Goal: Task Accomplishment & Management: Manage account settings

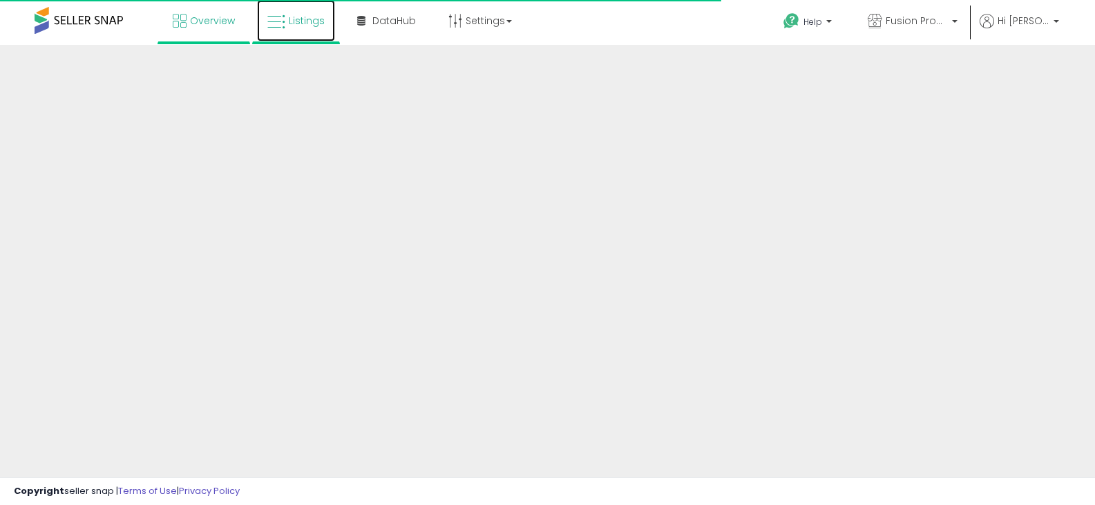
click at [270, 24] on icon at bounding box center [276, 22] width 18 height 18
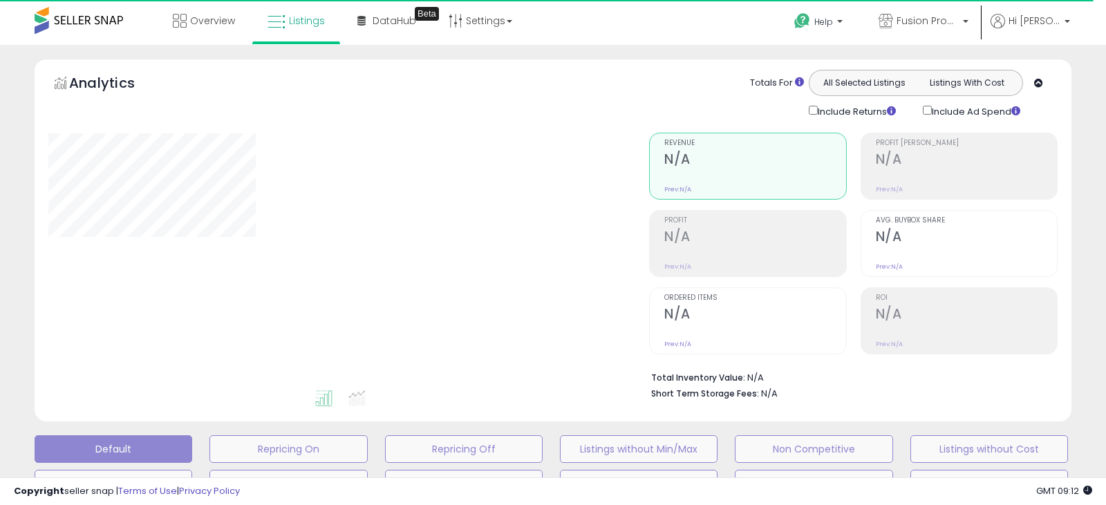
click at [0, 0] on div "Retrieving graph data.." at bounding box center [0, 0] width 0 height 0
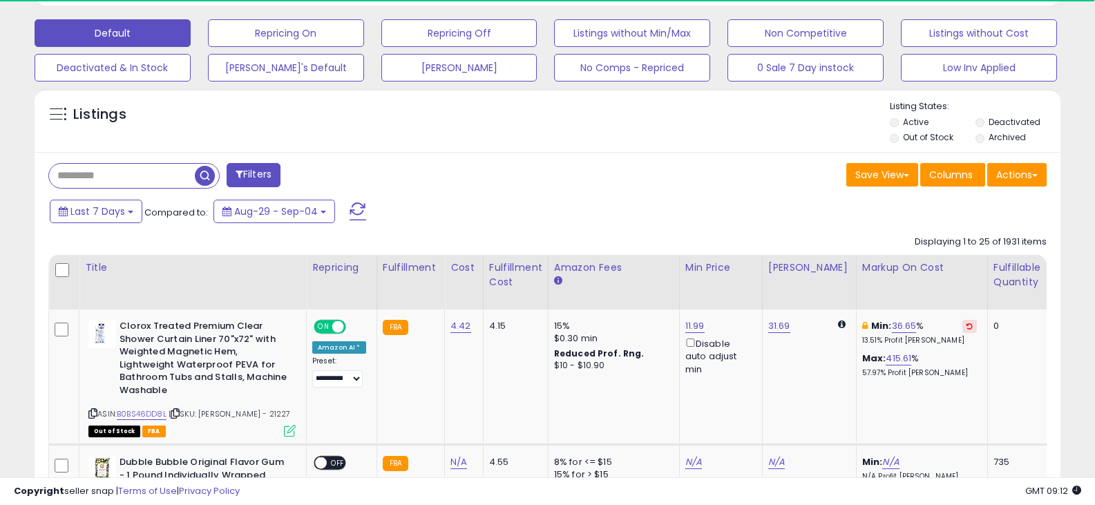
scroll to position [415, 0]
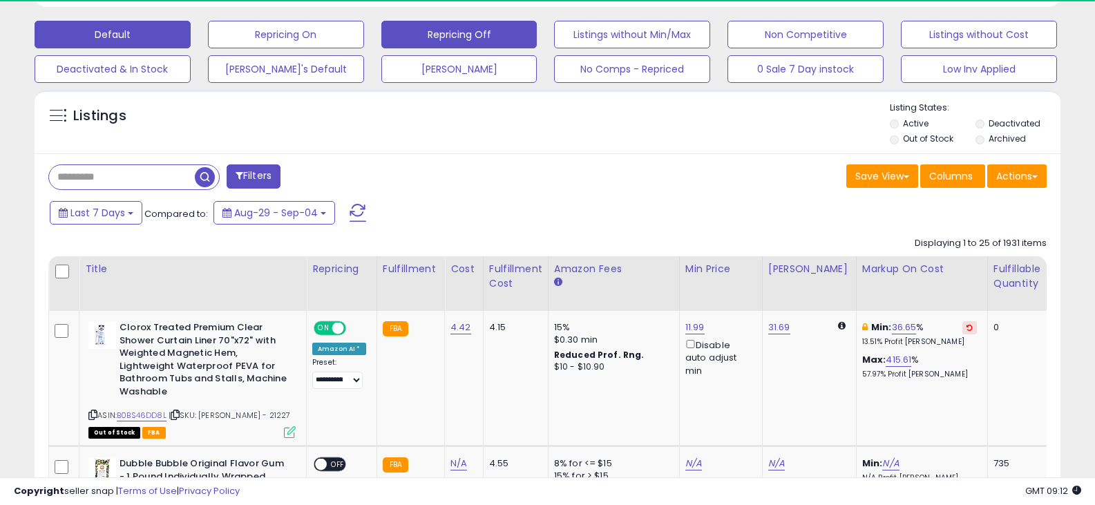
click at [506, 43] on button "Repricing Off" at bounding box center [460, 35] width 156 height 28
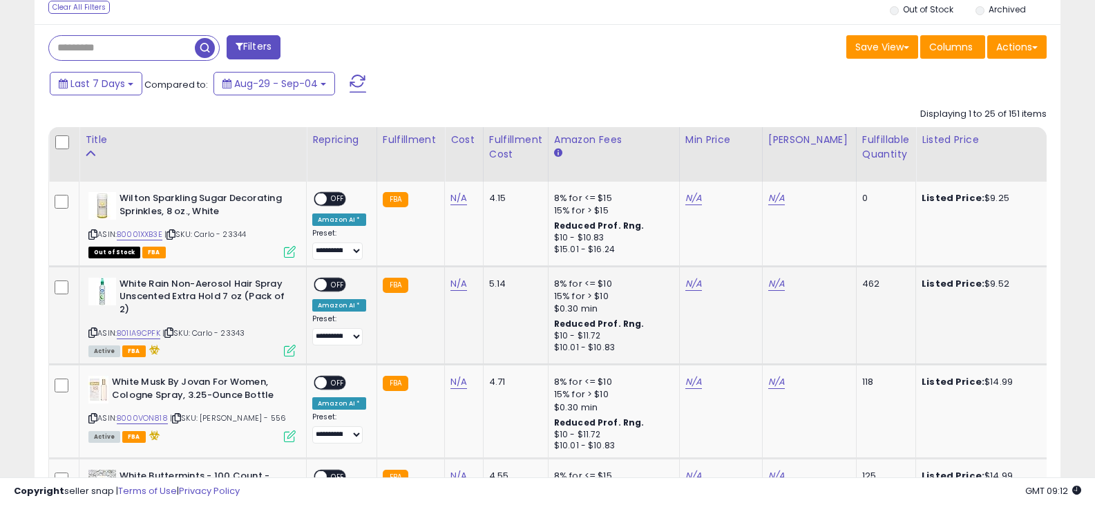
scroll to position [622, 0]
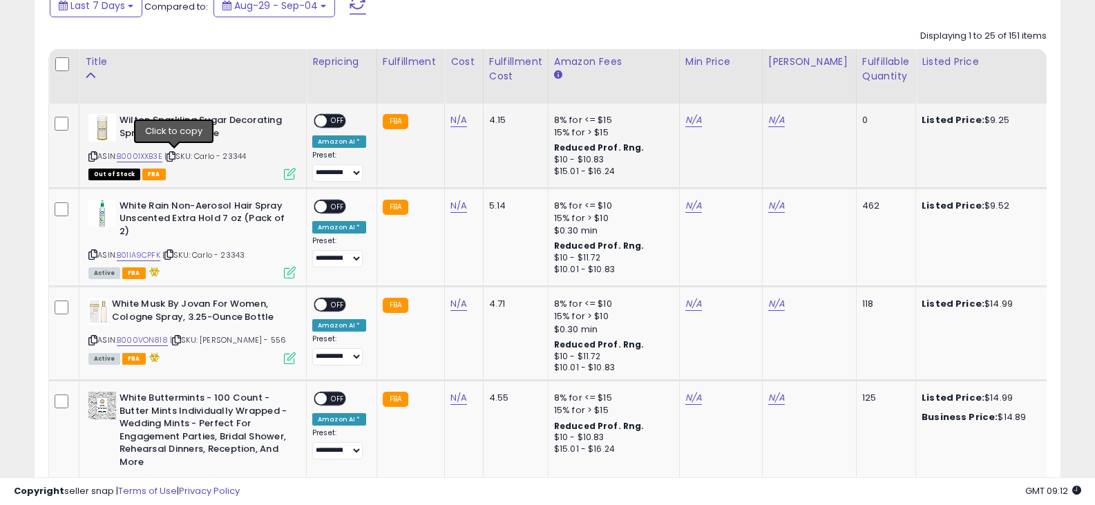
click at [171, 158] on icon at bounding box center [171, 157] width 9 height 8
click at [460, 123] on link "N/A" at bounding box center [459, 120] width 17 height 14
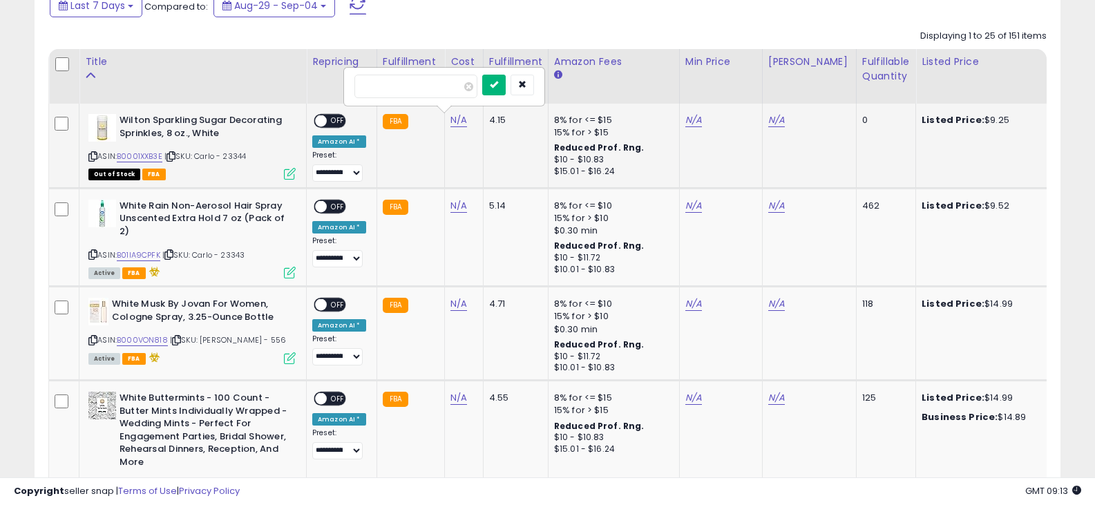
type input "****"
click at [498, 85] on icon "submit" at bounding box center [494, 84] width 8 height 8
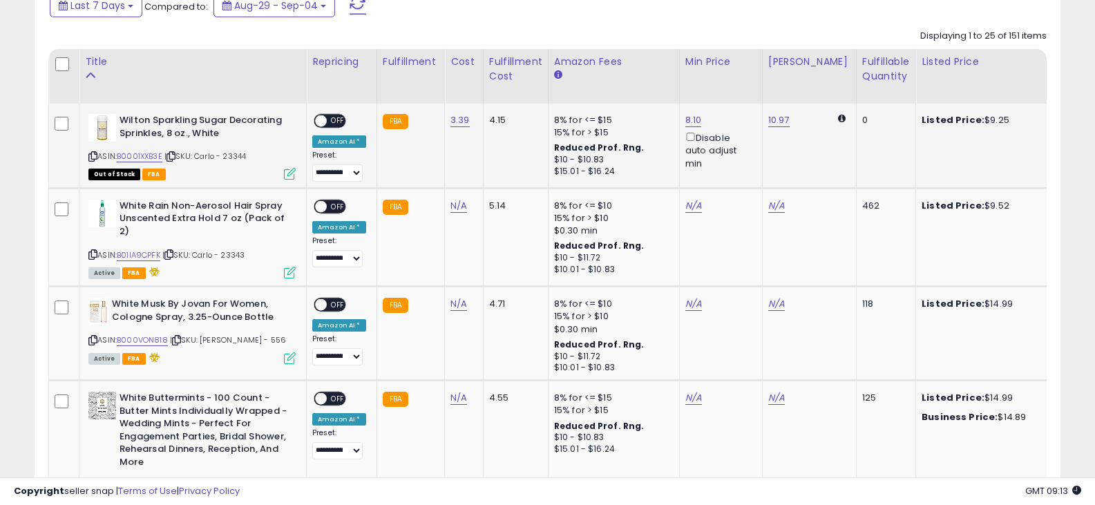
click at [336, 123] on span "OFF" at bounding box center [338, 121] width 22 height 12
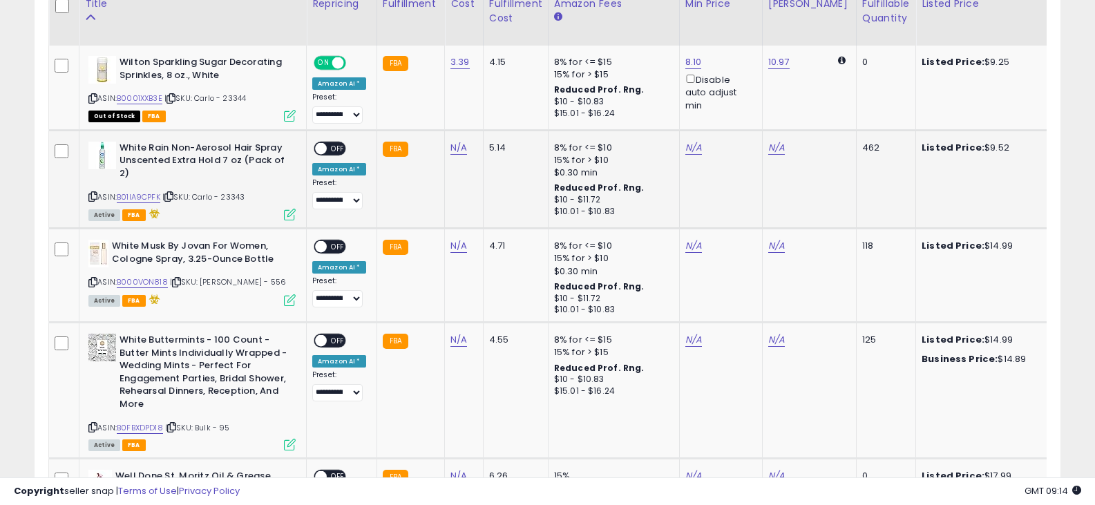
scroll to position [691, 0]
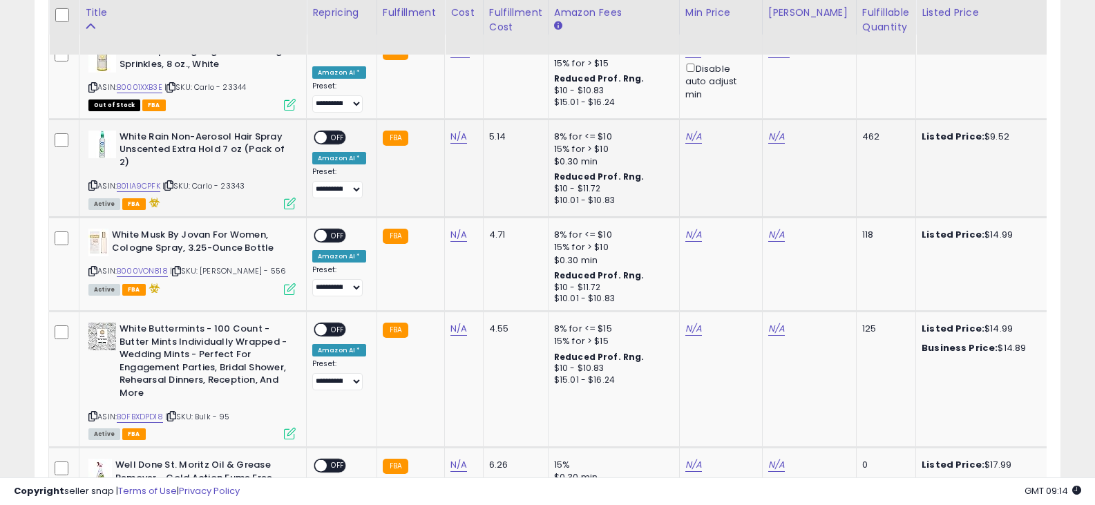
click at [91, 185] on icon at bounding box center [92, 186] width 9 height 8
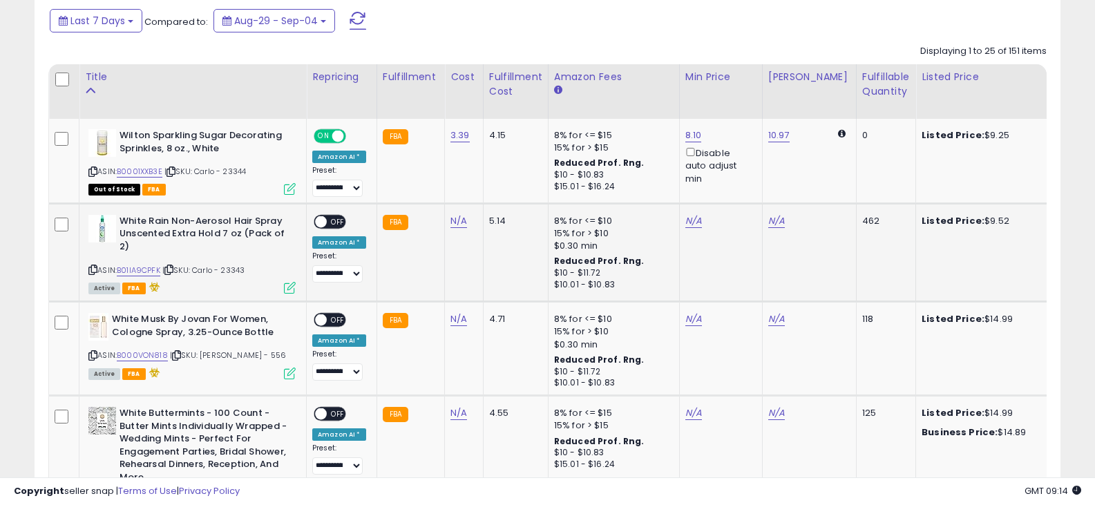
scroll to position [622, 0]
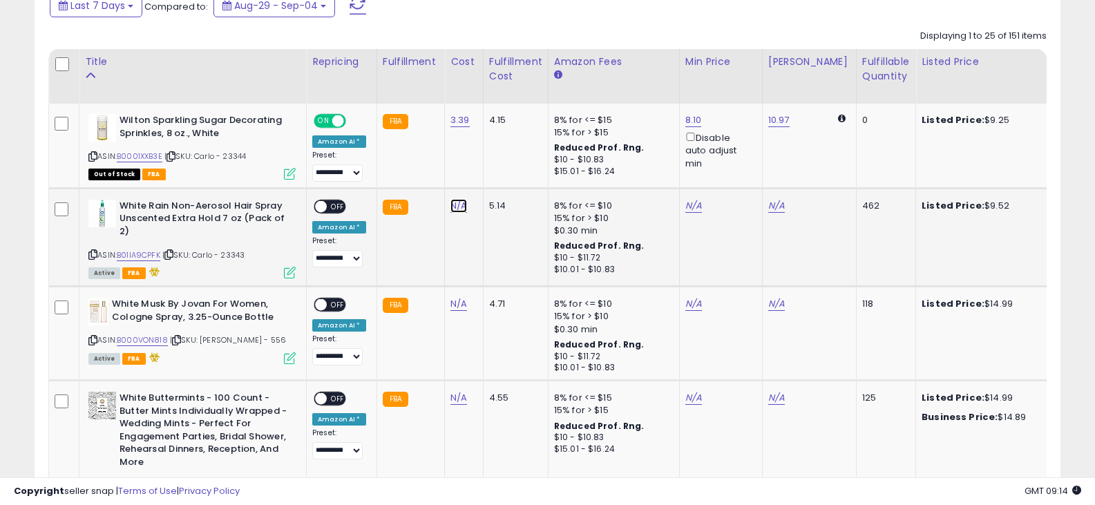
click at [458, 206] on link "N/A" at bounding box center [459, 206] width 17 height 14
type input "****"
click at [506, 176] on button "submit" at bounding box center [493, 170] width 23 height 21
click at [324, 207] on span at bounding box center [321, 206] width 12 height 12
click at [96, 340] on icon at bounding box center [92, 341] width 9 height 8
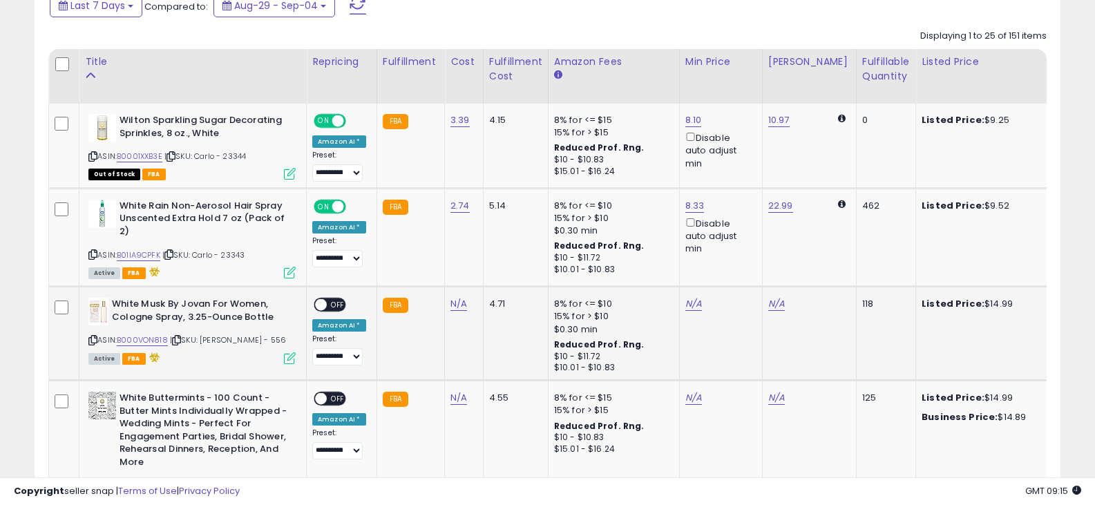
click at [89, 340] on icon at bounding box center [92, 341] width 9 height 8
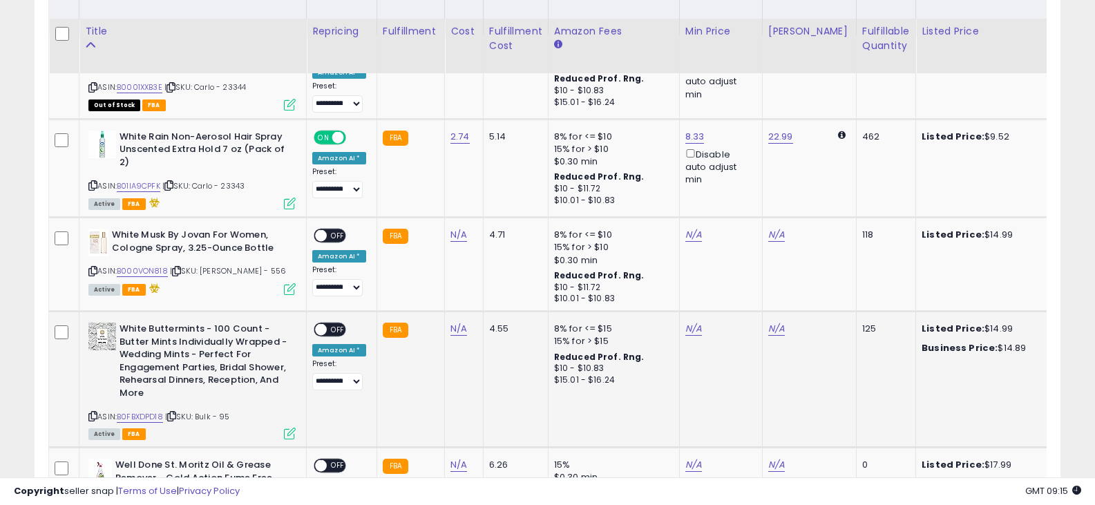
scroll to position [760, 0]
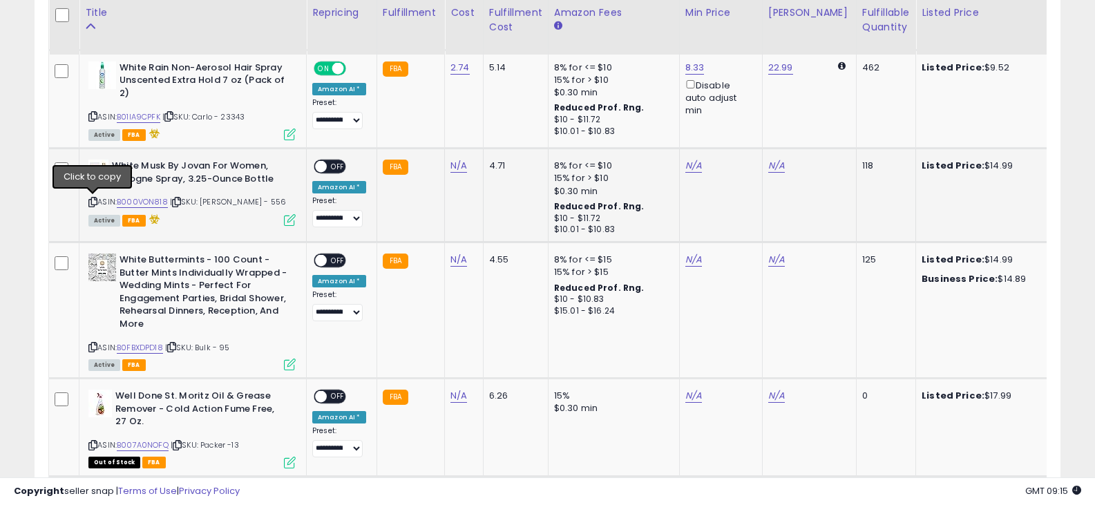
click at [91, 199] on icon at bounding box center [92, 202] width 9 height 8
click at [91, 346] on icon at bounding box center [92, 347] width 9 height 8
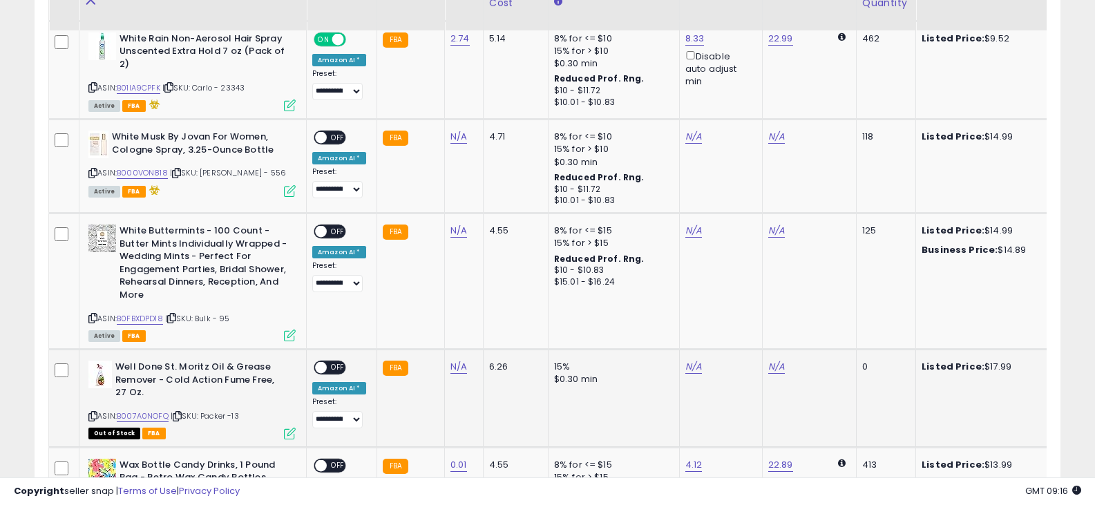
scroll to position [829, 0]
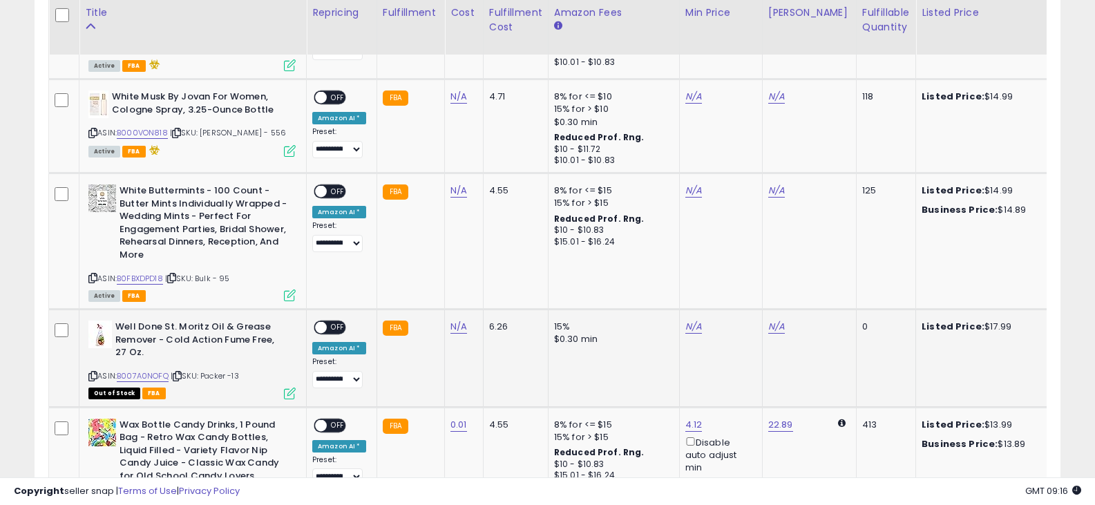
click at [96, 378] on icon at bounding box center [92, 377] width 9 height 8
click at [451, 326] on link "N/A" at bounding box center [459, 327] width 17 height 14
click at [451, 324] on link "N/A" at bounding box center [459, 327] width 17 height 14
click at [431, 296] on input "number" at bounding box center [416, 292] width 123 height 23
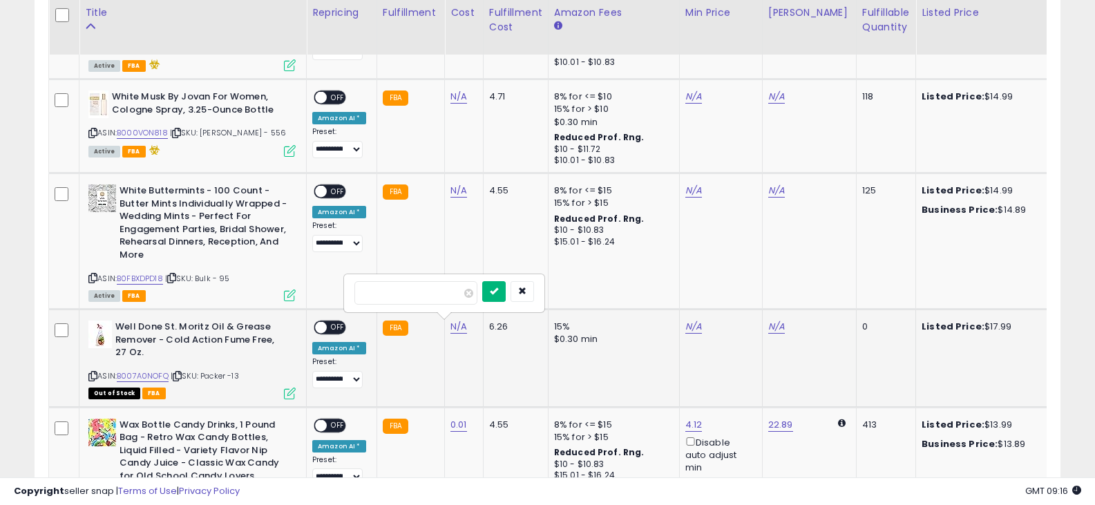
type input "****"
click at [506, 296] on button "submit" at bounding box center [493, 291] width 23 height 21
click at [332, 334] on div "ON OFF" at bounding box center [330, 328] width 32 height 15
click at [322, 326] on span at bounding box center [321, 328] width 12 height 12
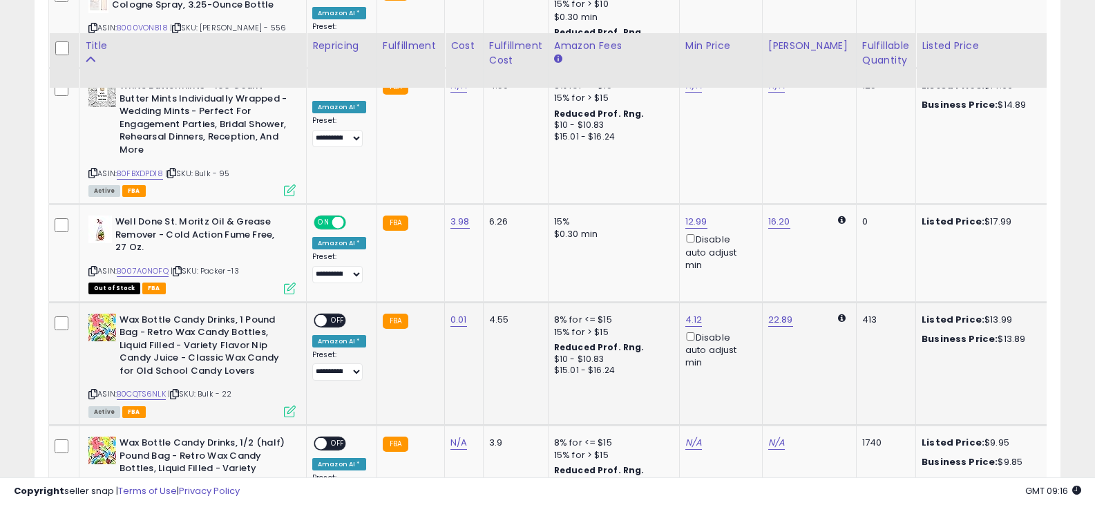
scroll to position [968, 0]
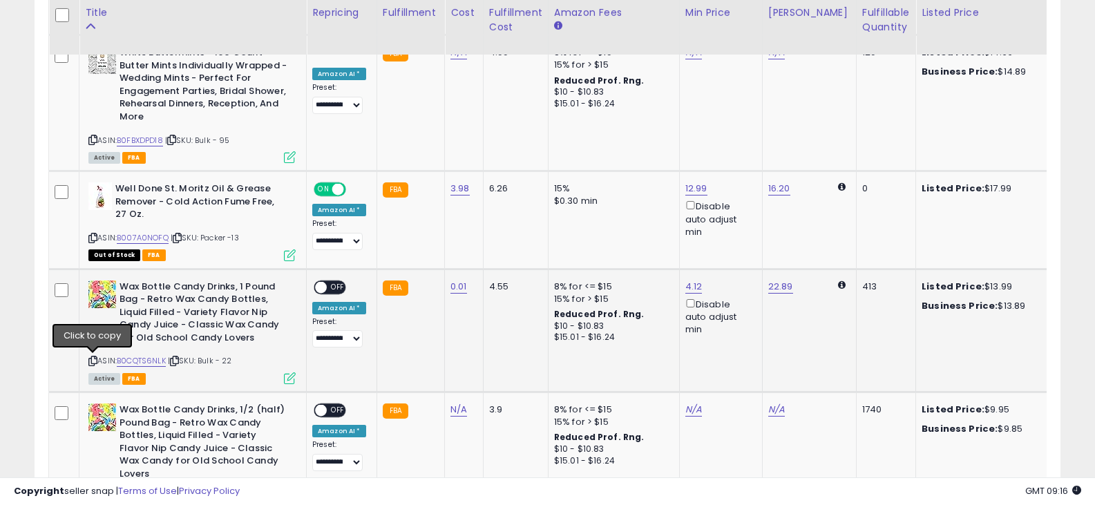
click at [95, 362] on icon at bounding box center [92, 361] width 9 height 8
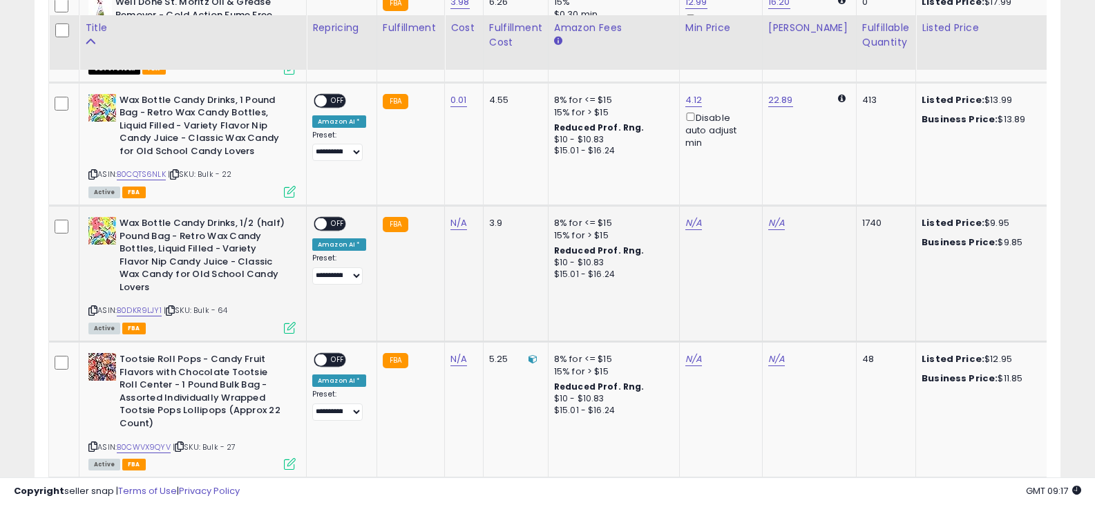
scroll to position [1175, 0]
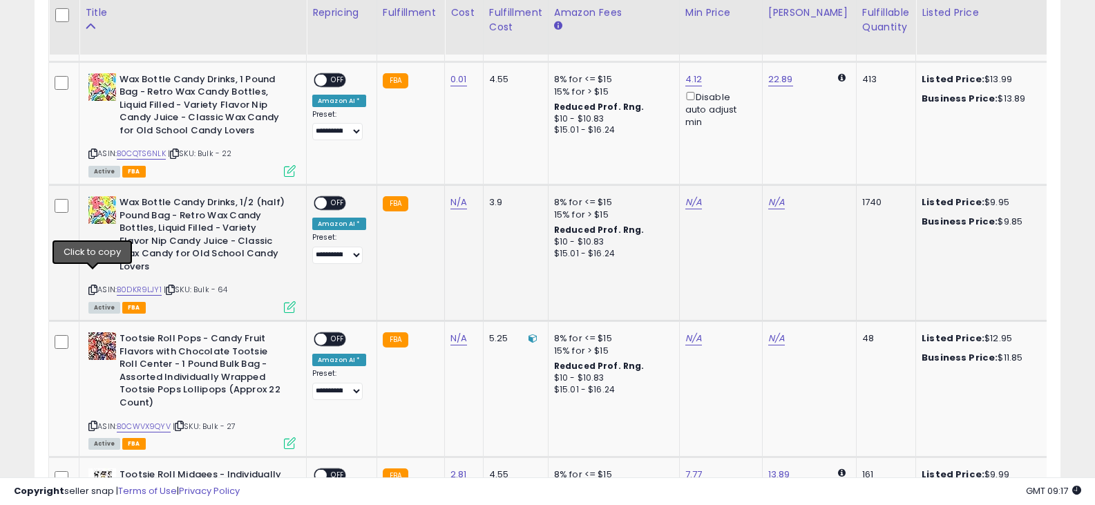
click at [92, 286] on icon at bounding box center [92, 290] width 9 height 8
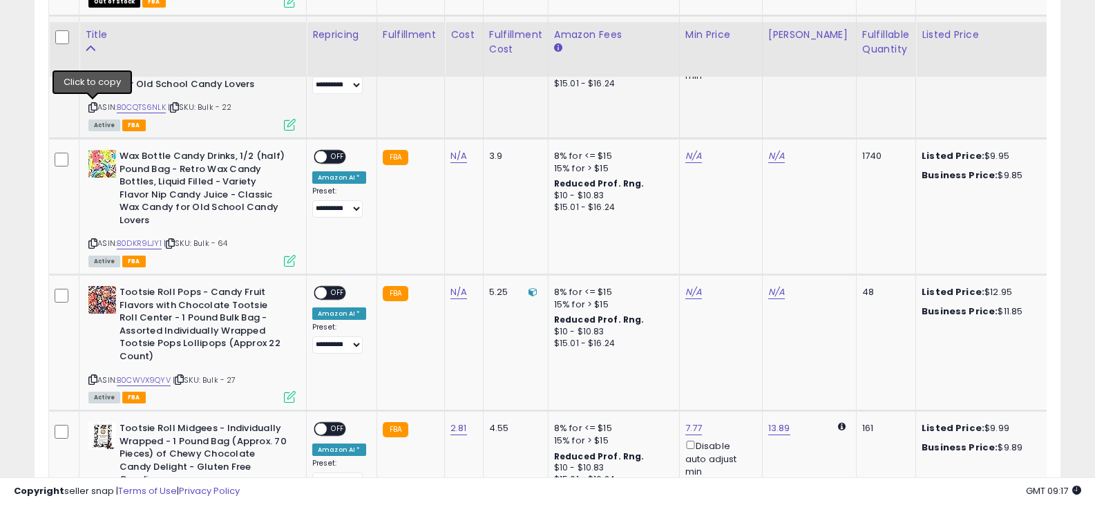
scroll to position [1244, 0]
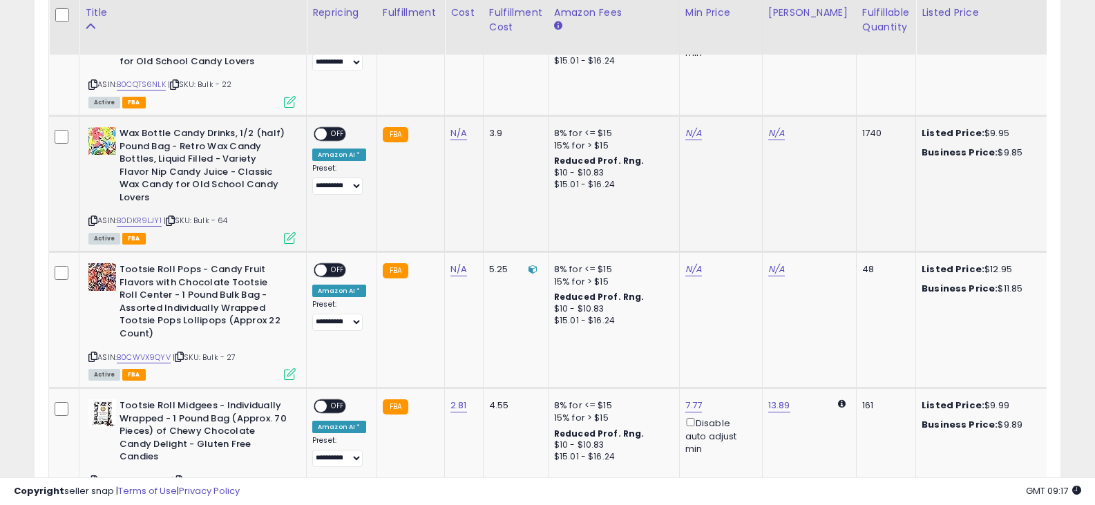
click at [91, 217] on icon at bounding box center [92, 221] width 9 height 8
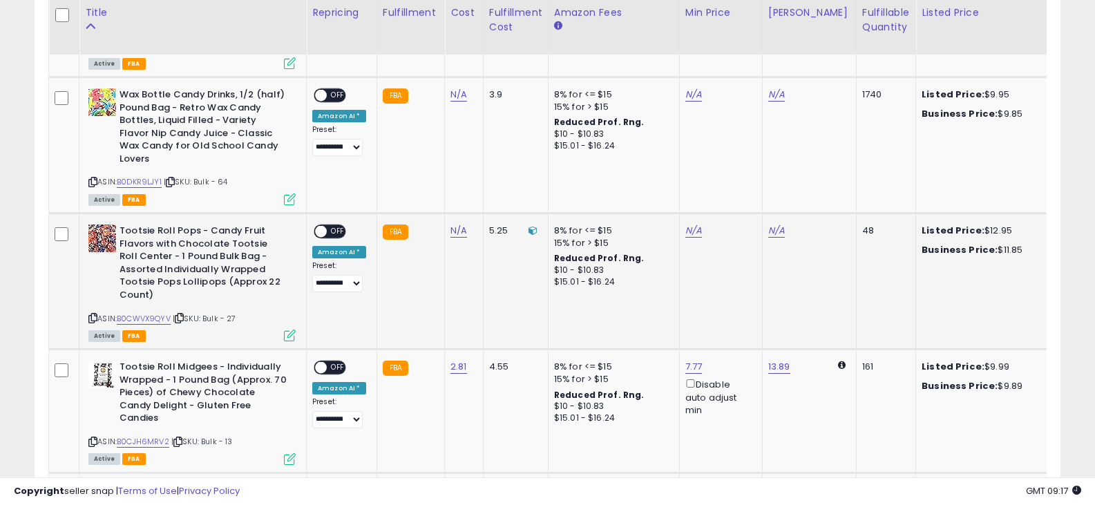
scroll to position [1313, 0]
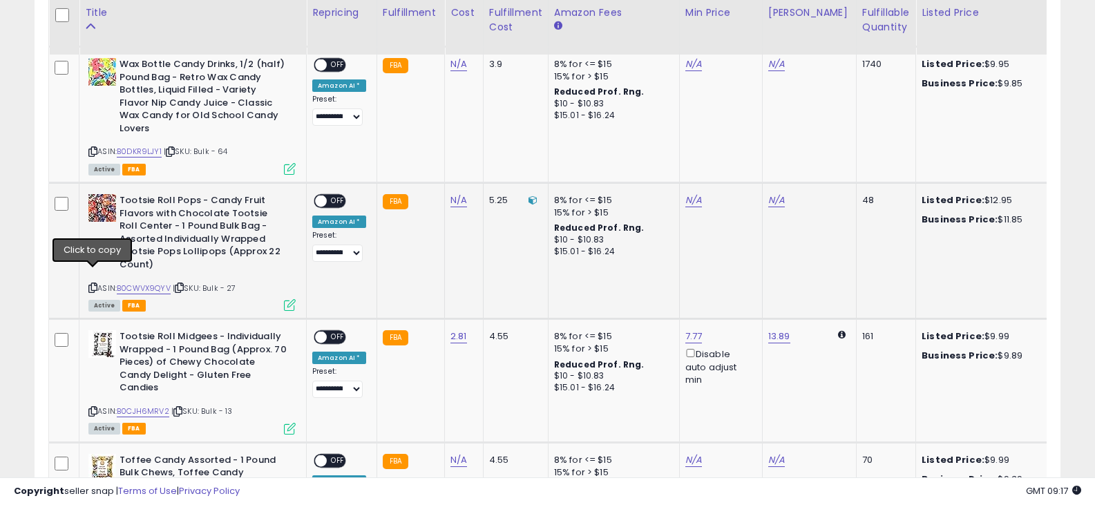
click at [94, 284] on icon at bounding box center [92, 288] width 9 height 8
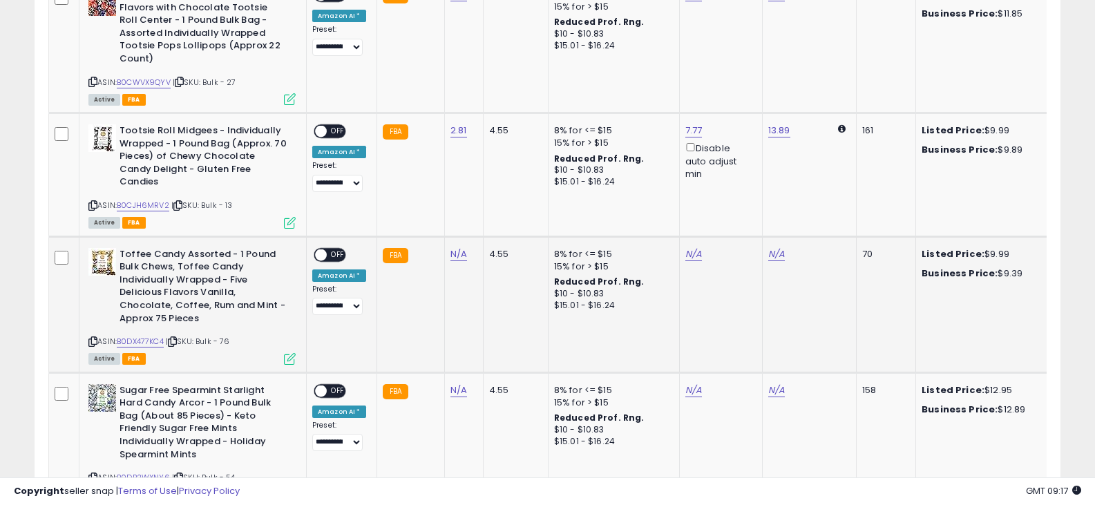
scroll to position [1520, 0]
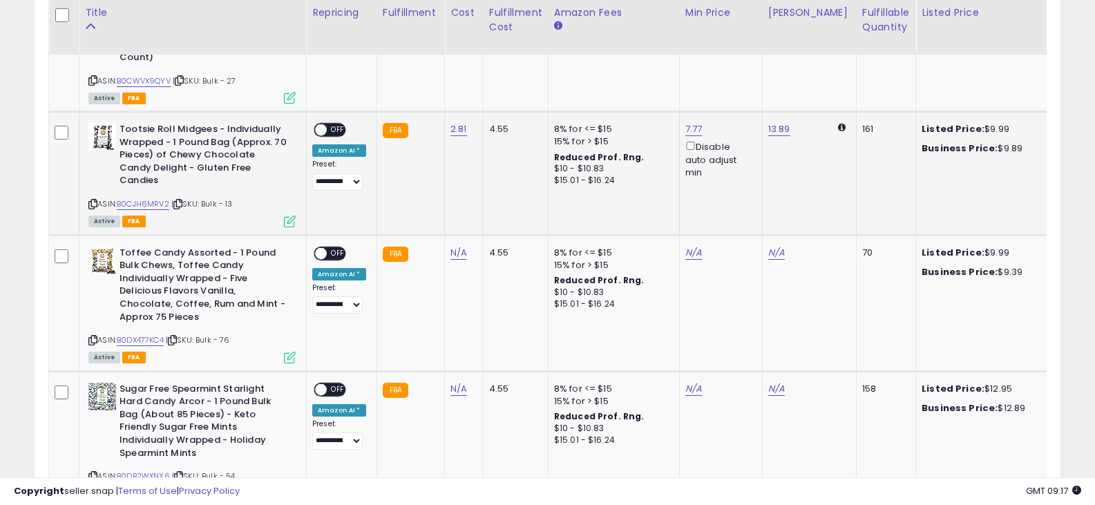
click at [93, 200] on icon at bounding box center [92, 204] width 9 height 8
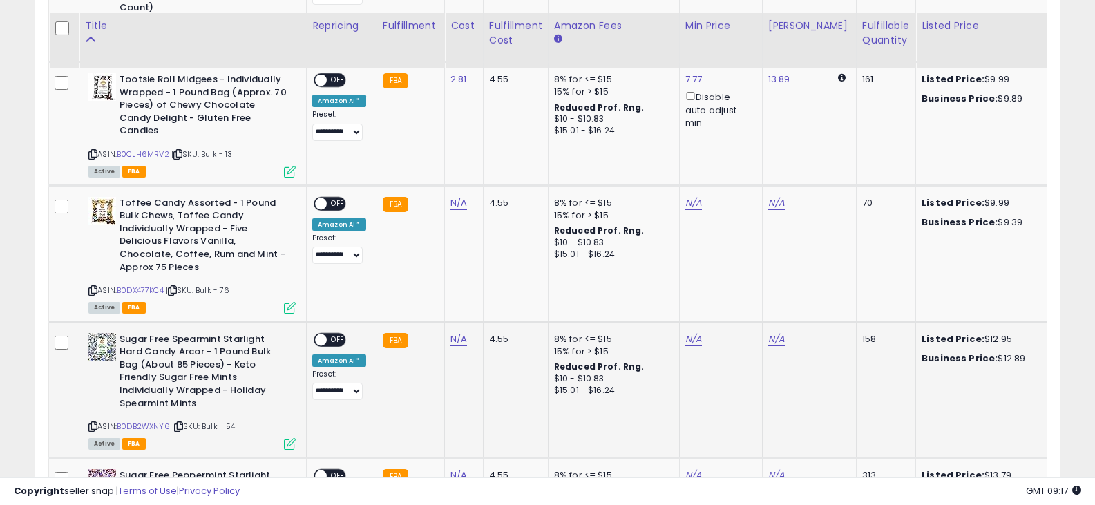
scroll to position [1659, 0]
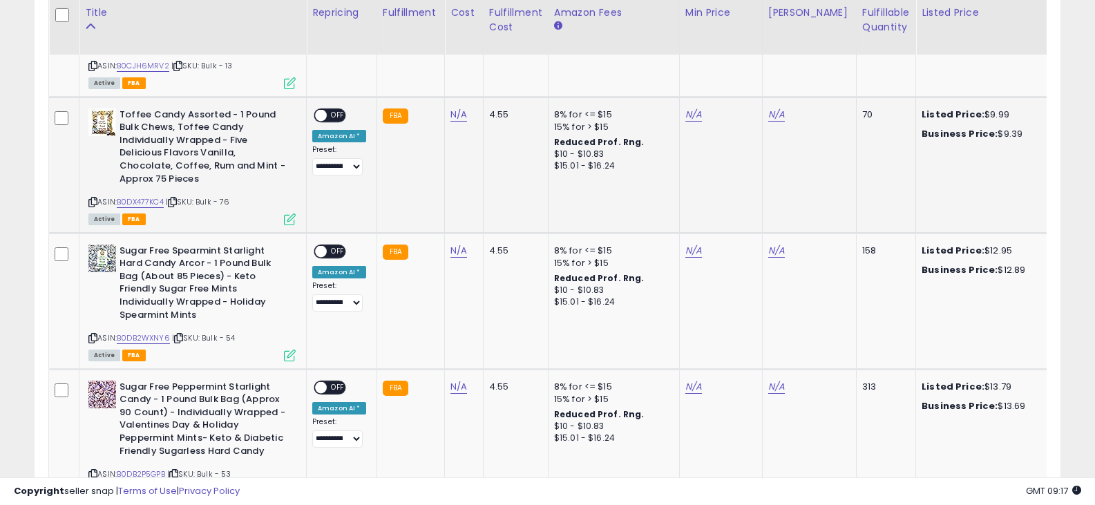
click at [94, 198] on icon at bounding box center [92, 202] width 9 height 8
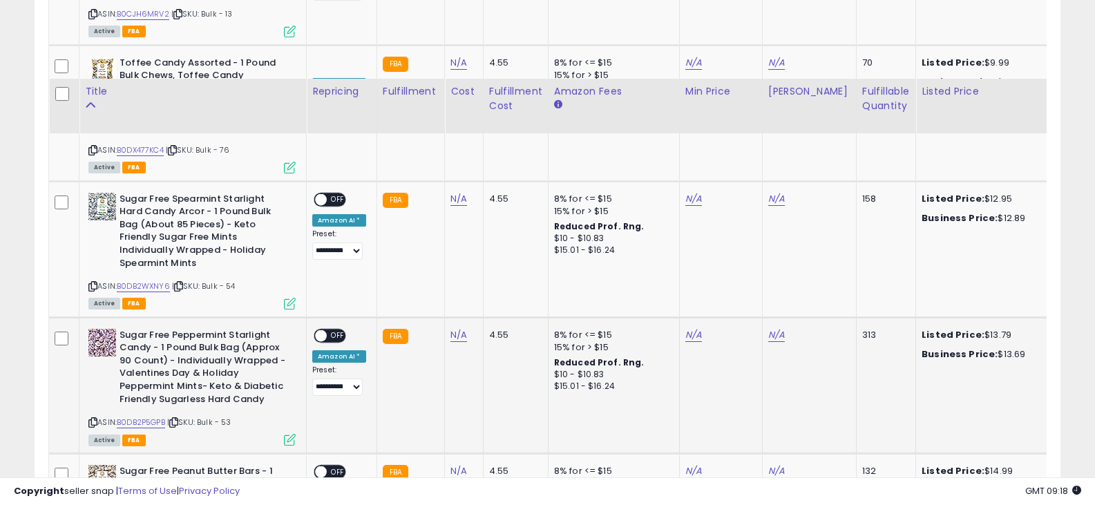
scroll to position [1866, 0]
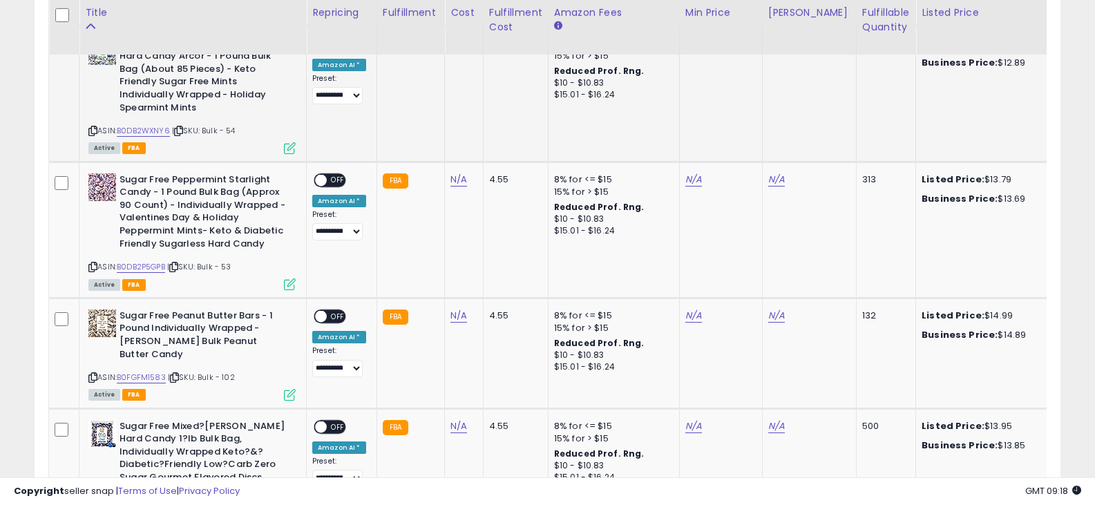
click at [93, 127] on icon at bounding box center [92, 131] width 9 height 8
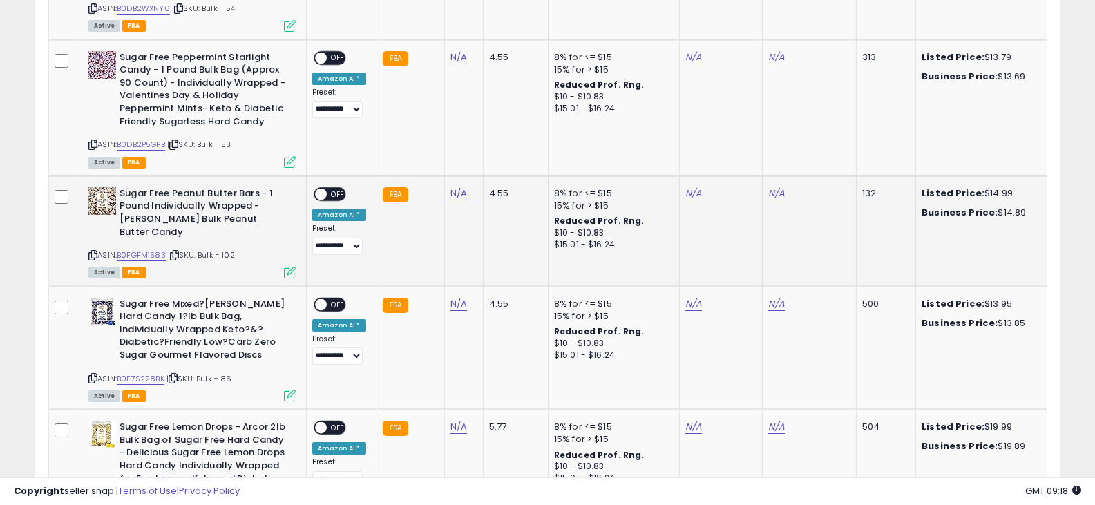
scroll to position [2004, 0]
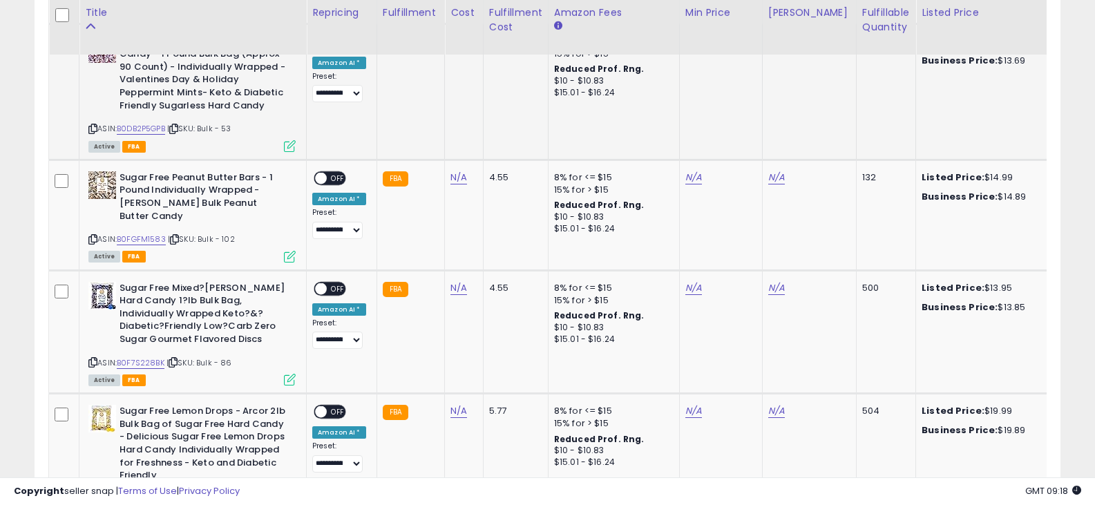
click at [91, 125] on icon at bounding box center [92, 129] width 9 height 8
click at [91, 236] on icon at bounding box center [92, 240] width 9 height 8
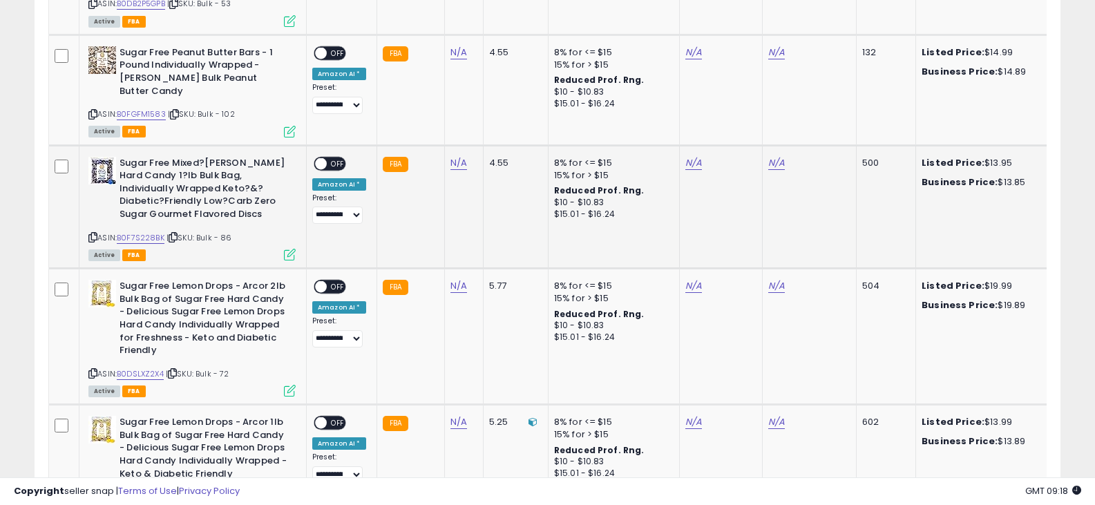
scroll to position [2143, 0]
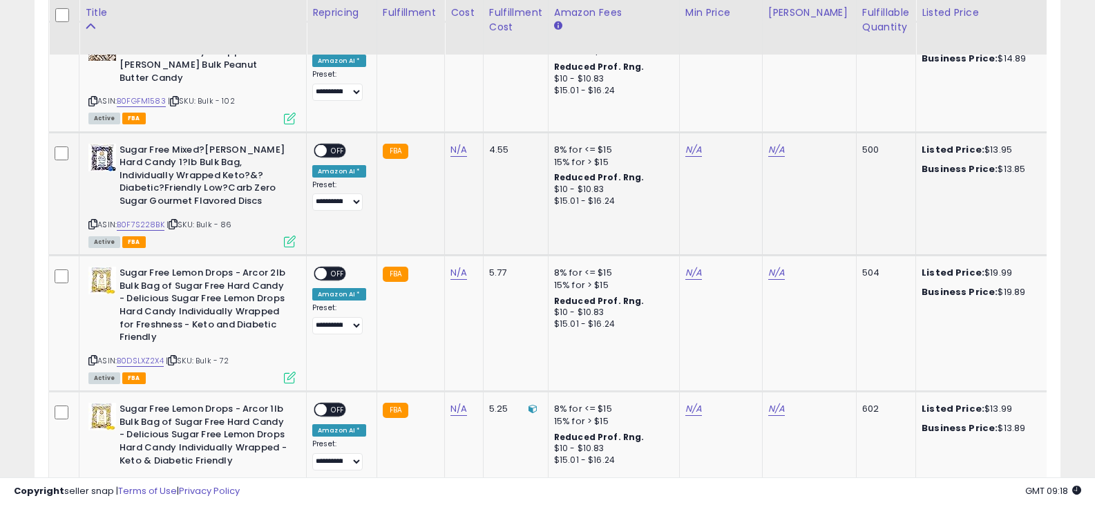
click at [87, 169] on div "Sugar Free Mixed?Berry Hard Candy 1?lb Bulk Bag, Individually Wrapped Keto?&?Di…" at bounding box center [190, 195] width 211 height 102
click at [91, 220] on icon at bounding box center [92, 224] width 9 height 8
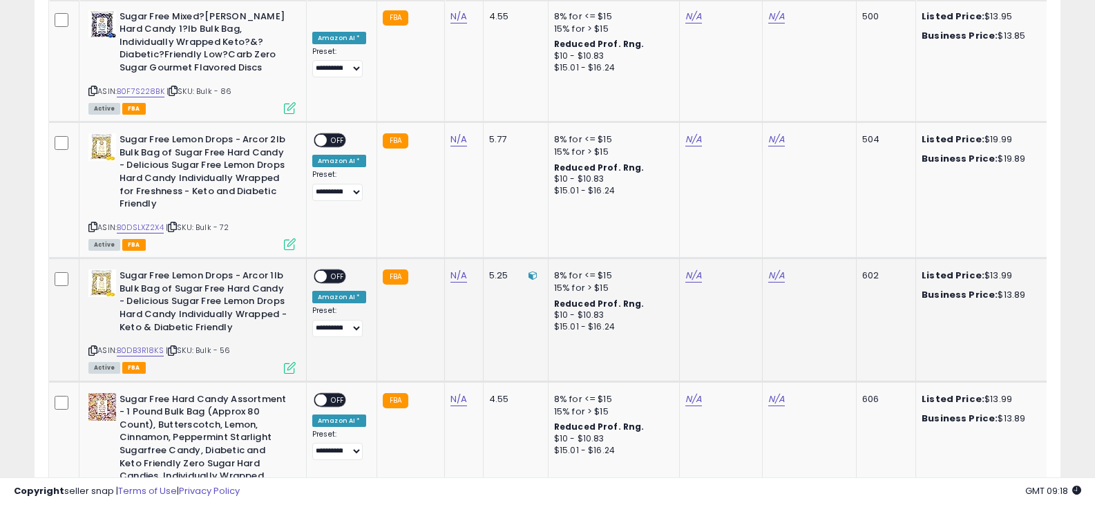
scroll to position [2281, 0]
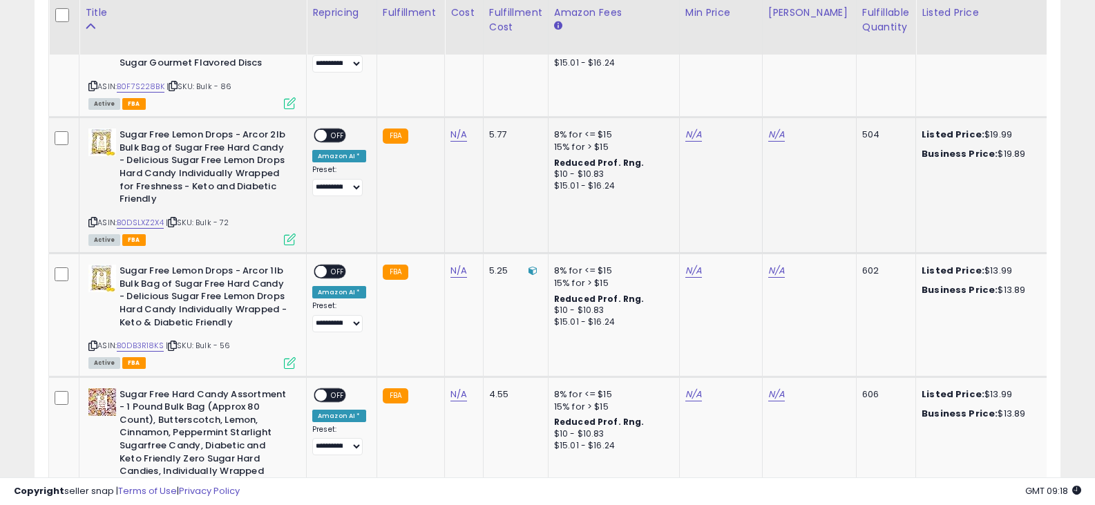
click at [92, 218] on icon at bounding box center [92, 222] width 9 height 8
drag, startPoint x: 91, startPoint y: 294, endPoint x: 142, endPoint y: 302, distance: 51.8
click at [91, 342] on icon at bounding box center [92, 346] width 9 height 8
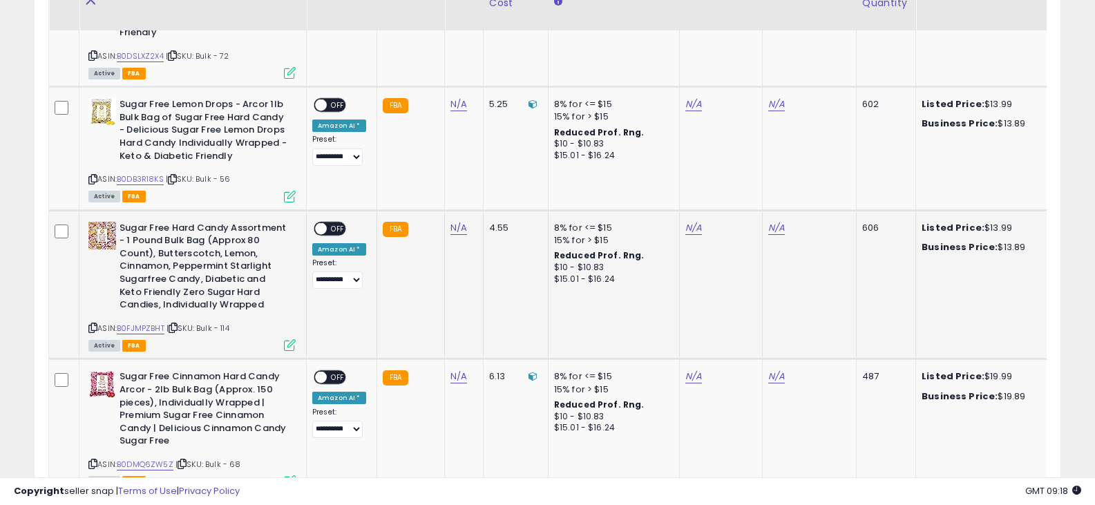
scroll to position [2488, 0]
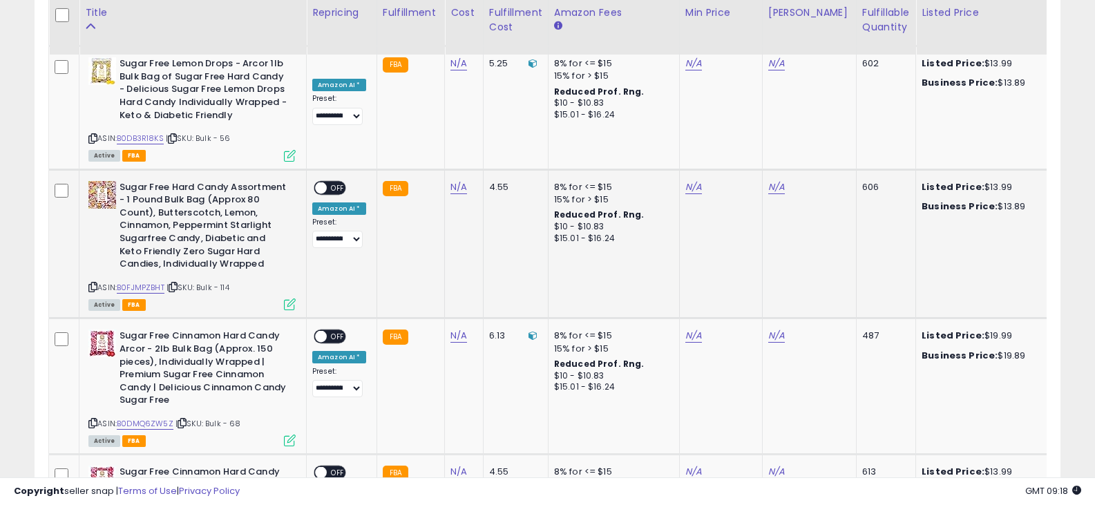
click at [95, 283] on icon at bounding box center [92, 287] width 9 height 8
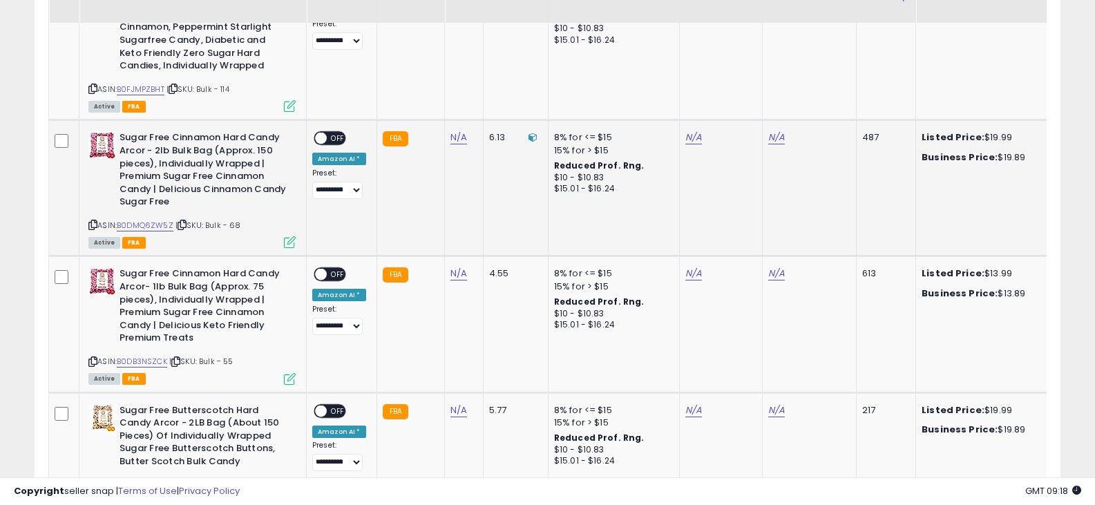
scroll to position [2695, 0]
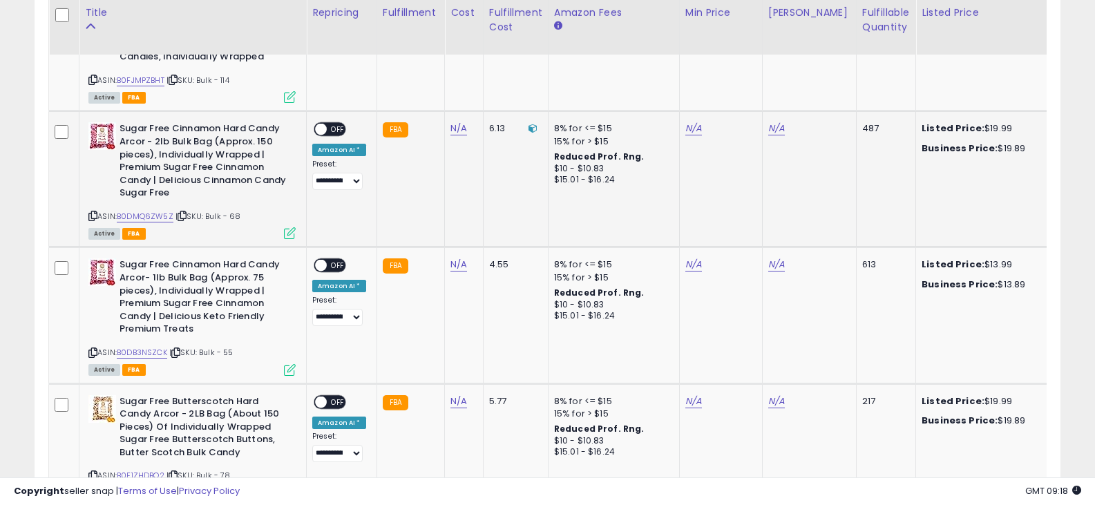
click at [93, 212] on icon at bounding box center [92, 216] width 9 height 8
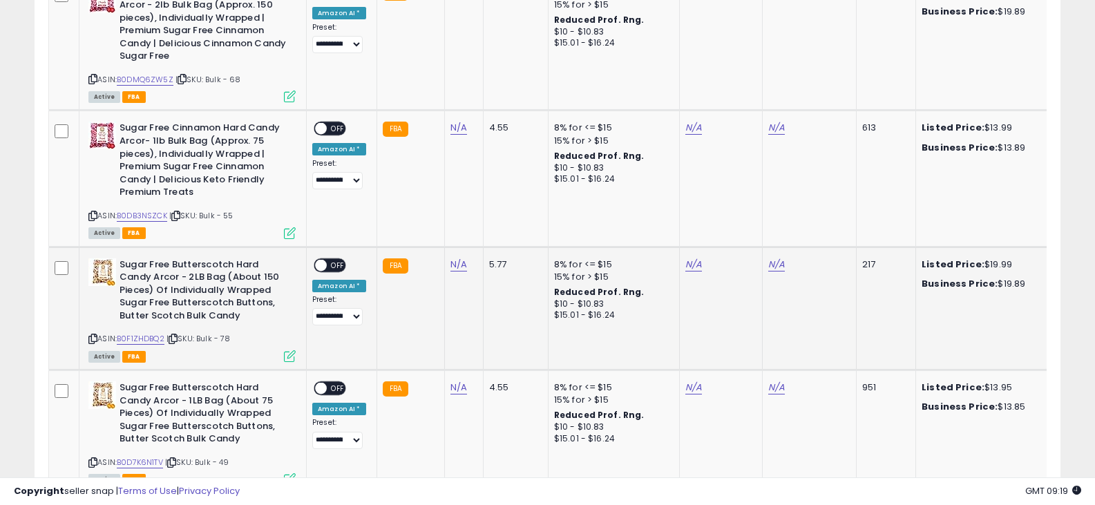
scroll to position [2834, 0]
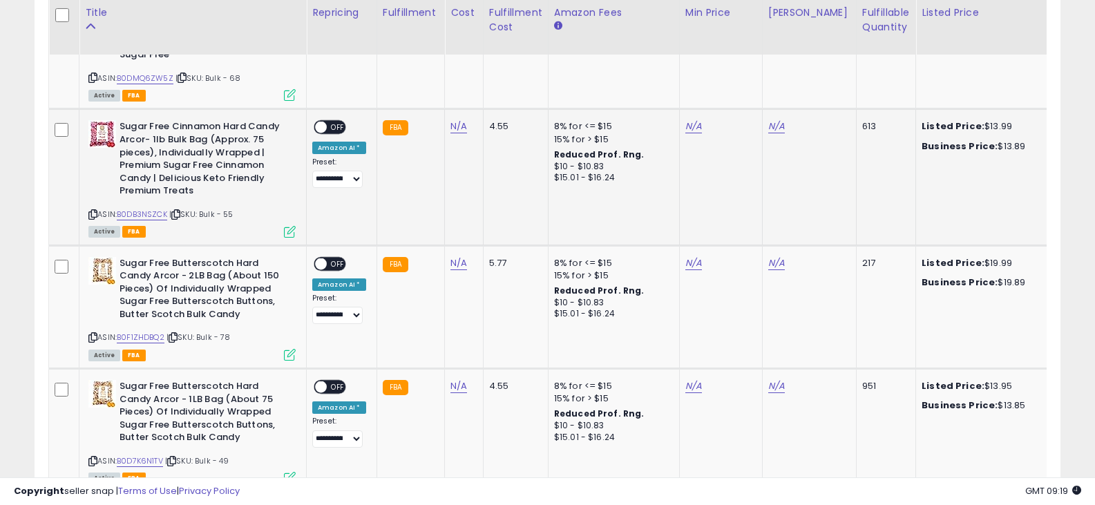
click at [87, 162] on div "Sugar Free Cinnamon Hard Candy Arcor- 1lb Bulk Bag (Approx. 75 pieces), Individ…" at bounding box center [190, 177] width 211 height 115
click at [92, 211] on icon at bounding box center [92, 215] width 9 height 8
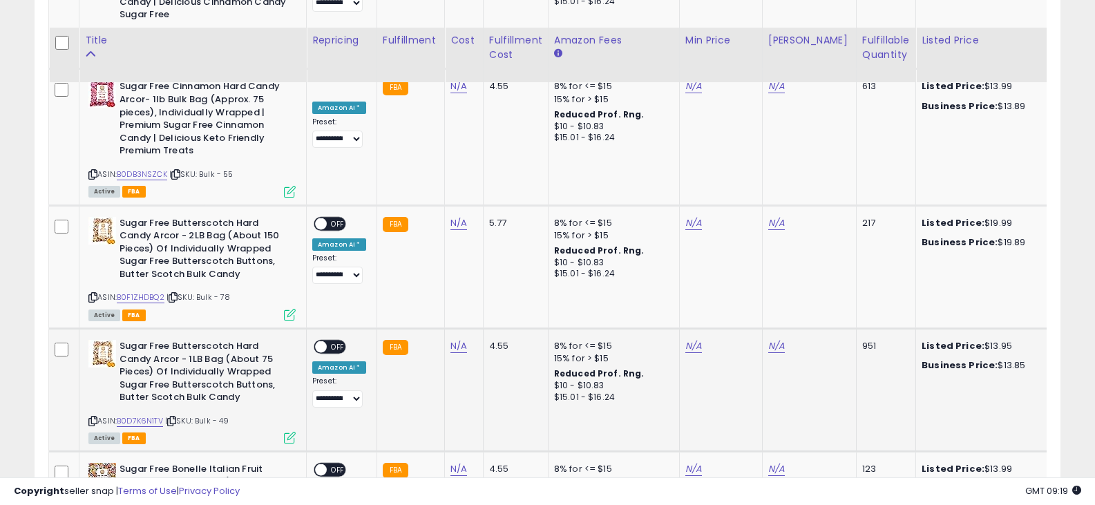
scroll to position [2903, 0]
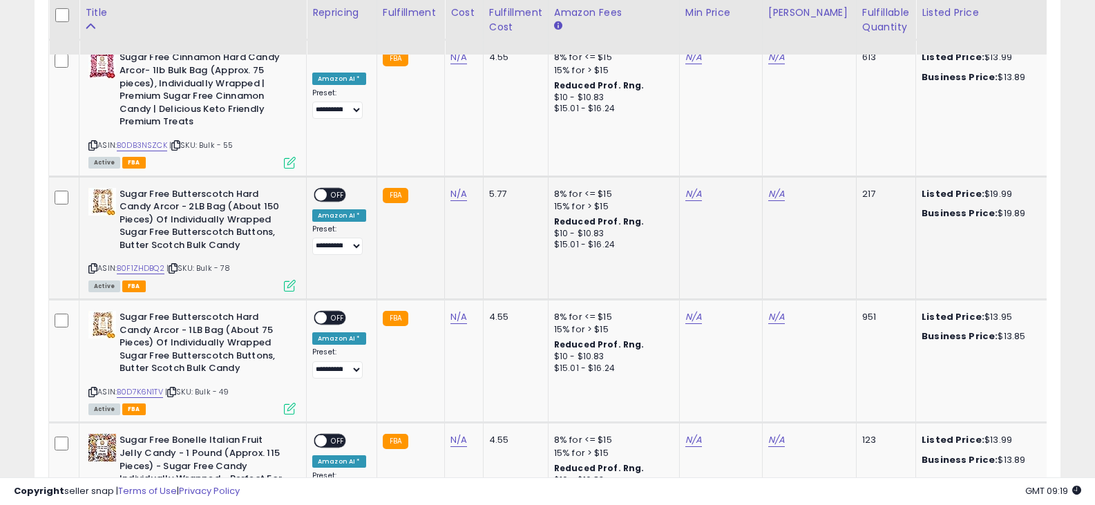
click at [96, 265] on icon at bounding box center [92, 269] width 9 height 8
click at [94, 388] on icon at bounding box center [92, 392] width 9 height 8
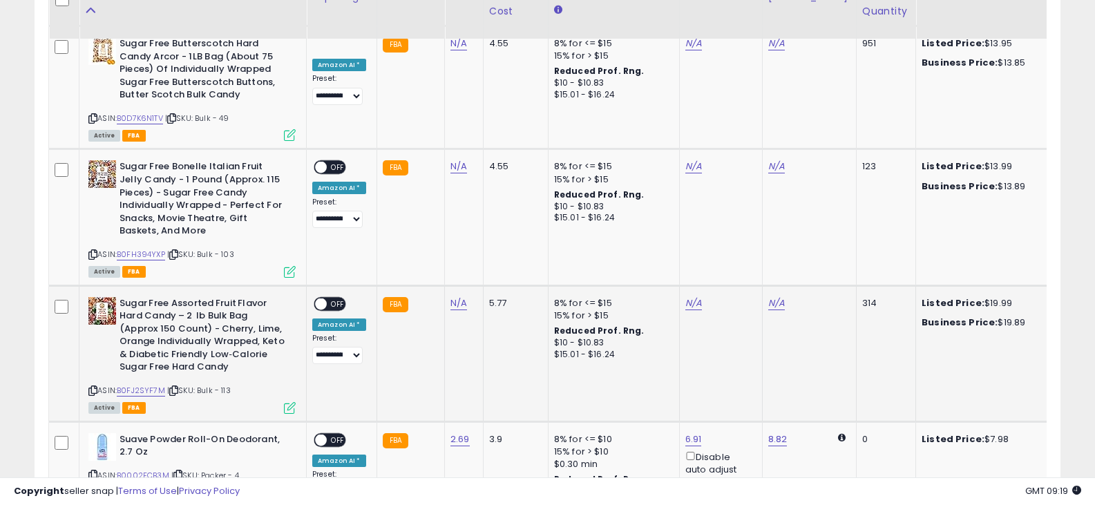
scroll to position [3179, 0]
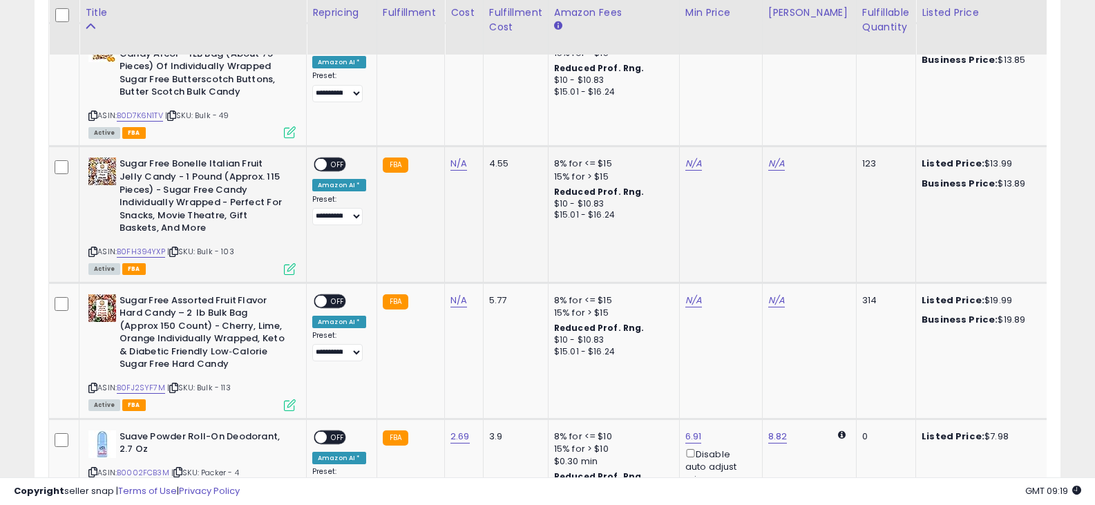
click at [86, 199] on div "Sugar Free Bonelle Italian Fruit Jelly Candy - 1 Pound (Approx. 115 Pieces) - S…" at bounding box center [190, 215] width 211 height 115
click at [93, 248] on icon at bounding box center [92, 252] width 9 height 8
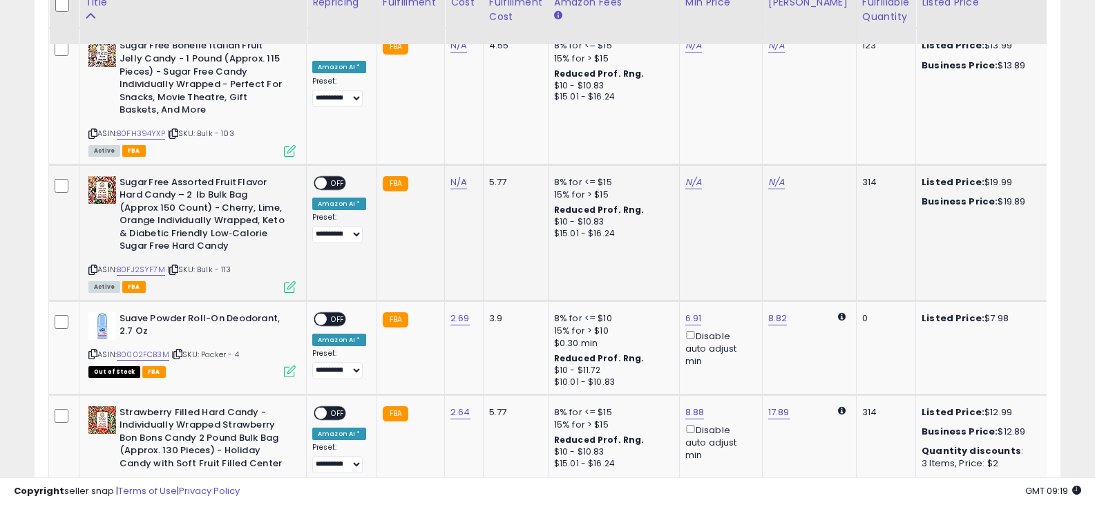
scroll to position [3317, 0]
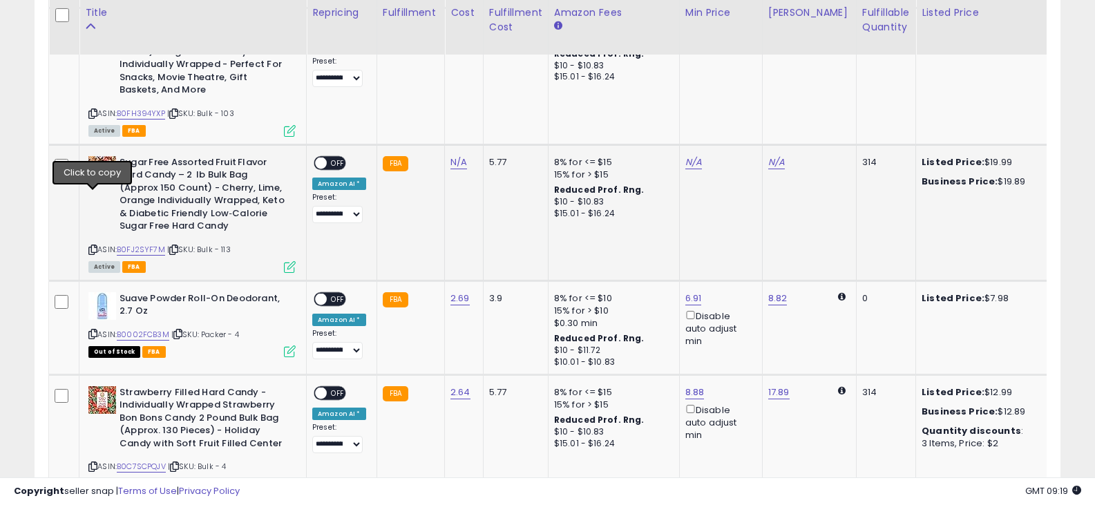
click at [94, 246] on icon at bounding box center [92, 250] width 9 height 8
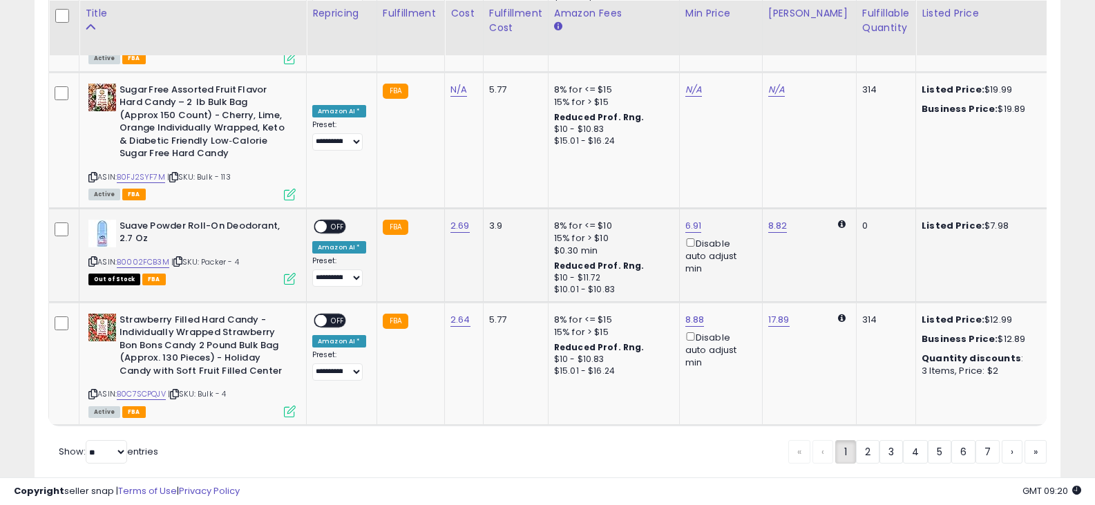
scroll to position [3391, 0]
click at [92, 257] on icon at bounding box center [92, 261] width 9 height 8
click at [335, 220] on span "OFF" at bounding box center [338, 226] width 22 height 12
click at [95, 390] on icon at bounding box center [92, 394] width 9 height 8
click at [330, 314] on span "OFF" at bounding box center [338, 320] width 22 height 12
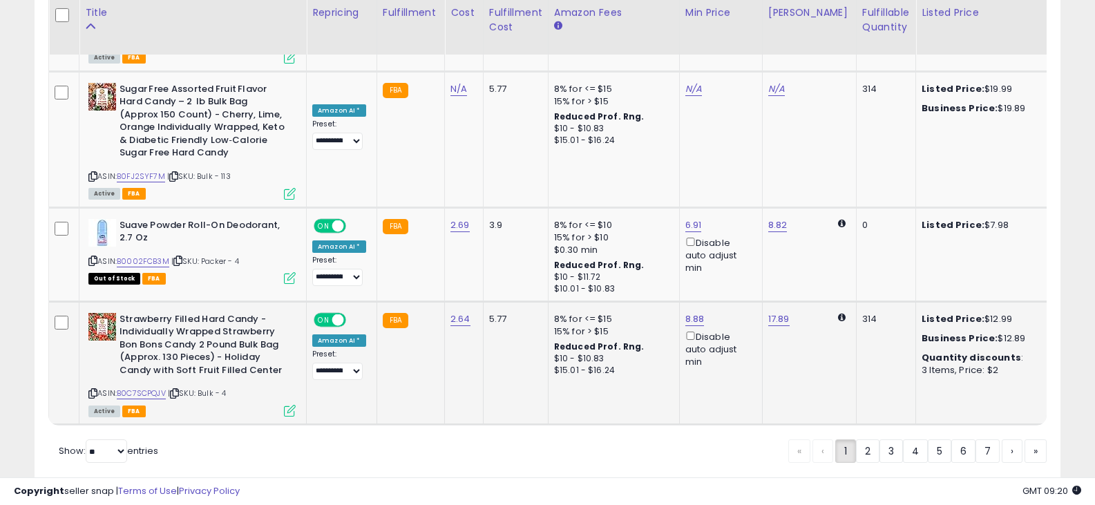
click at [336, 314] on span at bounding box center [338, 320] width 12 height 12
click at [861, 440] on link "2" at bounding box center [867, 451] width 23 height 23
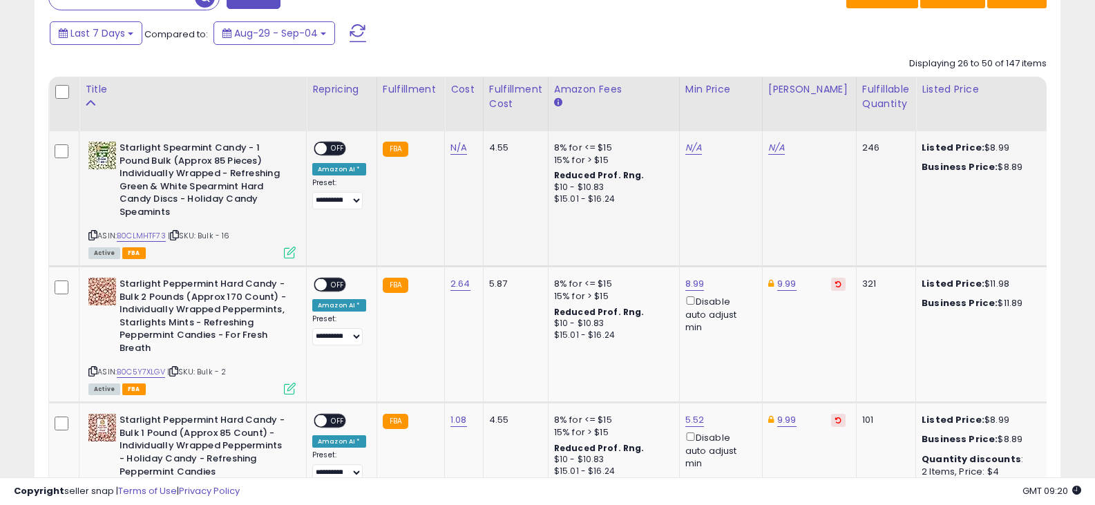
scroll to position [628, 0]
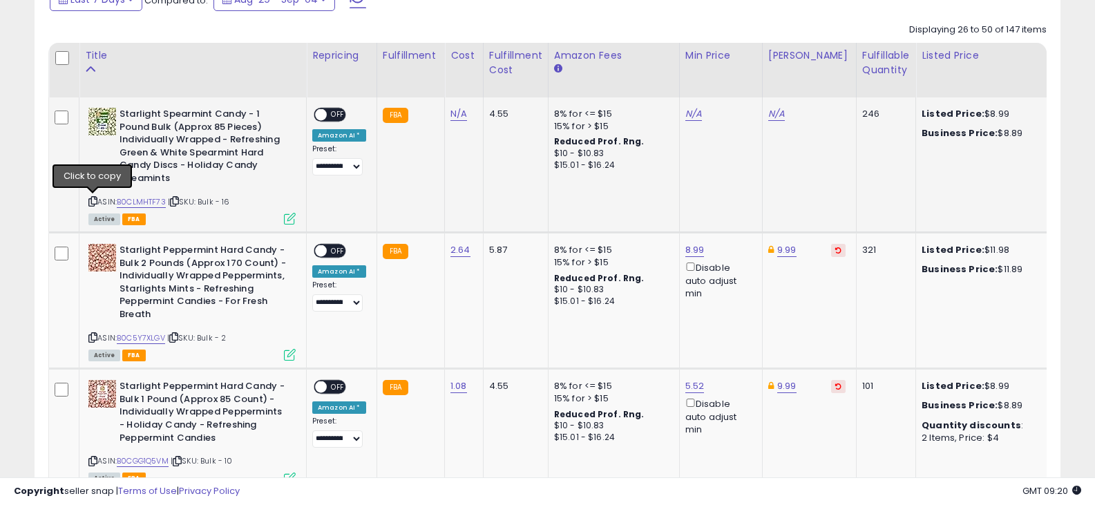
click at [91, 200] on icon at bounding box center [92, 202] width 9 height 8
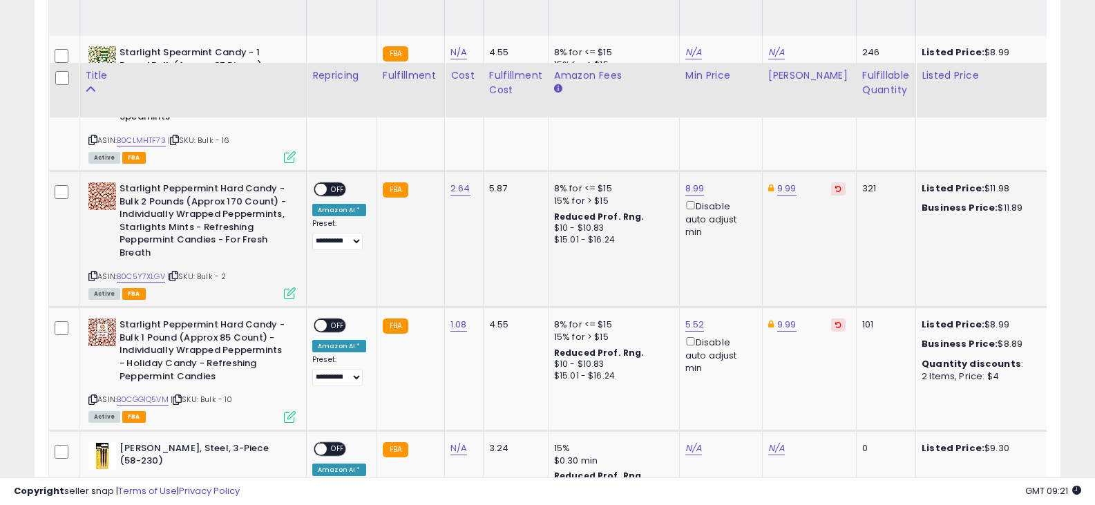
scroll to position [766, 0]
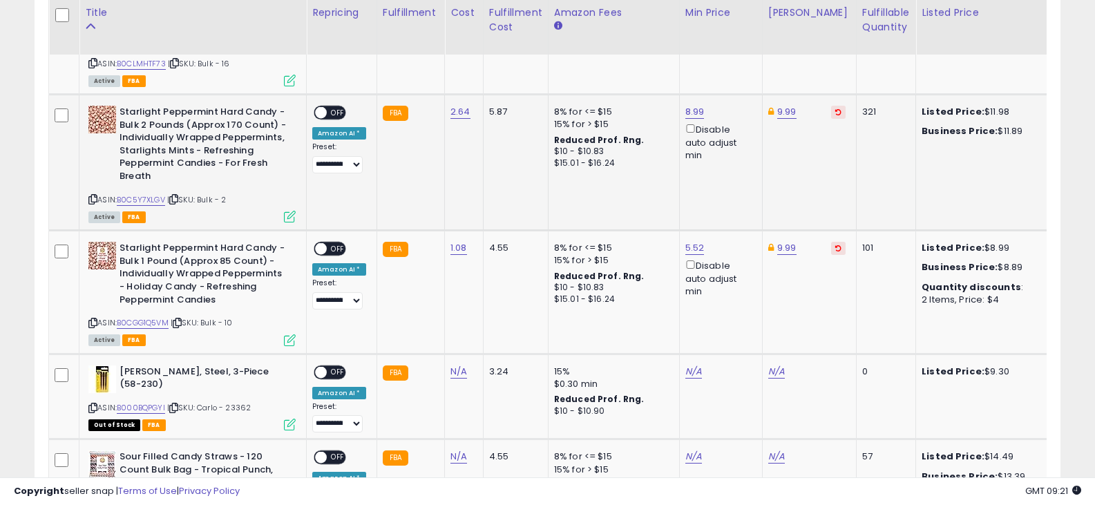
click at [95, 196] on icon at bounding box center [92, 200] width 9 height 8
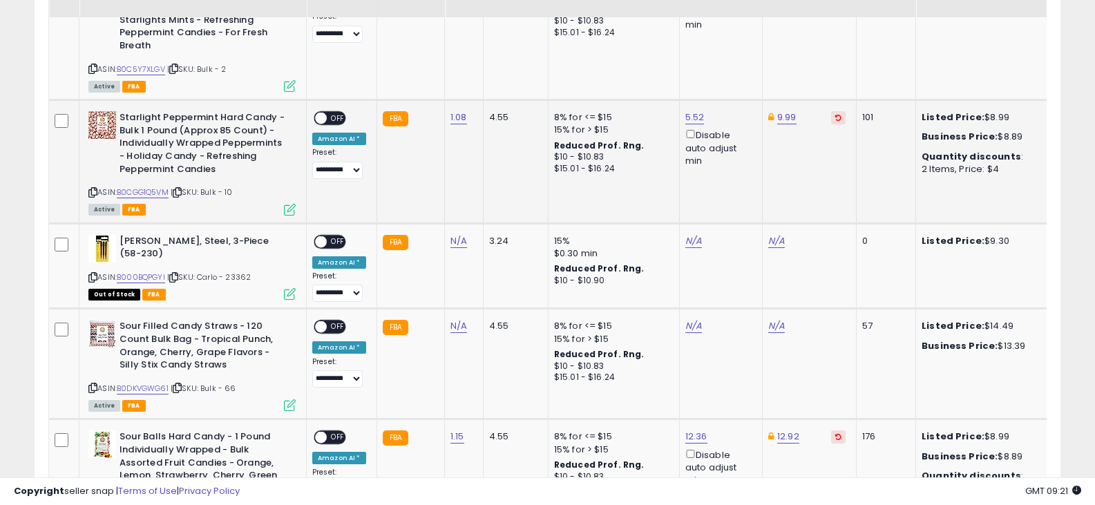
scroll to position [905, 0]
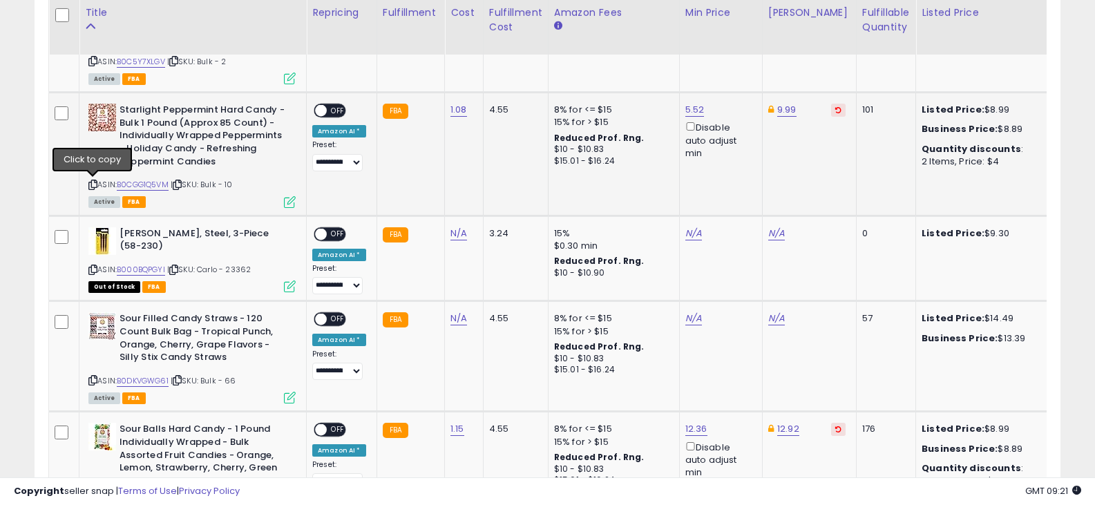
click at [91, 182] on icon at bounding box center [92, 185] width 9 height 8
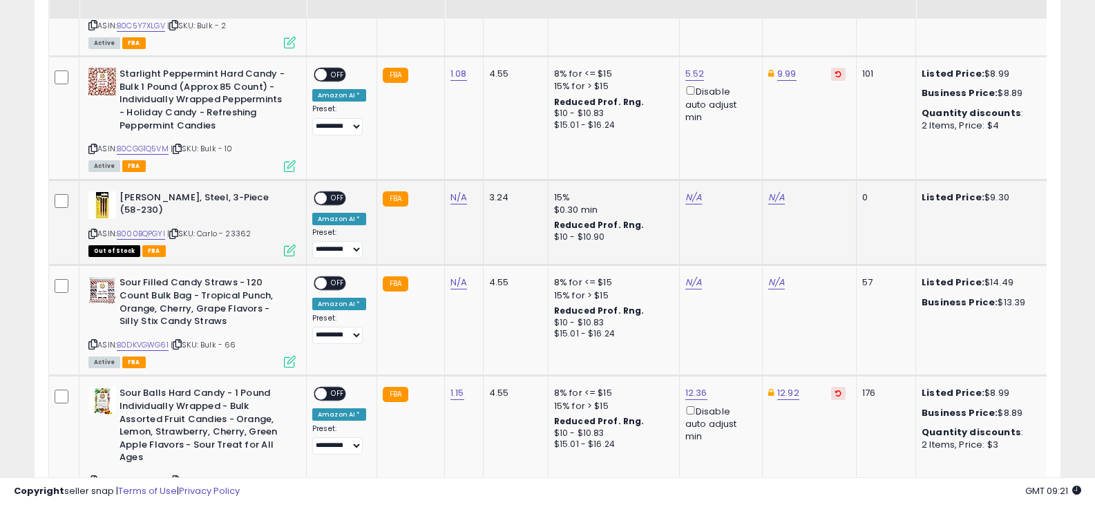
scroll to position [974, 0]
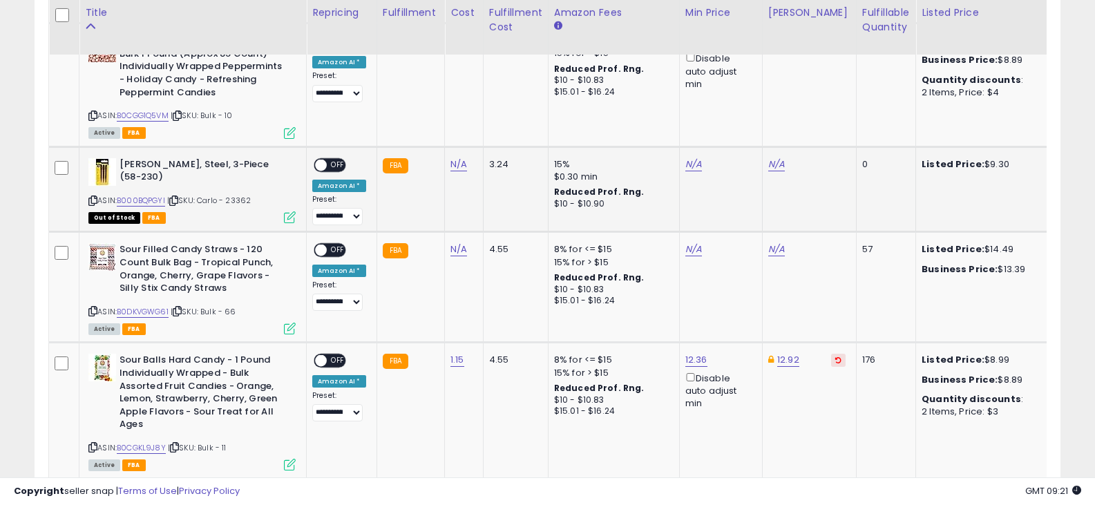
click at [95, 200] on icon at bounding box center [92, 201] width 9 height 8
click at [453, 167] on link "N/A" at bounding box center [459, 165] width 17 height 14
click at [453, 133] on input "number" at bounding box center [416, 130] width 123 height 23
type input "****"
click at [498, 131] on icon "submit" at bounding box center [494, 128] width 8 height 8
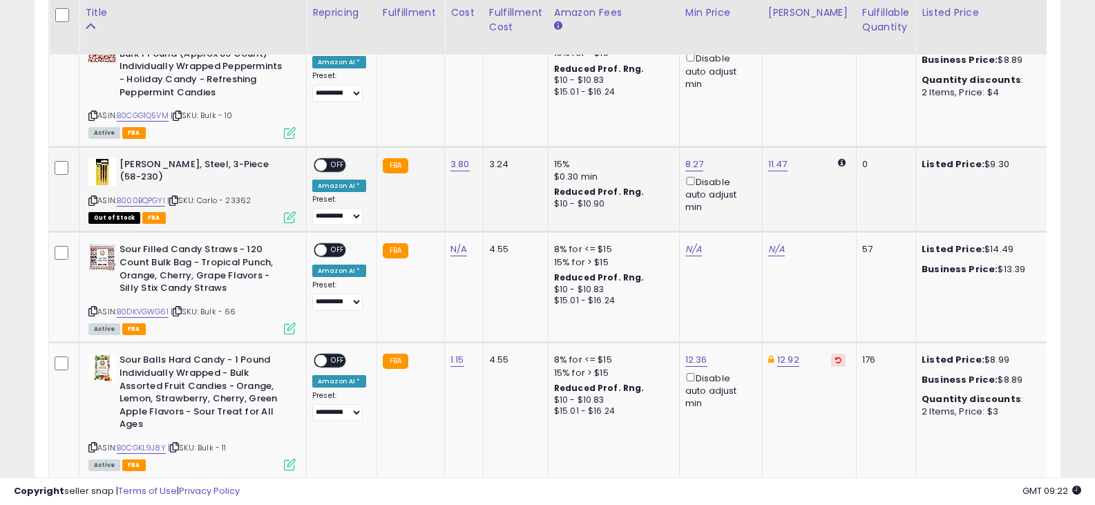
click at [328, 165] on span "OFF" at bounding box center [338, 165] width 22 height 12
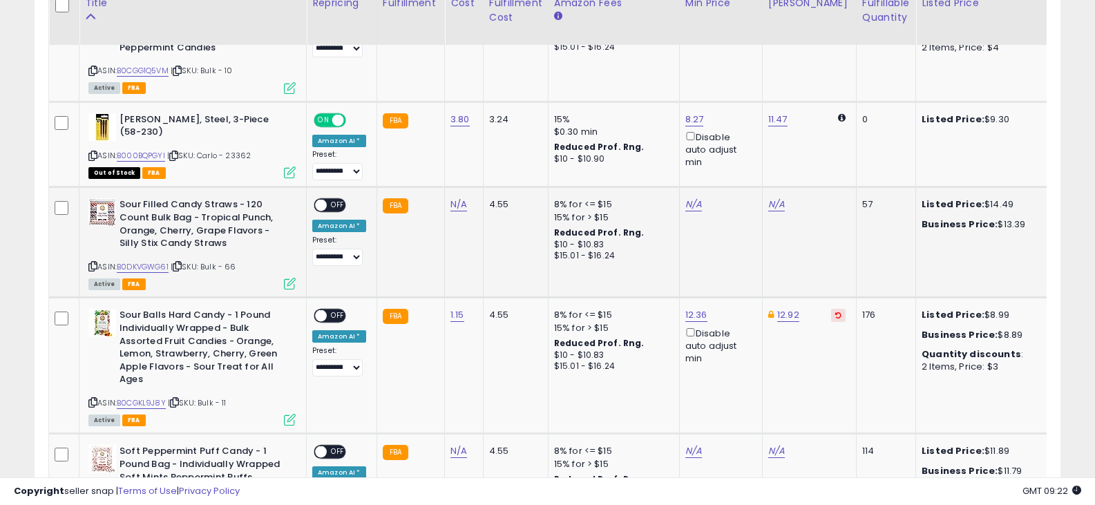
scroll to position [1043, 0]
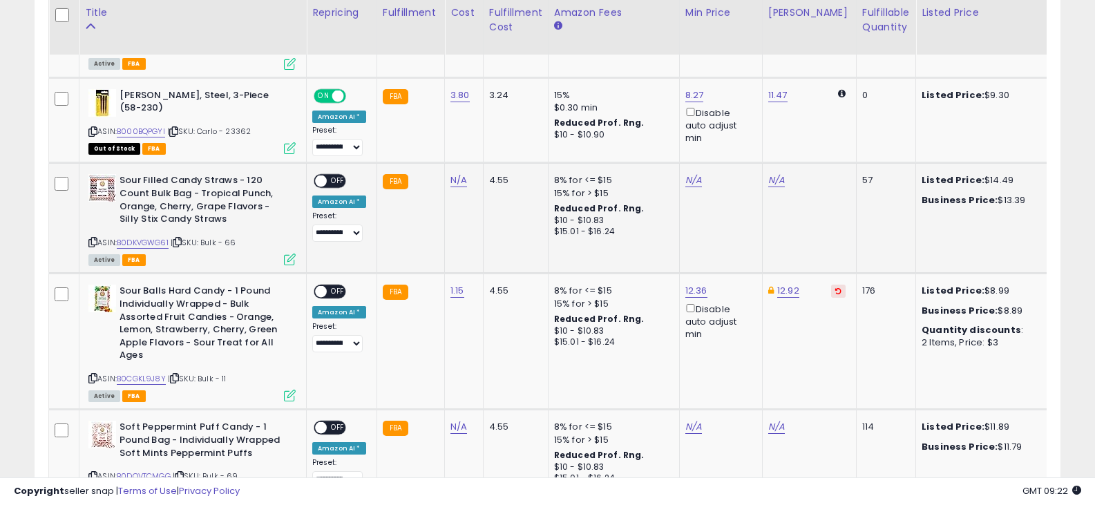
click at [95, 241] on icon at bounding box center [92, 242] width 9 height 8
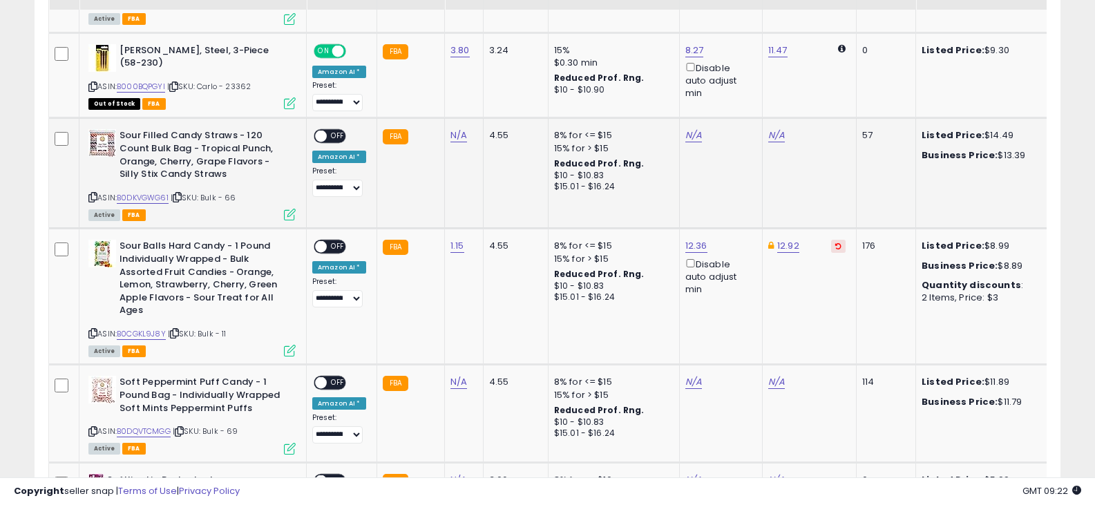
scroll to position [1112, 0]
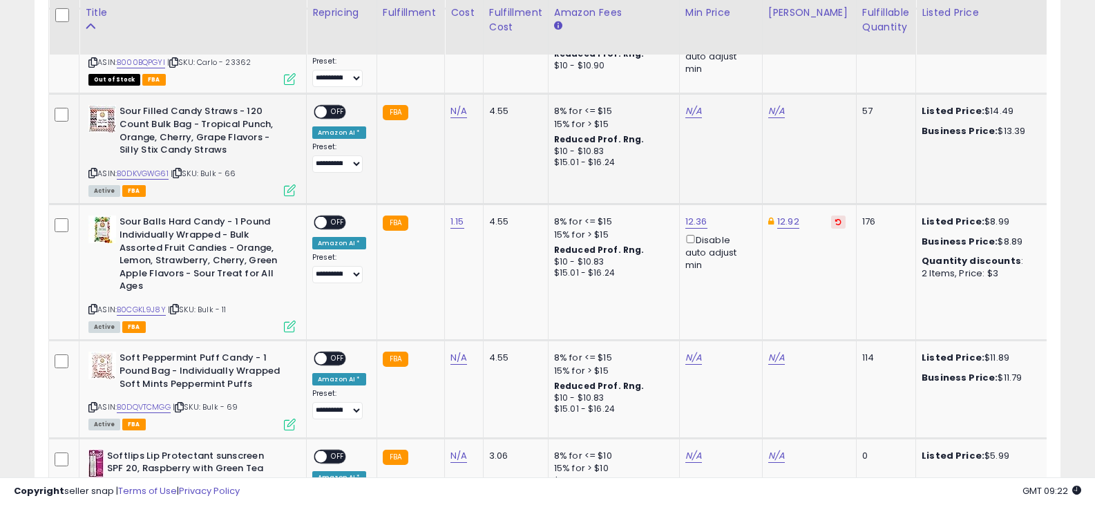
click at [92, 172] on icon at bounding box center [92, 173] width 9 height 8
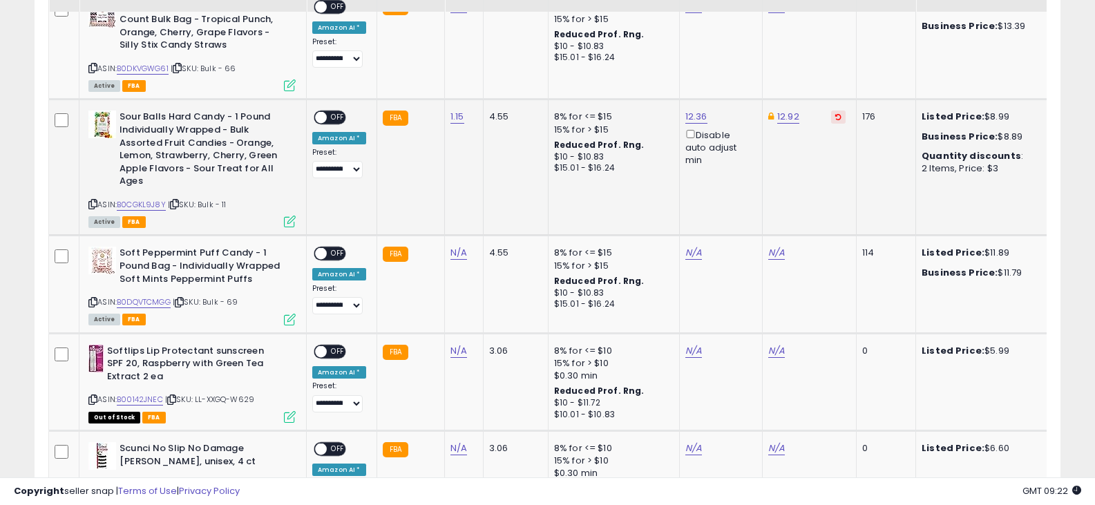
scroll to position [1250, 0]
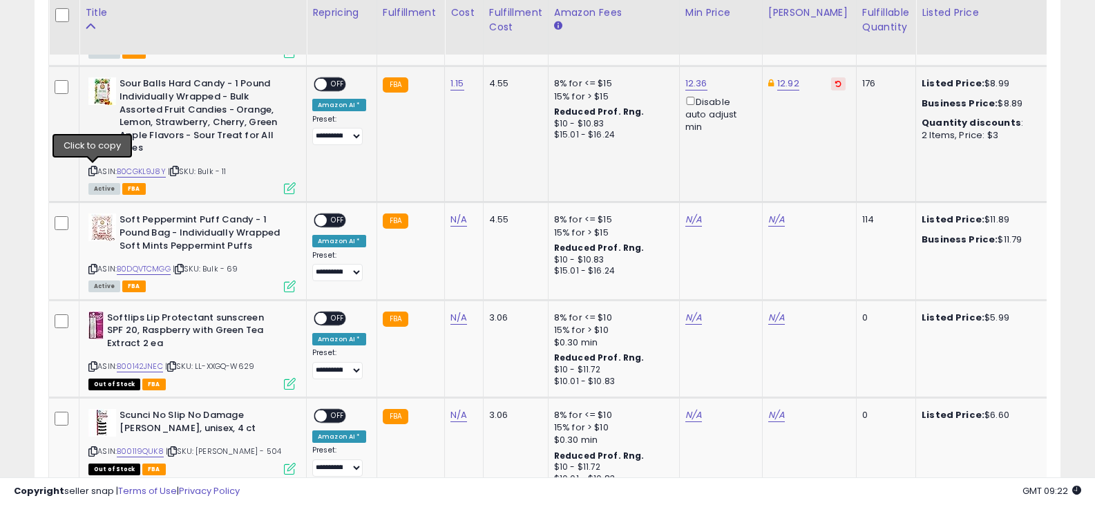
click at [89, 170] on icon at bounding box center [92, 171] width 9 height 8
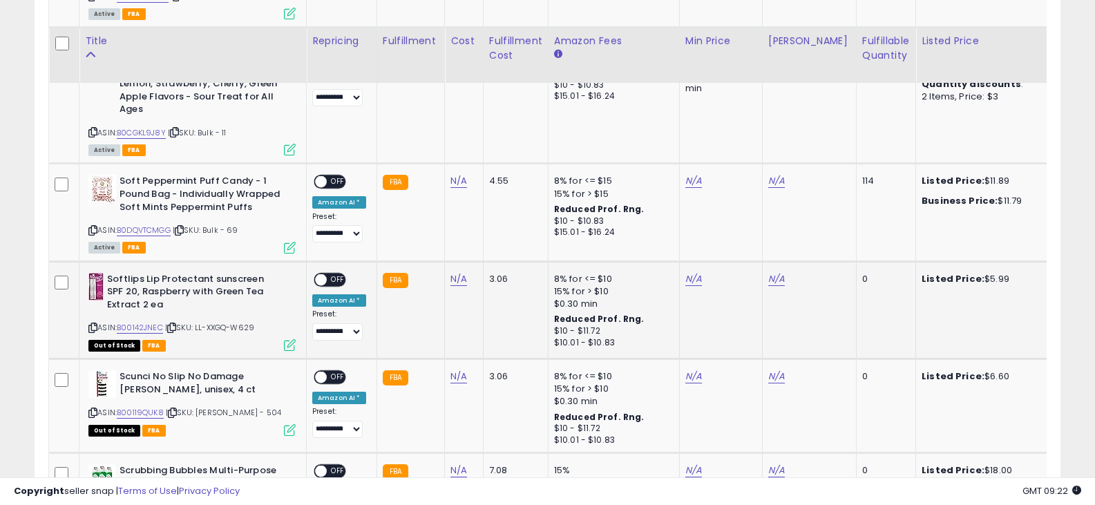
scroll to position [1319, 0]
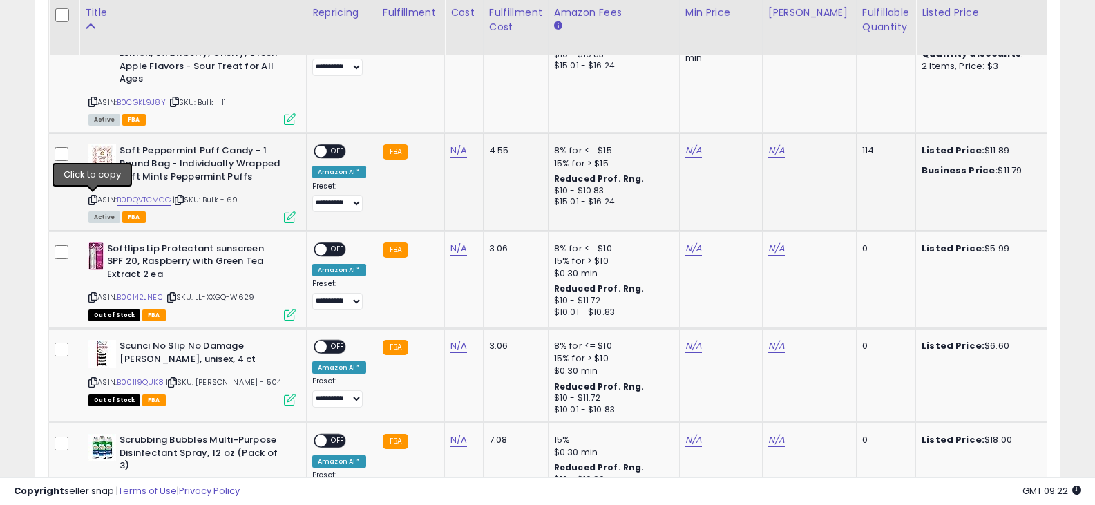
click at [94, 198] on icon at bounding box center [92, 200] width 9 height 8
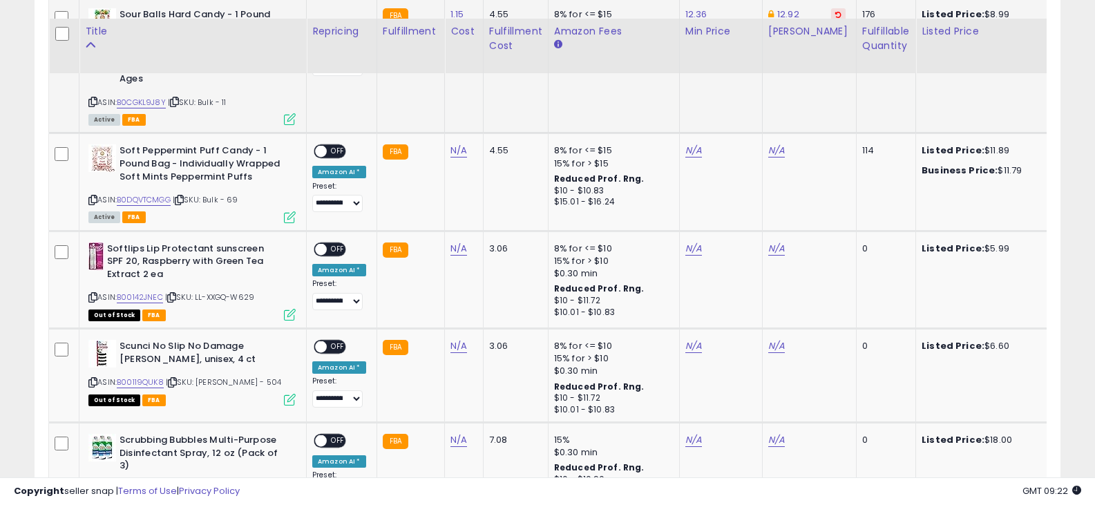
scroll to position [1388, 0]
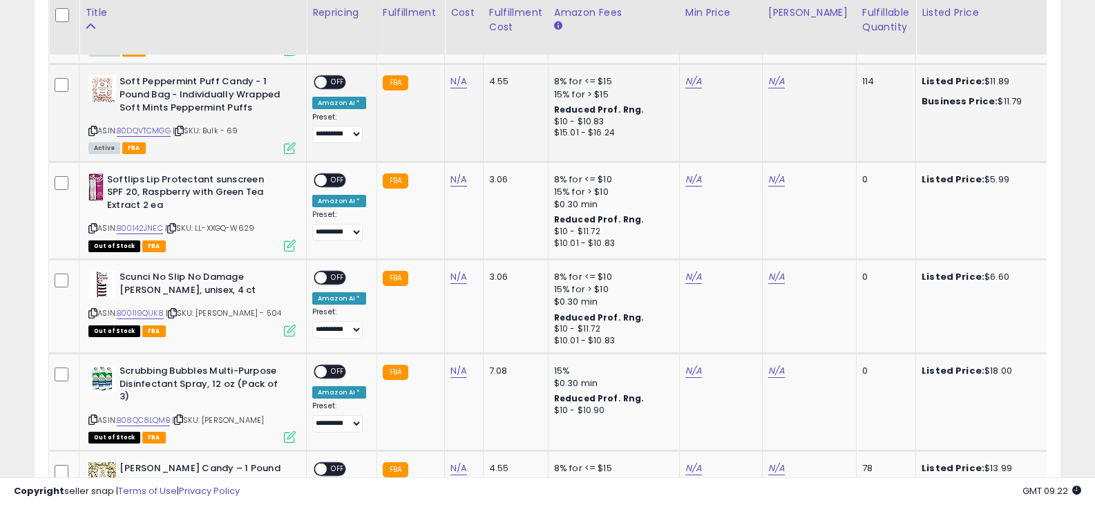
click at [95, 129] on icon at bounding box center [92, 131] width 9 height 8
click at [94, 225] on icon at bounding box center [92, 229] width 9 height 8
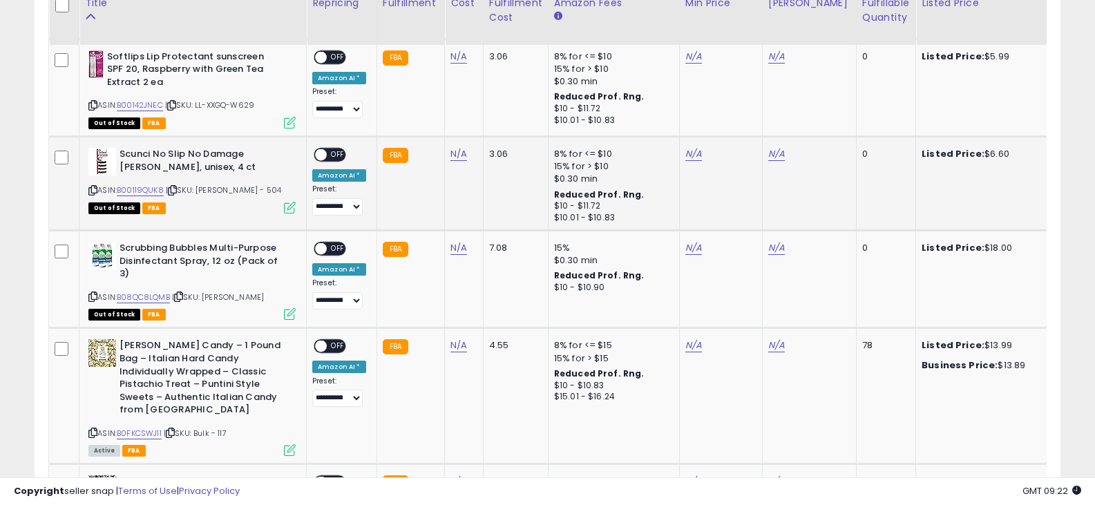
scroll to position [1527, 0]
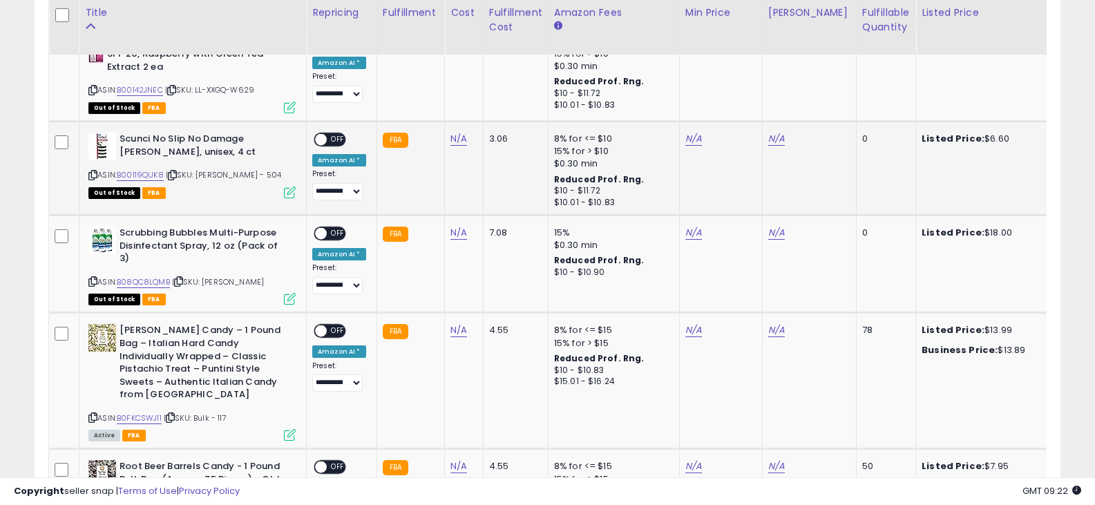
click at [92, 171] on icon at bounding box center [92, 175] width 9 height 8
click at [95, 173] on icon at bounding box center [92, 175] width 9 height 8
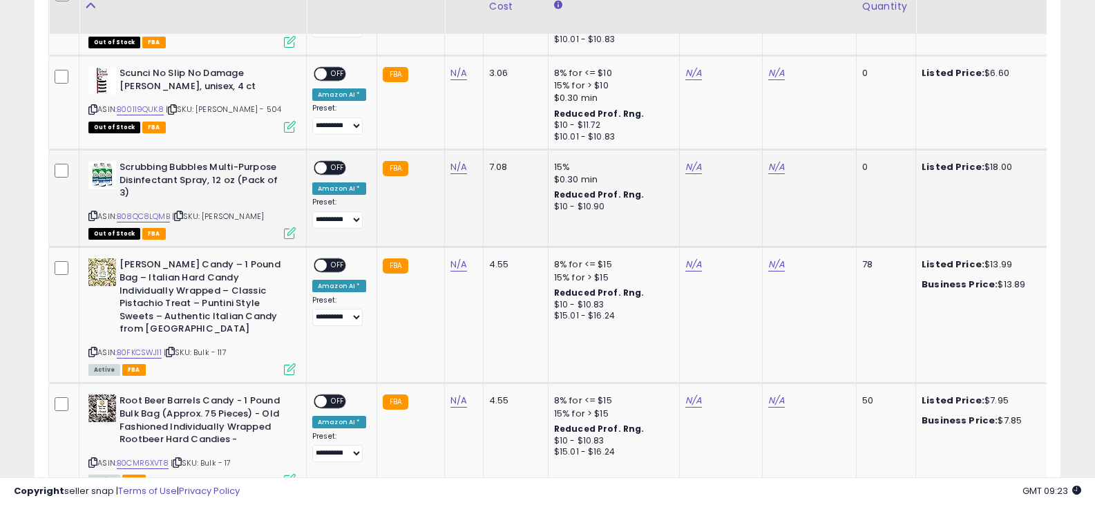
scroll to position [1596, 0]
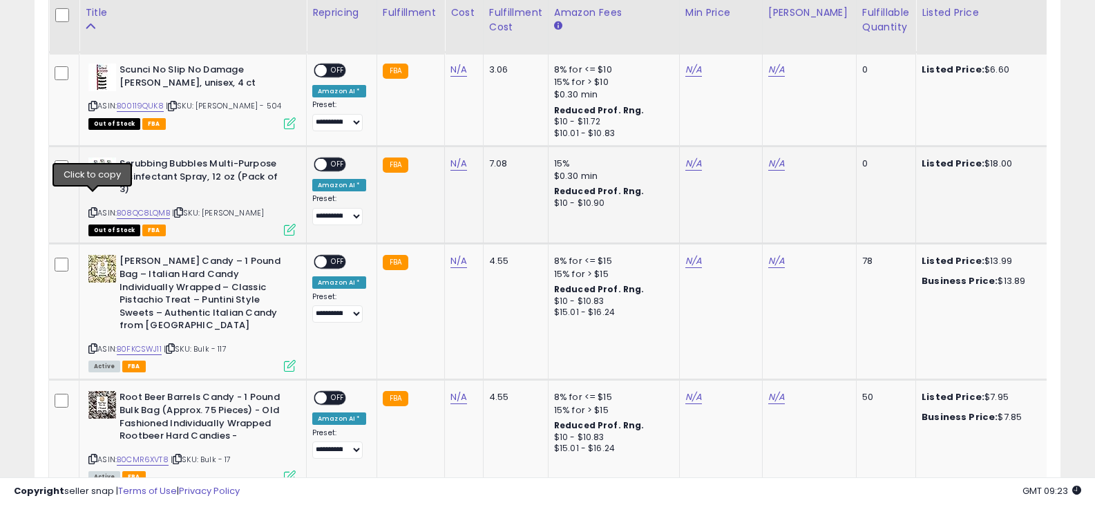
click at [94, 209] on icon at bounding box center [92, 213] width 9 height 8
click at [91, 209] on icon at bounding box center [92, 213] width 9 height 8
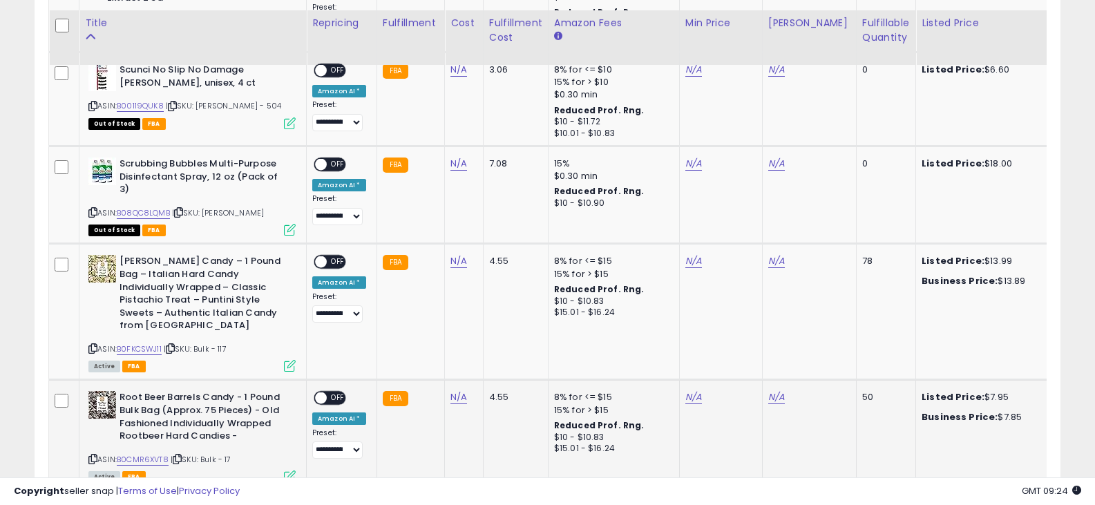
scroll to position [1734, 0]
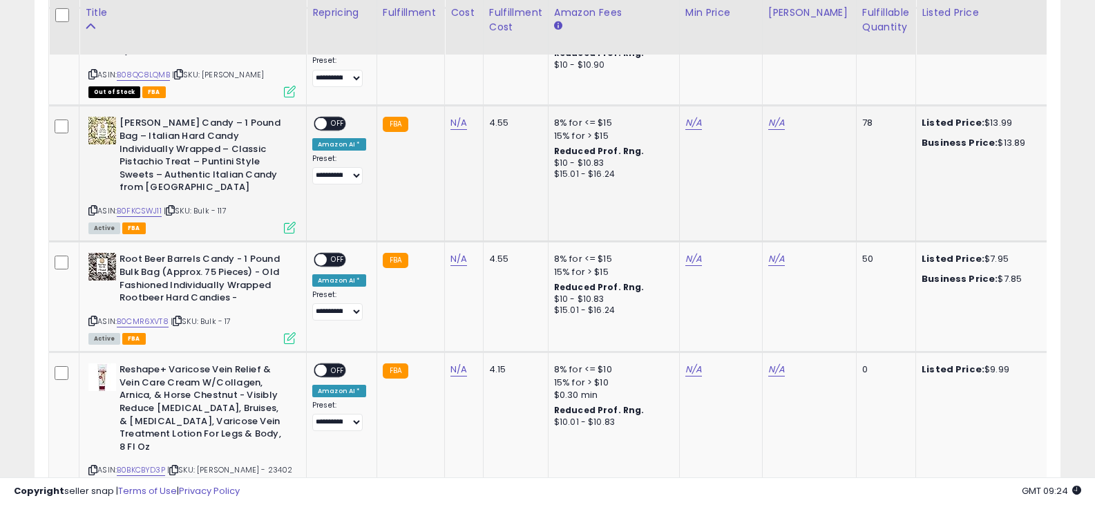
click at [93, 207] on icon at bounding box center [92, 211] width 9 height 8
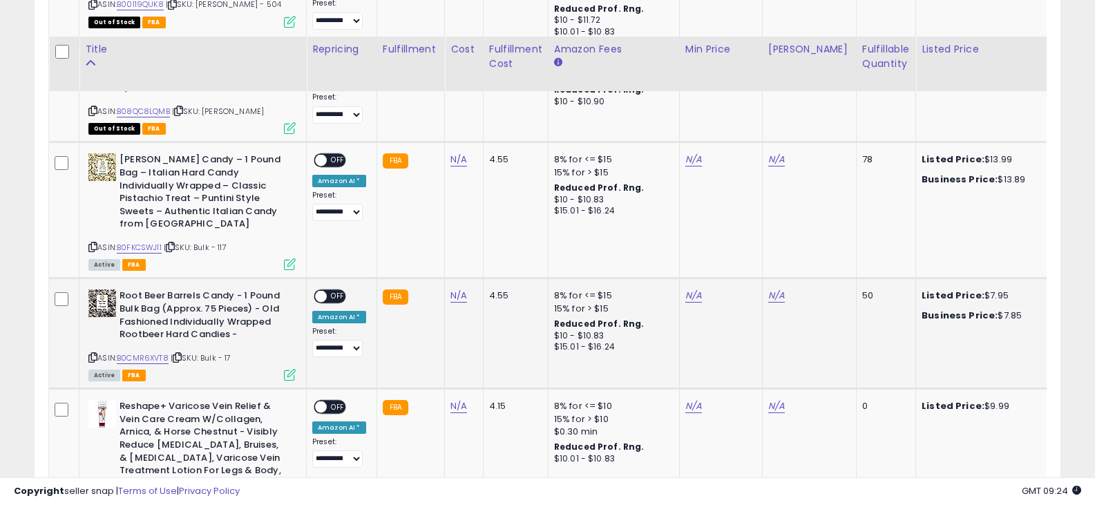
scroll to position [1665, 0]
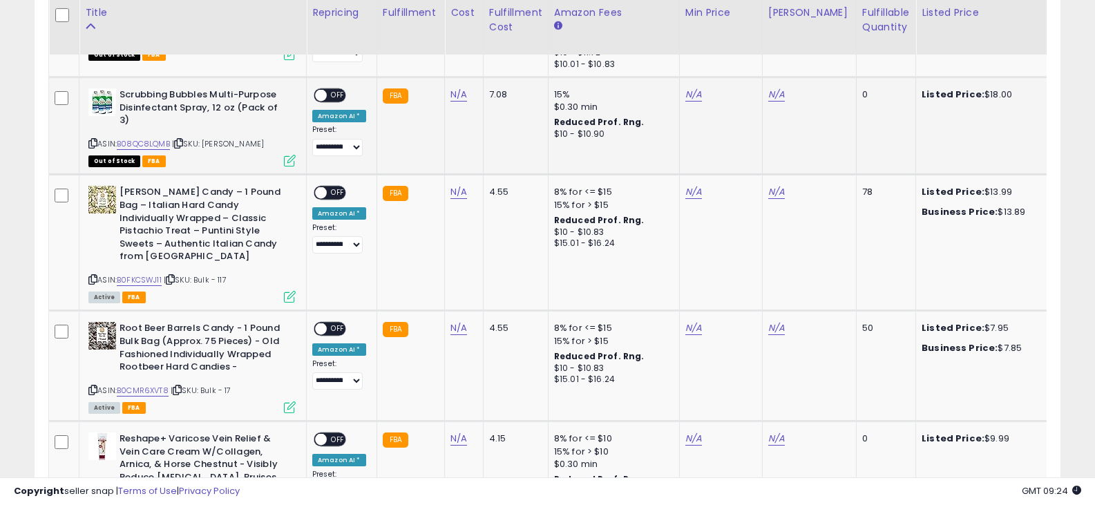
click at [94, 140] on icon at bounding box center [92, 144] width 9 height 8
click at [473, 91] on td "N/A" at bounding box center [464, 125] width 39 height 97
click at [464, 92] on div "N/A" at bounding box center [462, 94] width 22 height 12
click at [460, 93] on link "N/A" at bounding box center [459, 95] width 17 height 14
type input "****"
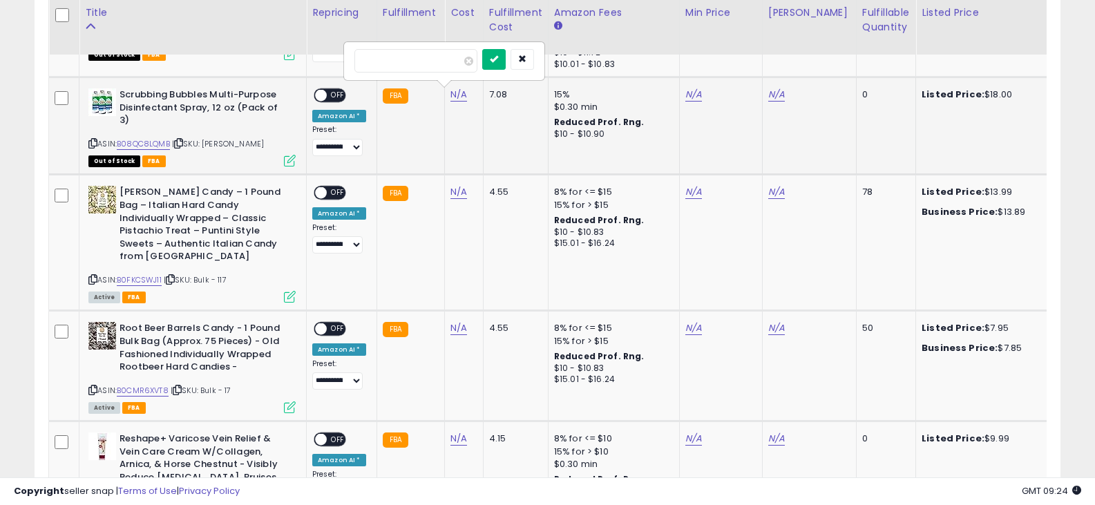
click at [498, 59] on icon "submit" at bounding box center [494, 59] width 8 height 8
click at [338, 97] on span "OFF" at bounding box center [338, 96] width 22 height 12
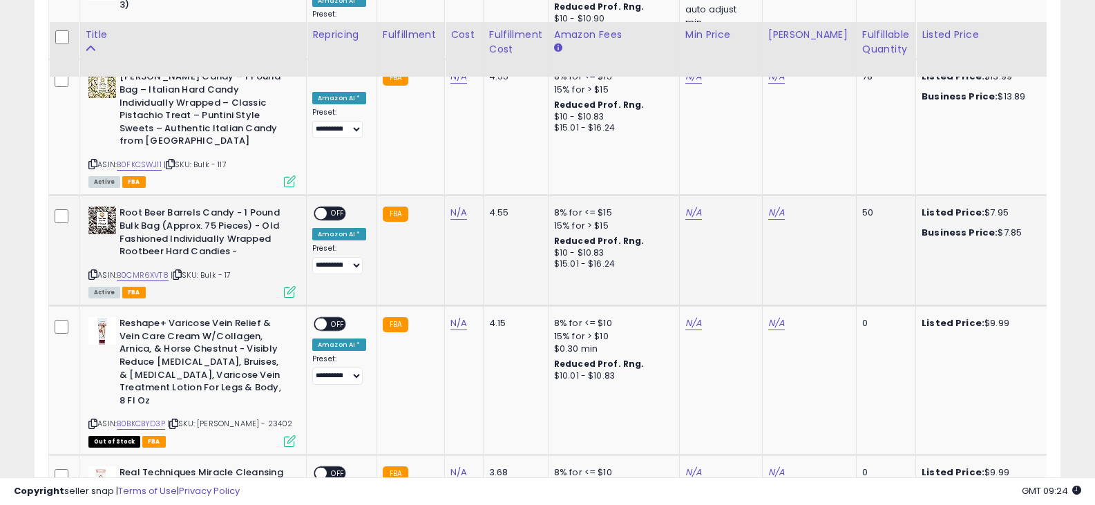
scroll to position [1803, 0]
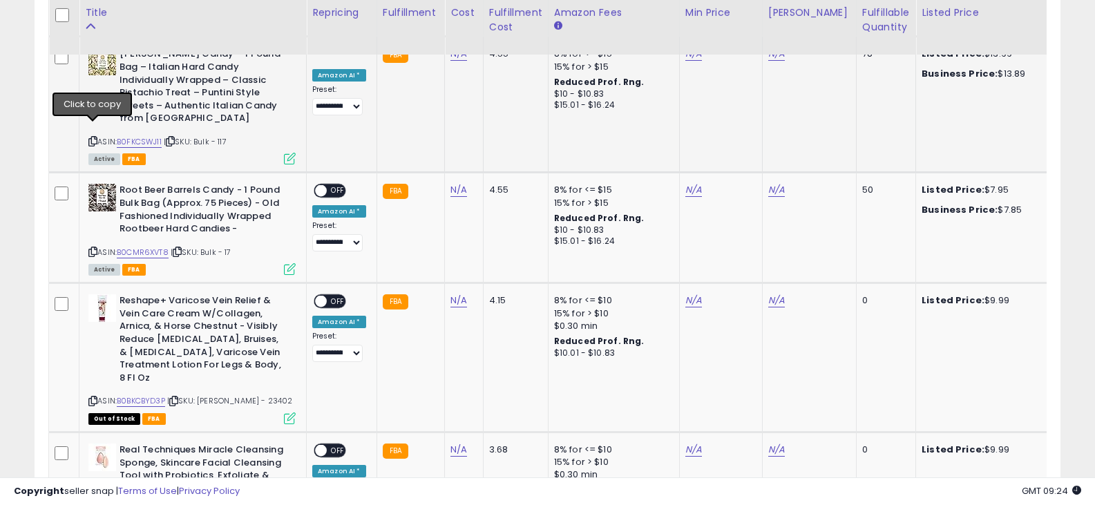
click at [95, 138] on icon at bounding box center [92, 142] width 9 height 8
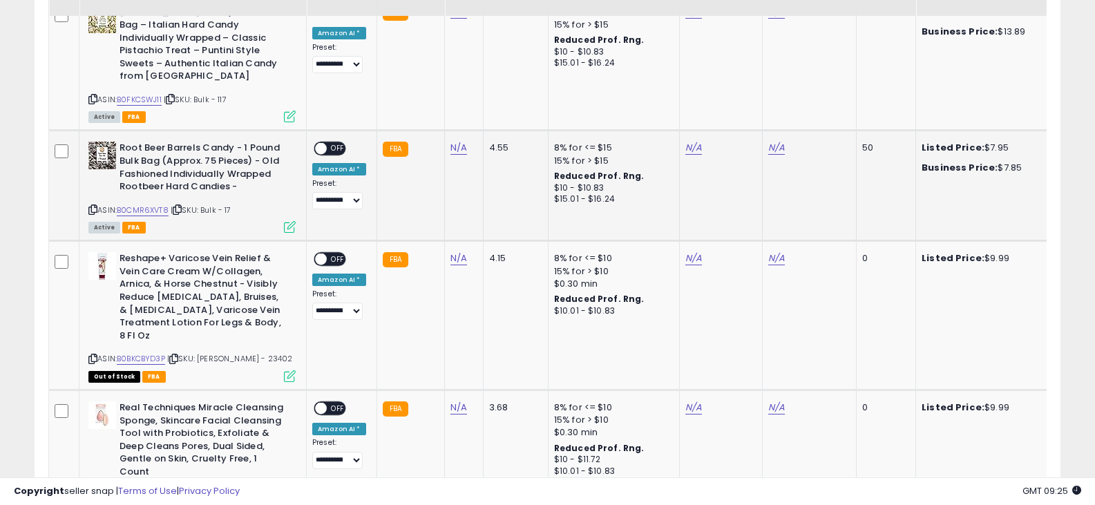
scroll to position [1872, 0]
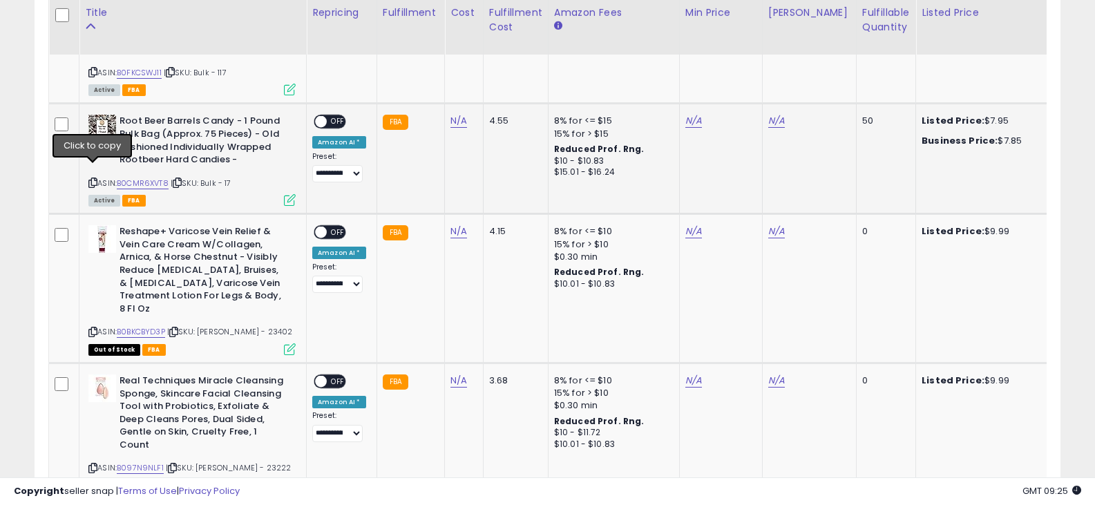
click at [93, 179] on icon at bounding box center [92, 183] width 9 height 8
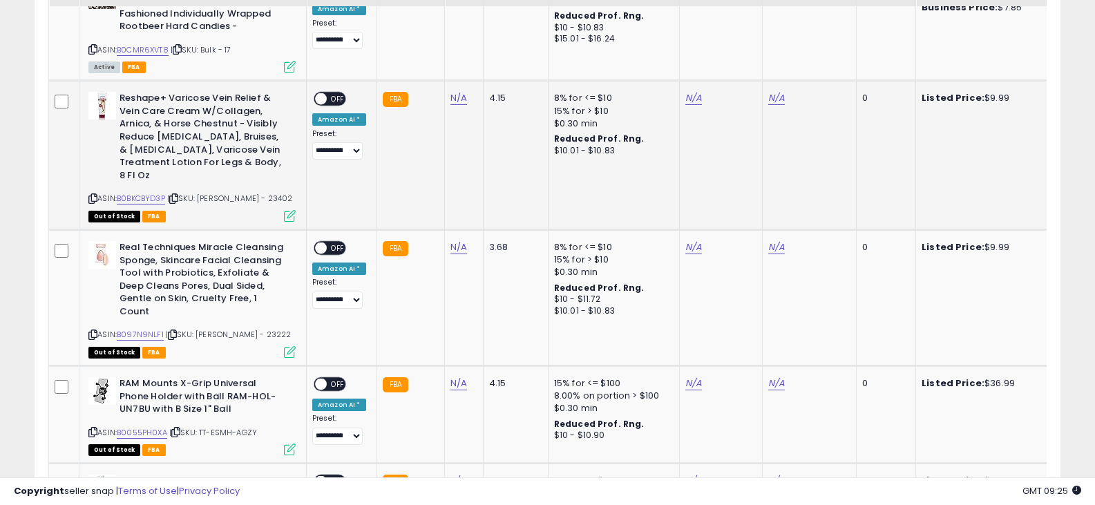
scroll to position [2011, 0]
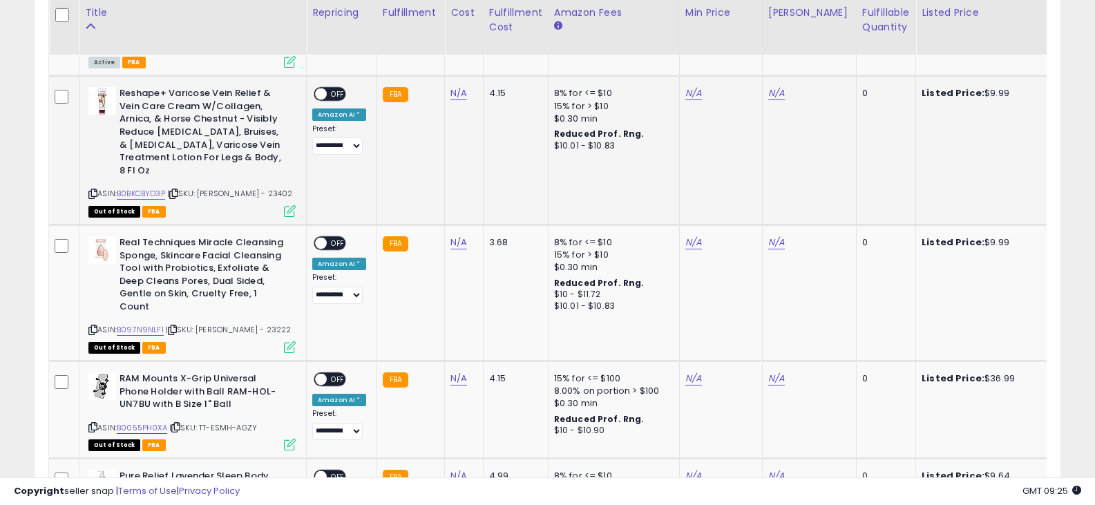
click at [85, 177] on div "Reshape+ Varicose Vein Relief & Vein Care Cream W/Collagen, Arnica, & Horse Che…" at bounding box center [190, 151] width 211 height 129
click at [95, 190] on icon at bounding box center [92, 194] width 9 height 8
click at [457, 86] on link "N/A" at bounding box center [459, 93] width 17 height 14
type input "****"
click at [498, 50] on icon "submit" at bounding box center [494, 45] width 8 height 8
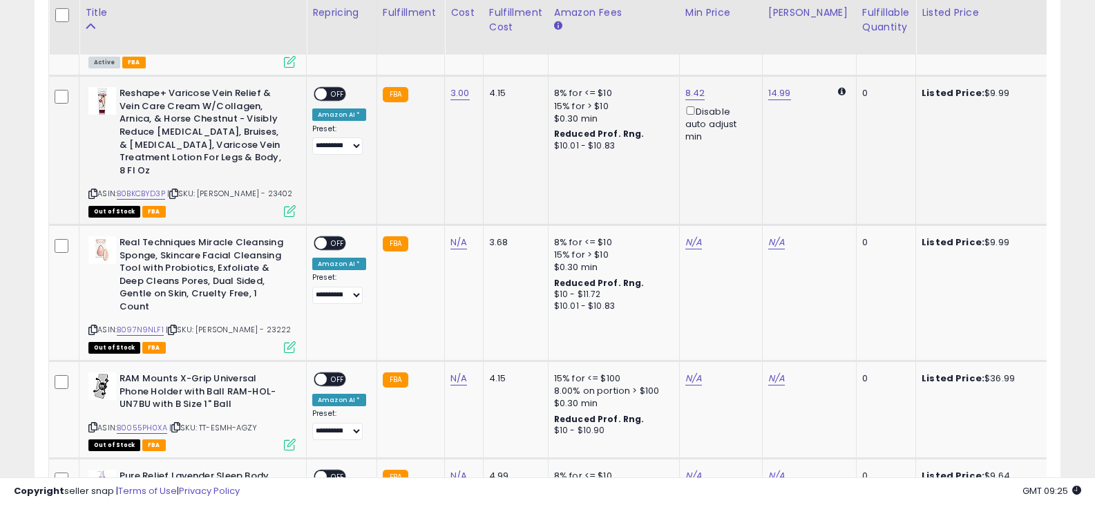
click at [321, 88] on span at bounding box center [321, 94] width 12 height 12
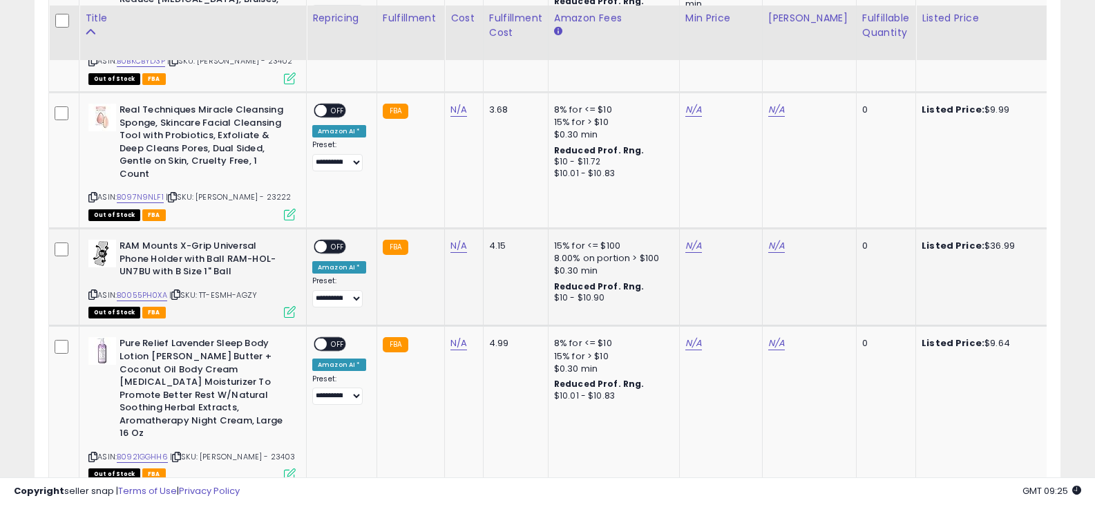
scroll to position [2149, 0]
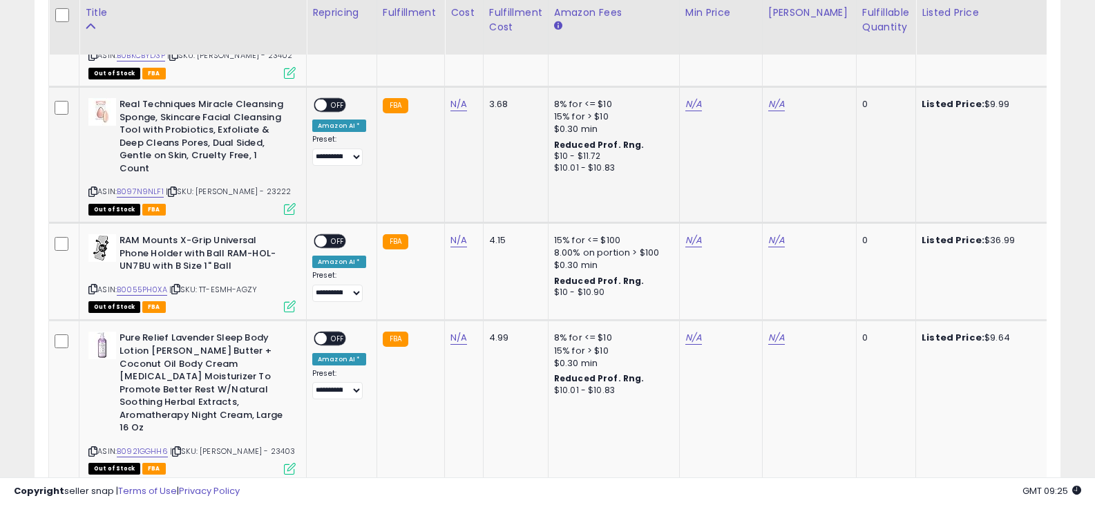
click at [91, 188] on icon at bounding box center [92, 192] width 9 height 8
click at [95, 285] on icon at bounding box center [92, 289] width 9 height 8
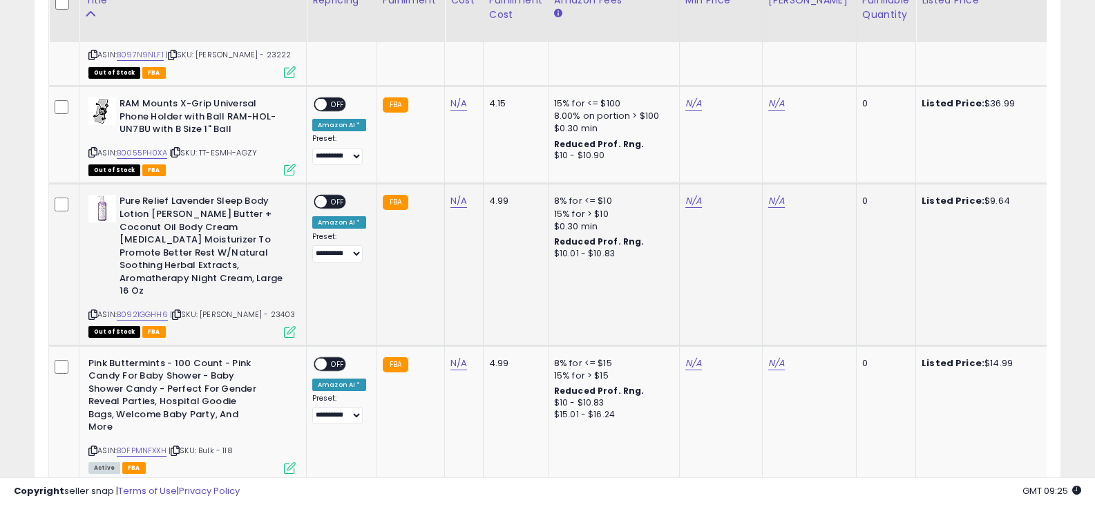
scroll to position [2287, 0]
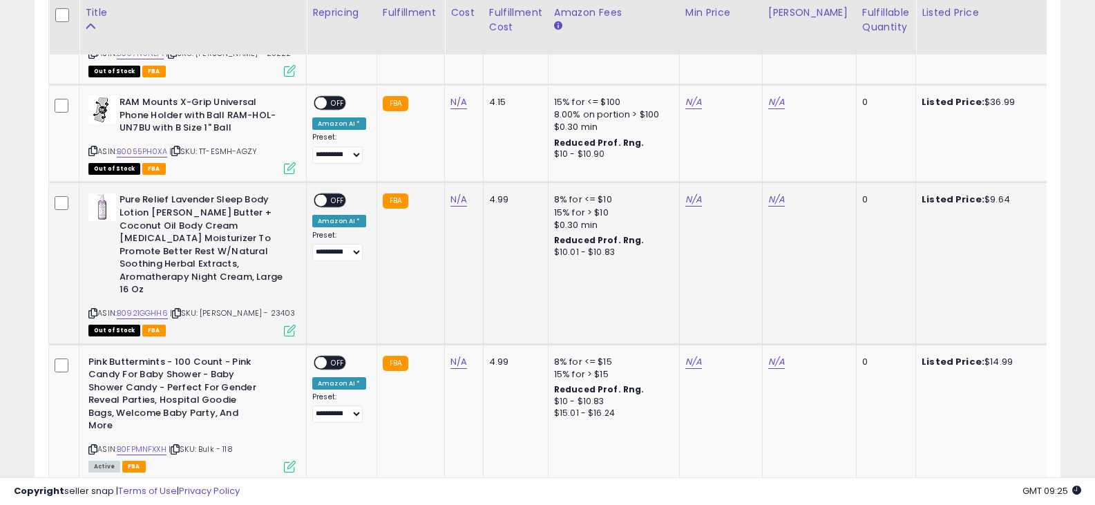
click at [95, 310] on icon at bounding box center [92, 314] width 9 height 8
click at [453, 193] on link "N/A" at bounding box center [459, 200] width 17 height 14
type input "****"
click at [498, 140] on icon "submit" at bounding box center [494, 139] width 8 height 8
click at [329, 195] on div "ON OFF" at bounding box center [315, 201] width 32 height 12
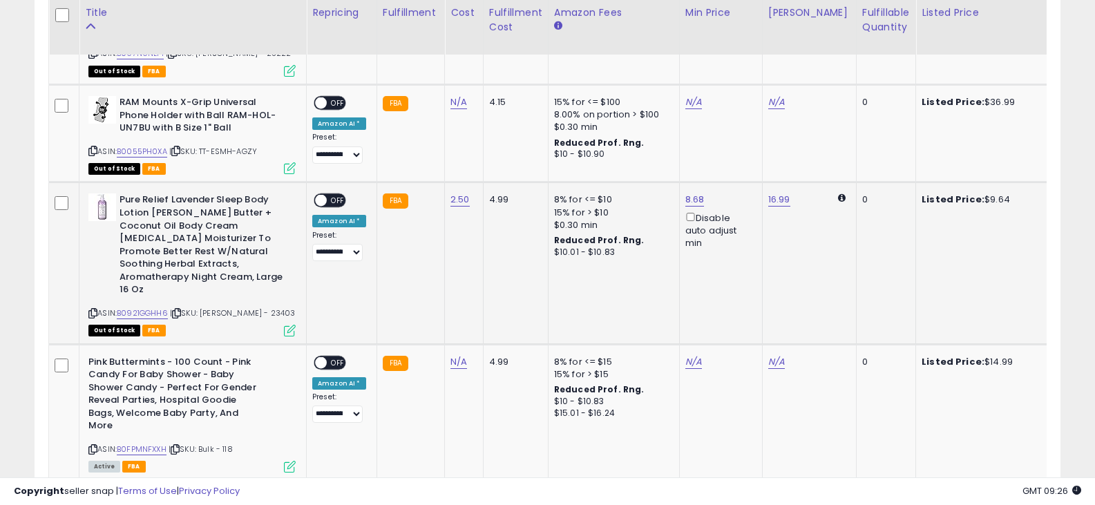
click at [324, 195] on span at bounding box center [321, 201] width 12 height 12
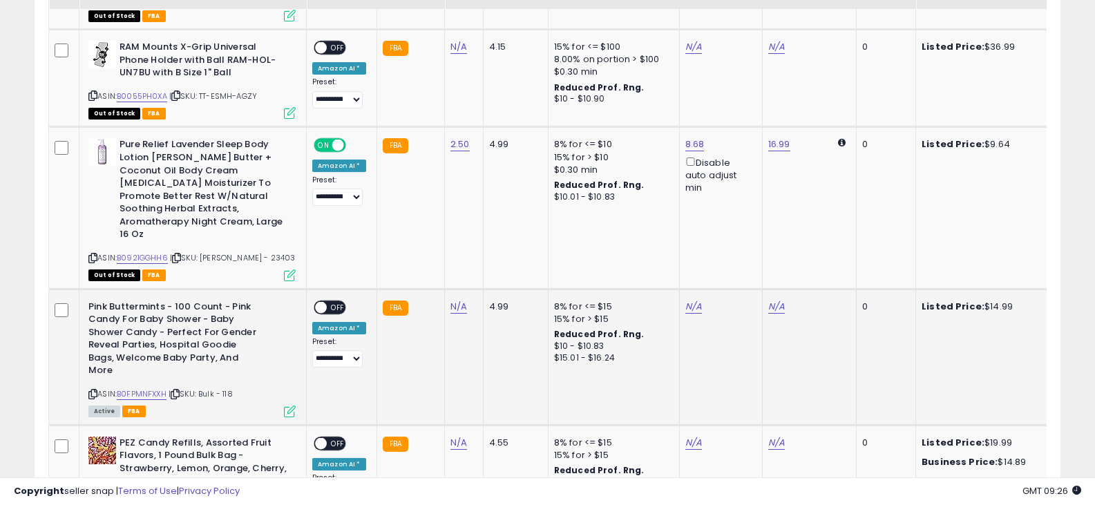
scroll to position [2425, 0]
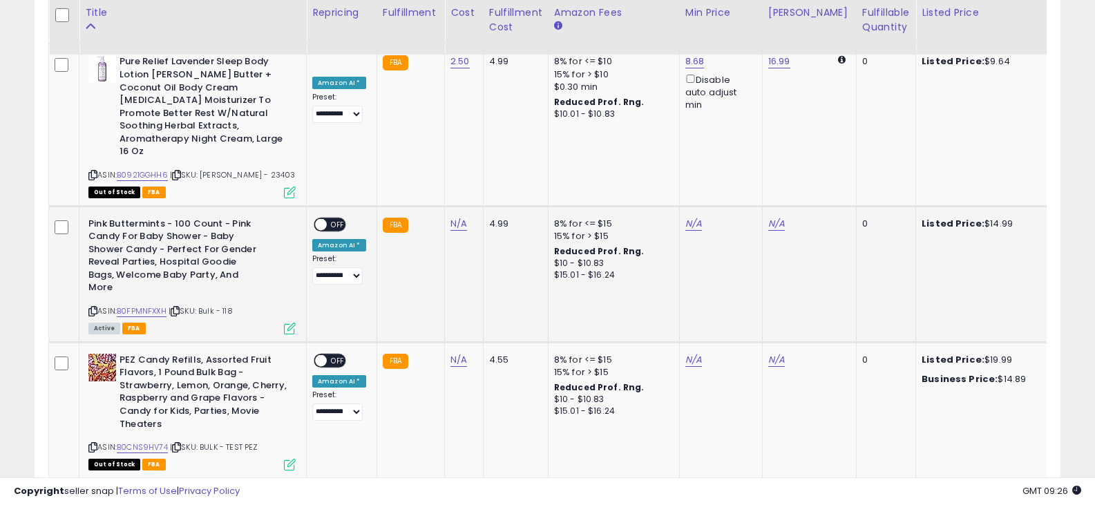
click at [93, 308] on icon at bounding box center [92, 312] width 9 height 8
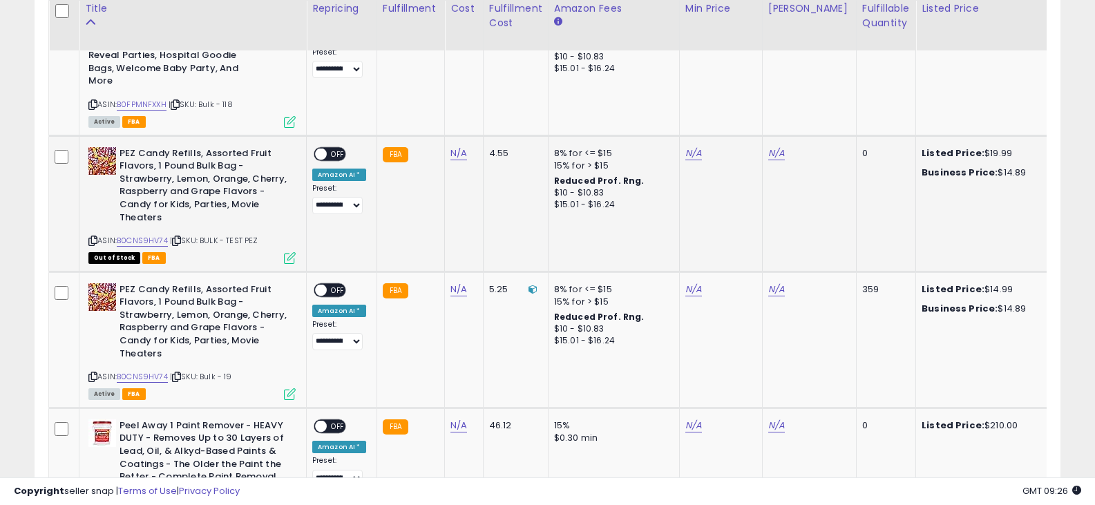
scroll to position [2633, 0]
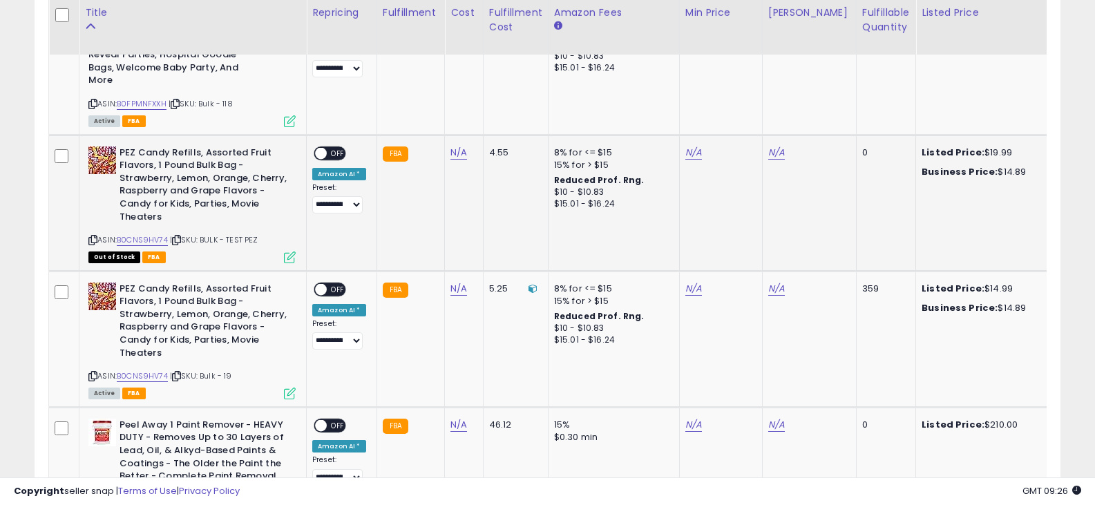
click at [91, 236] on icon at bounding box center [92, 240] width 9 height 8
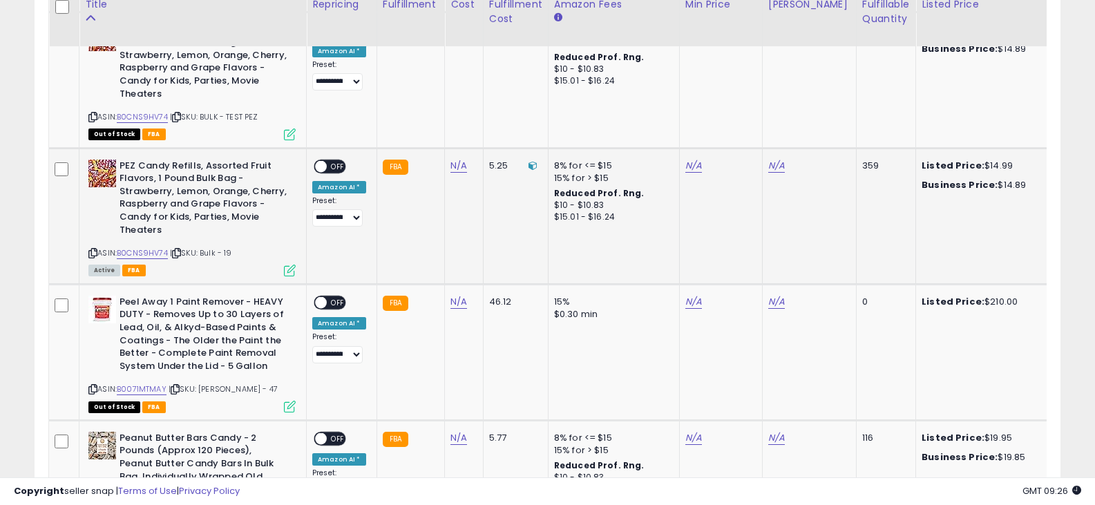
scroll to position [2771, 0]
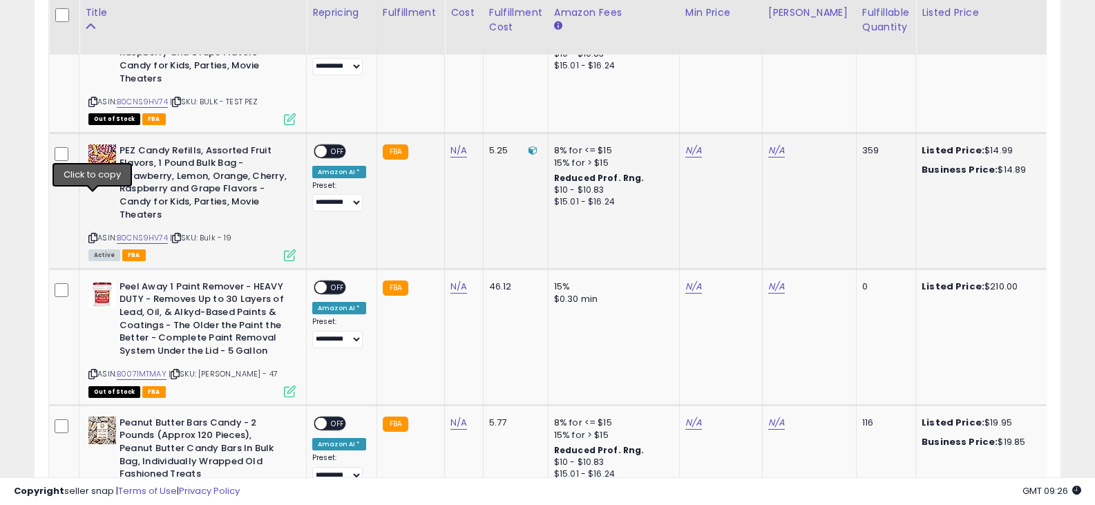
click at [95, 234] on icon at bounding box center [92, 238] width 9 height 8
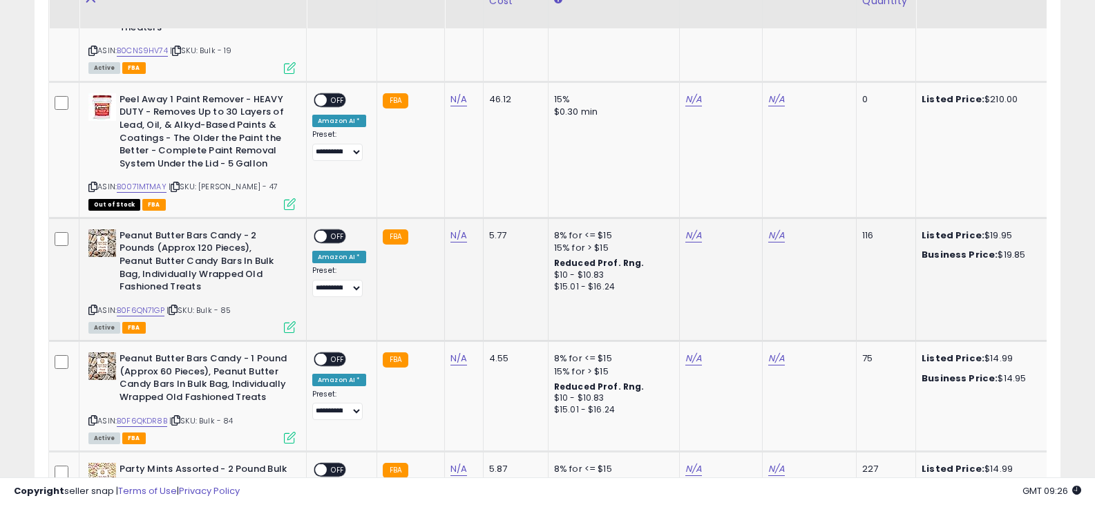
scroll to position [2978, 0]
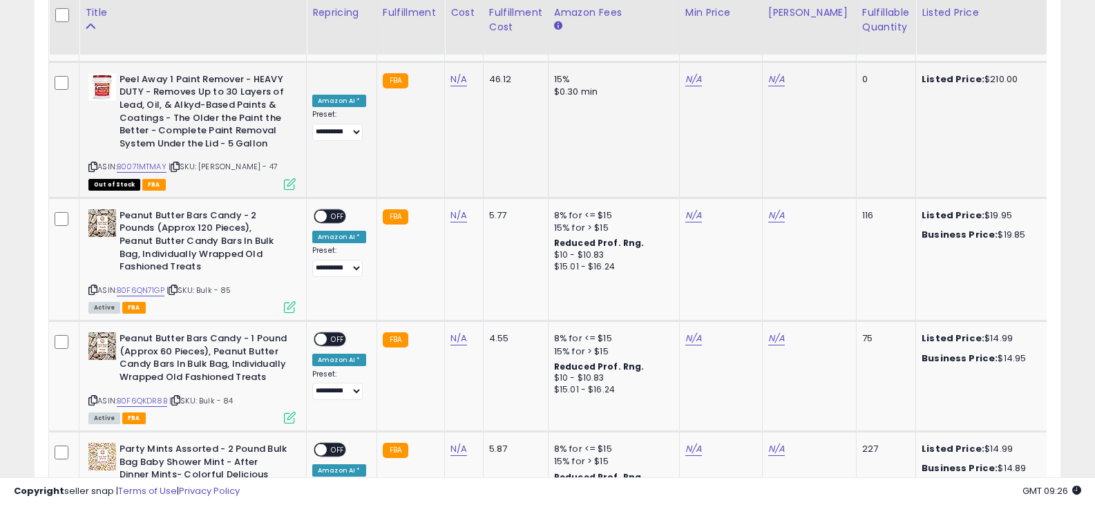
click at [91, 163] on icon at bounding box center [92, 167] width 9 height 8
click at [92, 286] on icon at bounding box center [92, 290] width 9 height 8
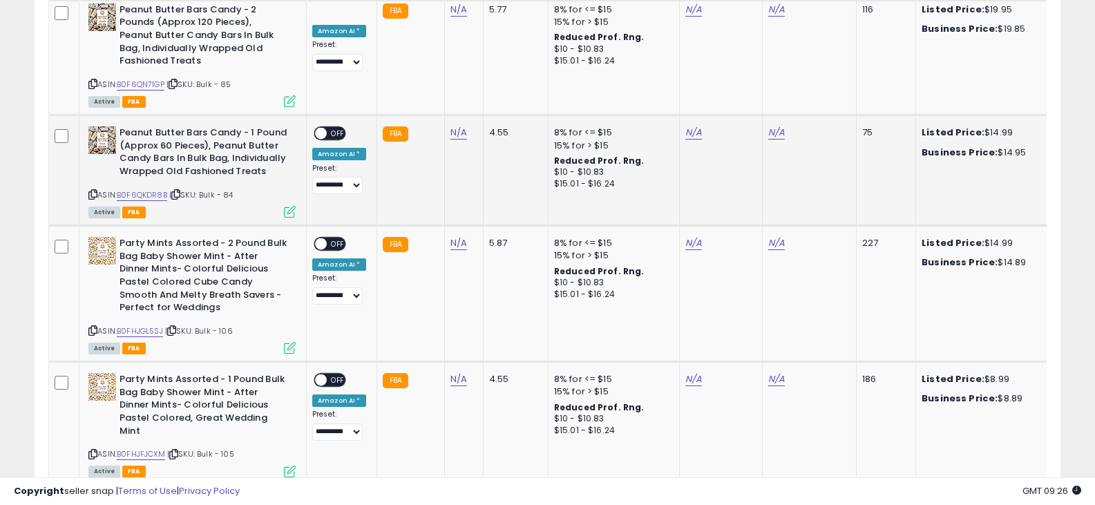
scroll to position [3185, 0]
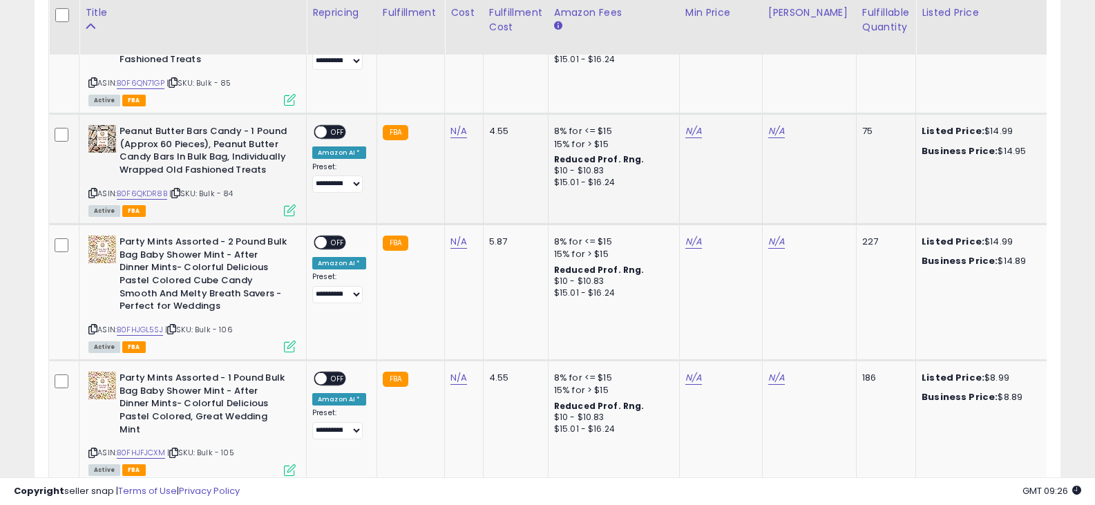
click at [97, 189] on icon at bounding box center [92, 193] width 9 height 8
click at [95, 189] on icon at bounding box center [92, 193] width 9 height 8
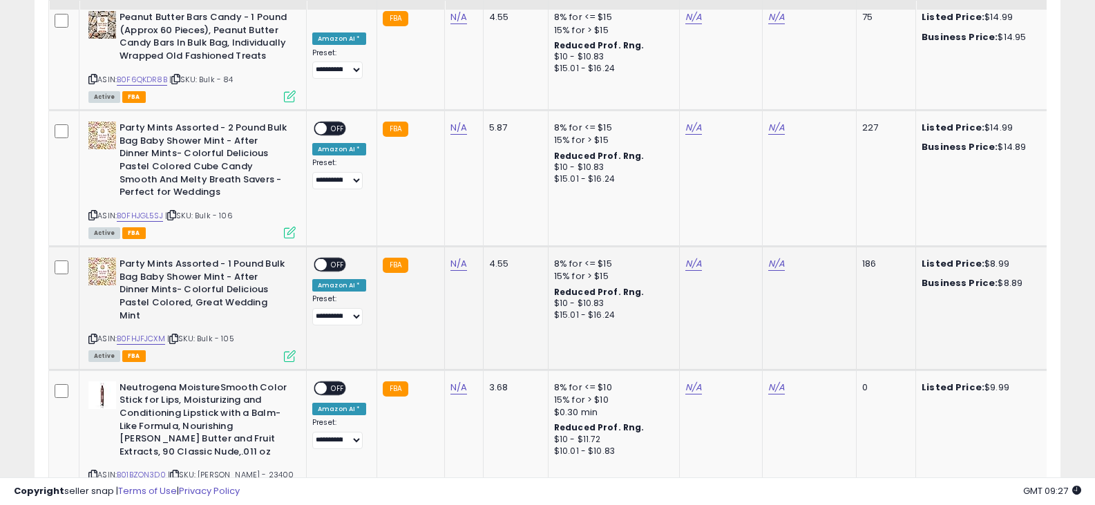
scroll to position [3324, 0]
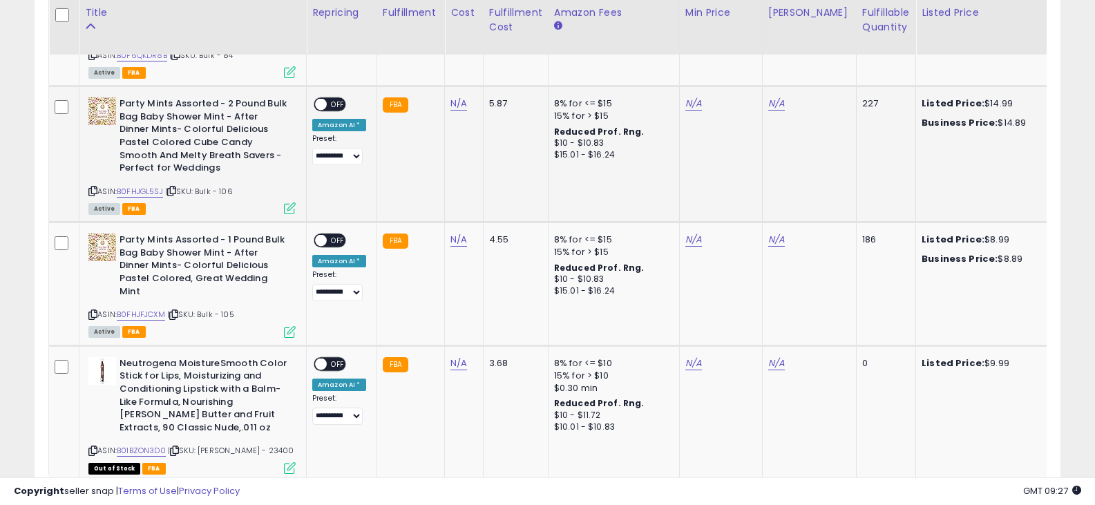
click at [92, 187] on icon at bounding box center [92, 191] width 9 height 8
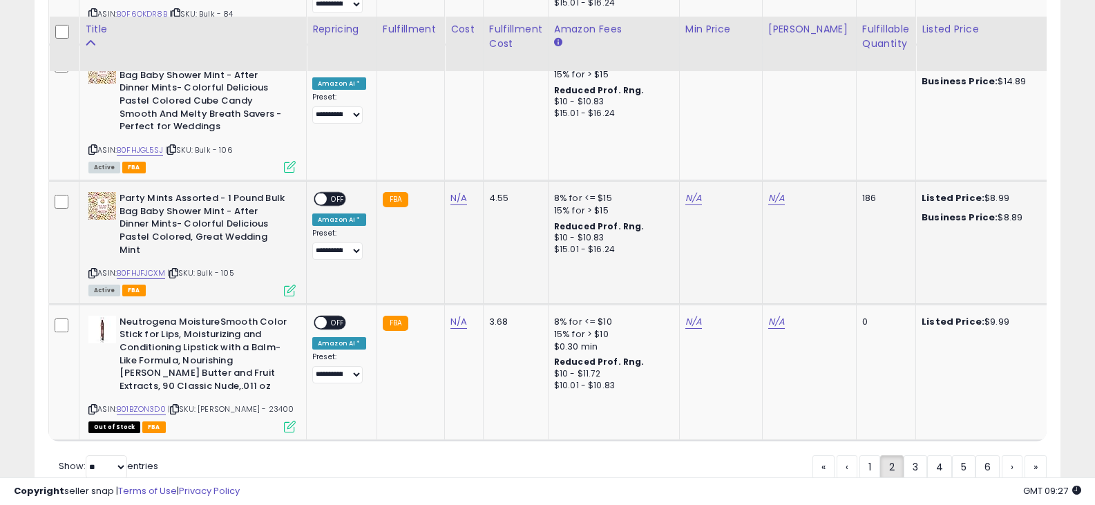
scroll to position [3382, 0]
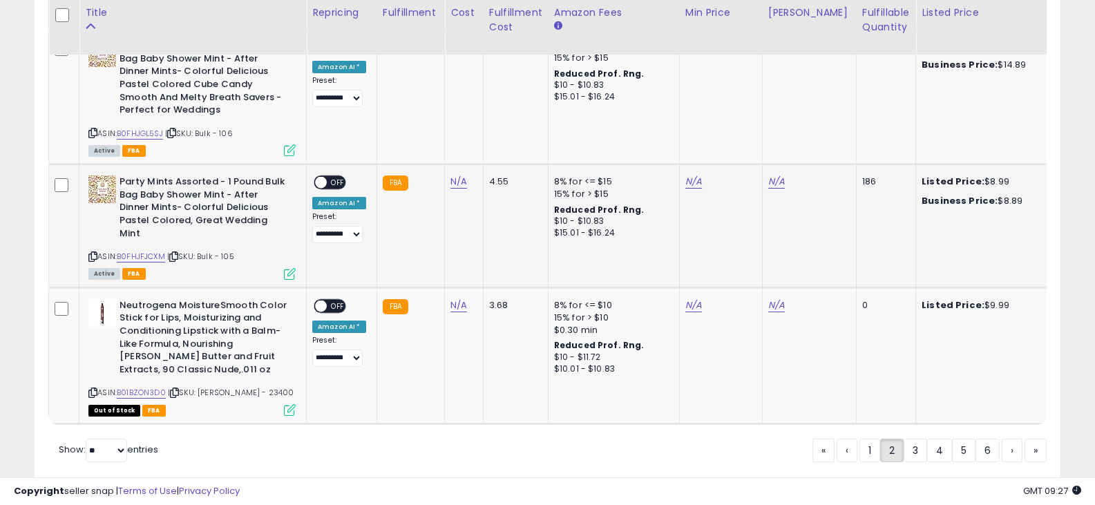
click at [91, 253] on icon at bounding box center [92, 257] width 9 height 8
click at [94, 389] on icon at bounding box center [92, 393] width 9 height 8
click at [460, 299] on link "N/A" at bounding box center [459, 306] width 17 height 14
type input "****"
click at [506, 222] on button "submit" at bounding box center [493, 219] width 23 height 21
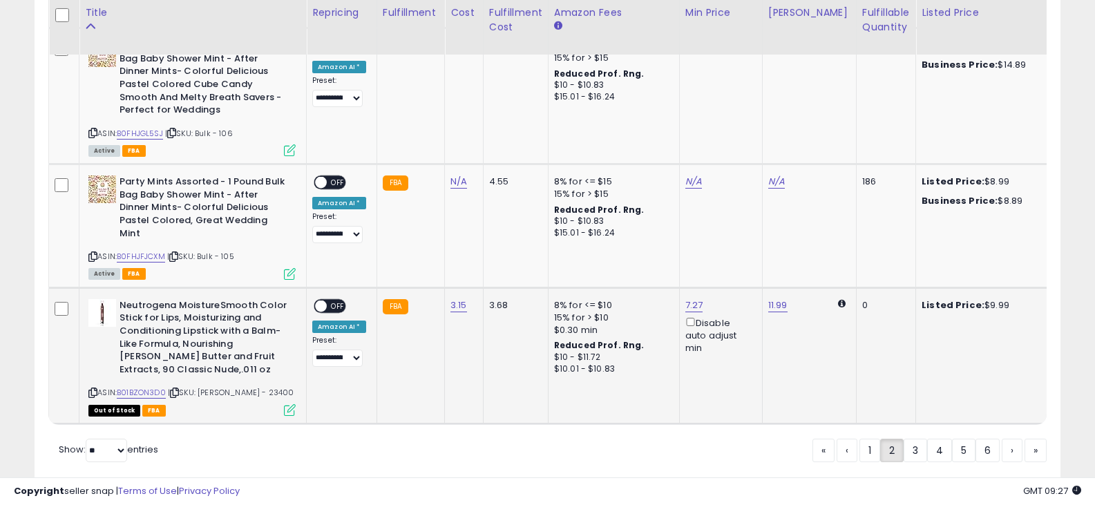
click at [317, 300] on span at bounding box center [321, 306] width 12 height 12
click at [906, 439] on link "3" at bounding box center [915, 450] width 23 height 23
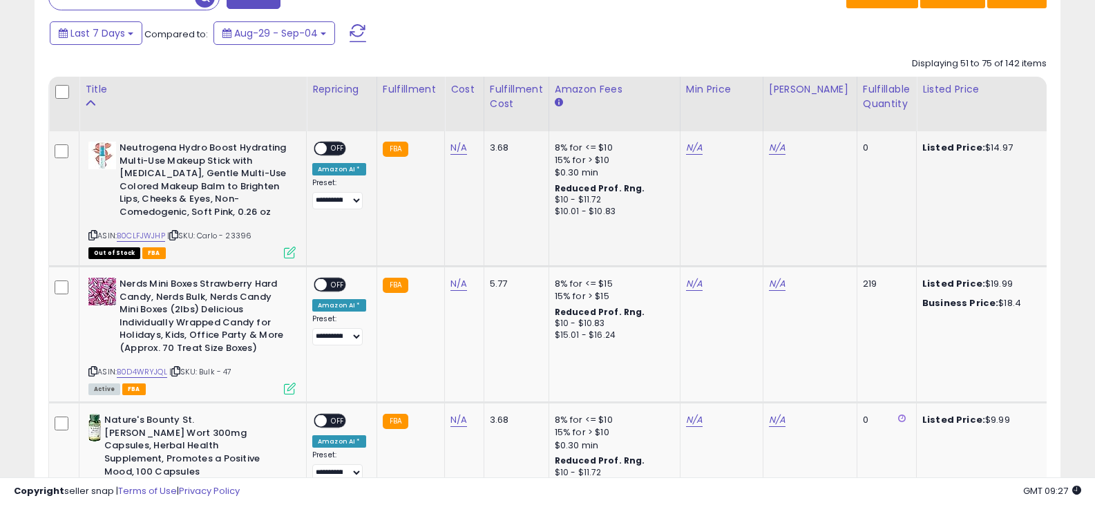
scroll to position [628, 0]
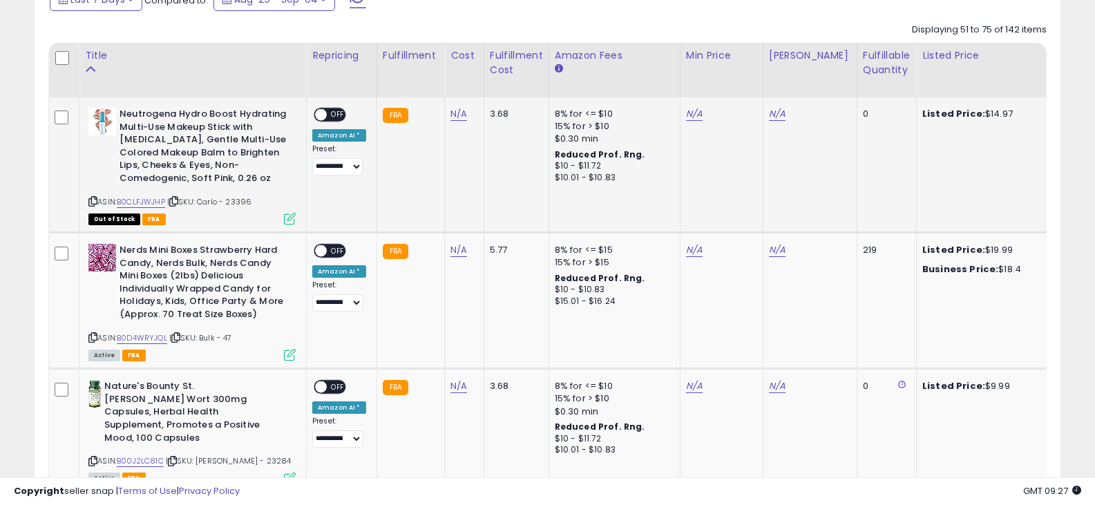
click at [90, 199] on icon at bounding box center [92, 202] width 9 height 8
click at [445, 113] on td "N/A" at bounding box center [464, 164] width 39 height 135
click at [458, 113] on link "N/A" at bounding box center [459, 114] width 17 height 14
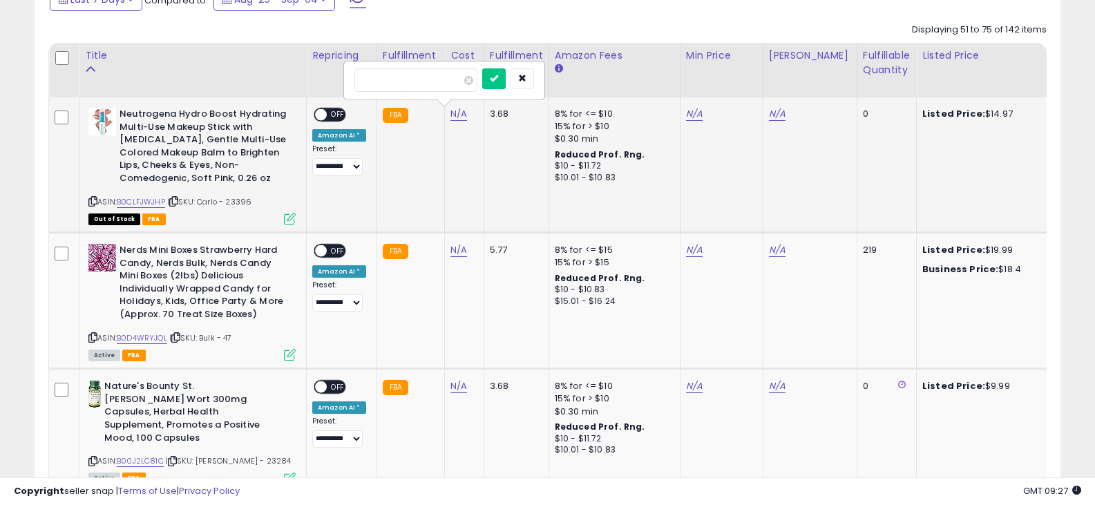
click at [433, 70] on input "number" at bounding box center [416, 79] width 123 height 23
type input "****"
click at [506, 77] on button "submit" at bounding box center [493, 78] width 23 height 21
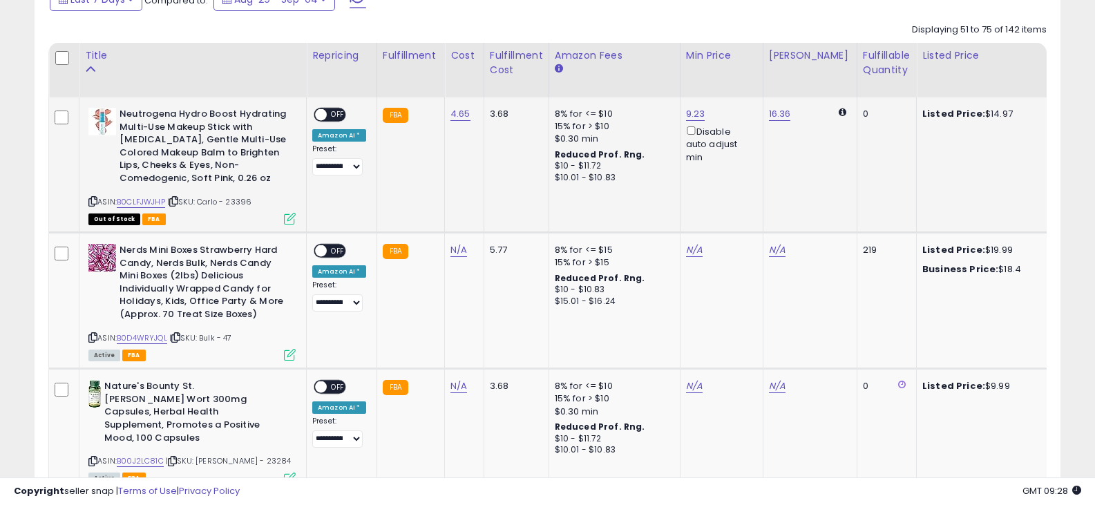
click at [328, 113] on span "OFF" at bounding box center [338, 115] width 22 height 12
click at [92, 336] on icon at bounding box center [92, 338] width 9 height 8
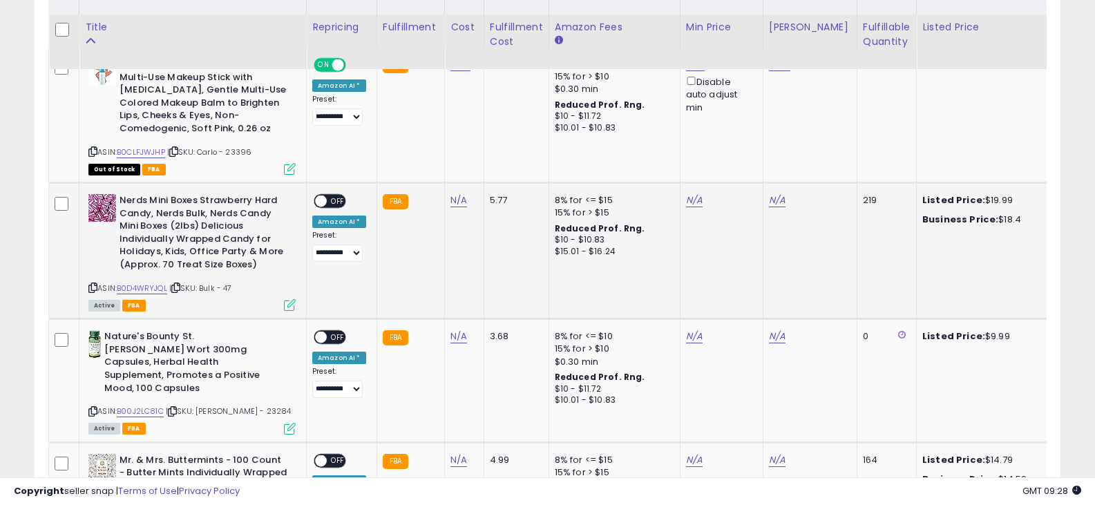
scroll to position [697, 0]
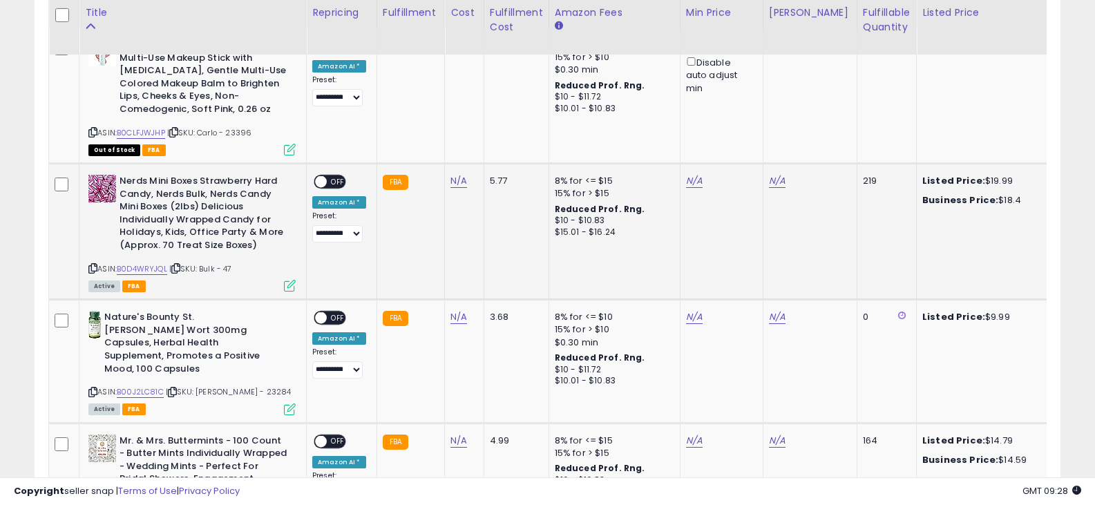
click at [90, 267] on icon at bounding box center [92, 269] width 9 height 8
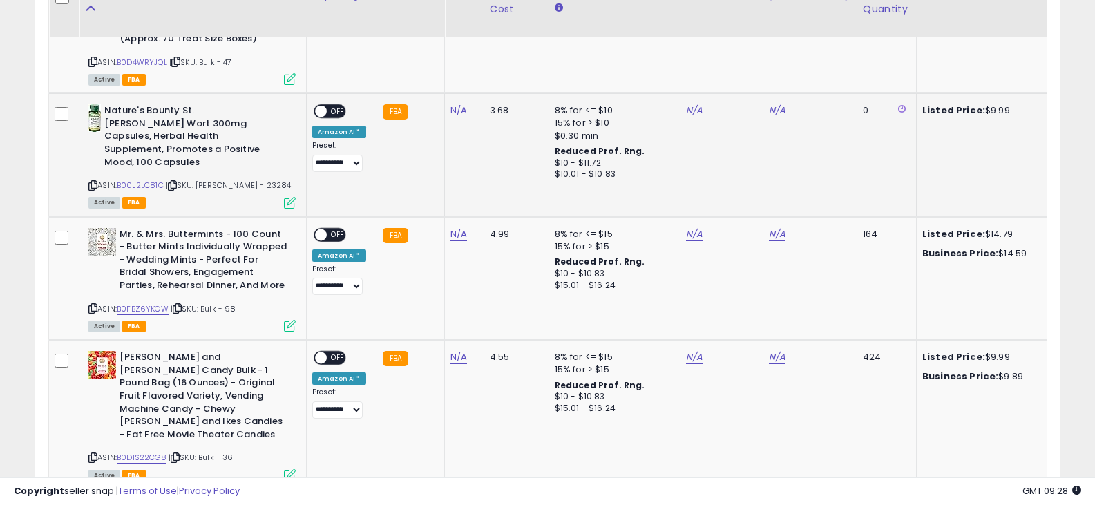
scroll to position [905, 0]
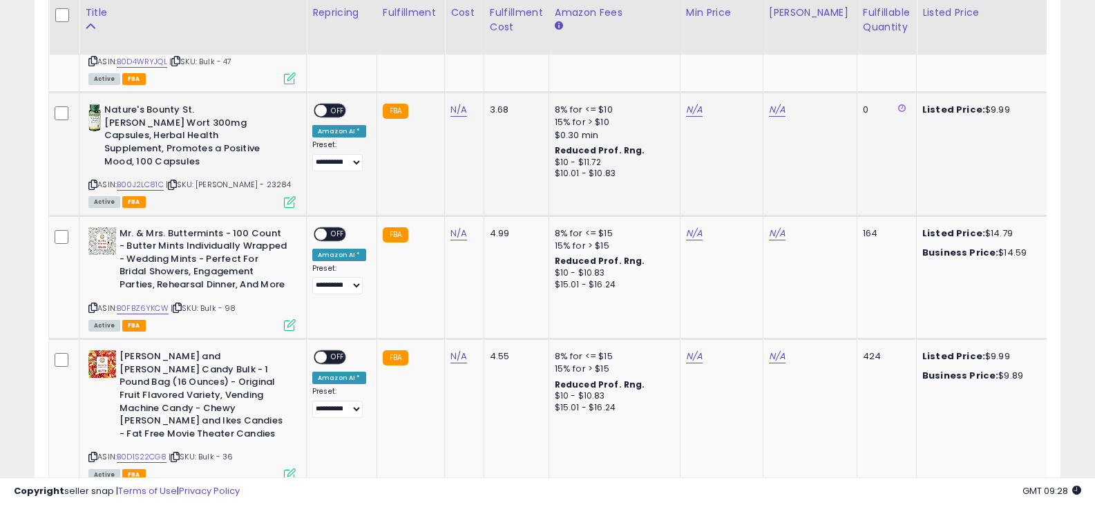
click at [92, 181] on icon at bounding box center [92, 185] width 9 height 8
click at [455, 109] on link "N/A" at bounding box center [459, 110] width 17 height 14
paste input "****"
type input "****"
click at [506, 73] on button "submit" at bounding box center [493, 74] width 23 height 21
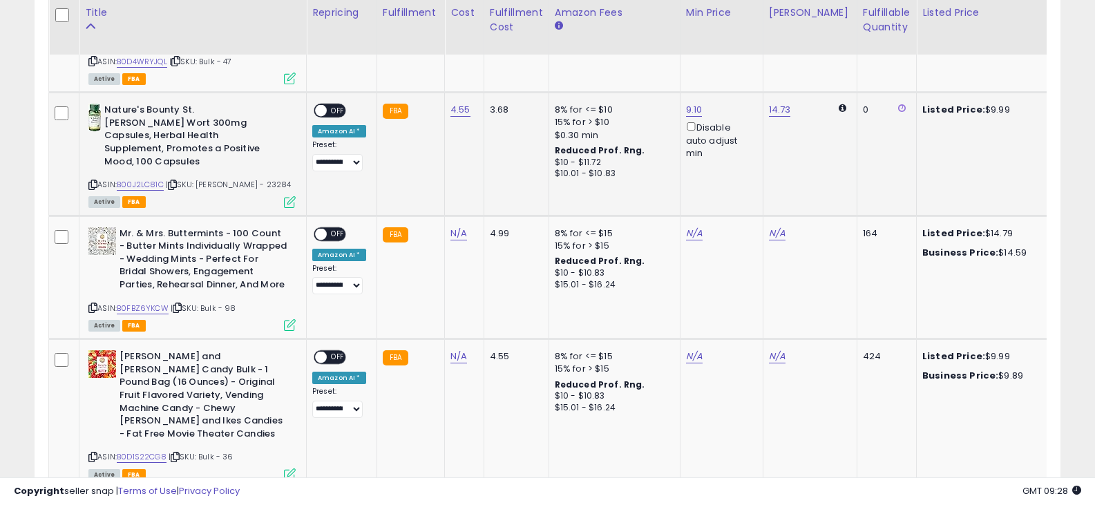
click at [337, 109] on span "OFF" at bounding box center [338, 111] width 22 height 12
click at [92, 304] on icon at bounding box center [92, 308] width 9 height 8
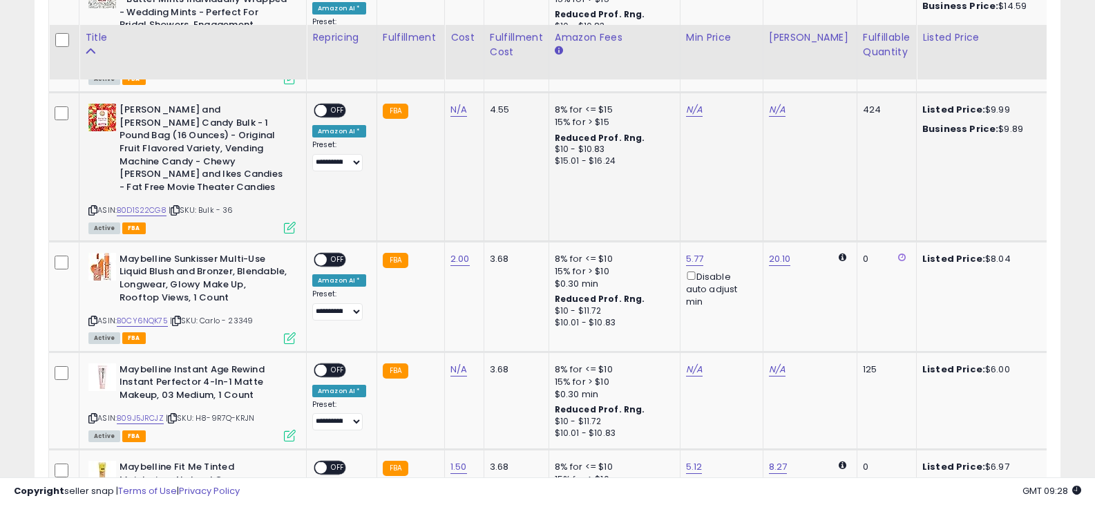
scroll to position [1181, 0]
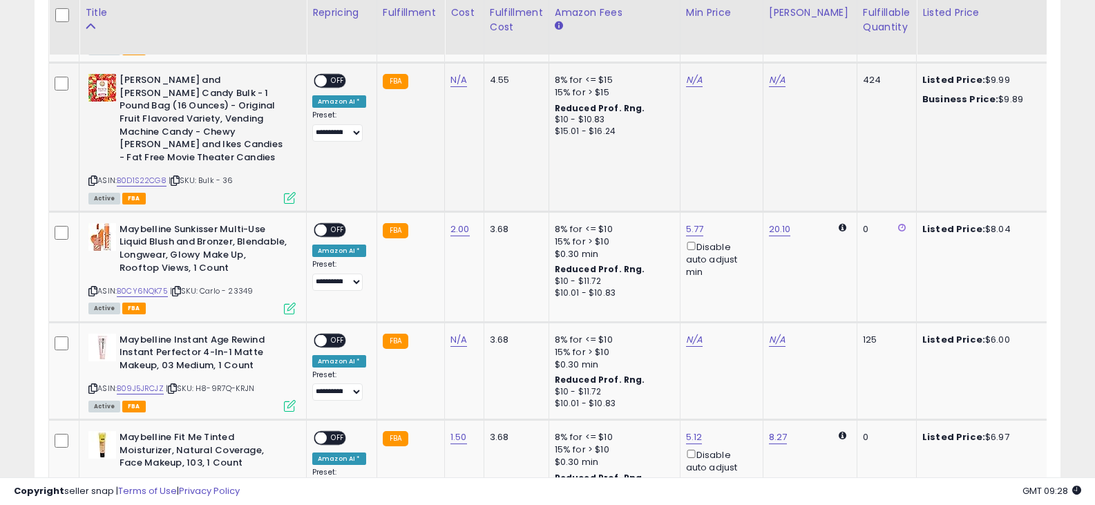
click at [95, 177] on icon at bounding box center [92, 181] width 9 height 8
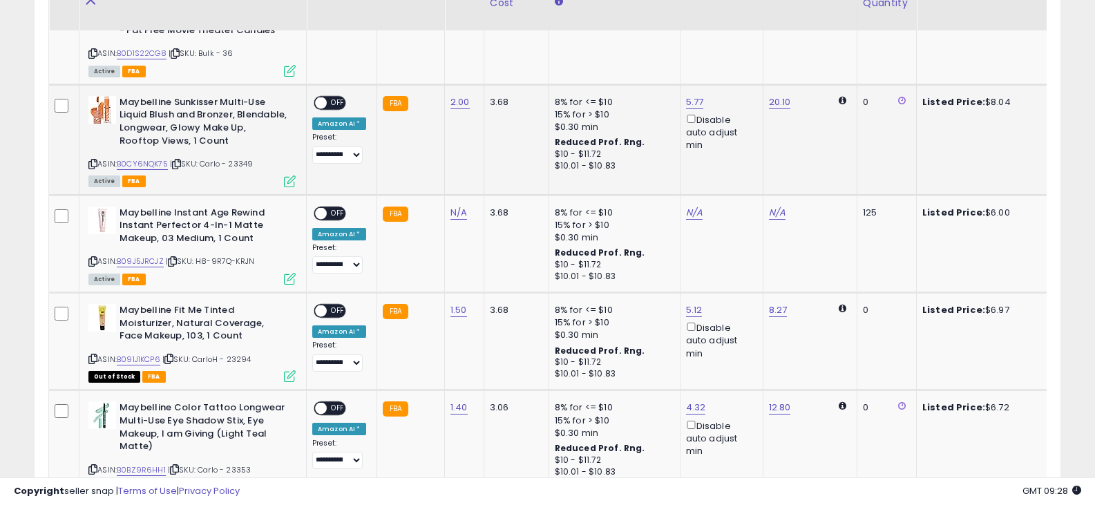
scroll to position [1319, 0]
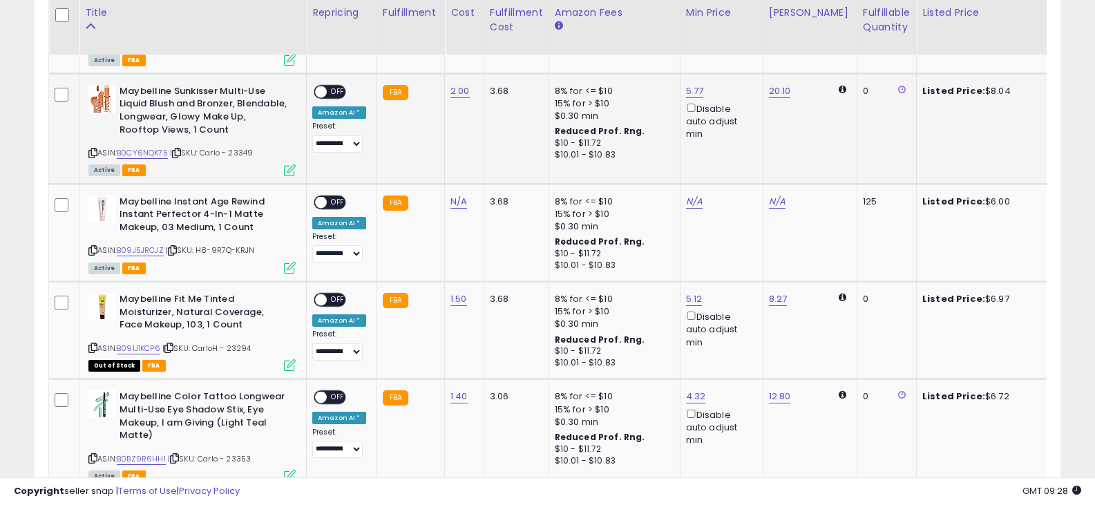
click at [91, 149] on icon at bounding box center [92, 153] width 9 height 8
click at [355, 85] on div "**********" at bounding box center [339, 119] width 54 height 68
click at [345, 86] on span "OFF" at bounding box center [338, 92] width 22 height 12
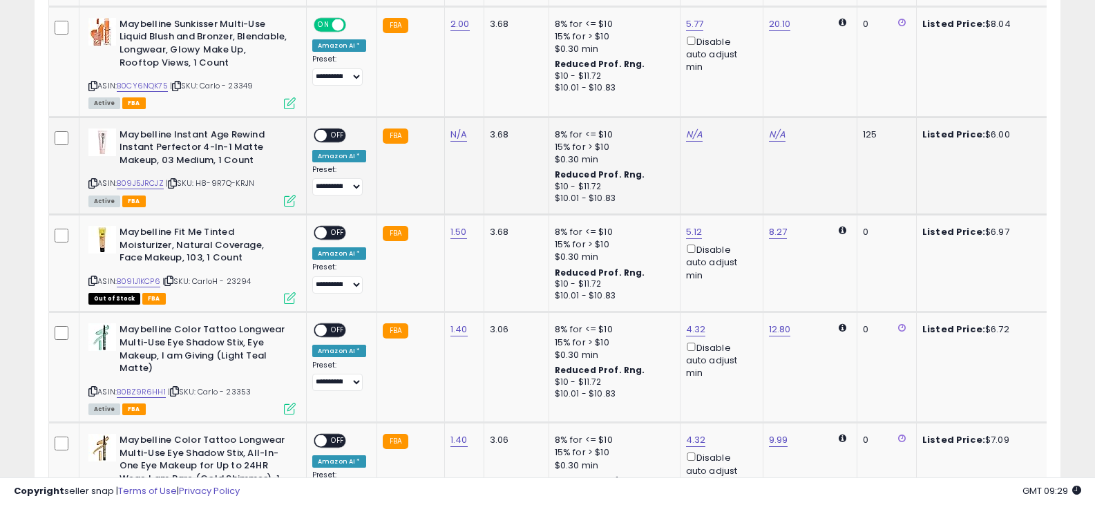
scroll to position [1388, 0]
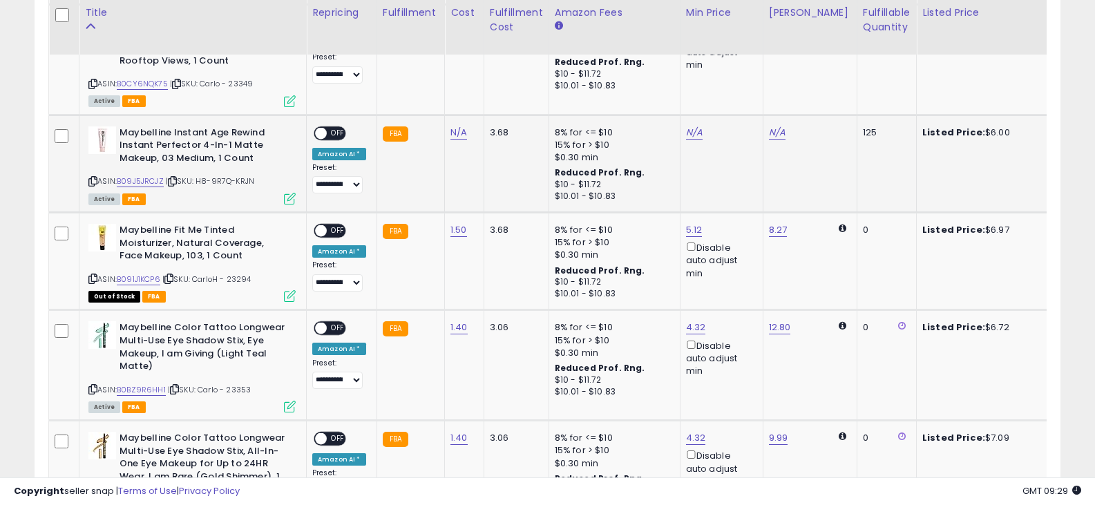
click at [95, 178] on icon at bounding box center [92, 182] width 9 height 8
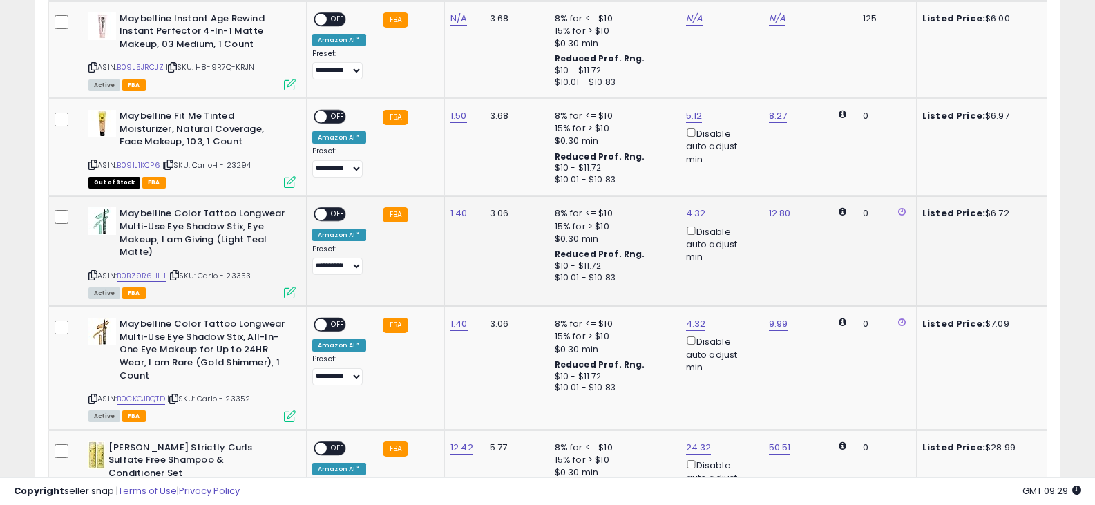
scroll to position [1527, 0]
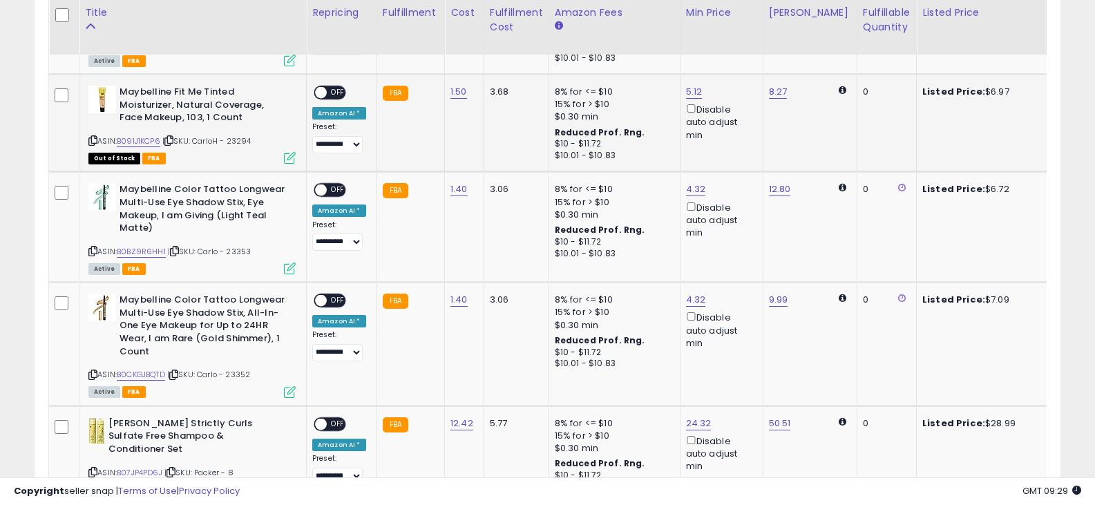
click at [95, 137] on icon at bounding box center [92, 141] width 9 height 8
click at [335, 87] on span "OFF" at bounding box center [338, 93] width 22 height 12
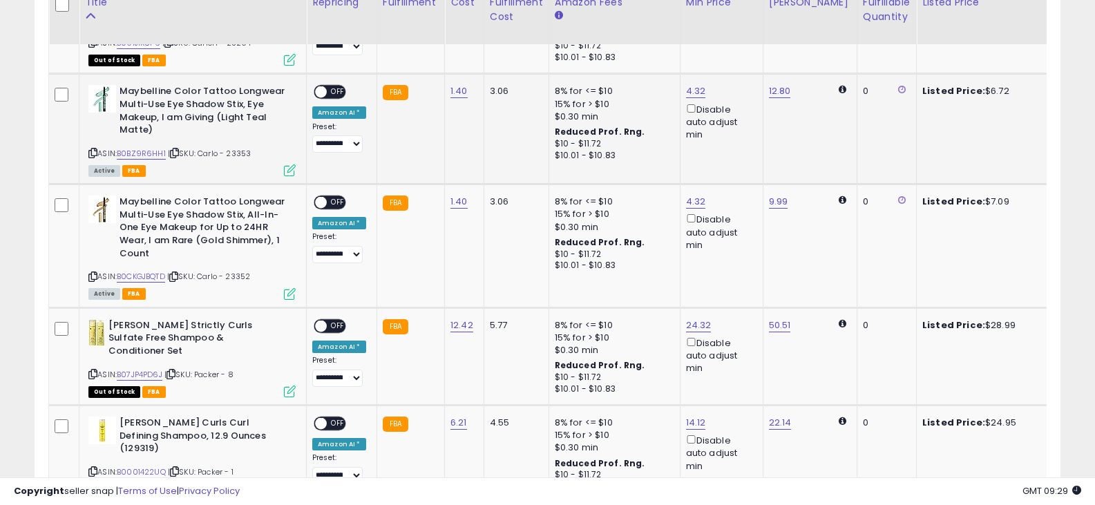
scroll to position [1596, 0]
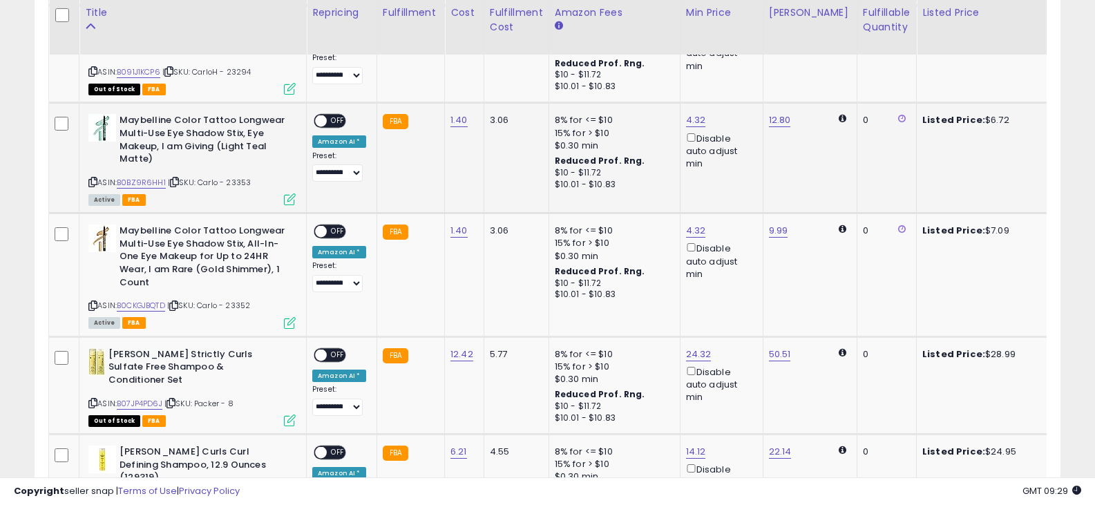
click at [95, 178] on icon at bounding box center [92, 182] width 9 height 8
click at [321, 115] on span at bounding box center [321, 121] width 12 height 12
click at [325, 115] on span at bounding box center [321, 121] width 12 height 12
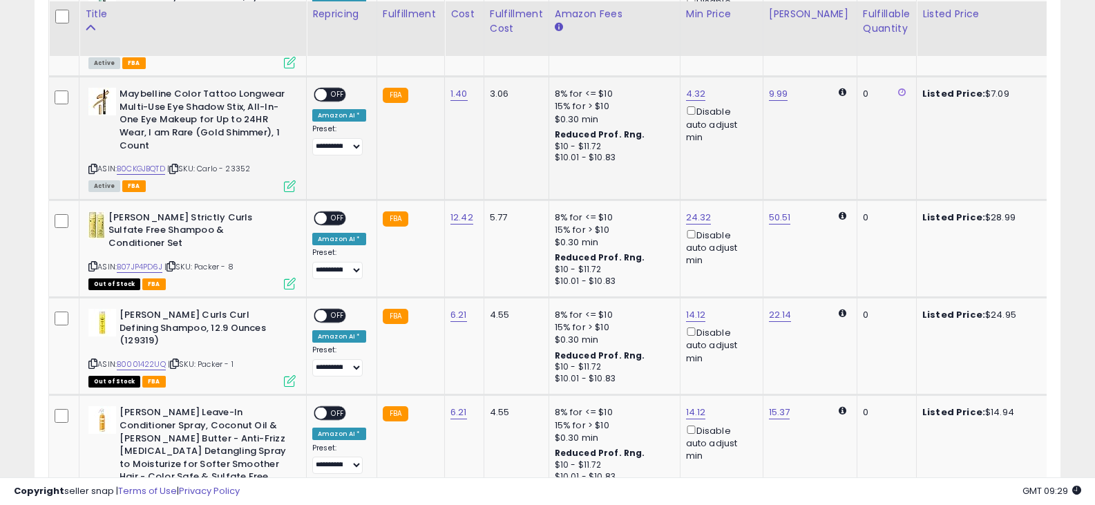
scroll to position [1734, 0]
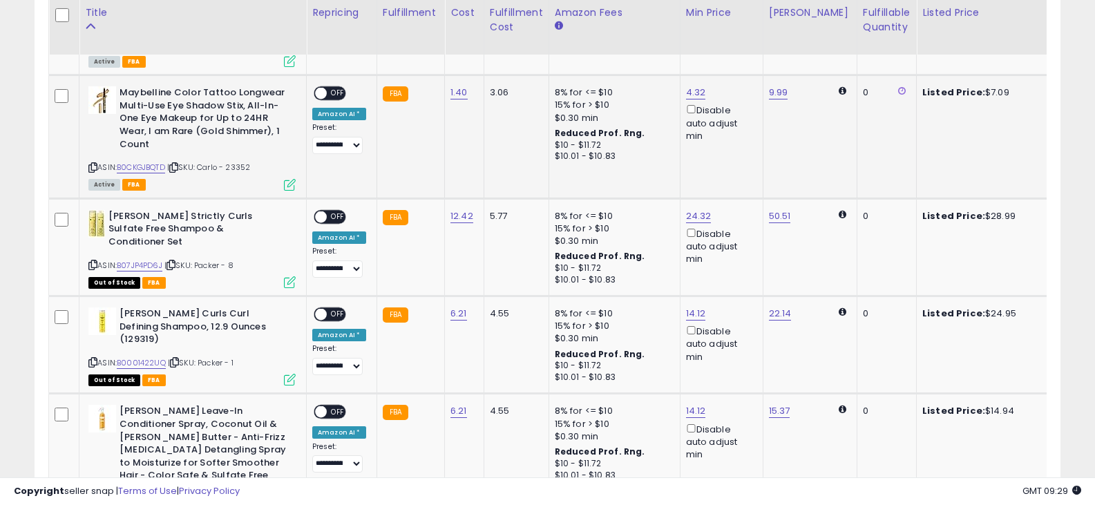
click at [95, 164] on icon at bounding box center [92, 168] width 9 height 8
click at [326, 88] on span at bounding box center [321, 94] width 12 height 12
click at [328, 88] on span "OFF" at bounding box center [338, 94] width 22 height 12
click at [93, 261] on icon at bounding box center [92, 265] width 9 height 8
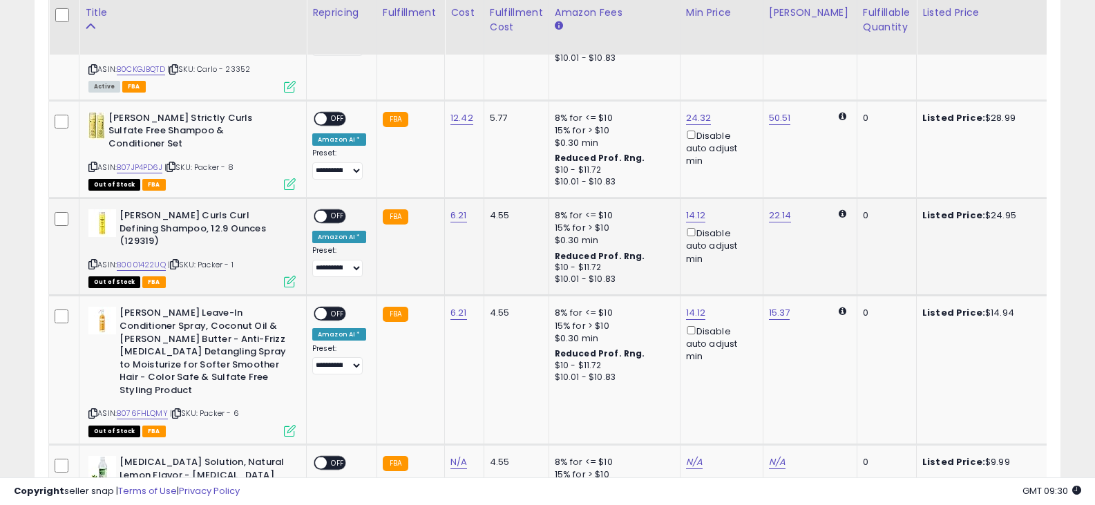
scroll to position [1803, 0]
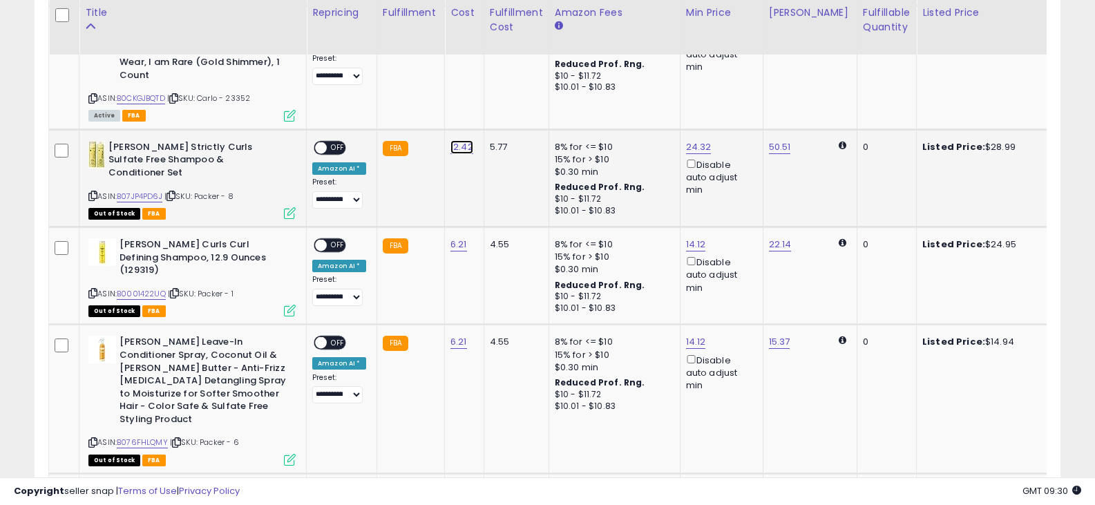
click at [460, 140] on link "12.42" at bounding box center [462, 147] width 23 height 14
drag, startPoint x: 414, startPoint y: 92, endPoint x: 307, endPoint y: 90, distance: 107.1
click at [307, 90] on tbody "**********" at bounding box center [1048, 450] width 1999 height 3055
type input "*****"
click at [508, 84] on button "submit" at bounding box center [495, 86] width 23 height 21
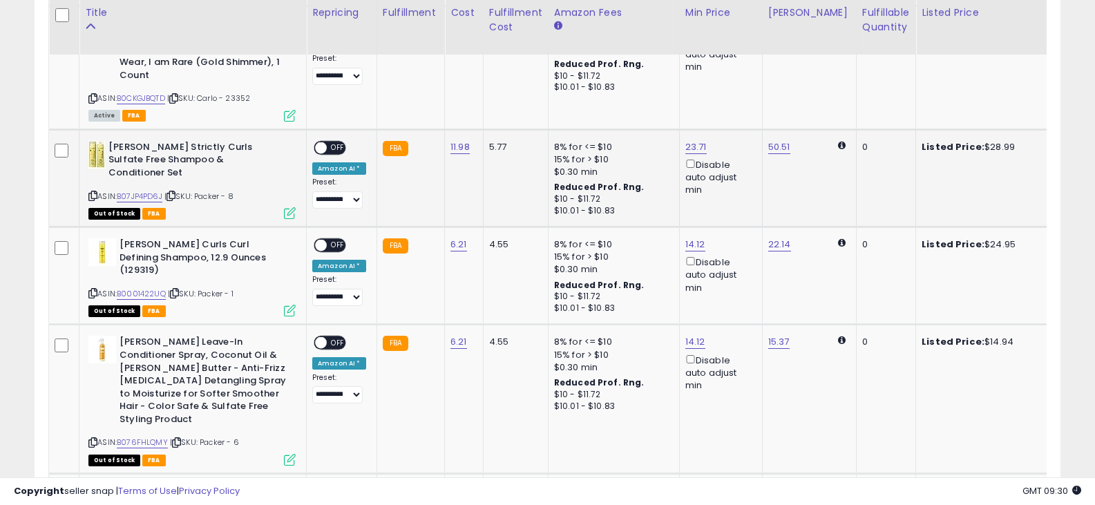
click at [332, 142] on span "OFF" at bounding box center [338, 148] width 22 height 12
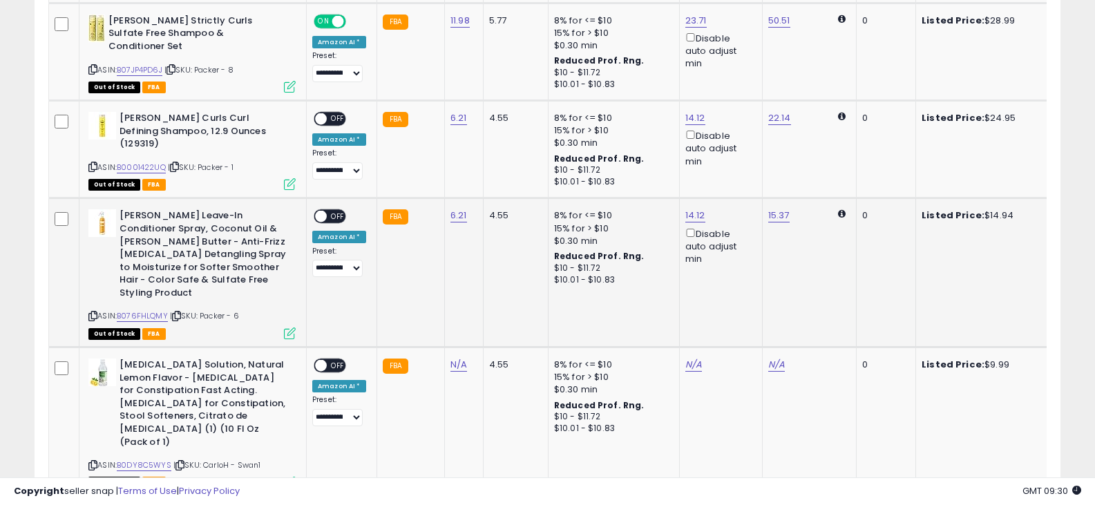
scroll to position [1941, 0]
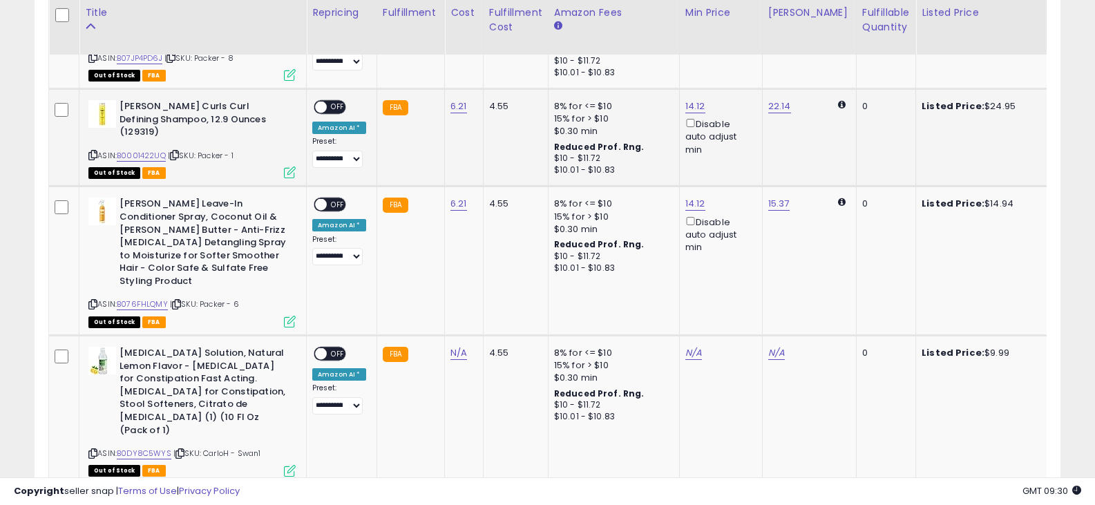
click at [92, 151] on icon at bounding box center [92, 155] width 9 height 8
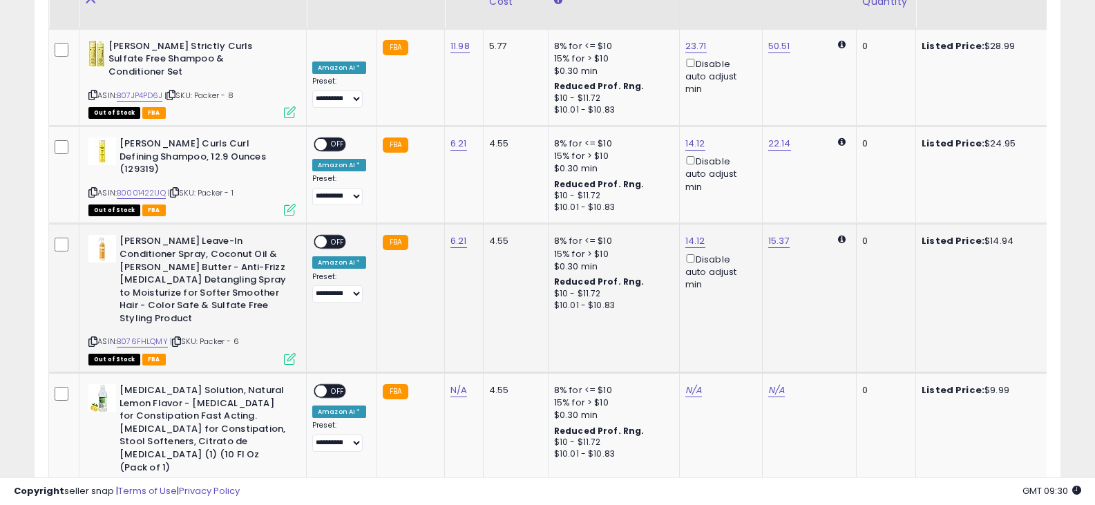
scroll to position [1872, 0]
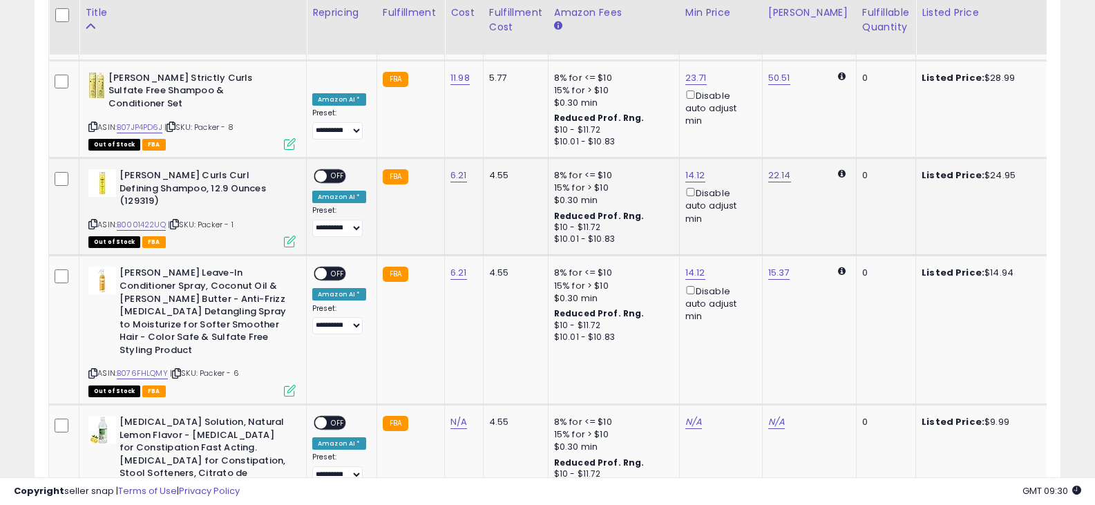
click at [323, 171] on span at bounding box center [321, 177] width 12 height 12
click at [328, 171] on span "OFF" at bounding box center [338, 177] width 22 height 12
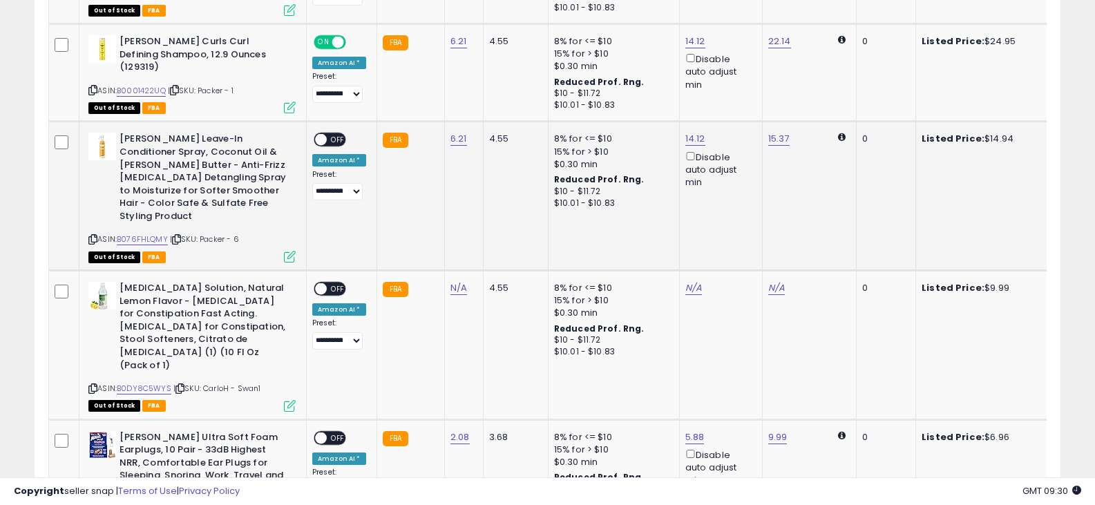
scroll to position [2011, 0]
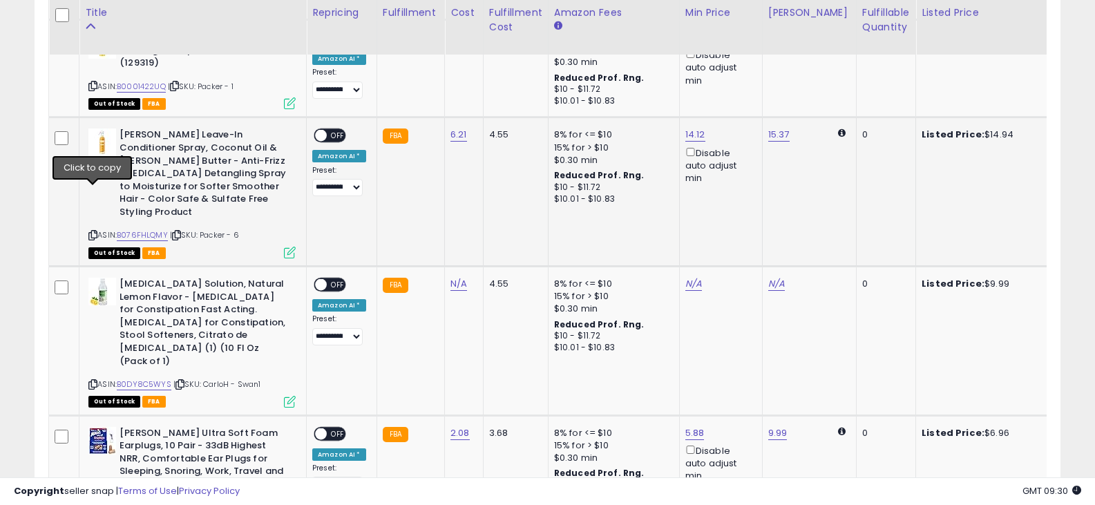
click at [91, 232] on icon at bounding box center [92, 236] width 9 height 8
click at [323, 130] on span at bounding box center [321, 136] width 12 height 12
click at [336, 130] on span "OFF" at bounding box center [338, 136] width 22 height 12
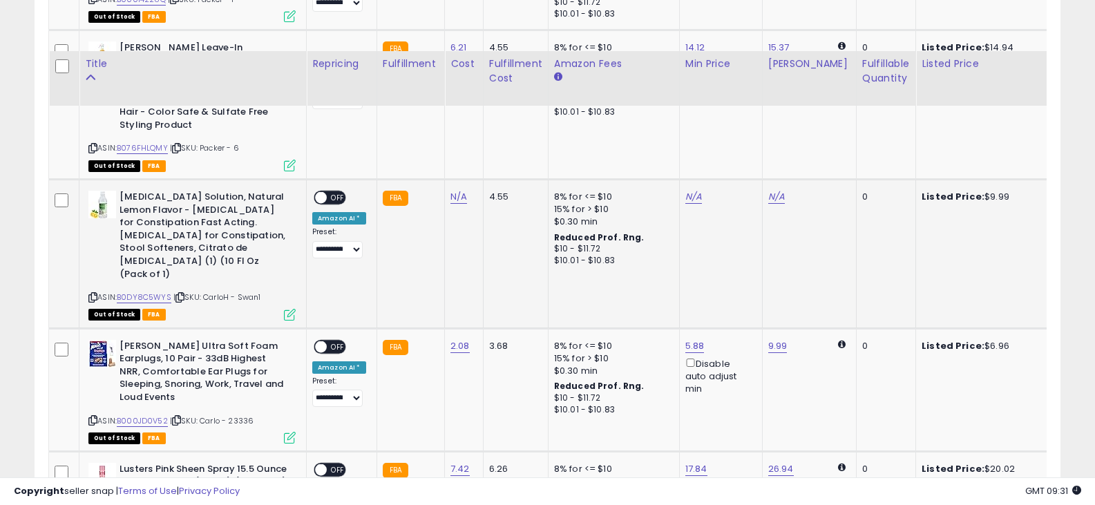
scroll to position [2149, 0]
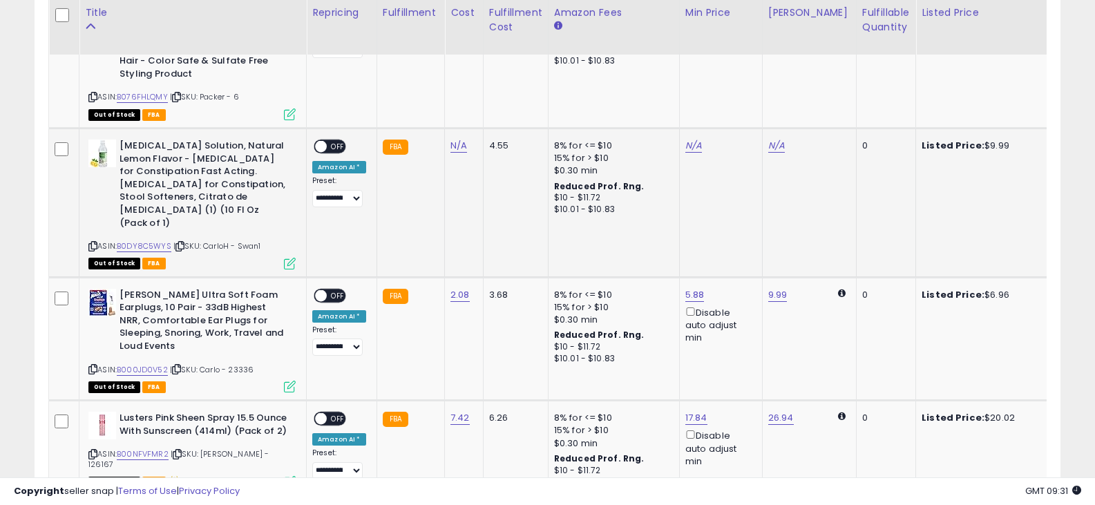
click at [95, 243] on icon at bounding box center [92, 247] width 9 height 8
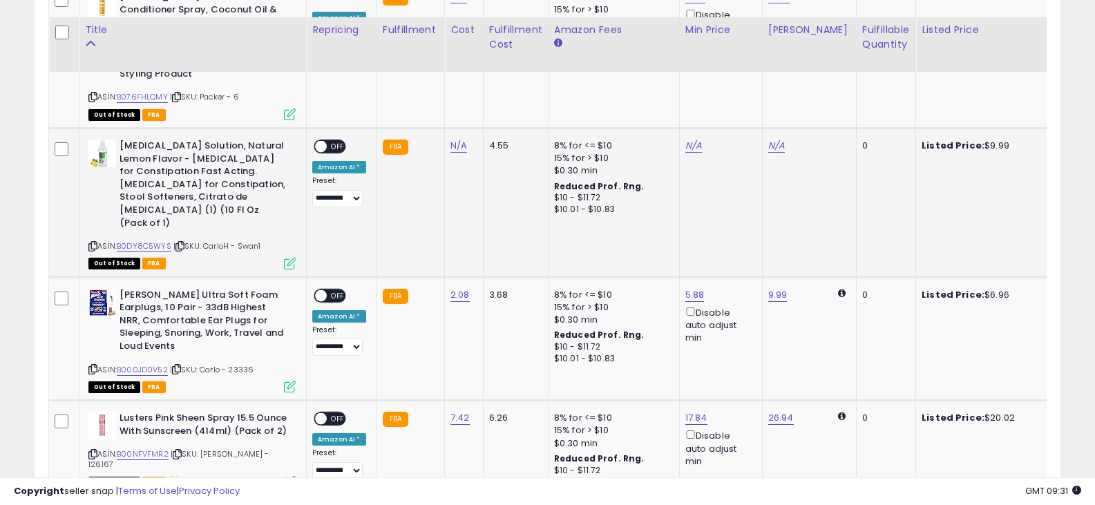
scroll to position [2218, 0]
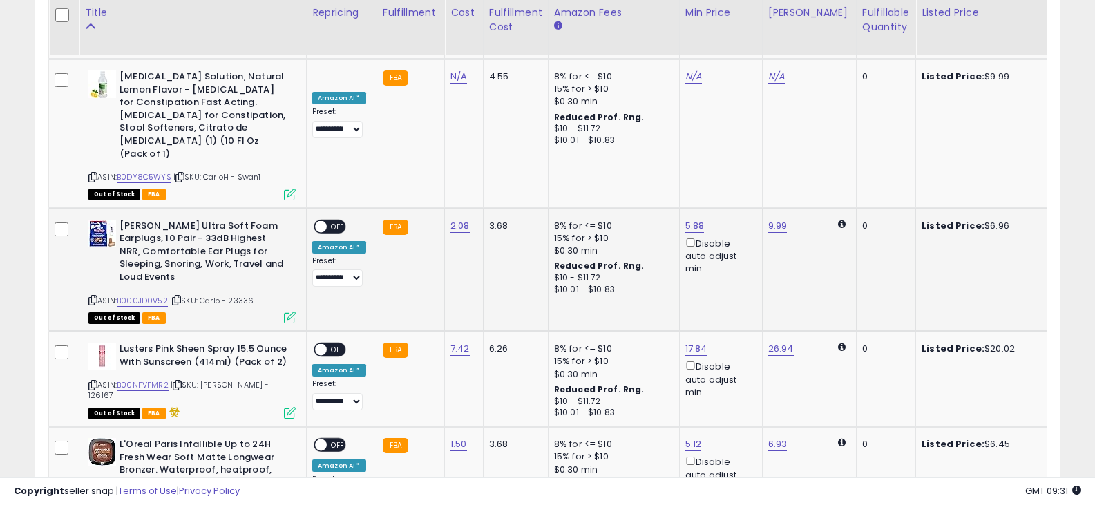
click at [95, 296] on icon at bounding box center [92, 300] width 9 height 8
click at [335, 220] on span "OFF" at bounding box center [338, 226] width 22 height 12
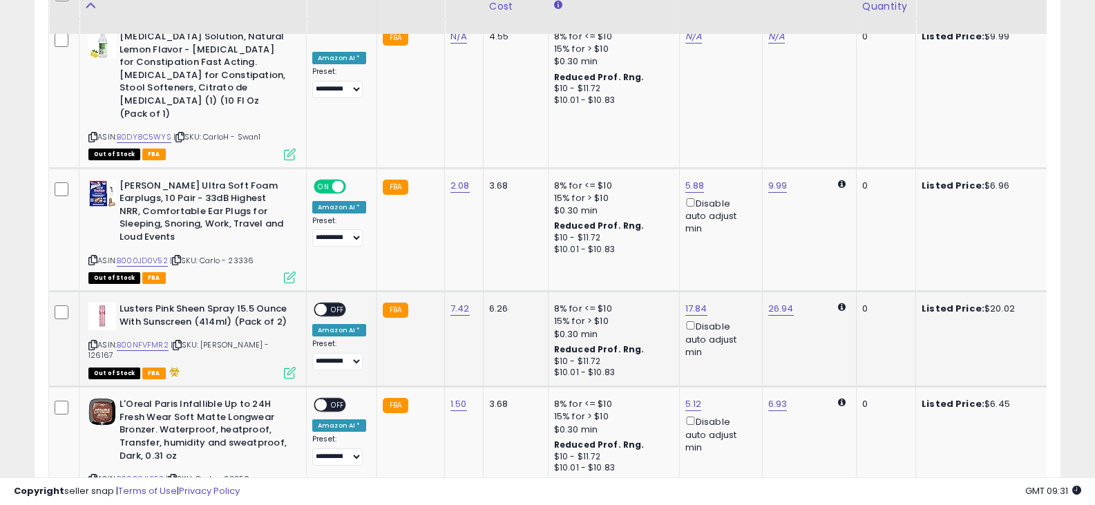
scroll to position [2287, 0]
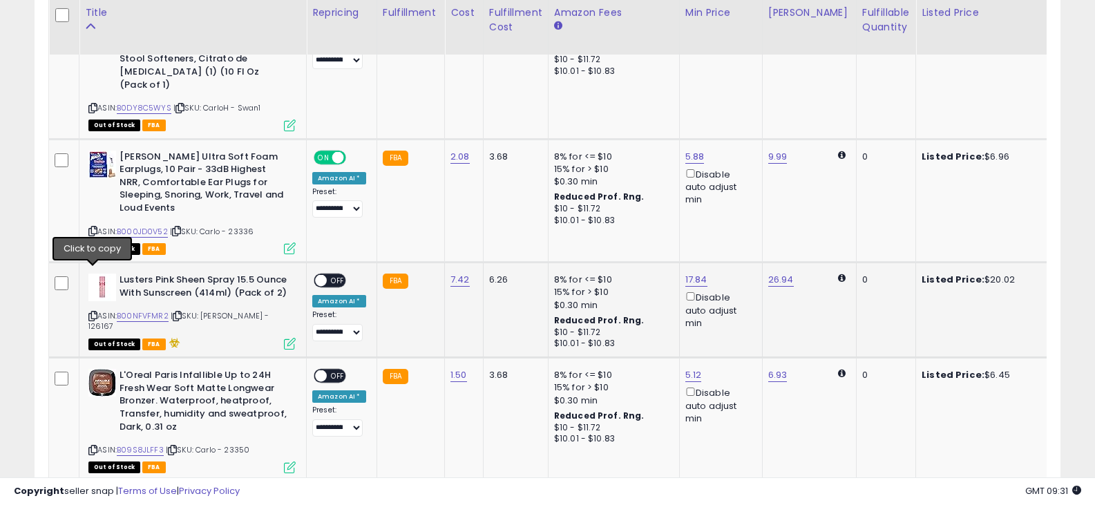
click at [96, 312] on icon at bounding box center [92, 316] width 9 height 8
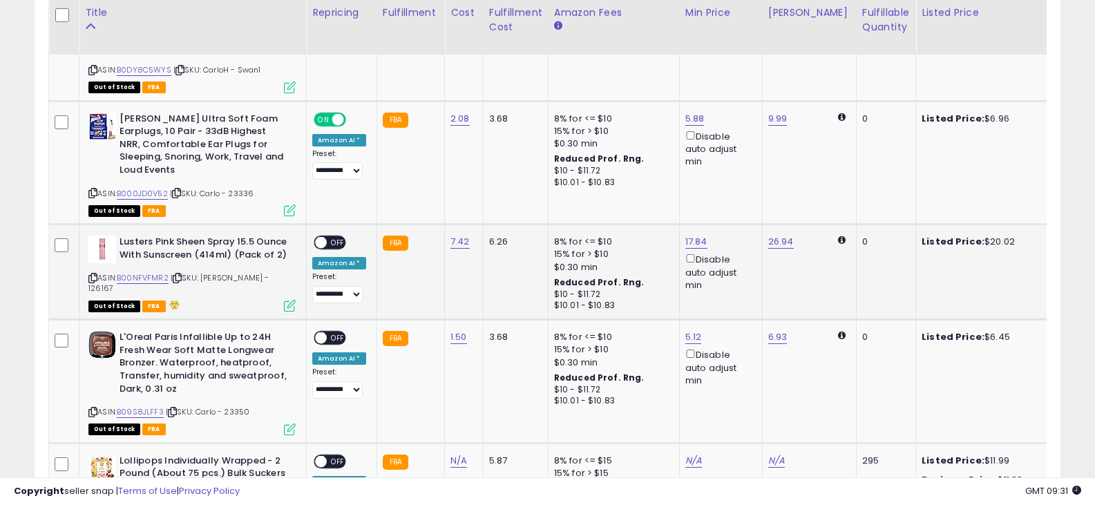
scroll to position [2356, 0]
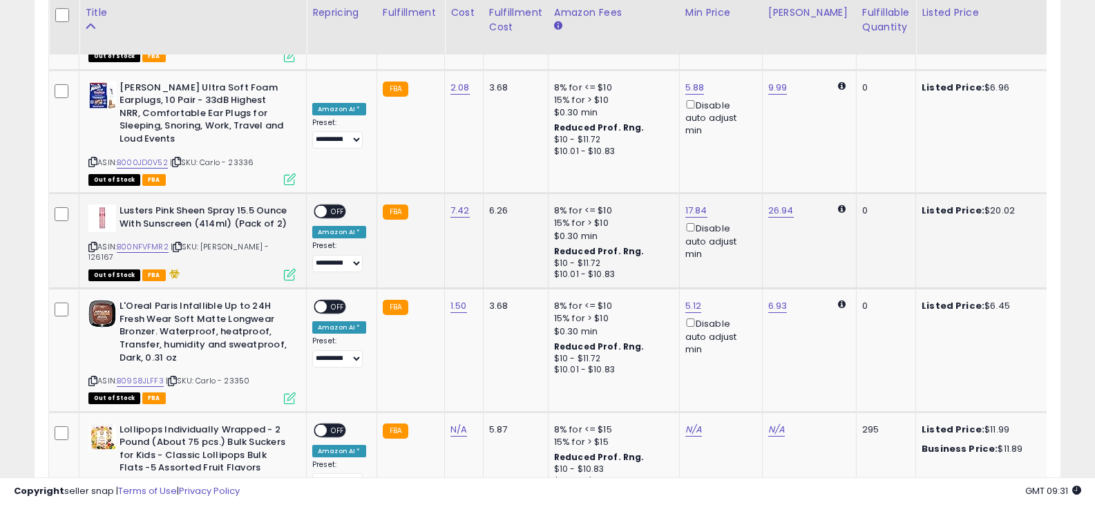
click at [339, 206] on span "OFF" at bounding box center [338, 212] width 22 height 12
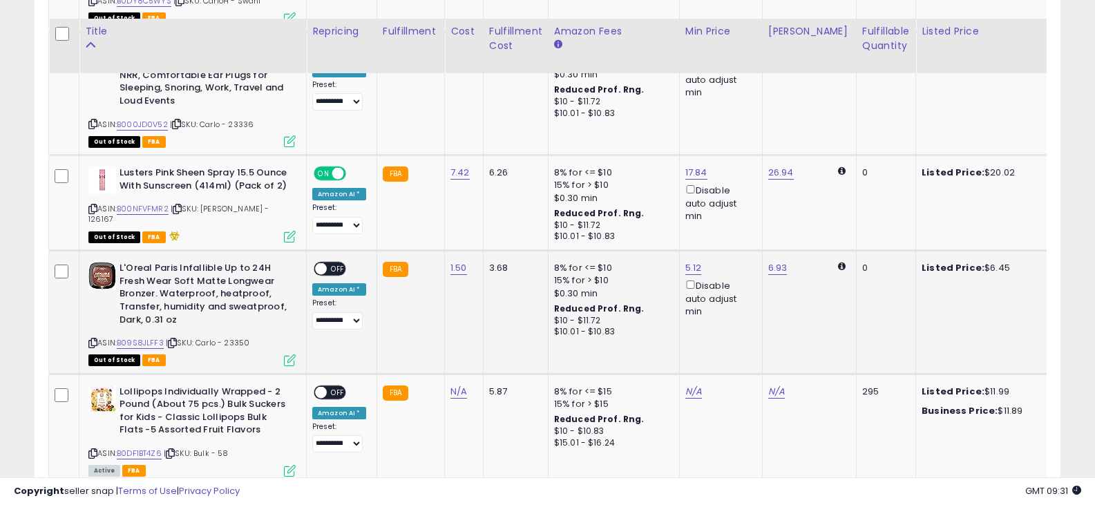
scroll to position [2425, 0]
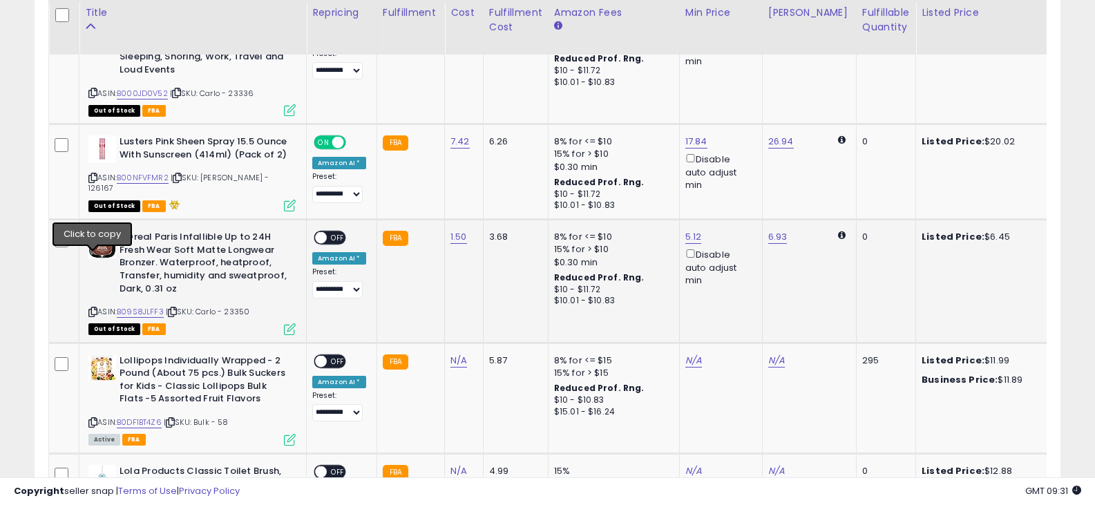
click at [93, 308] on icon at bounding box center [92, 312] width 9 height 8
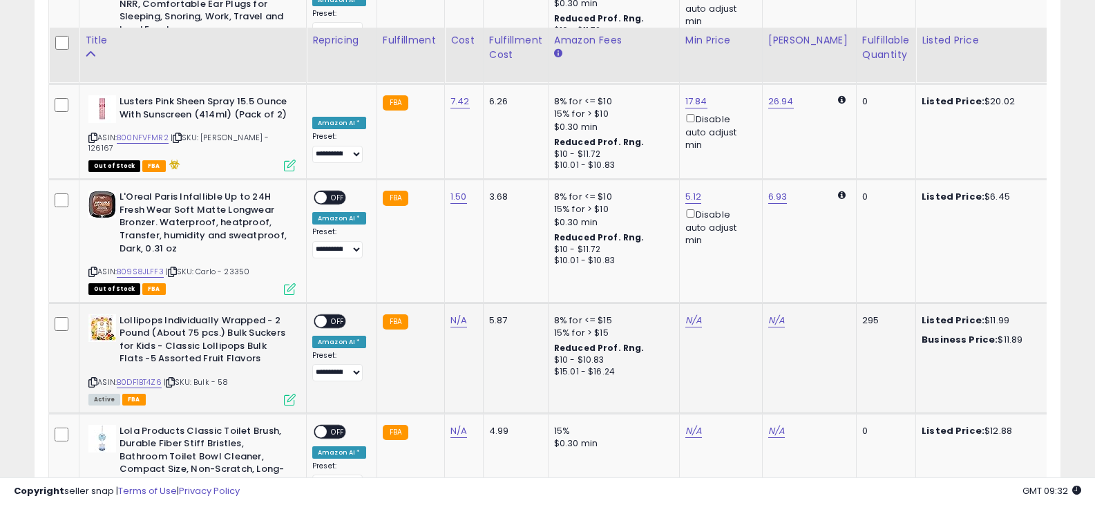
scroll to position [2494, 0]
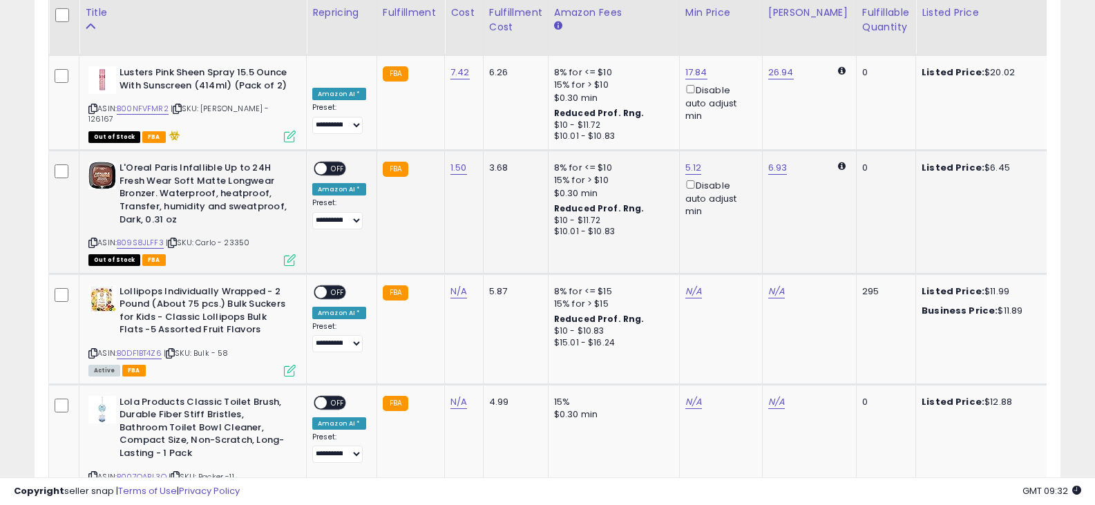
click at [326, 163] on div "ON OFF" at bounding box center [315, 169] width 32 height 12
click at [330, 163] on span "OFF" at bounding box center [338, 169] width 22 height 12
click at [97, 350] on icon at bounding box center [92, 354] width 9 height 8
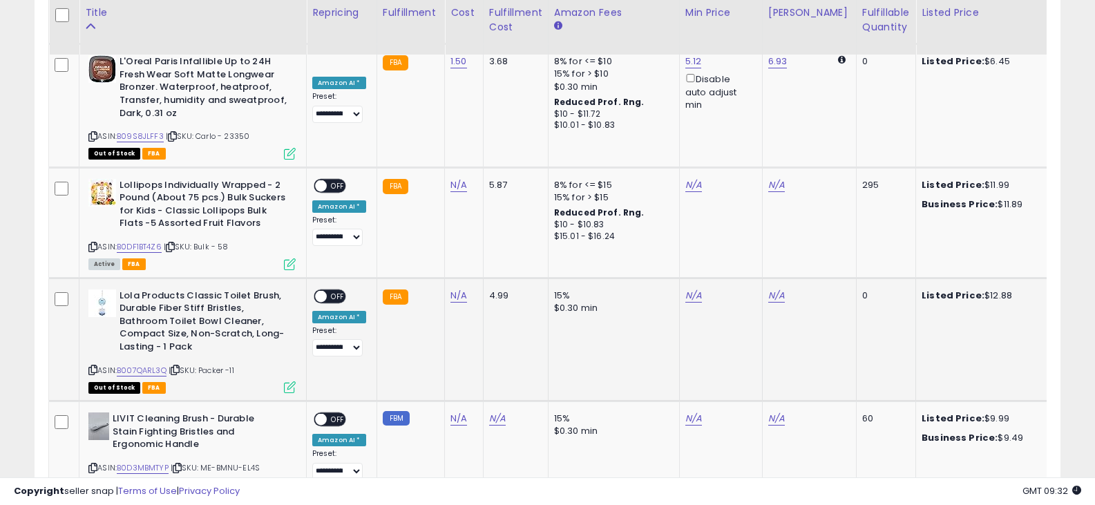
scroll to position [2633, 0]
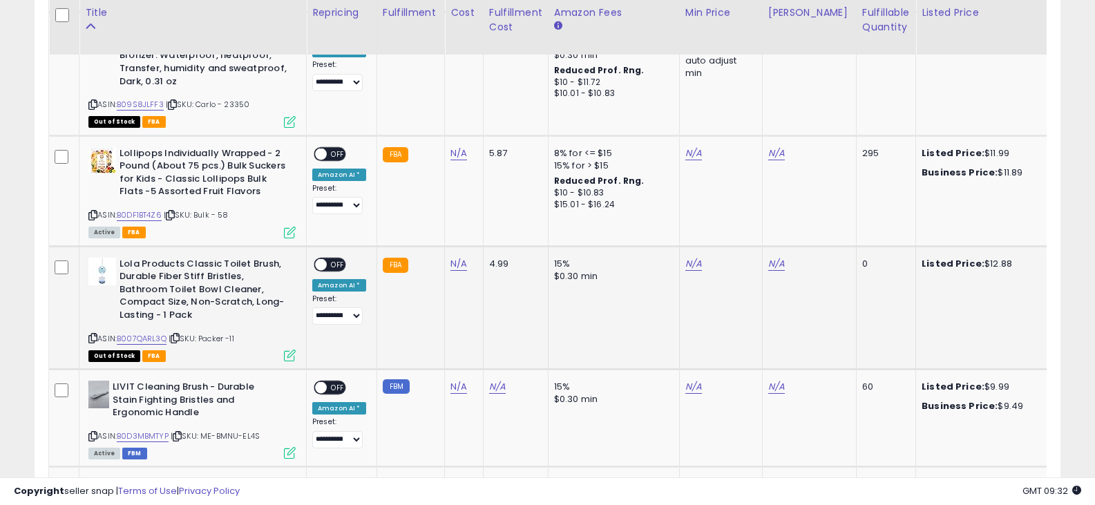
click at [95, 335] on icon at bounding box center [92, 339] width 9 height 8
click at [451, 257] on link "N/A" at bounding box center [459, 264] width 17 height 14
type input "****"
click at [506, 173] on button "submit" at bounding box center [493, 176] width 23 height 21
click at [326, 258] on span at bounding box center [321, 264] width 12 height 12
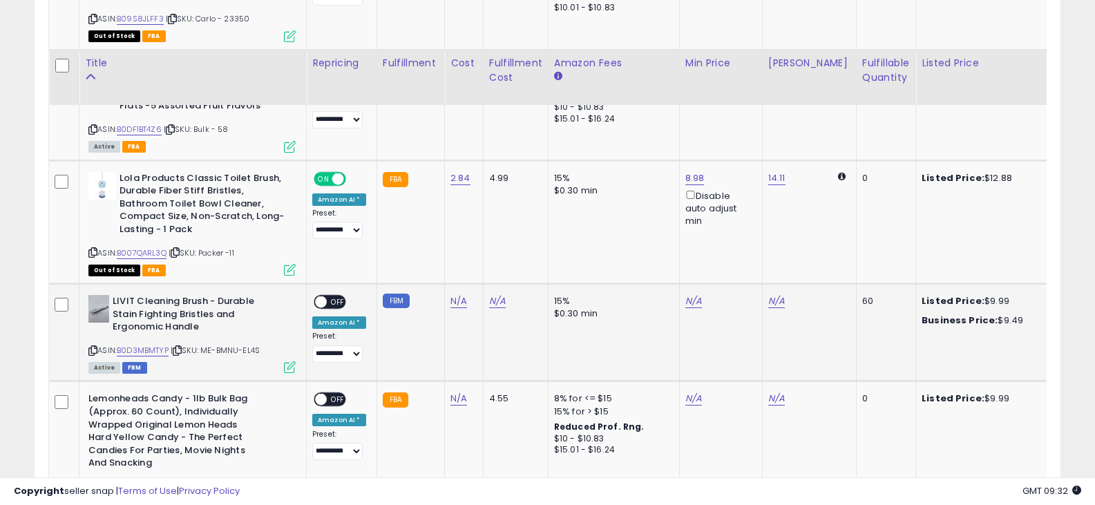
scroll to position [2771, 0]
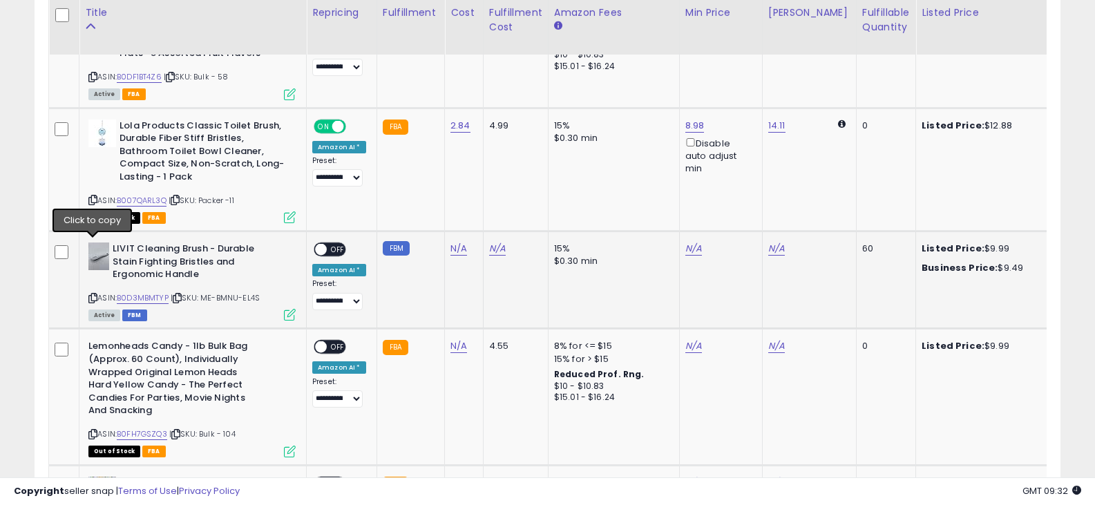
click at [89, 294] on icon at bounding box center [92, 298] width 9 height 8
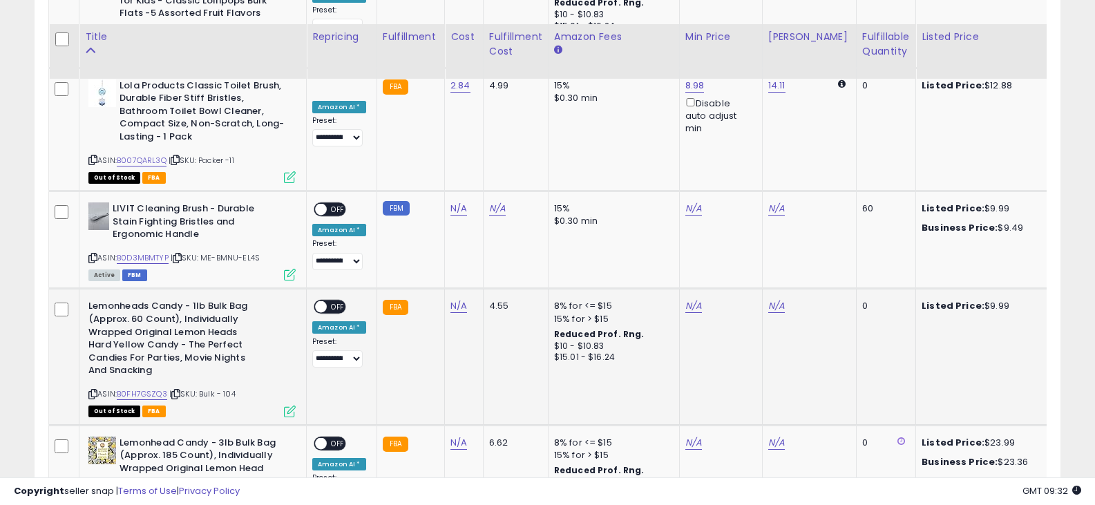
scroll to position [2840, 0]
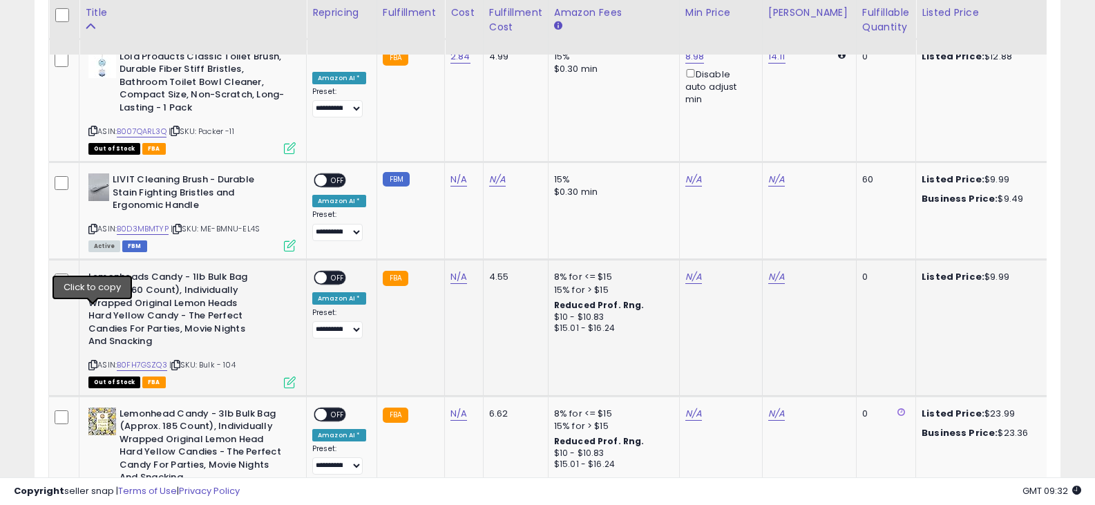
click at [92, 361] on icon at bounding box center [92, 365] width 9 height 8
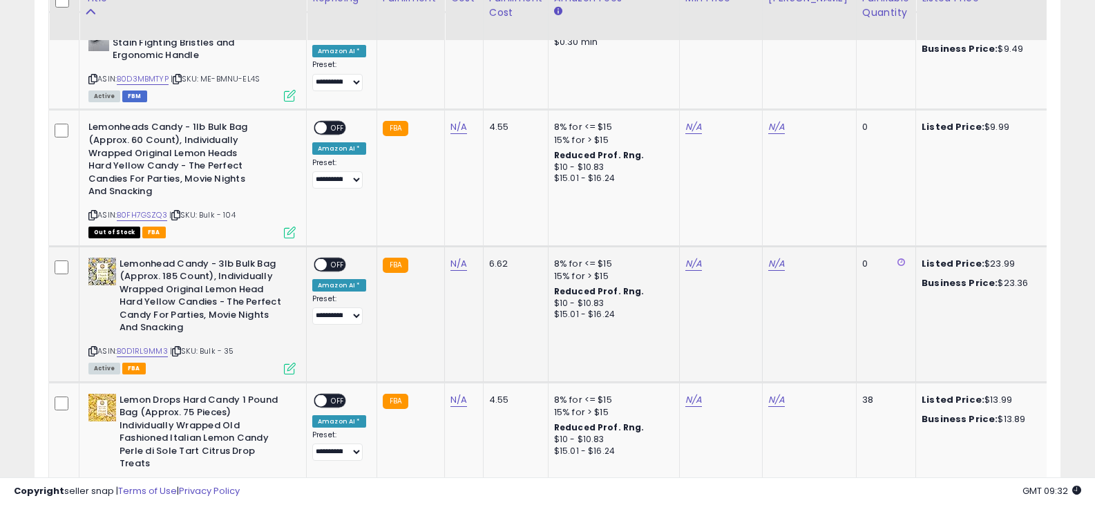
scroll to position [3047, 0]
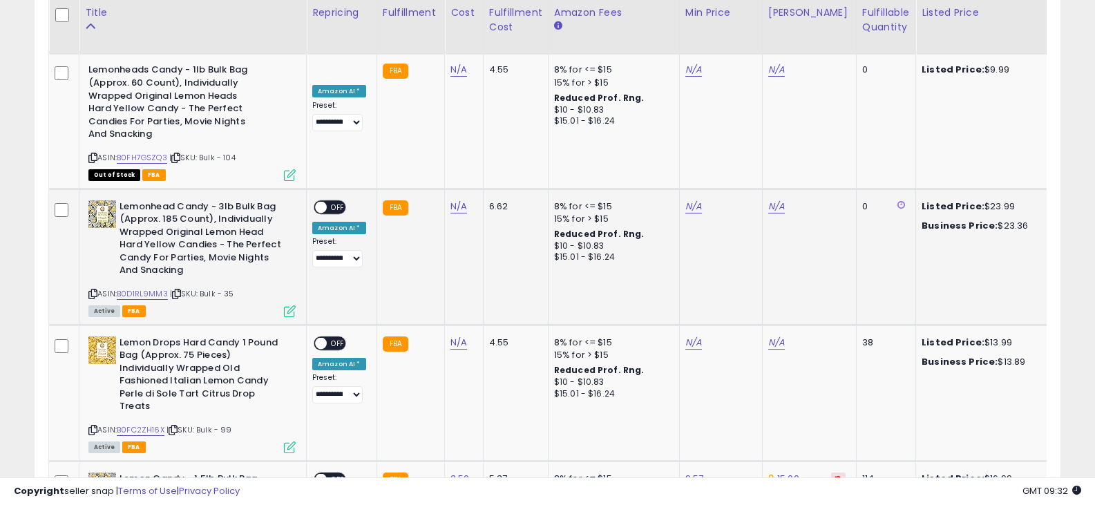
click at [93, 290] on icon at bounding box center [92, 294] width 9 height 8
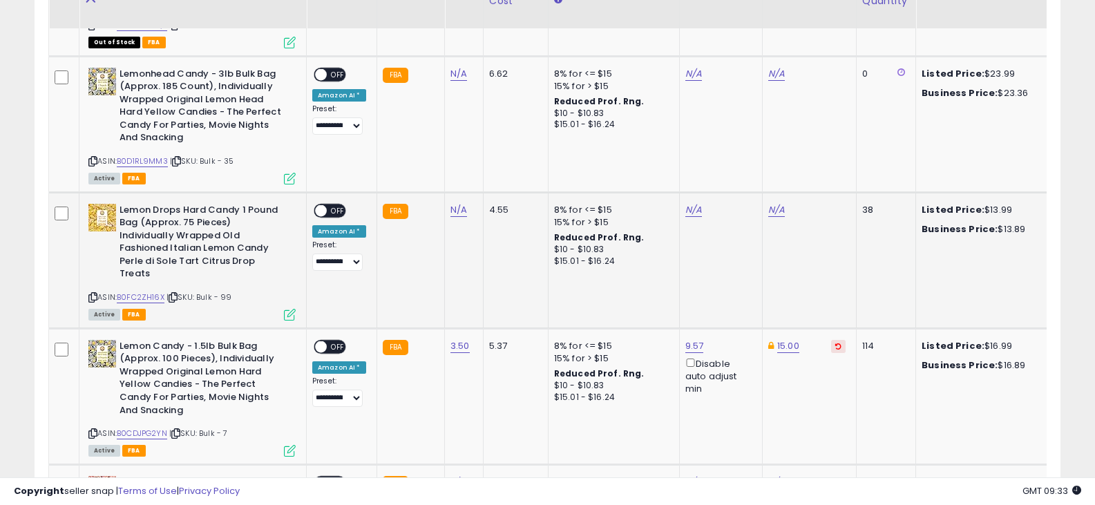
scroll to position [3185, 0]
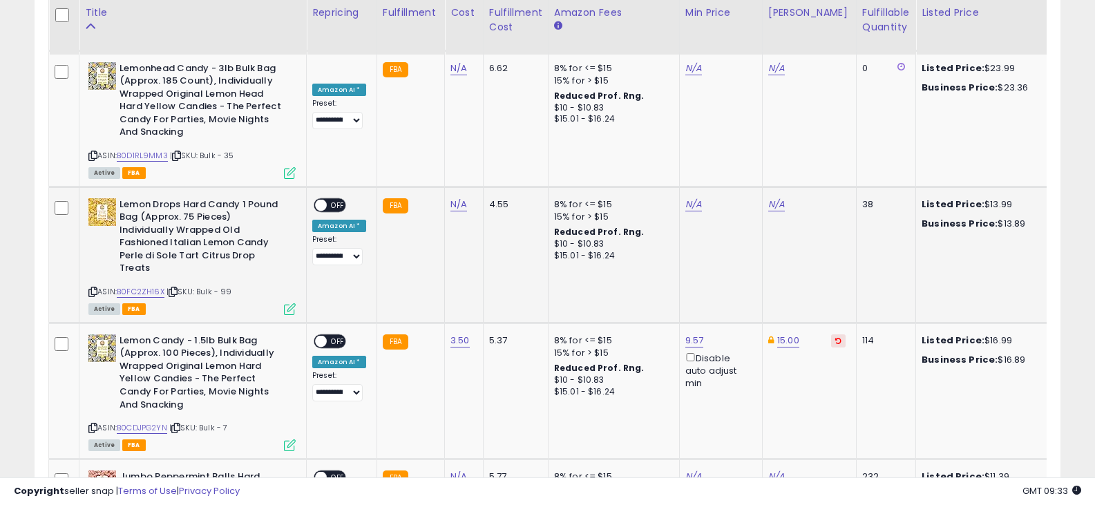
click at [91, 288] on icon at bounding box center [92, 292] width 9 height 8
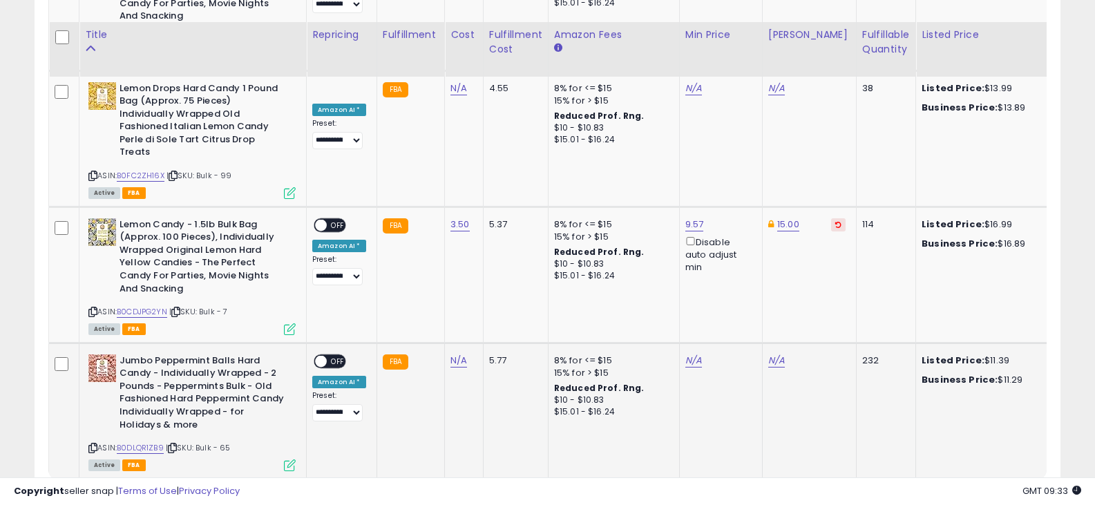
scroll to position [3324, 0]
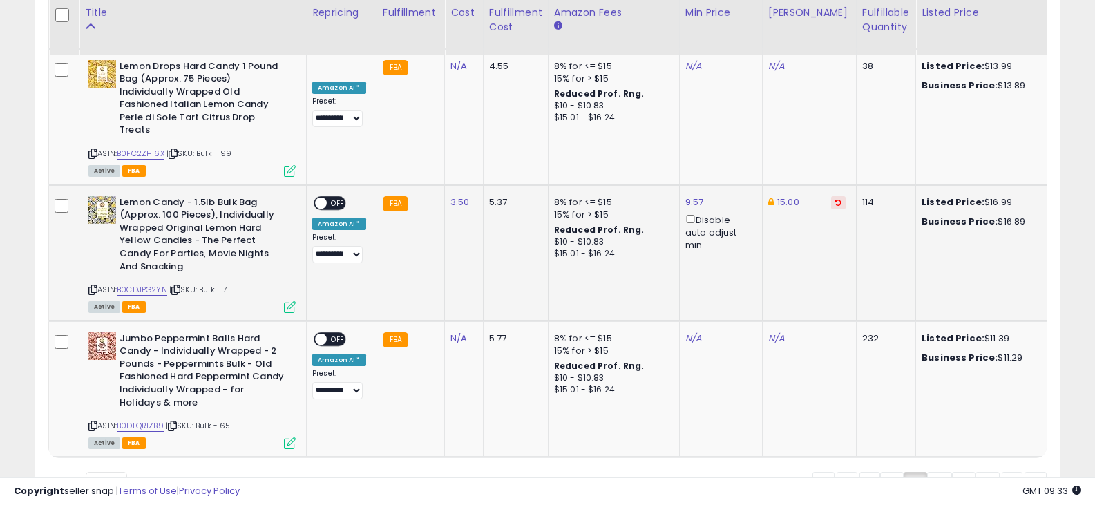
click at [91, 286] on icon at bounding box center [92, 290] width 9 height 8
click at [94, 422] on icon at bounding box center [92, 426] width 9 height 8
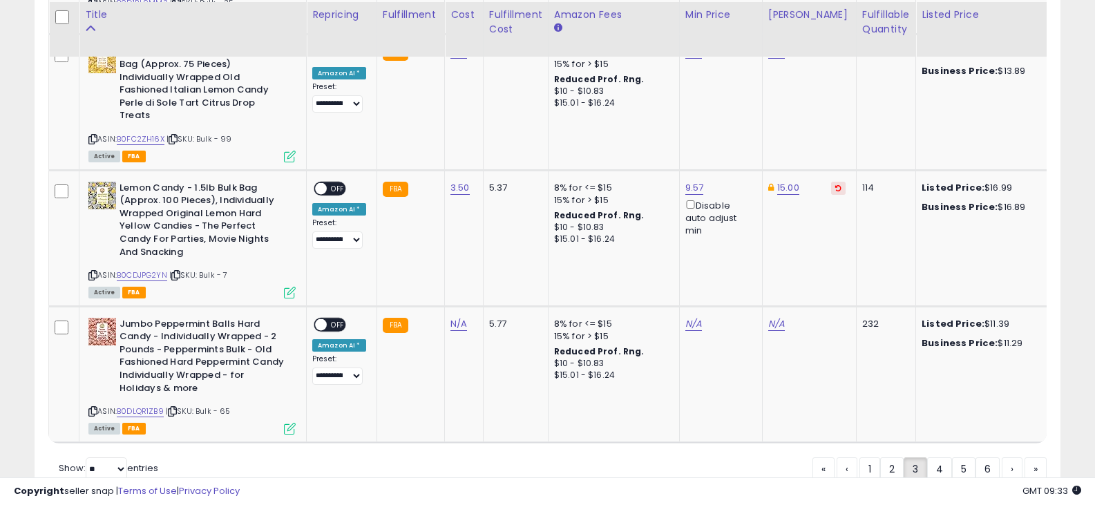
scroll to position [3342, 0]
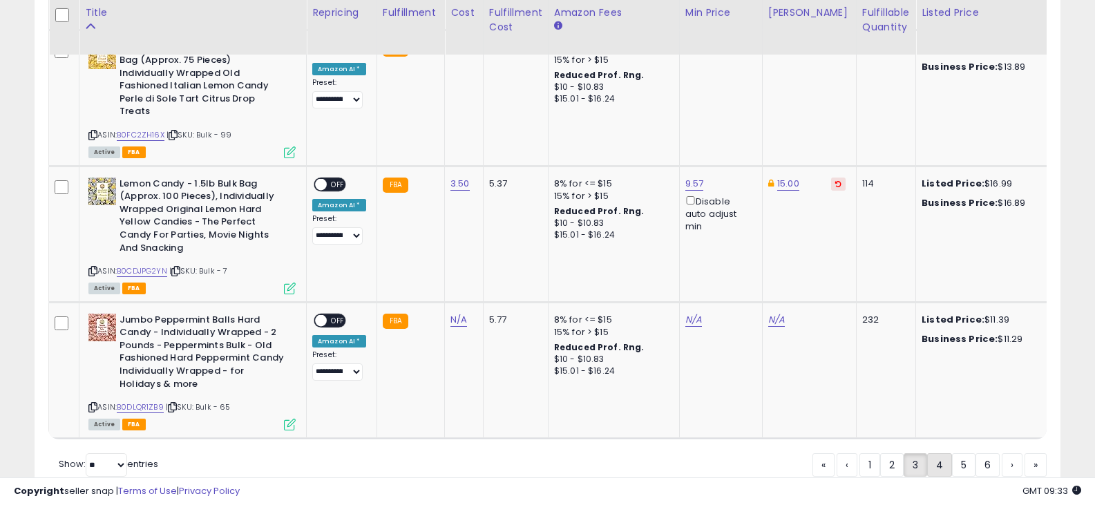
click at [945, 453] on link "4" at bounding box center [940, 464] width 25 height 23
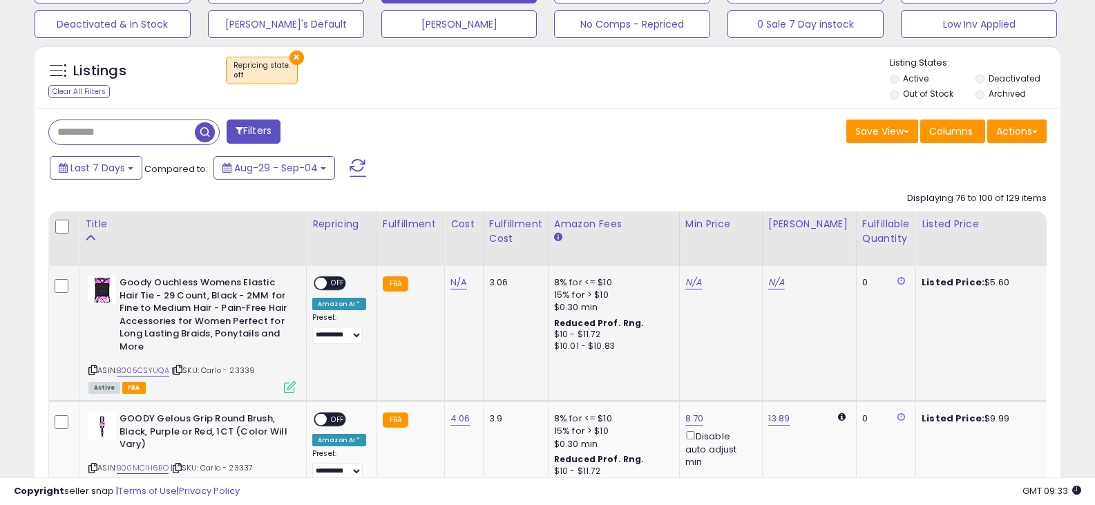
scroll to position [559, 0]
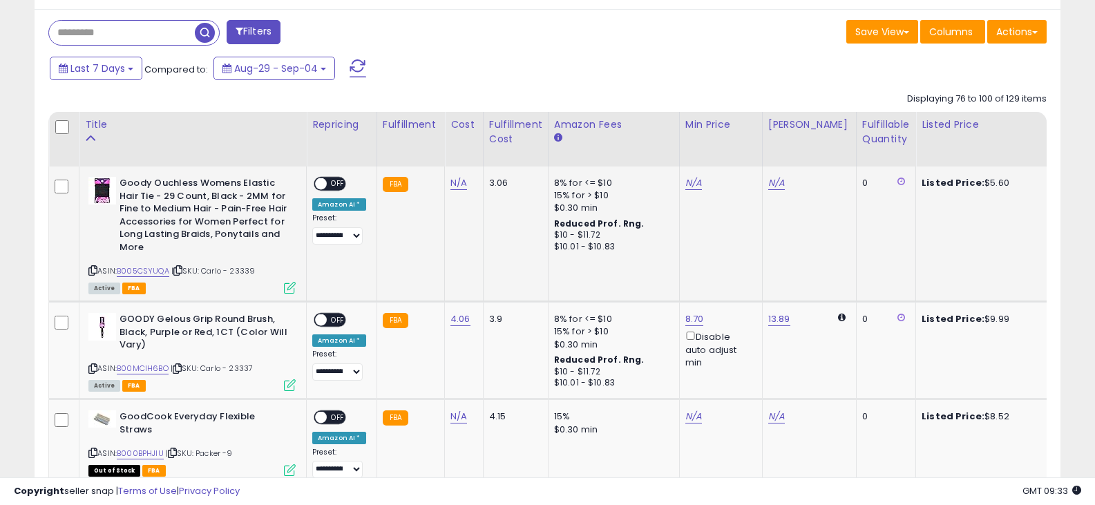
click at [98, 270] on div "ASIN: B005CSYUQA | SKU: Carlo - 23339 Active FBA" at bounding box center [191, 234] width 207 height 115
click at [90, 269] on icon at bounding box center [92, 271] width 9 height 8
click at [454, 177] on link "N/A" at bounding box center [459, 183] width 17 height 14
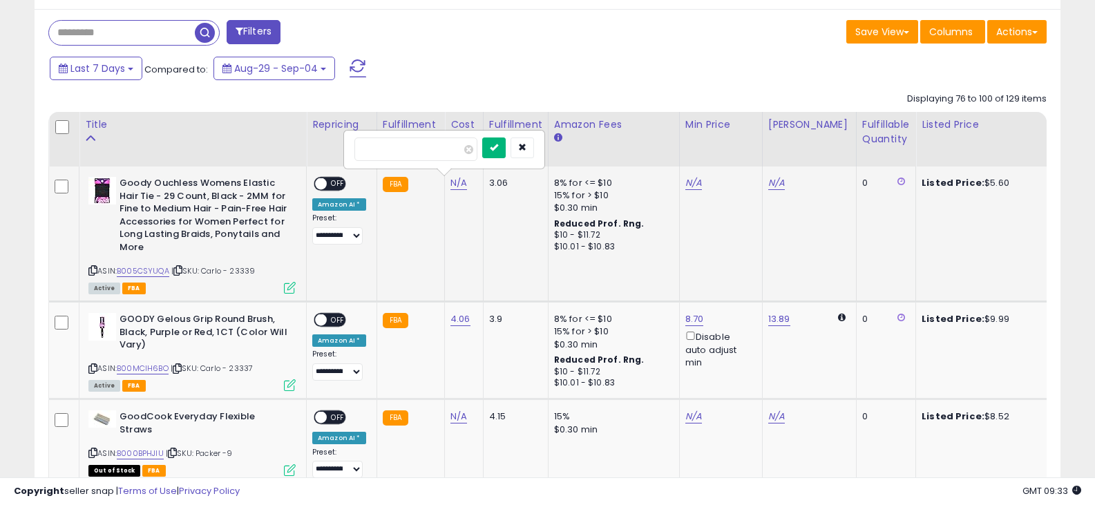
type input "****"
click at [506, 154] on button "submit" at bounding box center [493, 148] width 23 height 21
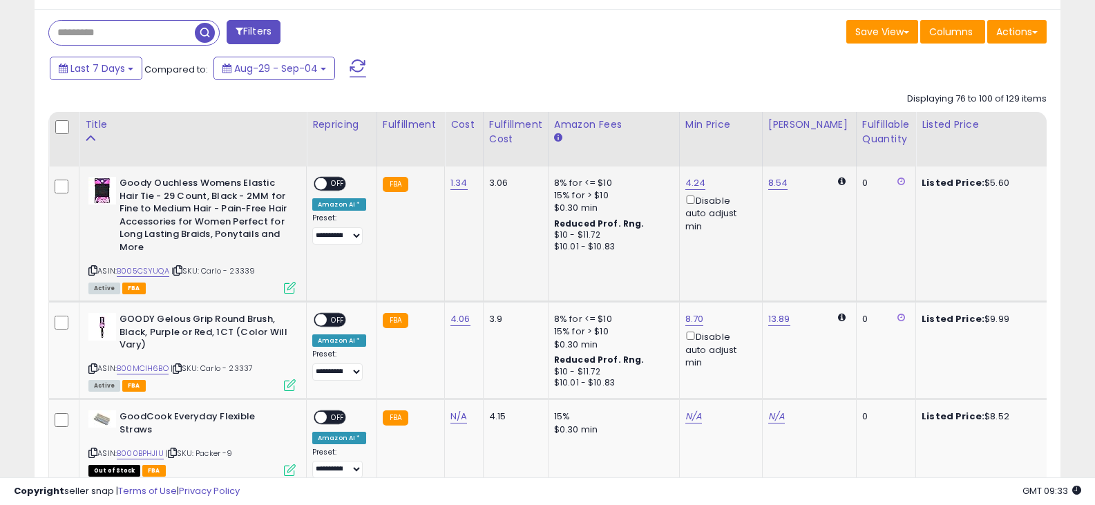
click at [319, 183] on span at bounding box center [321, 184] width 12 height 12
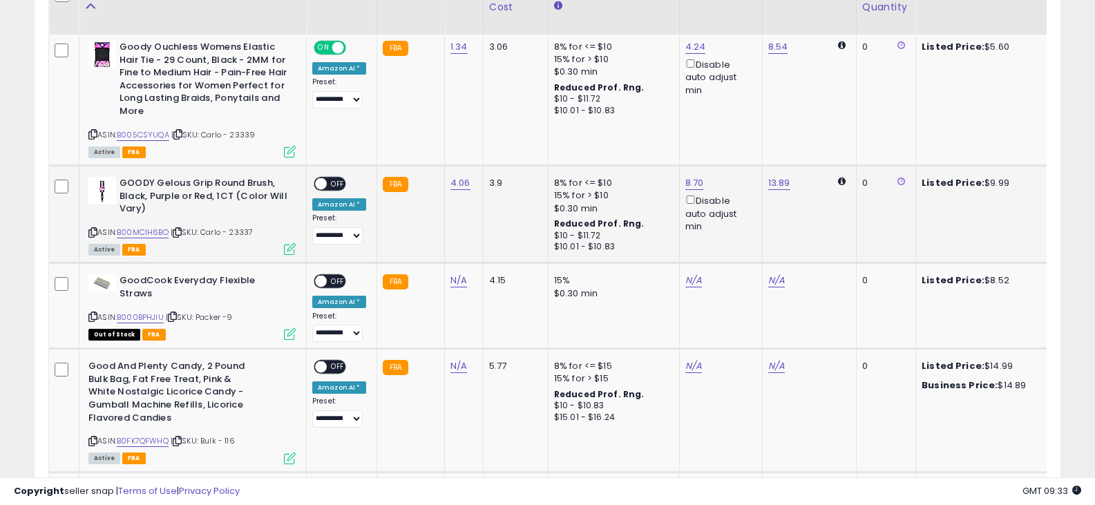
scroll to position [697, 0]
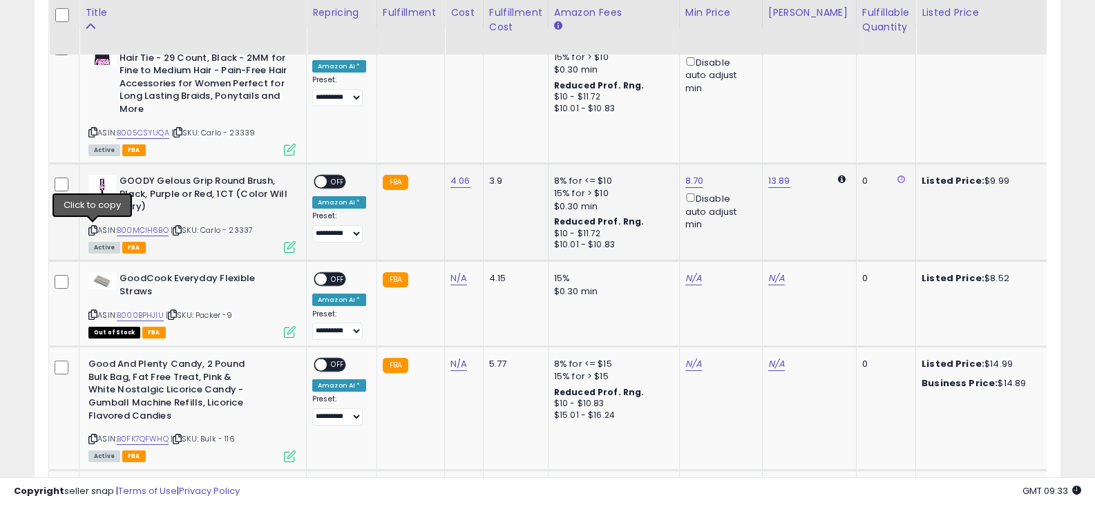
click at [91, 227] on icon at bounding box center [92, 231] width 9 height 8
click at [327, 178] on div "ON OFF" at bounding box center [315, 182] width 32 height 12
click at [327, 175] on div "ON OFF" at bounding box center [330, 182] width 32 height 15
click at [334, 177] on span "OFF" at bounding box center [338, 182] width 22 height 12
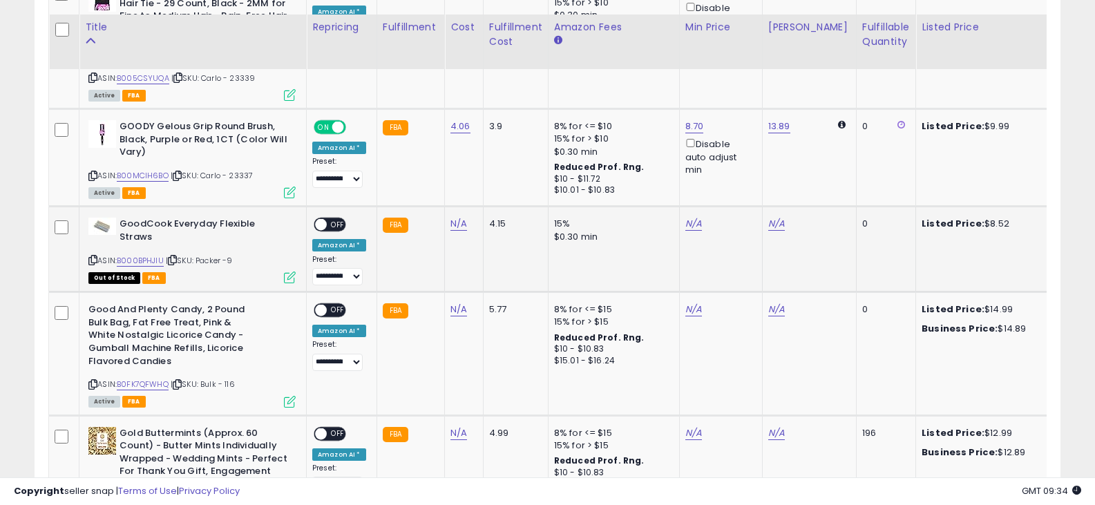
scroll to position [766, 0]
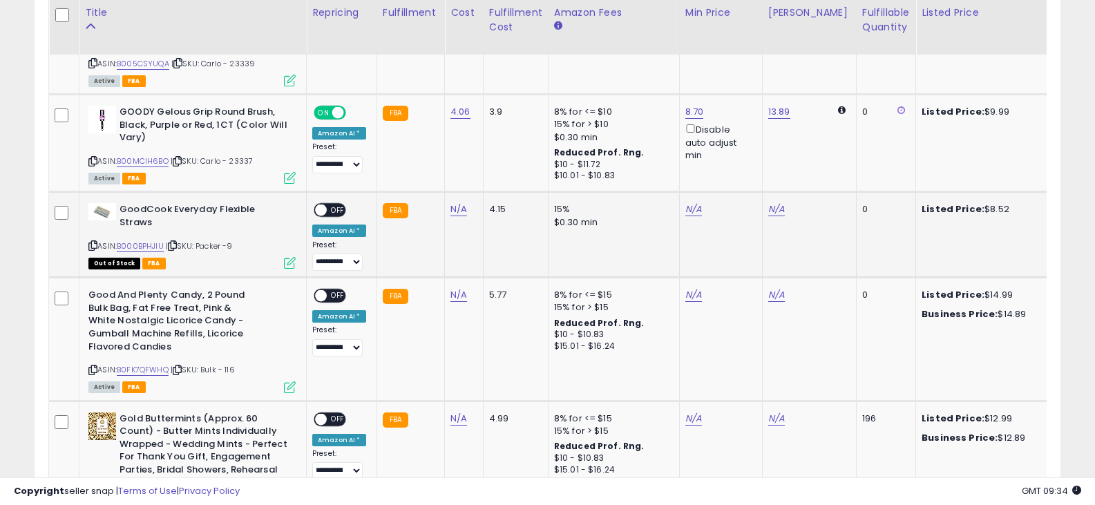
click at [92, 242] on icon at bounding box center [92, 246] width 9 height 8
click at [462, 207] on link "N/A" at bounding box center [459, 210] width 17 height 14
type input "****"
click at [506, 175] on button "submit" at bounding box center [493, 174] width 23 height 21
click at [321, 207] on span at bounding box center [321, 211] width 12 height 12
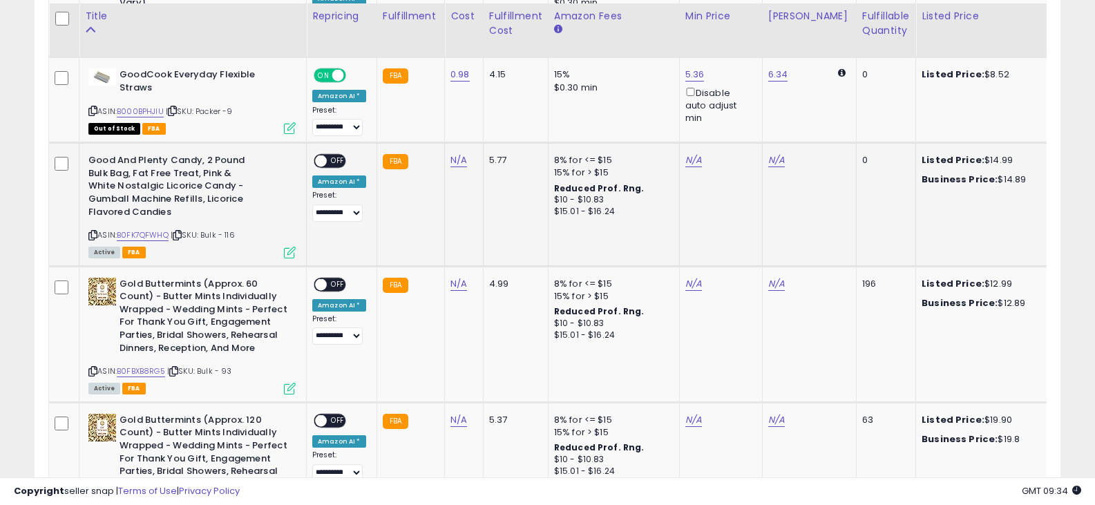
scroll to position [905, 0]
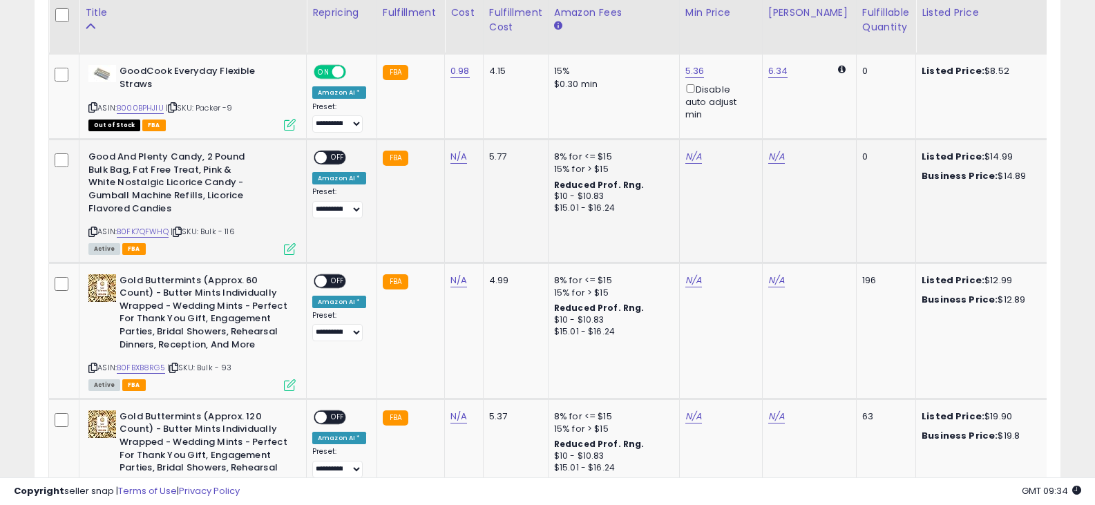
click at [91, 228] on icon at bounding box center [92, 232] width 9 height 8
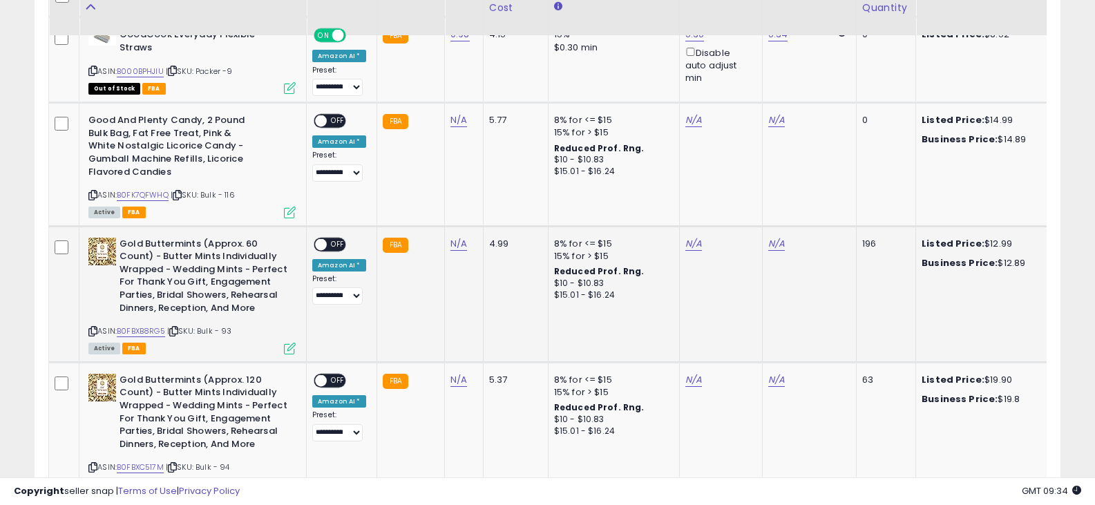
scroll to position [974, 0]
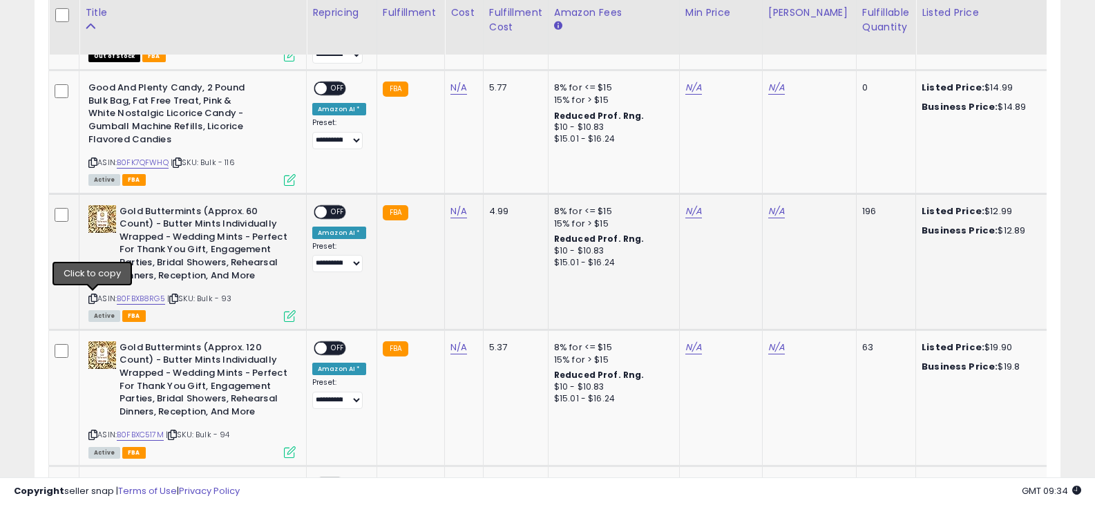
click at [93, 295] on icon at bounding box center [92, 299] width 9 height 8
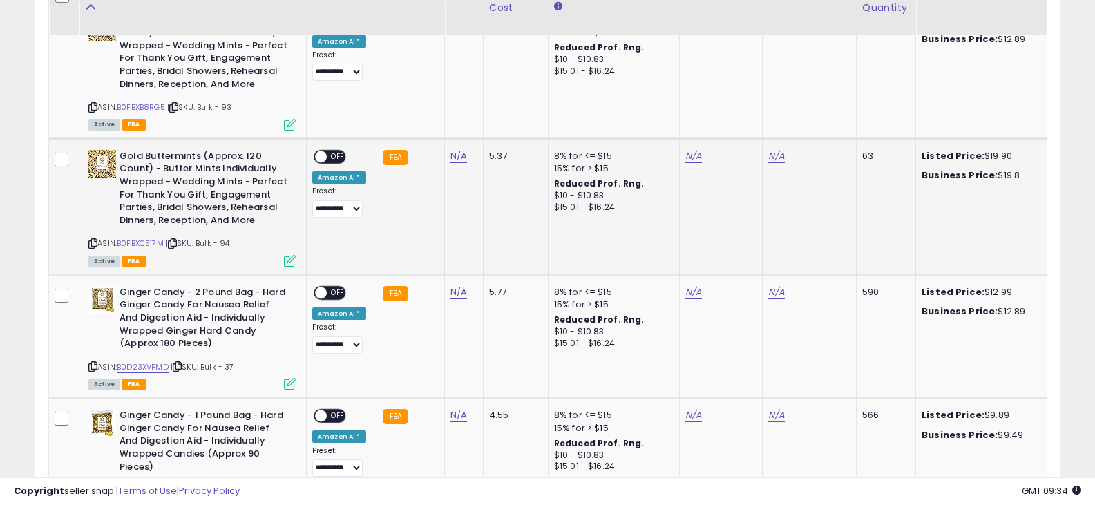
scroll to position [1181, 0]
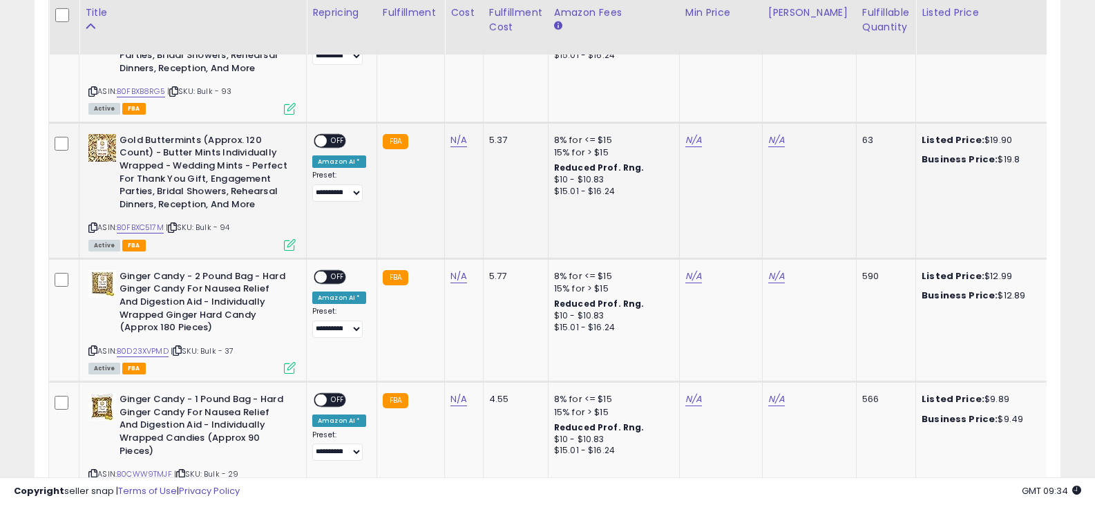
click at [92, 227] on icon at bounding box center [92, 228] width 9 height 8
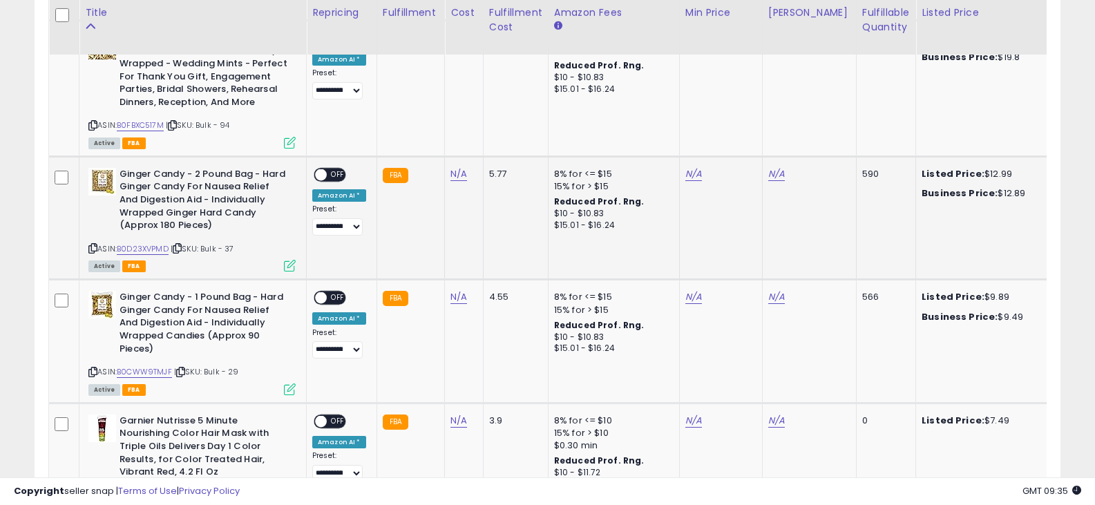
scroll to position [1319, 0]
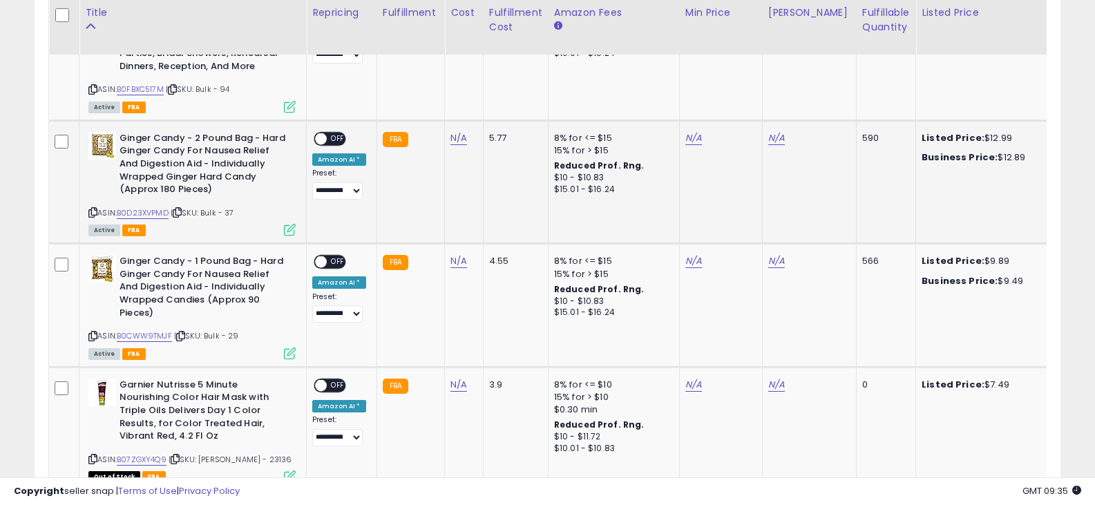
click at [96, 209] on icon at bounding box center [92, 213] width 9 height 8
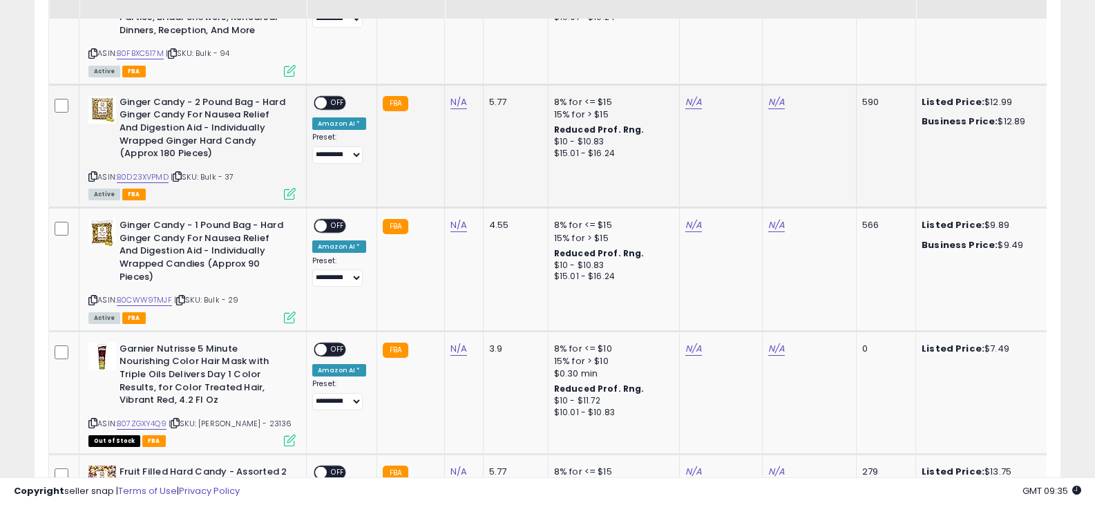
scroll to position [1388, 0]
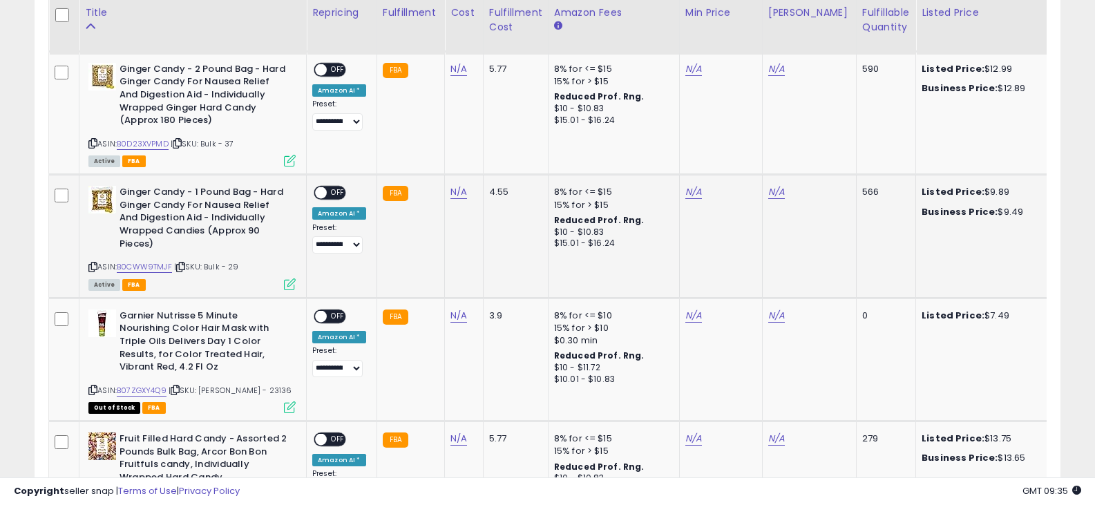
click at [93, 264] on icon at bounding box center [92, 267] width 9 height 8
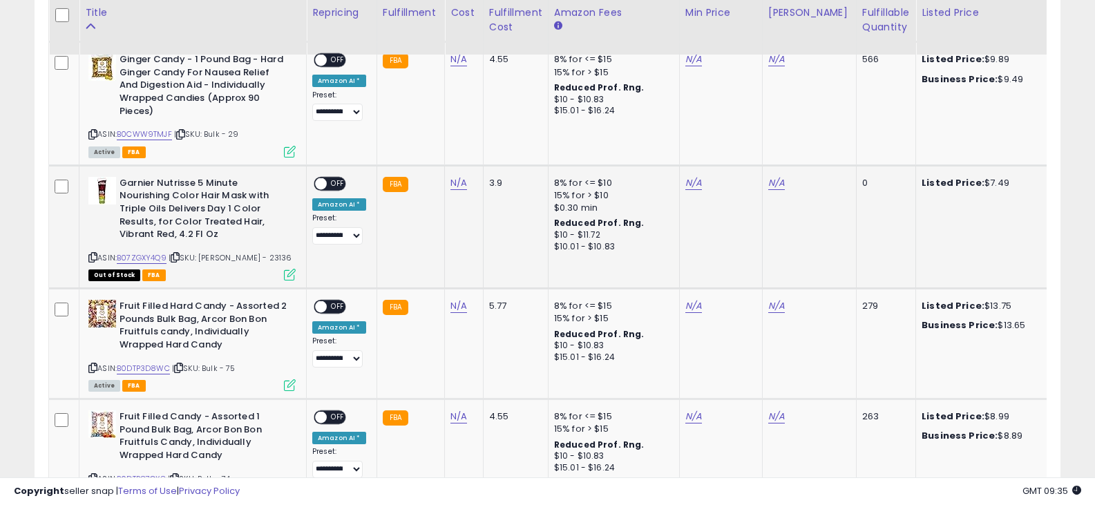
scroll to position [1527, 0]
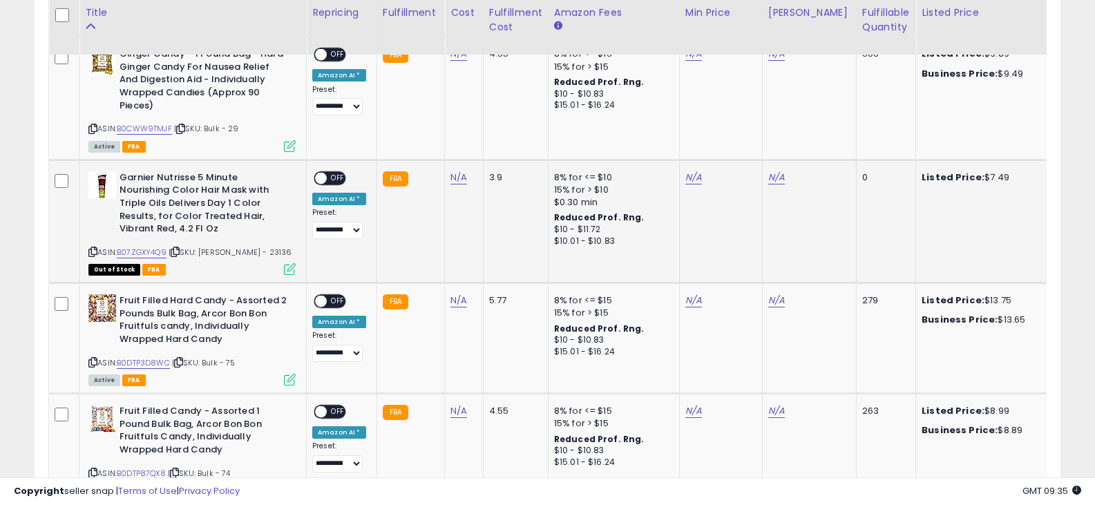
click at [93, 250] on icon at bounding box center [92, 252] width 9 height 8
click at [457, 172] on link "N/A" at bounding box center [459, 178] width 17 height 14
click at [431, 144] on input "number" at bounding box center [416, 143] width 123 height 23
type input "****"
click at [498, 144] on icon "submit" at bounding box center [494, 142] width 8 height 8
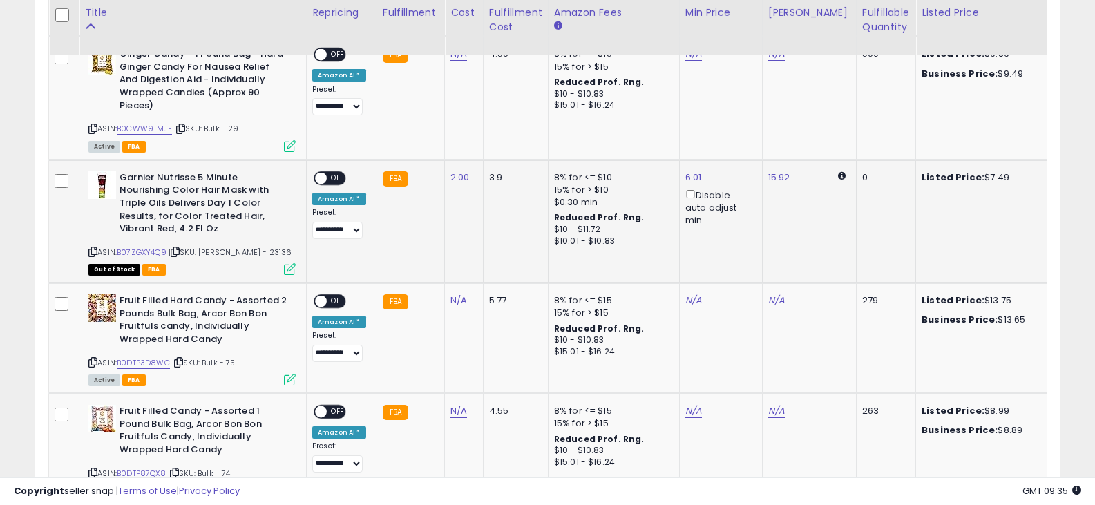
click at [334, 173] on span "OFF" at bounding box center [338, 178] width 22 height 12
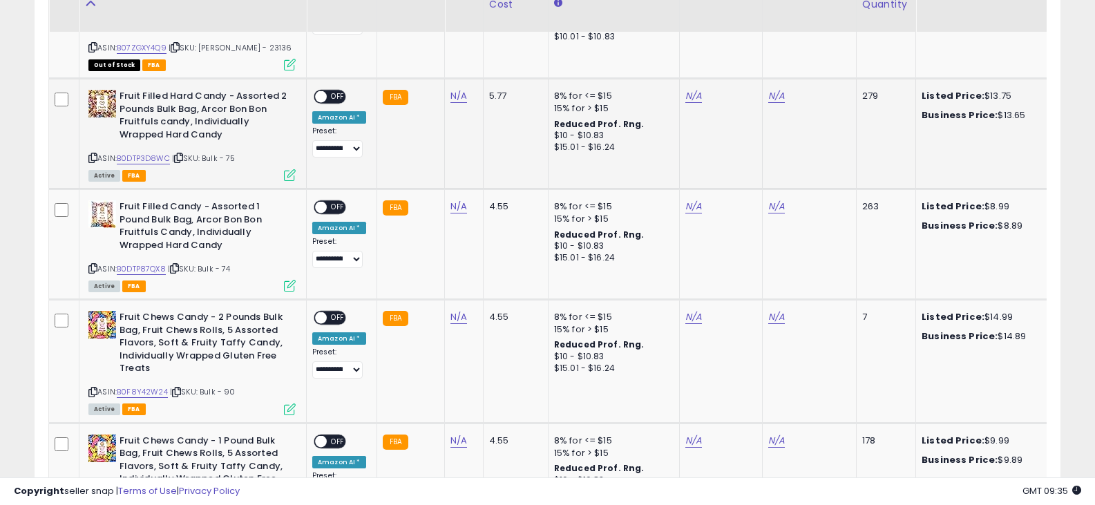
scroll to position [1734, 0]
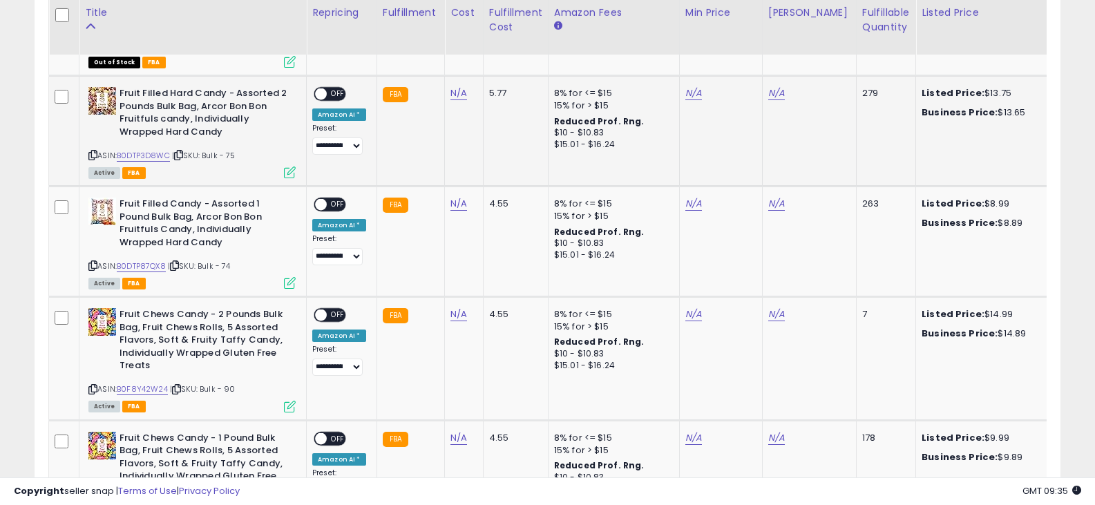
click at [94, 155] on icon at bounding box center [92, 155] width 9 height 8
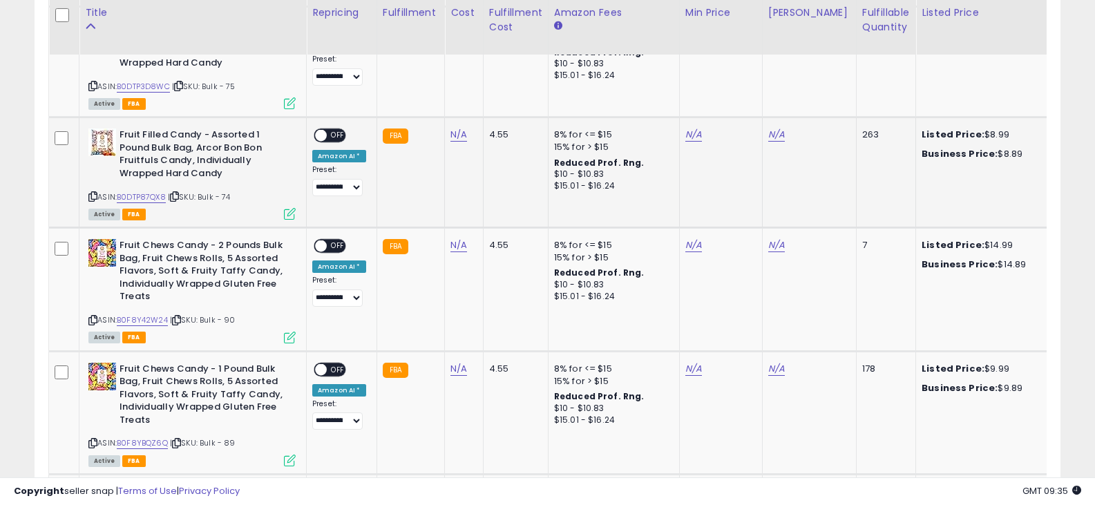
click at [95, 193] on icon at bounding box center [92, 197] width 9 height 8
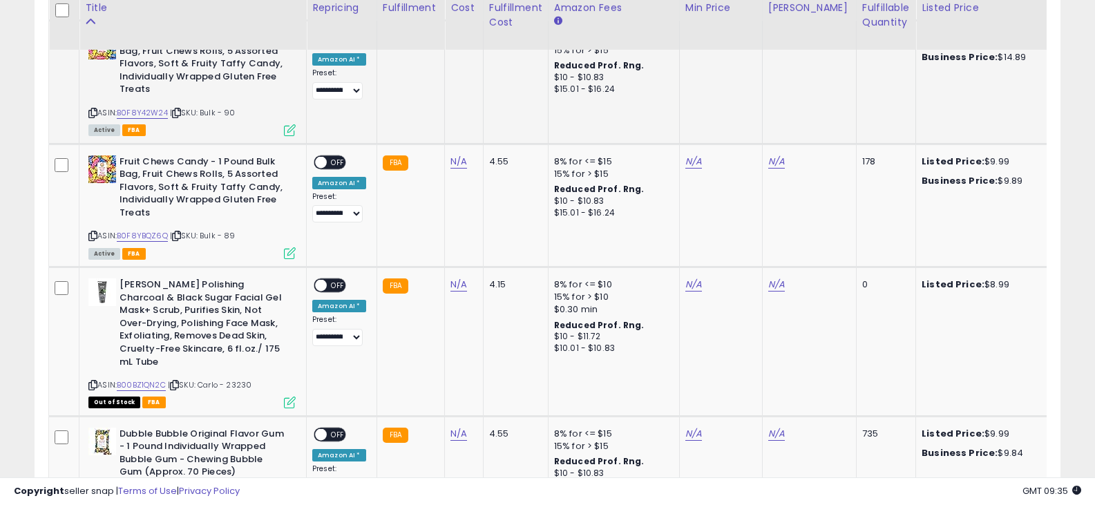
scroll to position [1941, 0]
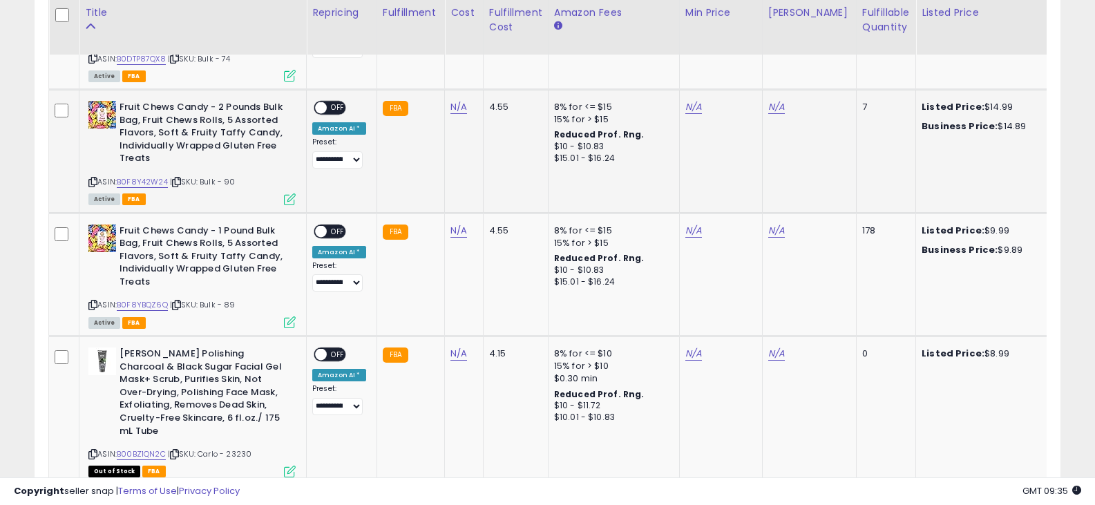
click at [92, 178] on icon at bounding box center [92, 182] width 9 height 8
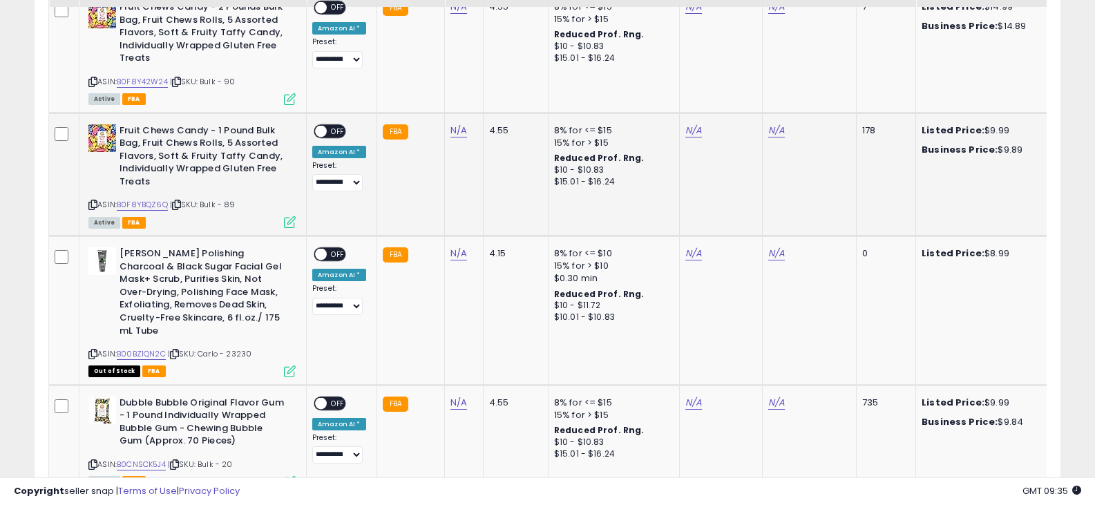
scroll to position [2080, 0]
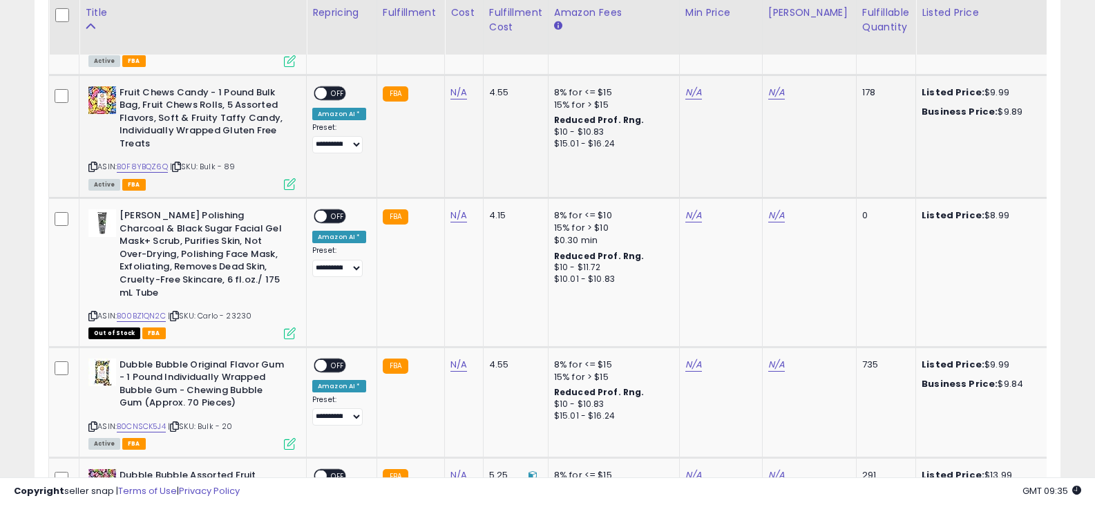
click at [85, 165] on div "Fruit Chews Candy - 1 Pound Bulk Bag, Fruit Chews Rolls, 5 Assorted Flavors, So…" at bounding box center [190, 137] width 211 height 102
click at [93, 165] on icon at bounding box center [92, 167] width 9 height 8
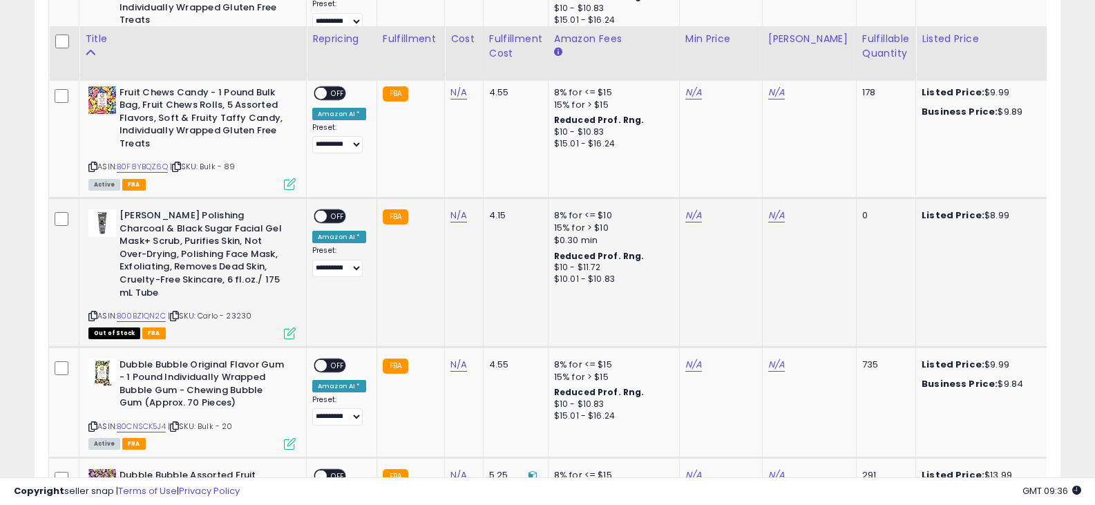
scroll to position [2149, 0]
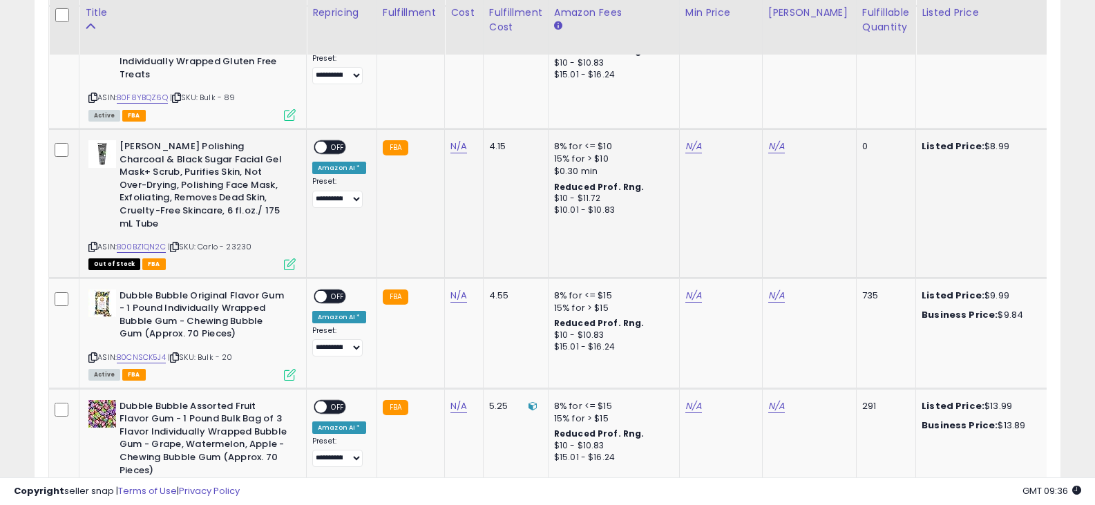
click at [90, 251] on icon at bounding box center [92, 247] width 9 height 8
click at [91, 251] on icon at bounding box center [92, 247] width 9 height 8
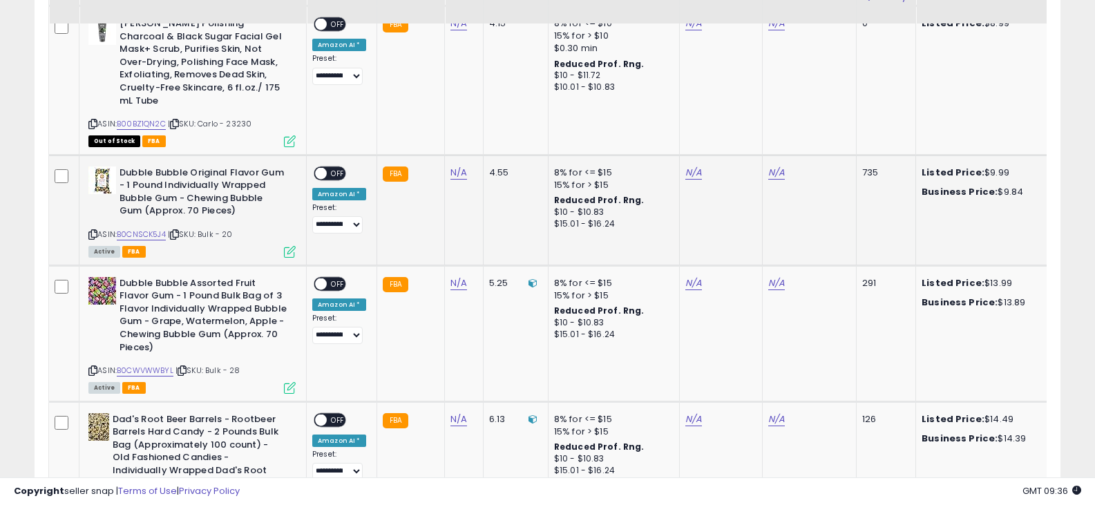
scroll to position [2287, 0]
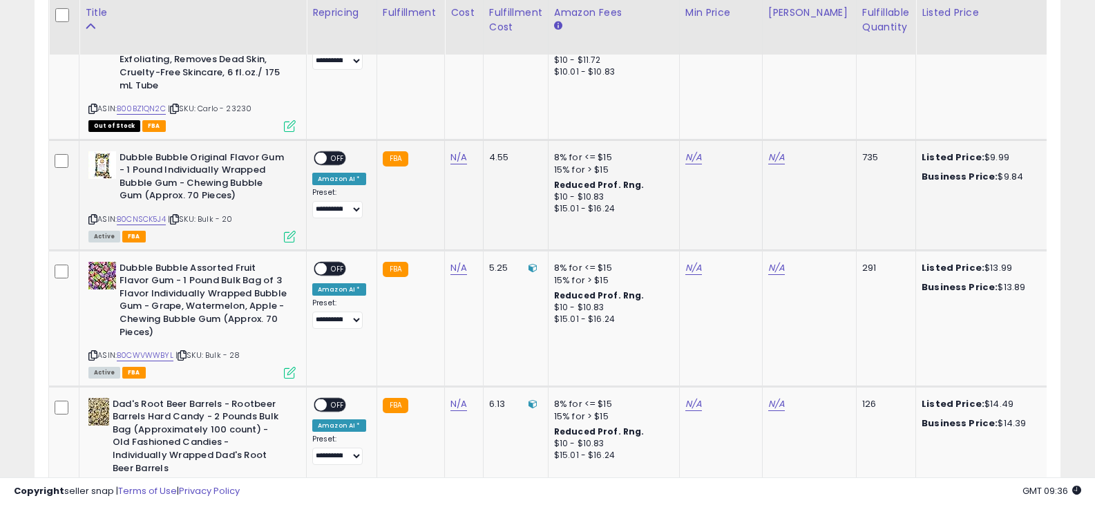
click at [93, 216] on icon at bounding box center [92, 220] width 9 height 8
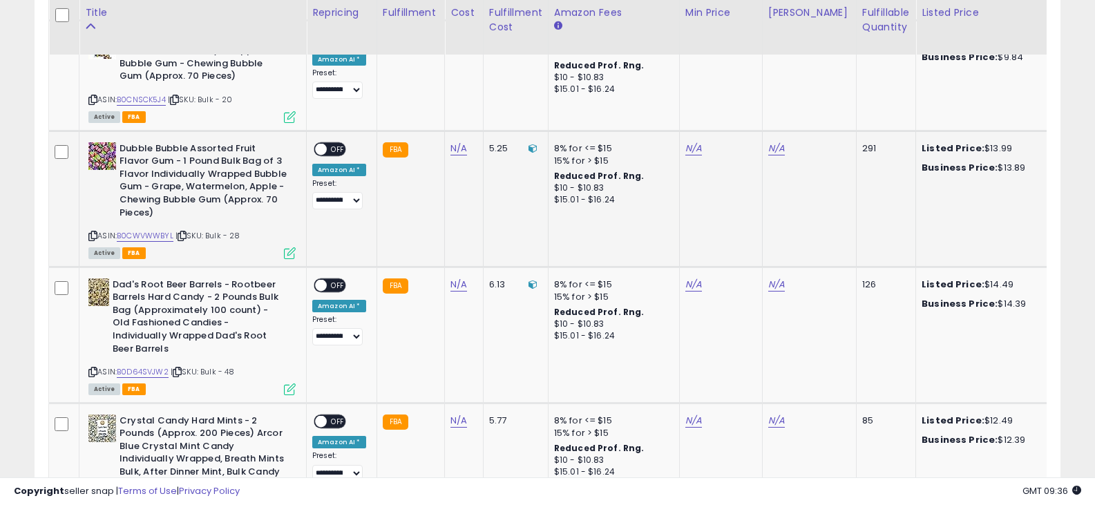
scroll to position [2425, 0]
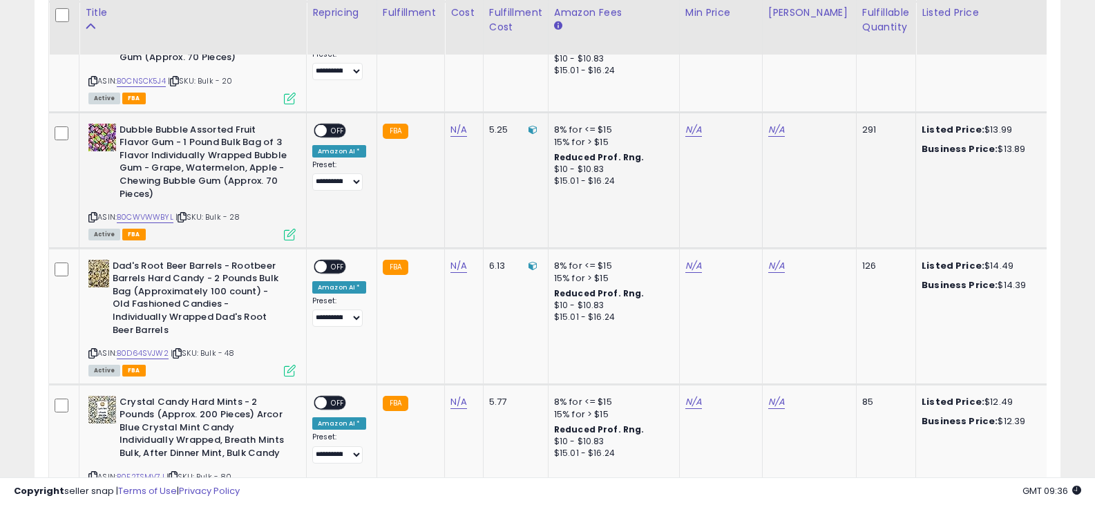
click at [91, 216] on icon at bounding box center [92, 218] width 9 height 8
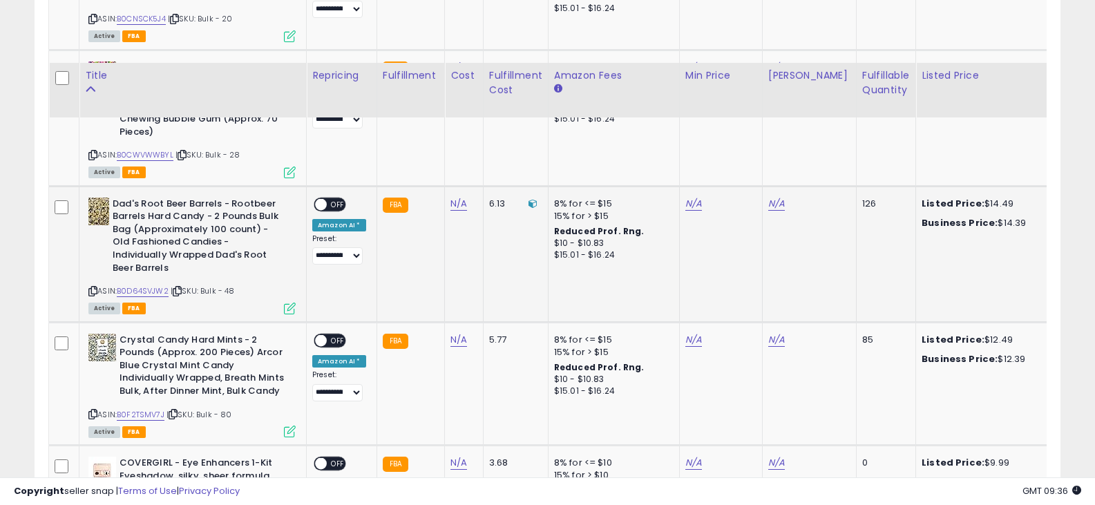
scroll to position [2563, 0]
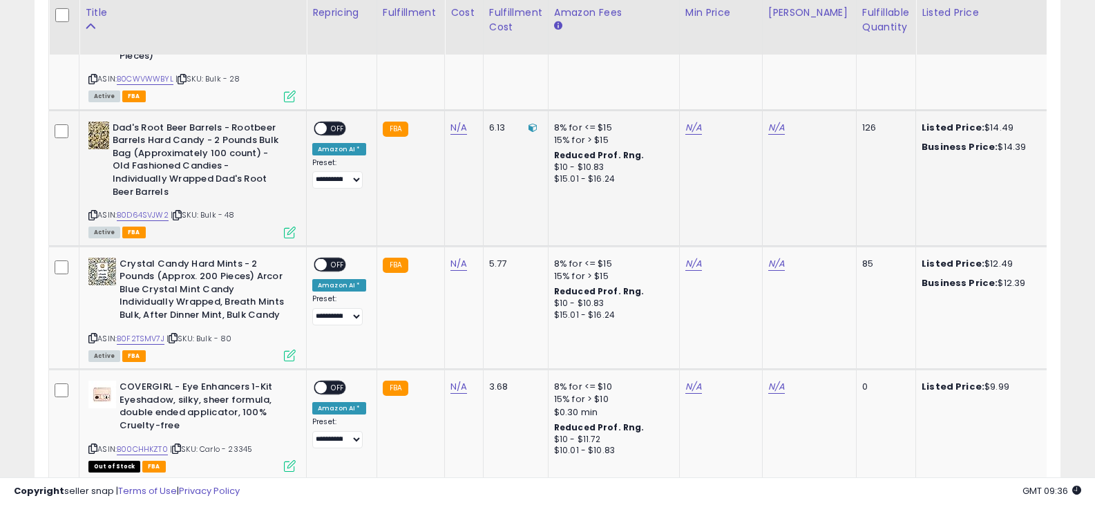
click at [94, 216] on icon at bounding box center [92, 215] width 9 height 8
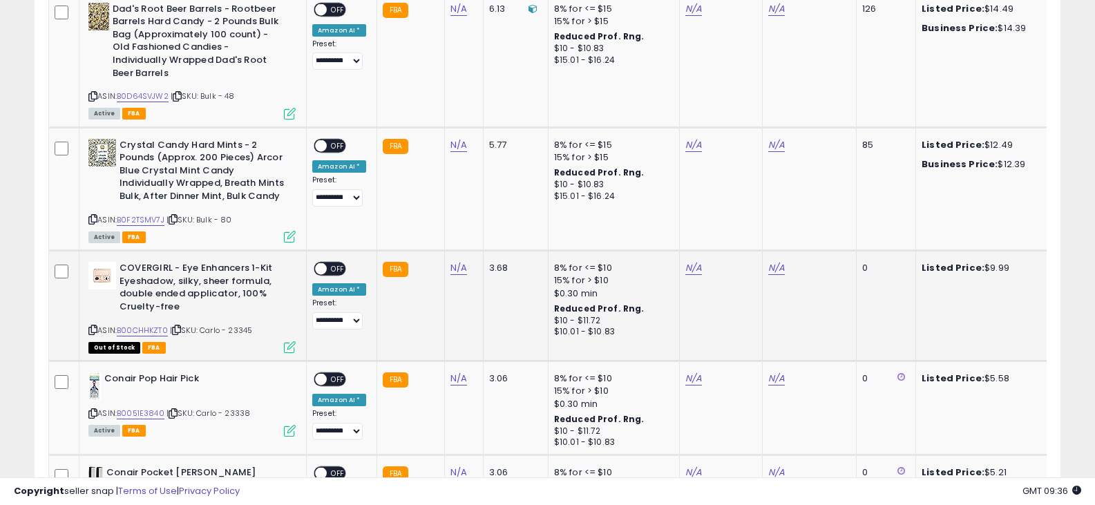
scroll to position [2702, 0]
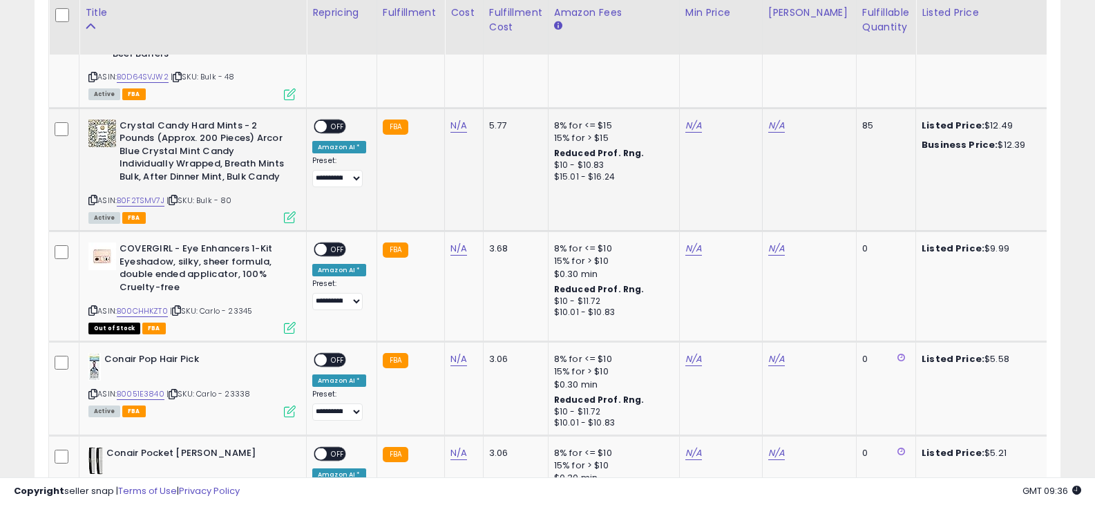
click at [90, 196] on icon at bounding box center [92, 200] width 9 height 8
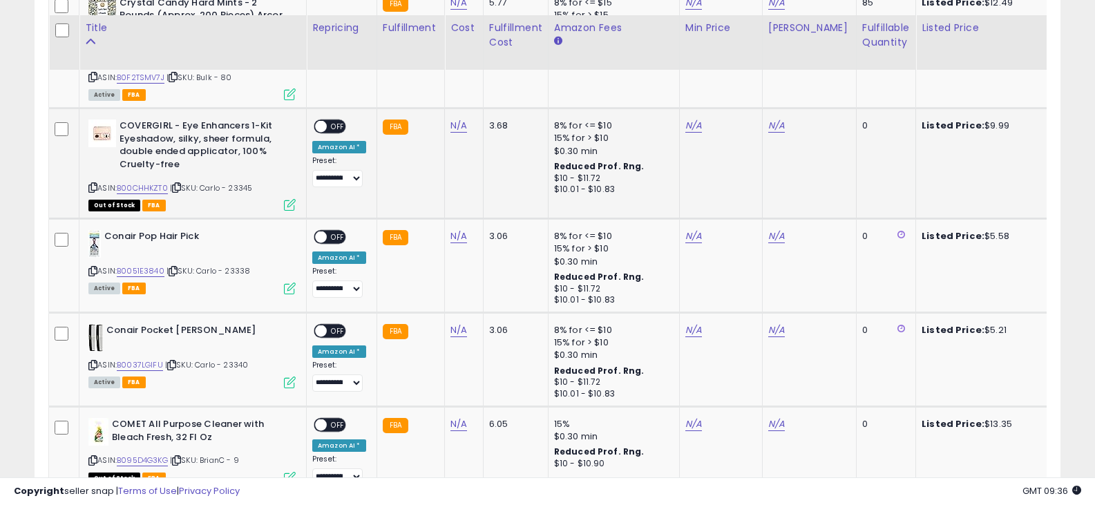
scroll to position [2840, 0]
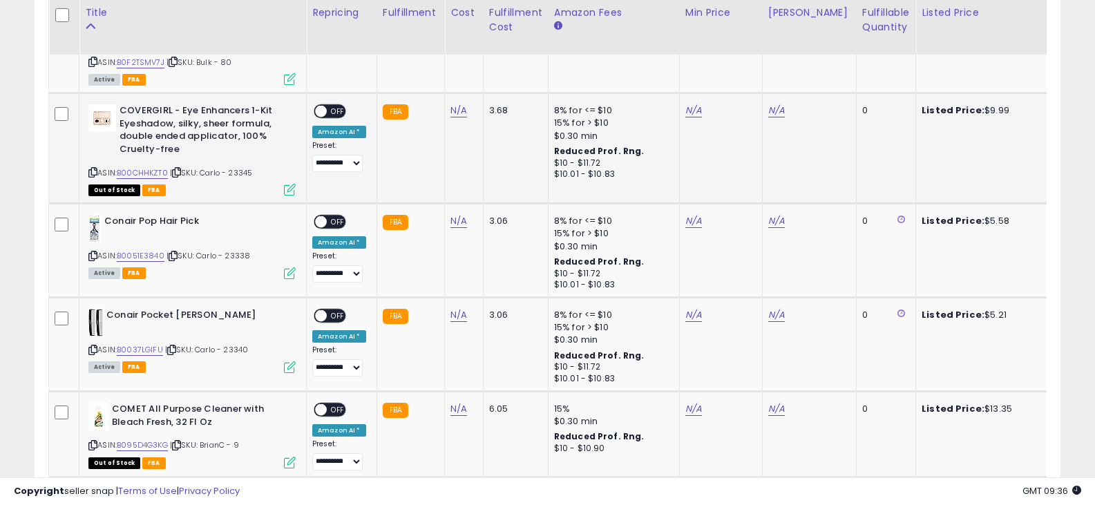
click at [91, 171] on icon at bounding box center [92, 173] width 9 height 8
click at [454, 109] on link "N/A" at bounding box center [459, 111] width 17 height 14
click at [382, 68] on input "number" at bounding box center [416, 76] width 123 height 23
type input "****"
click at [498, 78] on icon "submit" at bounding box center [494, 74] width 8 height 8
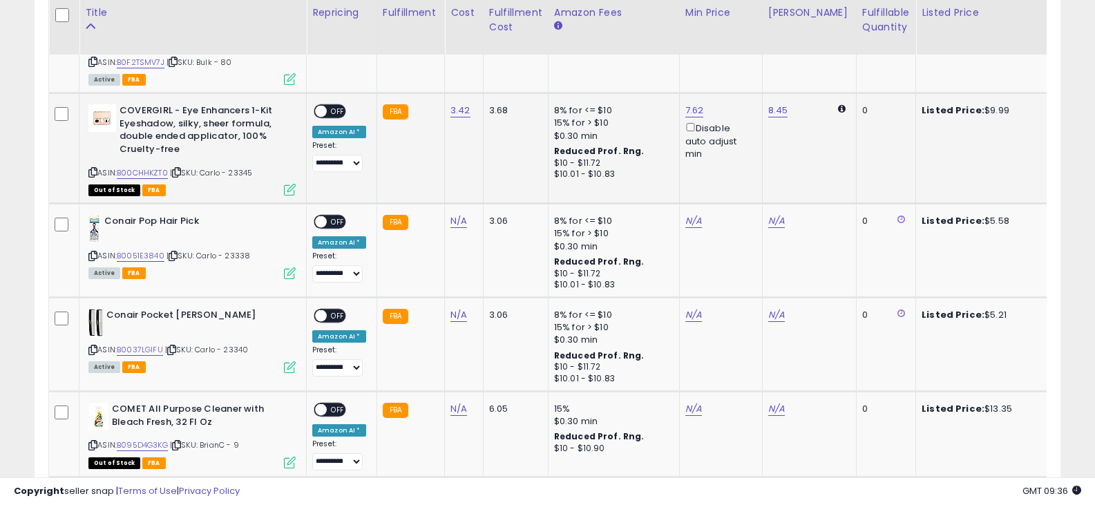
click at [329, 106] on div "ON OFF" at bounding box center [315, 112] width 32 height 12
click at [329, 111] on span "OFF" at bounding box center [338, 112] width 22 height 12
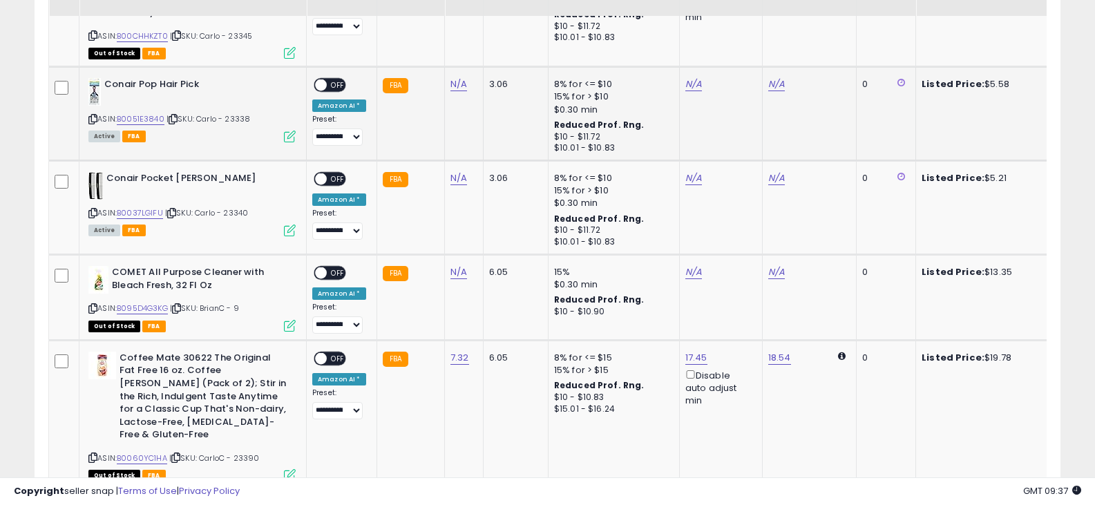
scroll to position [2978, 0]
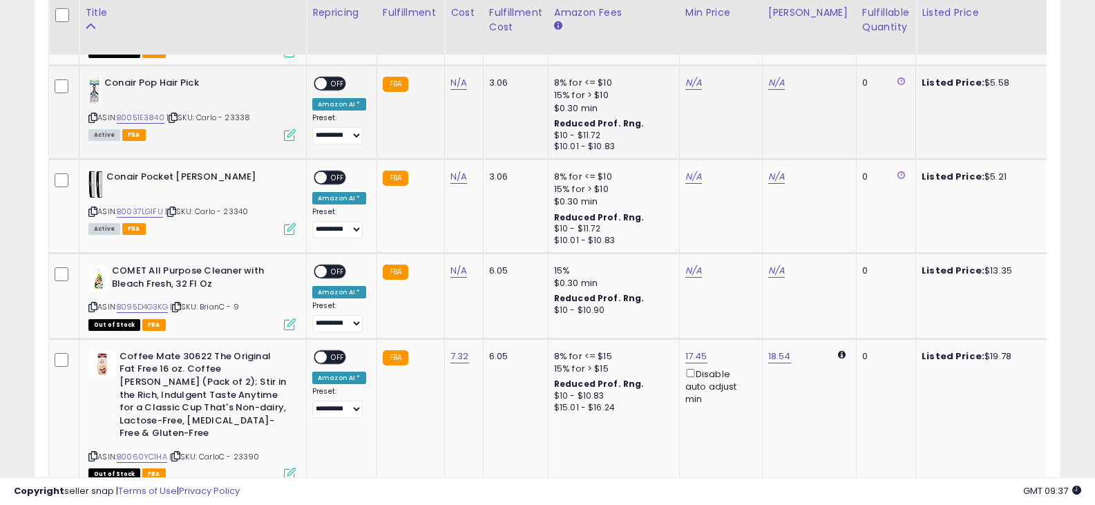
click at [93, 117] on icon at bounding box center [92, 118] width 9 height 8
click at [461, 79] on link "N/A" at bounding box center [459, 83] width 17 height 14
click at [396, 50] on input "number" at bounding box center [416, 48] width 123 height 23
type input "****"
click at [498, 50] on icon "submit" at bounding box center [494, 47] width 8 height 8
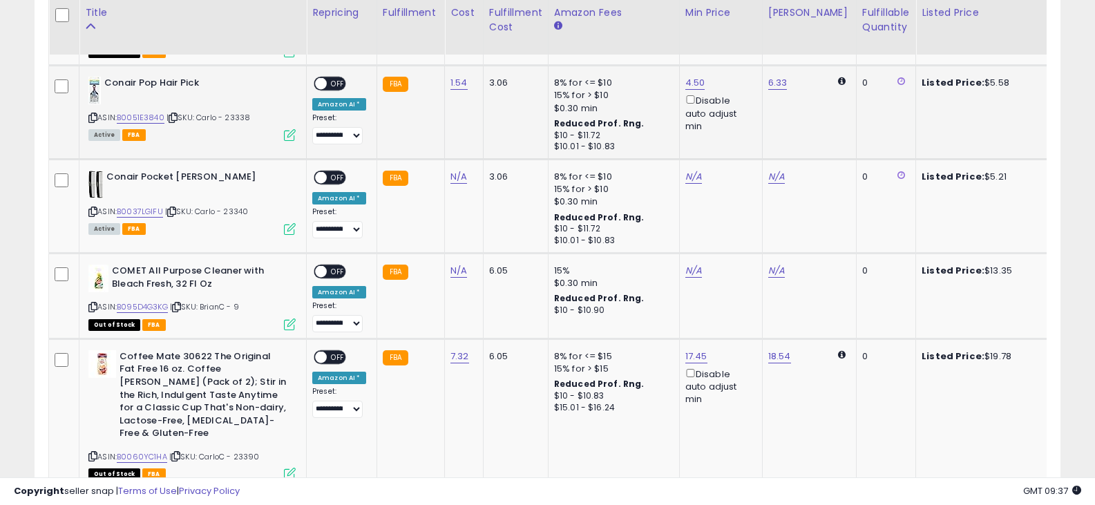
click at [331, 79] on span "OFF" at bounding box center [338, 84] width 22 height 12
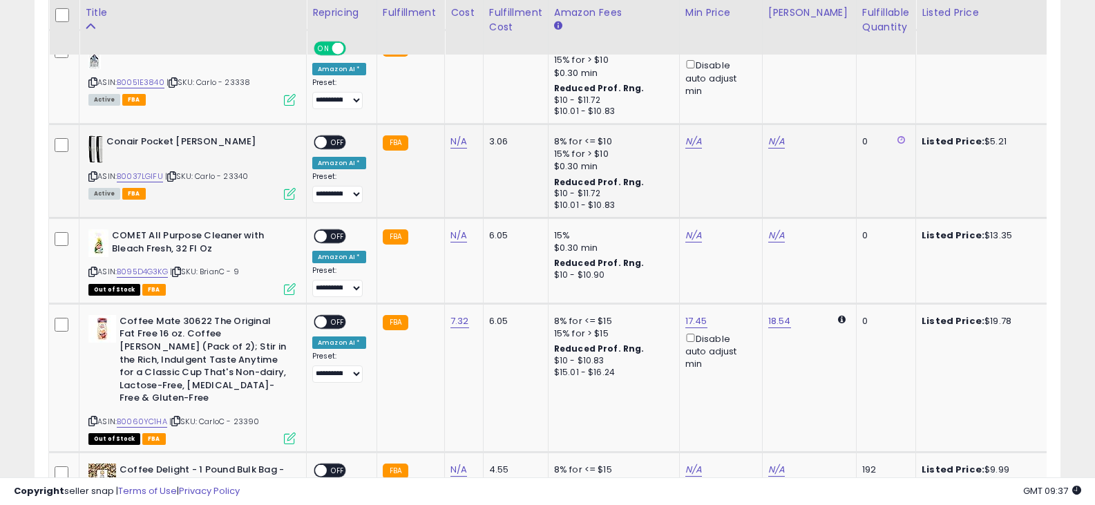
scroll to position [3047, 0]
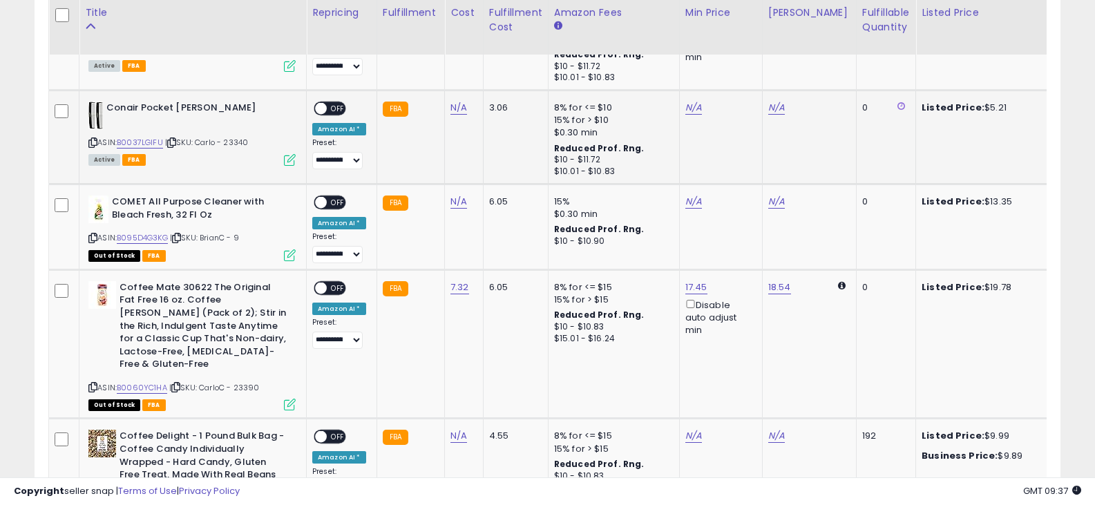
click at [93, 142] on icon at bounding box center [92, 143] width 9 height 8
click at [451, 106] on link "N/A" at bounding box center [459, 108] width 17 height 14
type input "****"
click at [506, 78] on button "submit" at bounding box center [493, 72] width 23 height 21
click at [326, 103] on div "ON OFF" at bounding box center [315, 109] width 32 height 12
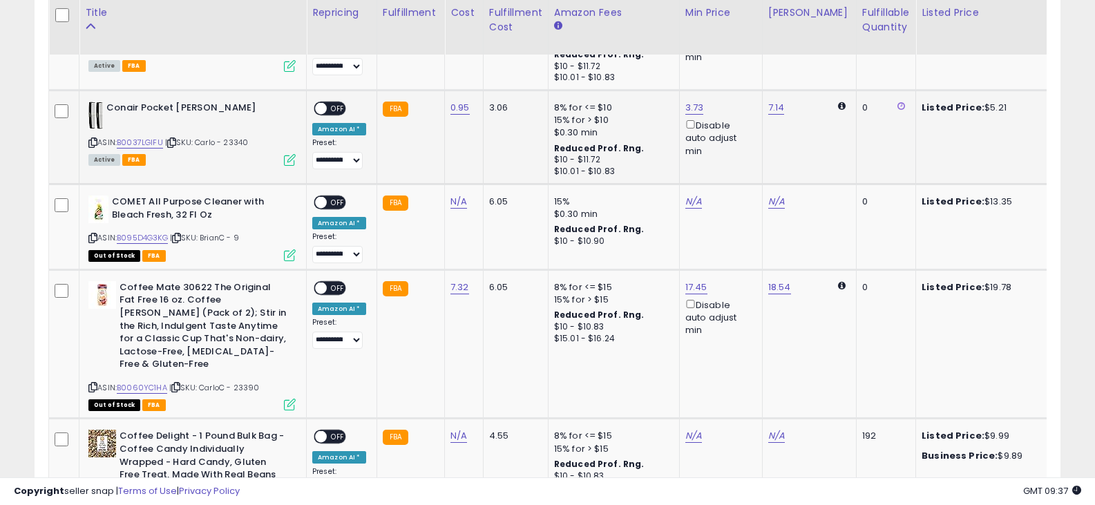
click at [319, 102] on div "ON OFF" at bounding box center [330, 109] width 32 height 15
click at [319, 103] on span at bounding box center [321, 109] width 12 height 12
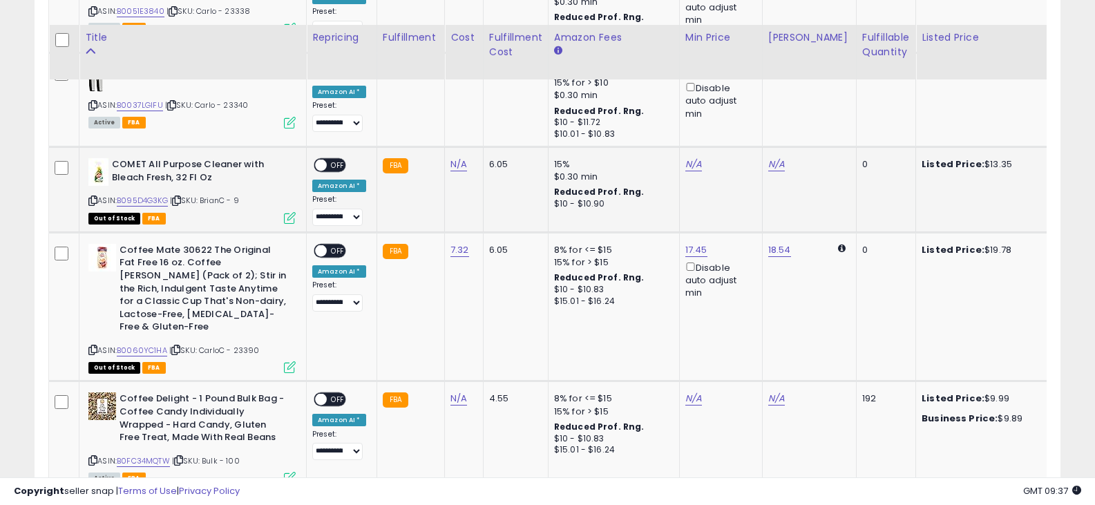
scroll to position [3116, 0]
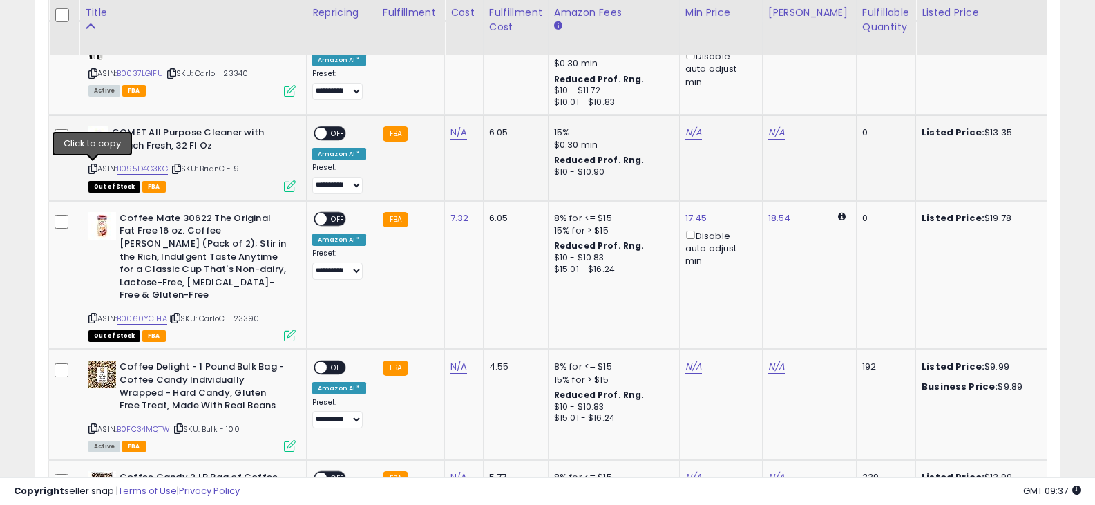
click at [95, 170] on icon at bounding box center [92, 169] width 9 height 8
click at [93, 170] on icon at bounding box center [92, 169] width 9 height 8
click at [467, 129] on div "N/A" at bounding box center [462, 132] width 22 height 12
click at [458, 129] on link "N/A" at bounding box center [459, 133] width 17 height 14
type input "****"
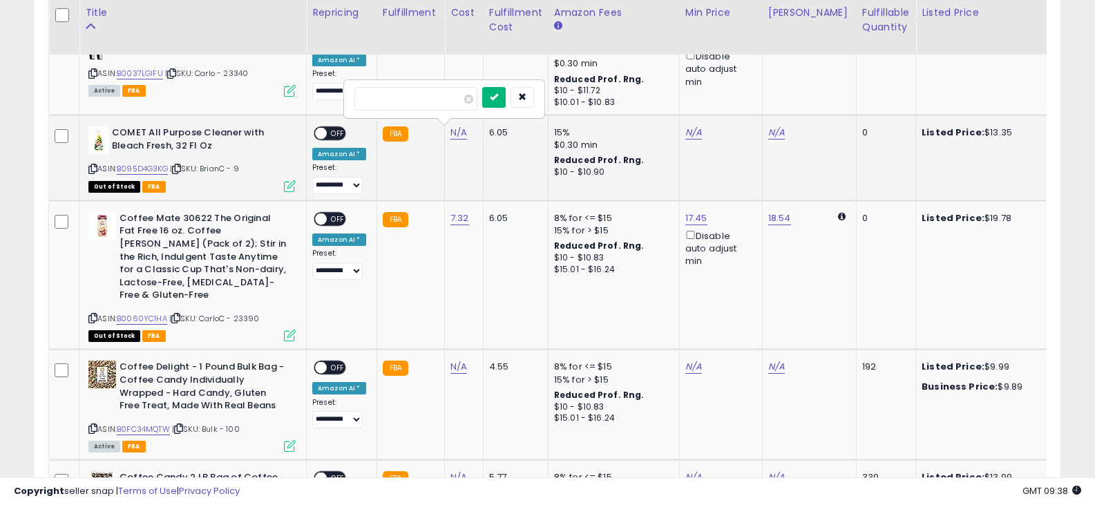
click at [498, 97] on icon "submit" at bounding box center [494, 97] width 8 height 8
click at [324, 131] on span at bounding box center [321, 134] width 12 height 12
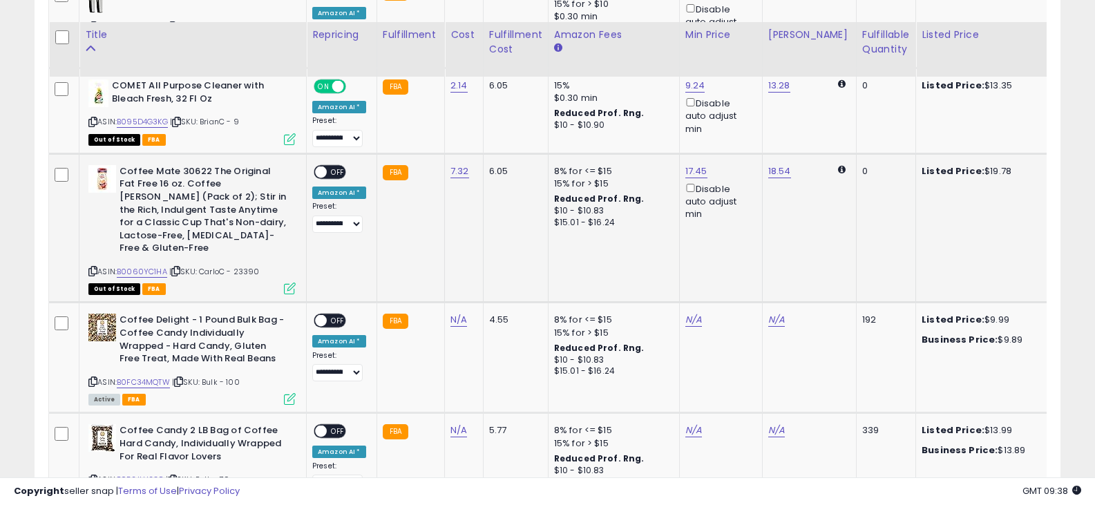
scroll to position [3185, 0]
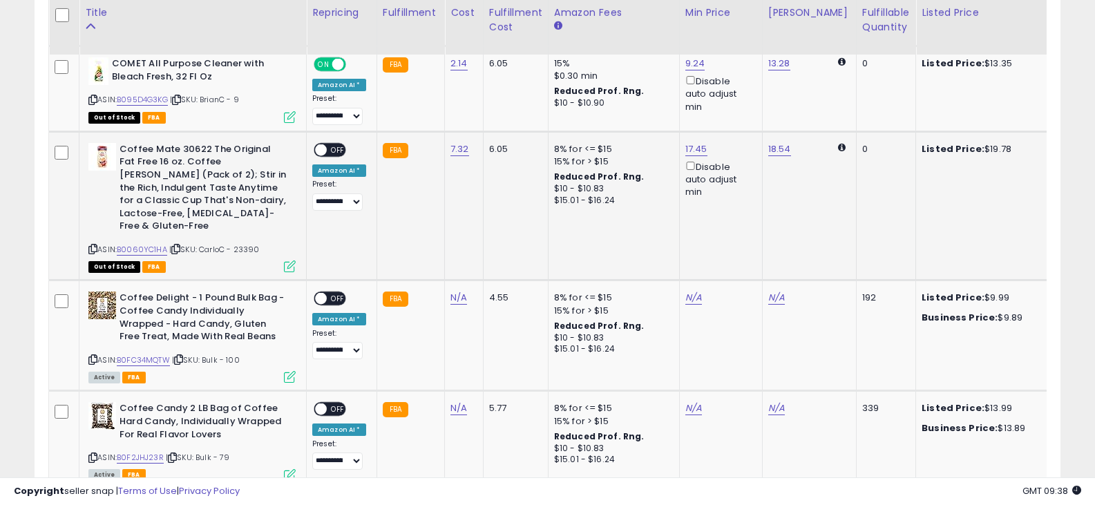
click at [97, 235] on div "ASIN: B0060YC1HA | SKU: CarloC - 23390 Out of Stock FBA" at bounding box center [191, 207] width 207 height 129
click at [93, 245] on icon at bounding box center [92, 249] width 9 height 8
click at [338, 143] on div "ON OFF" at bounding box center [330, 149] width 32 height 15
click at [327, 147] on span "OFF" at bounding box center [338, 150] width 22 height 12
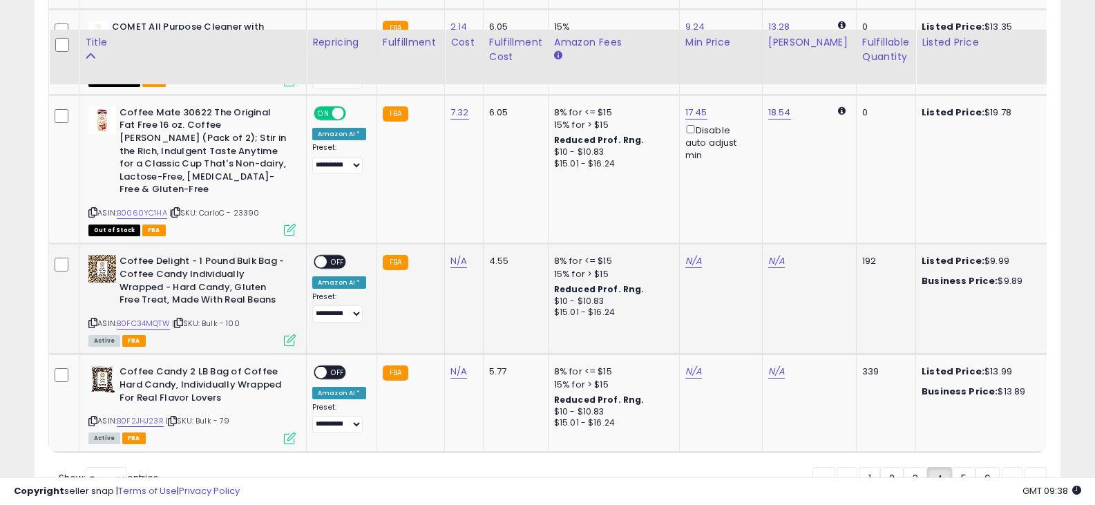
scroll to position [3255, 0]
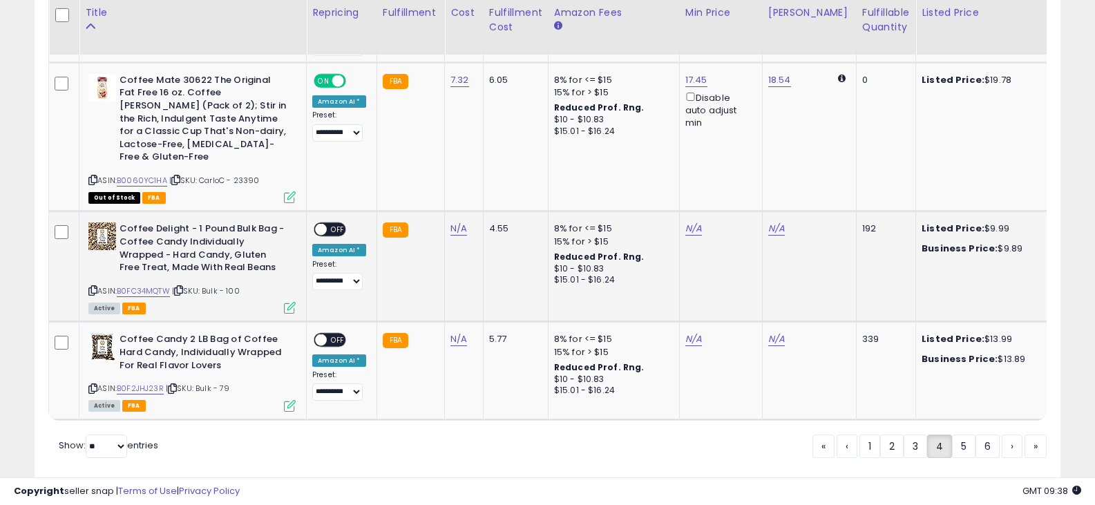
click at [94, 287] on icon at bounding box center [92, 291] width 9 height 8
click at [93, 385] on icon at bounding box center [92, 389] width 9 height 8
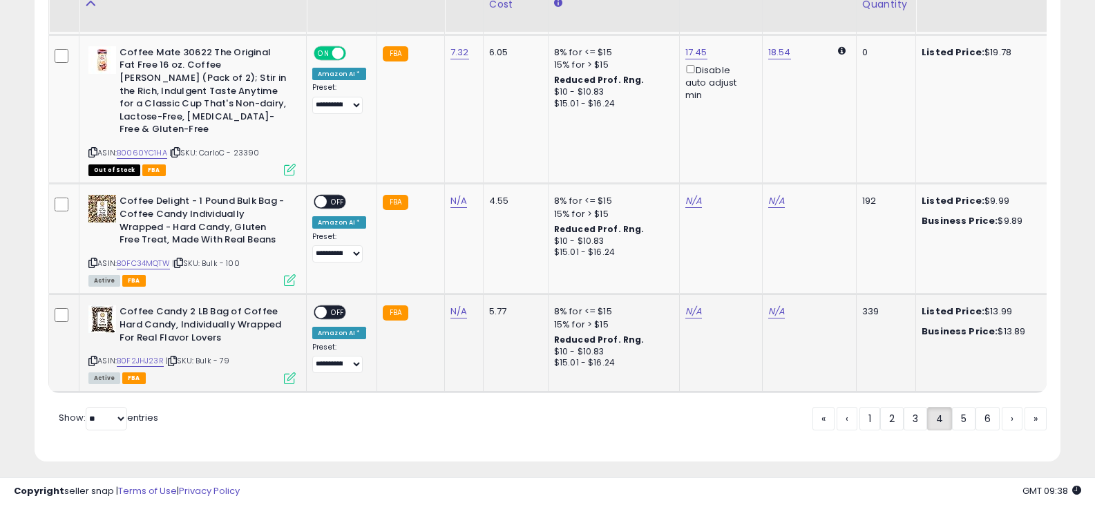
scroll to position [3288, 0]
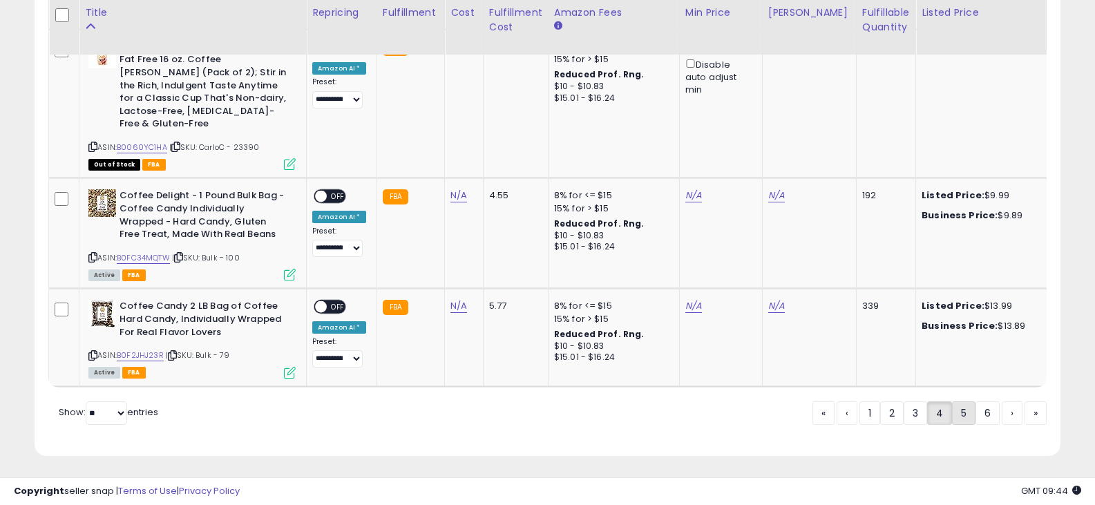
click at [957, 412] on link "5" at bounding box center [963, 413] width 23 height 23
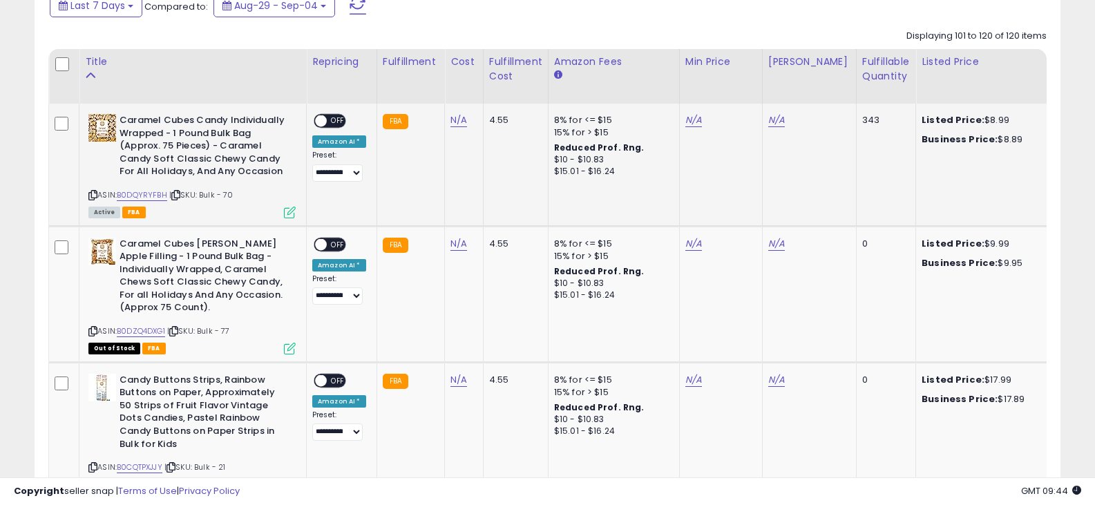
scroll to position [628, 0]
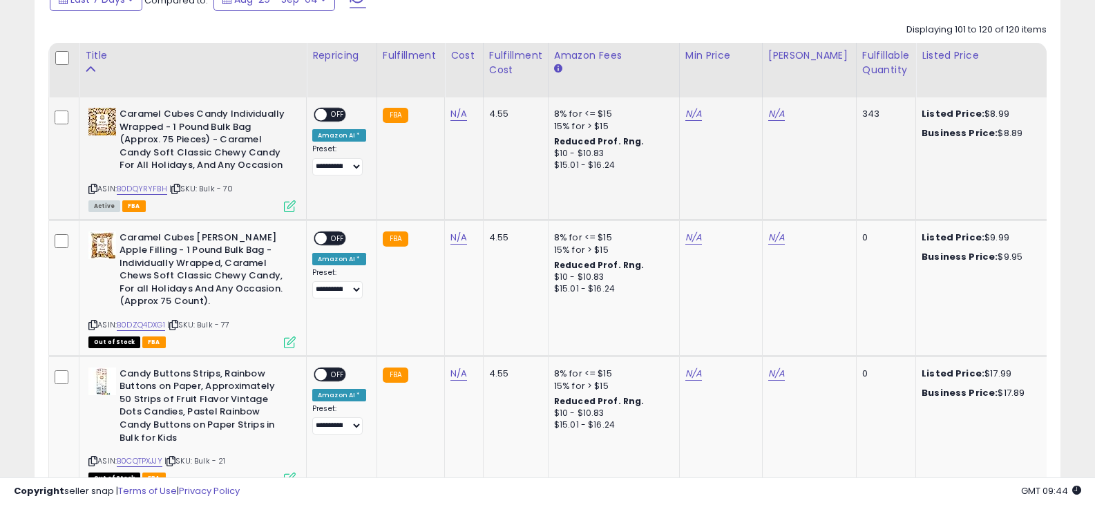
drag, startPoint x: 93, startPoint y: 191, endPoint x: 142, endPoint y: 200, distance: 49.2
click at [93, 191] on icon at bounding box center [92, 189] width 9 height 8
drag, startPoint x: 96, startPoint y: 325, endPoint x: 130, endPoint y: 319, distance: 34.4
click at [97, 325] on icon at bounding box center [92, 325] width 9 height 8
click at [95, 325] on icon at bounding box center [92, 325] width 9 height 8
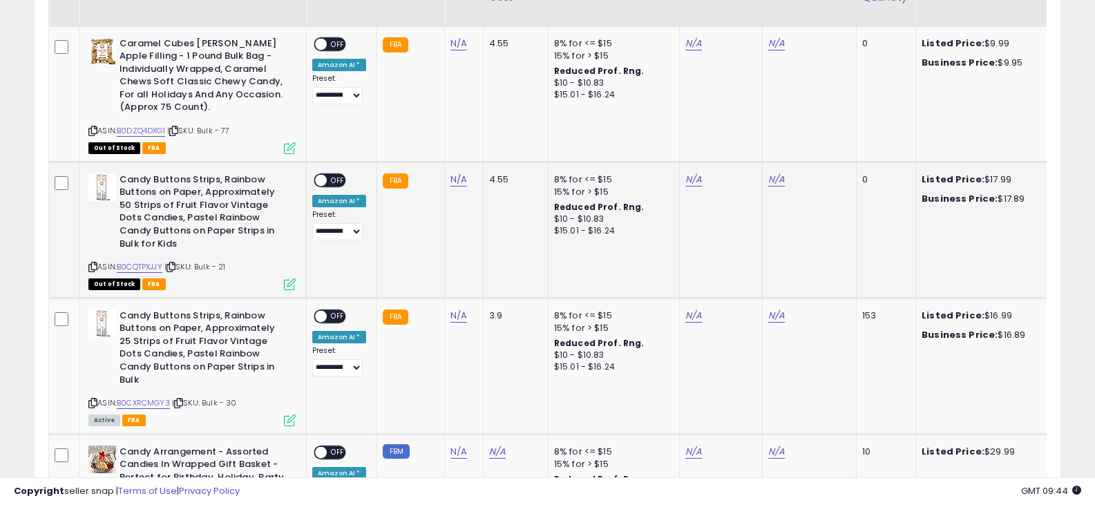
scroll to position [836, 0]
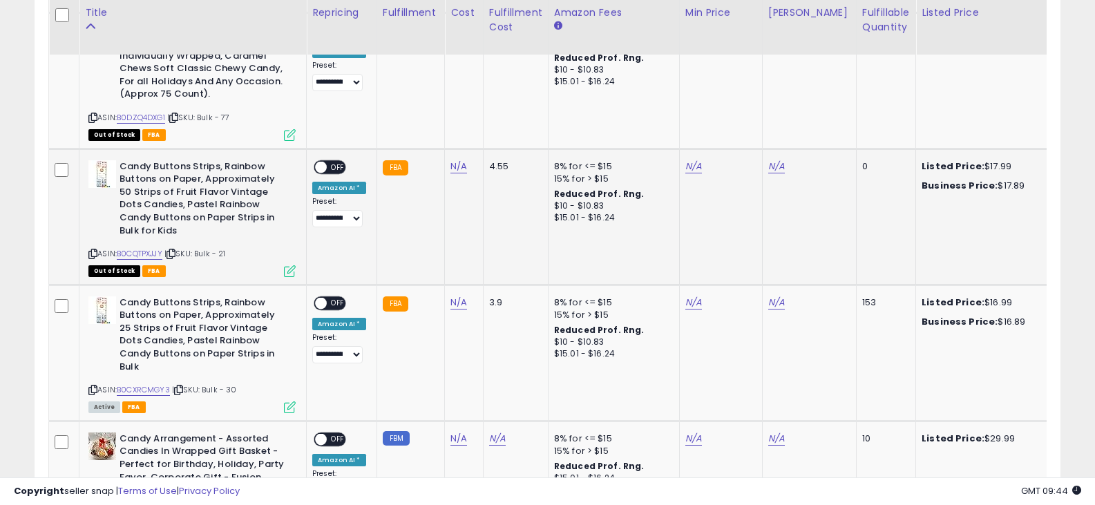
click at [93, 252] on icon at bounding box center [92, 254] width 9 height 8
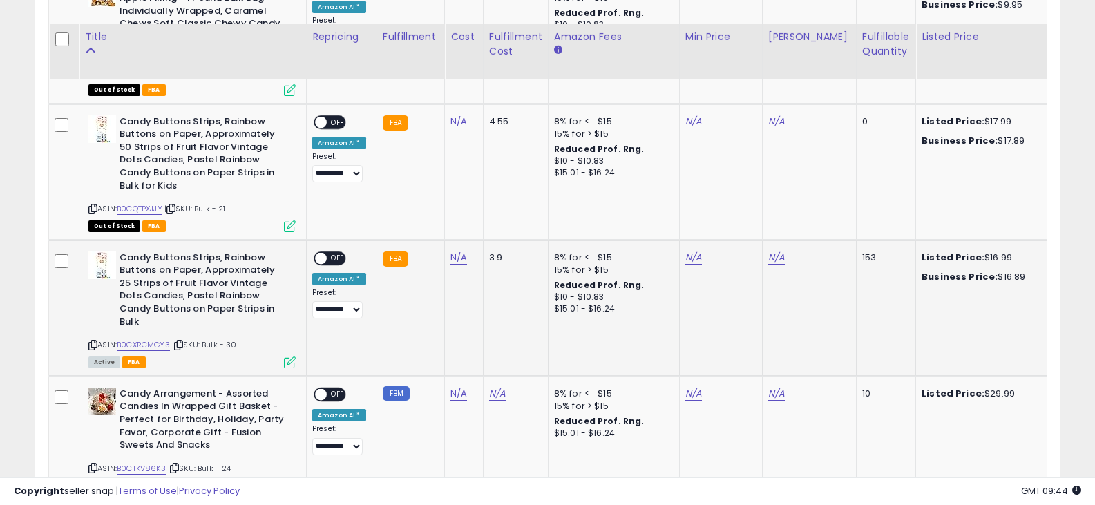
scroll to position [905, 0]
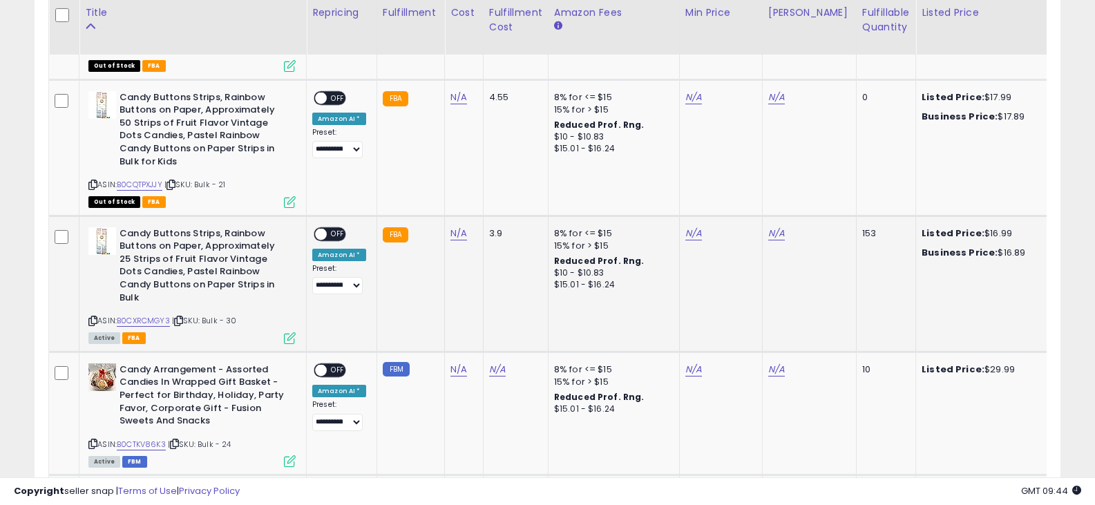
click at [95, 317] on icon at bounding box center [92, 321] width 9 height 8
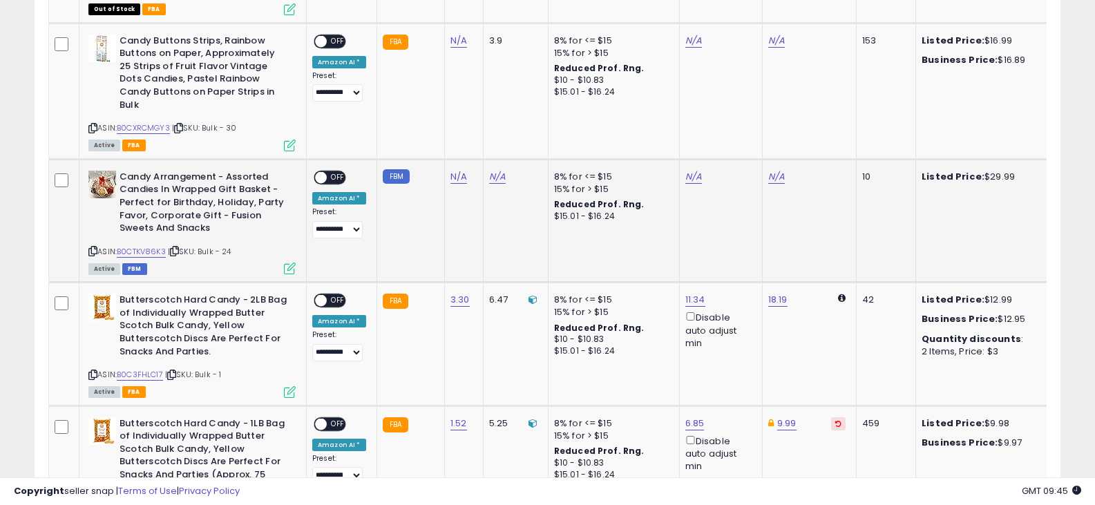
scroll to position [1112, 0]
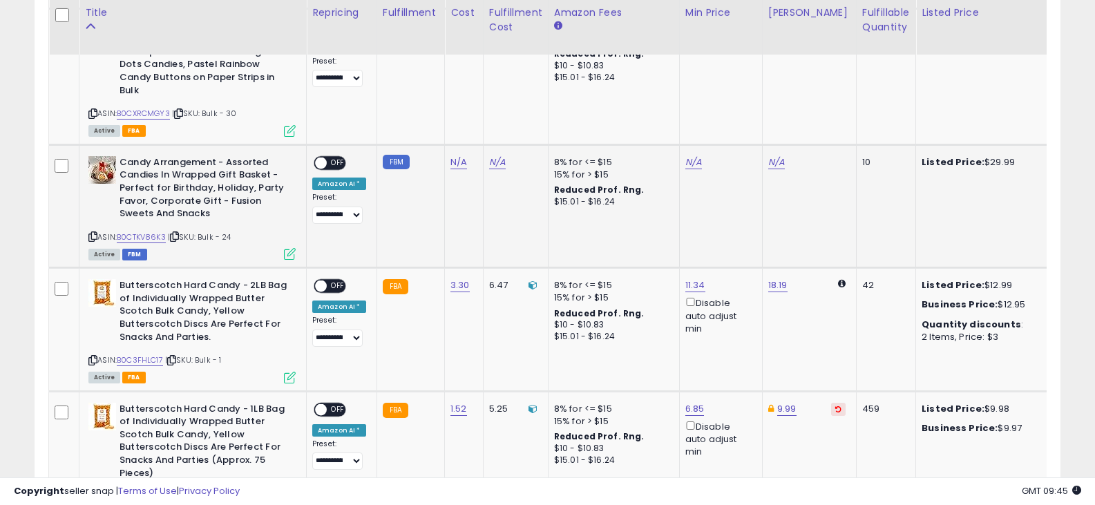
click at [97, 221] on div "ASIN: B0CTKV86K3 | SKU: Bulk - 24 Active FBM" at bounding box center [191, 207] width 207 height 102
click at [91, 233] on icon at bounding box center [92, 237] width 9 height 8
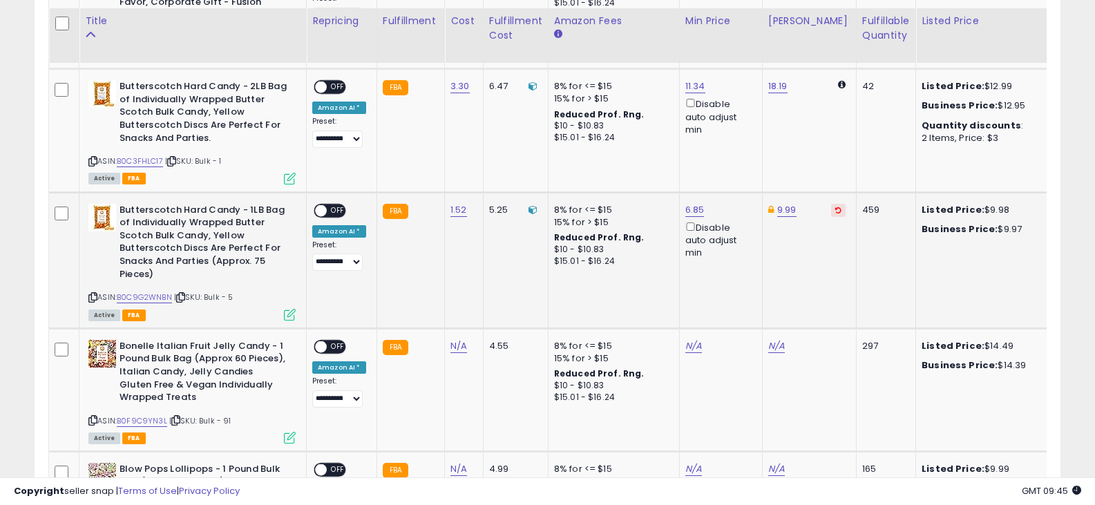
scroll to position [1319, 0]
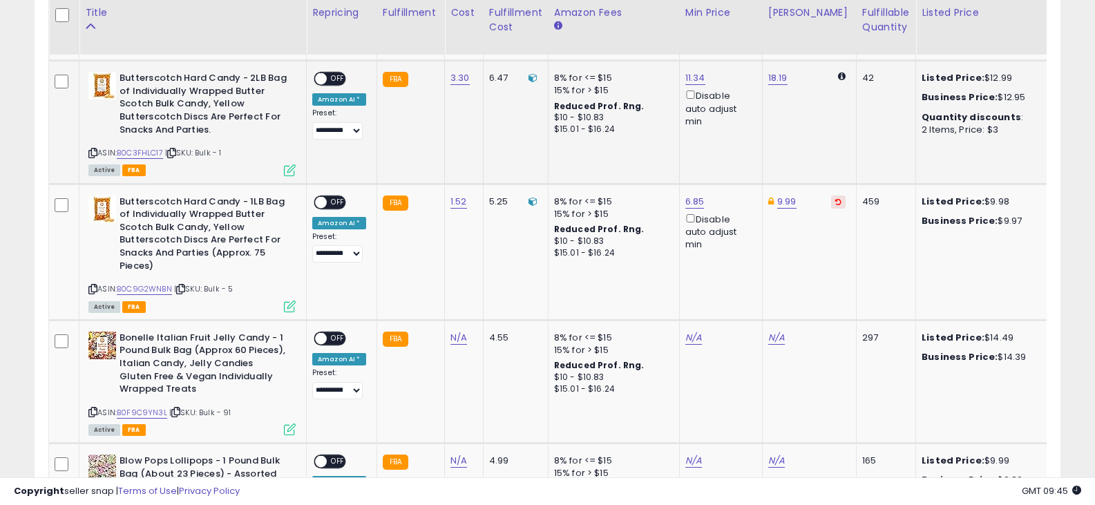
click at [90, 149] on icon at bounding box center [92, 153] width 9 height 8
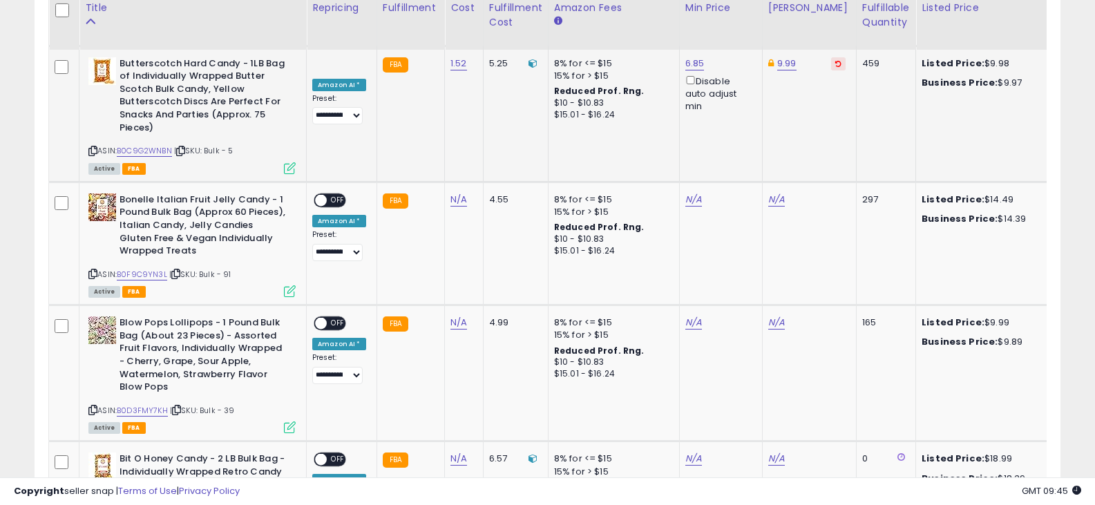
scroll to position [1388, 0]
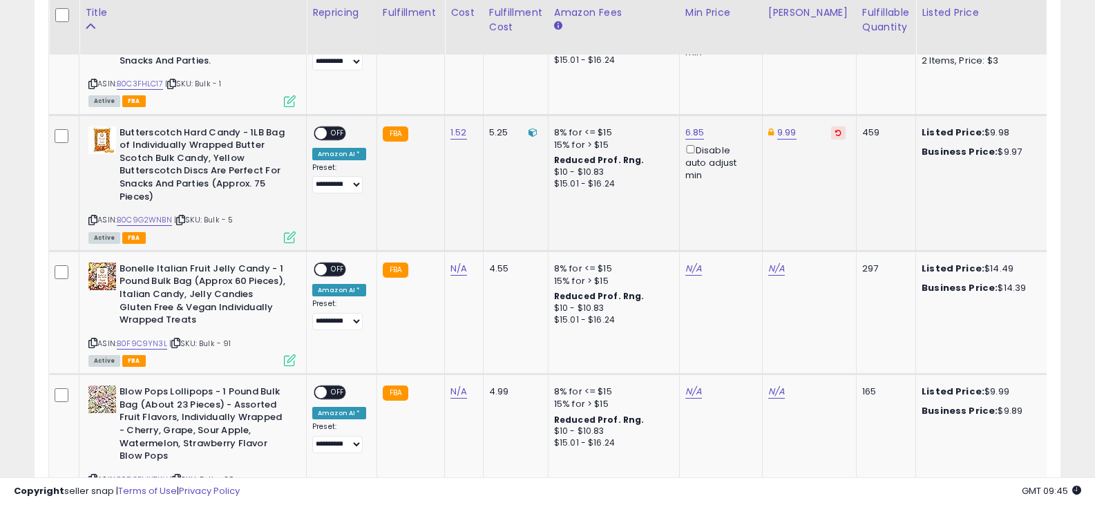
click at [93, 216] on icon at bounding box center [92, 220] width 9 height 8
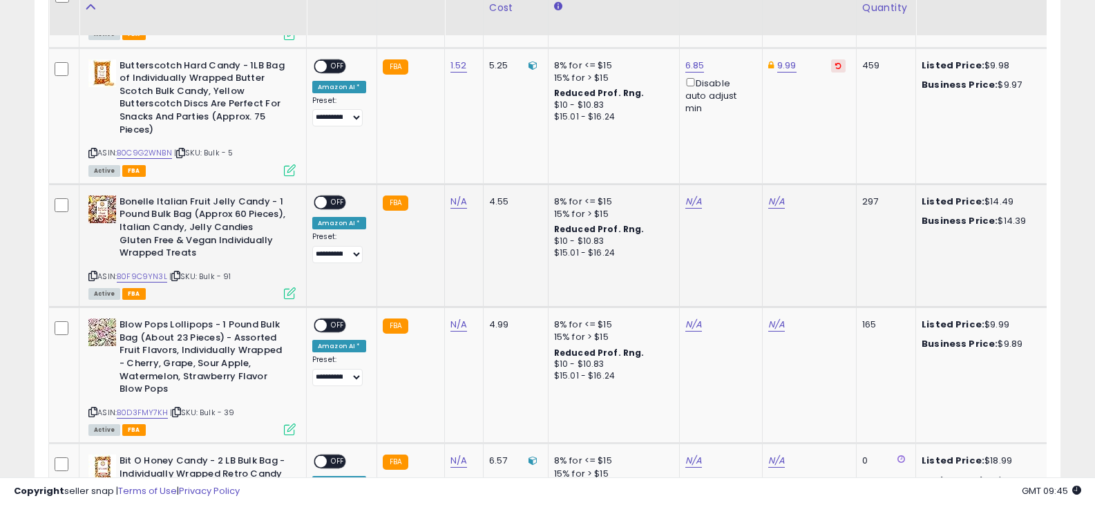
scroll to position [1458, 0]
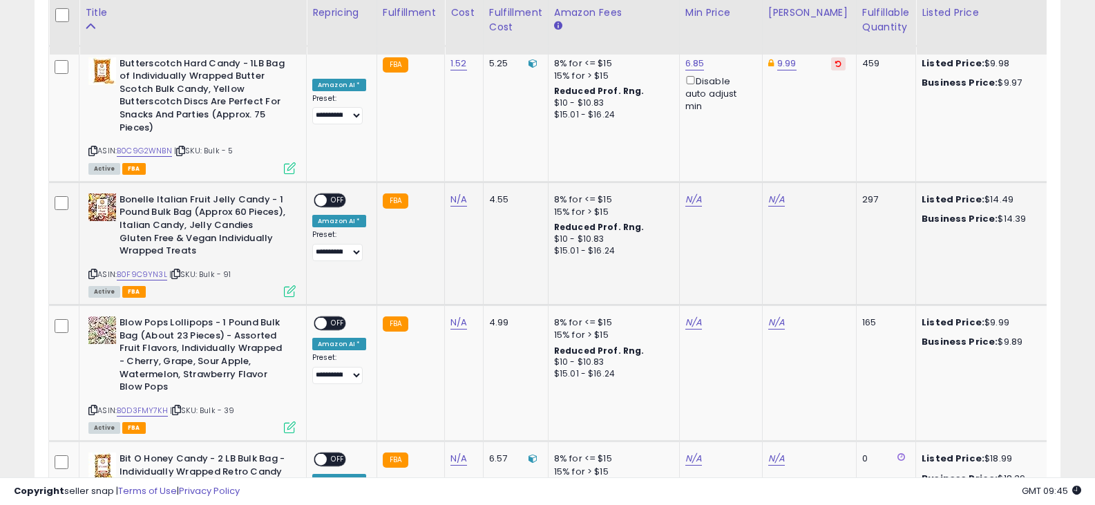
click at [91, 270] on icon at bounding box center [92, 274] width 9 height 8
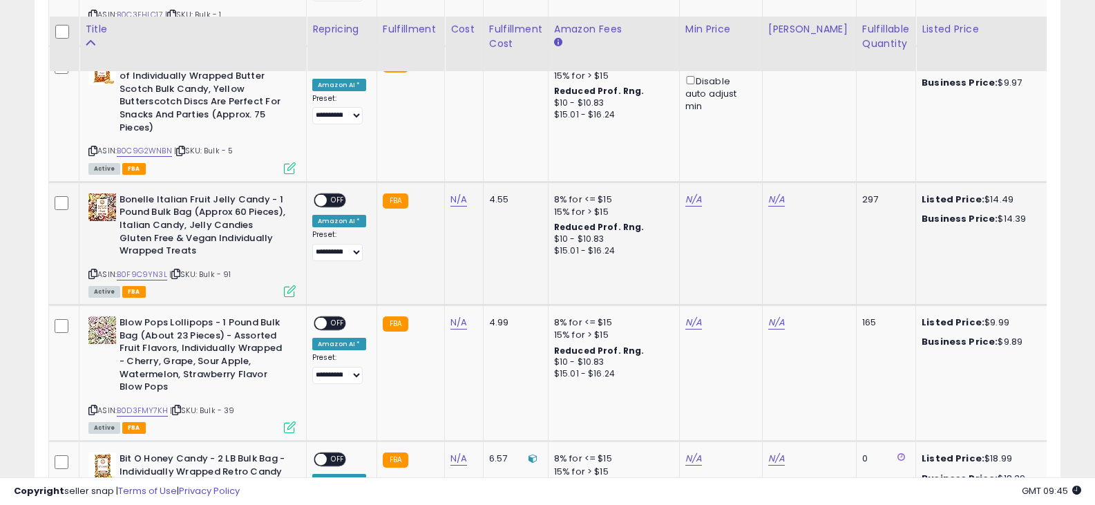
scroll to position [1527, 0]
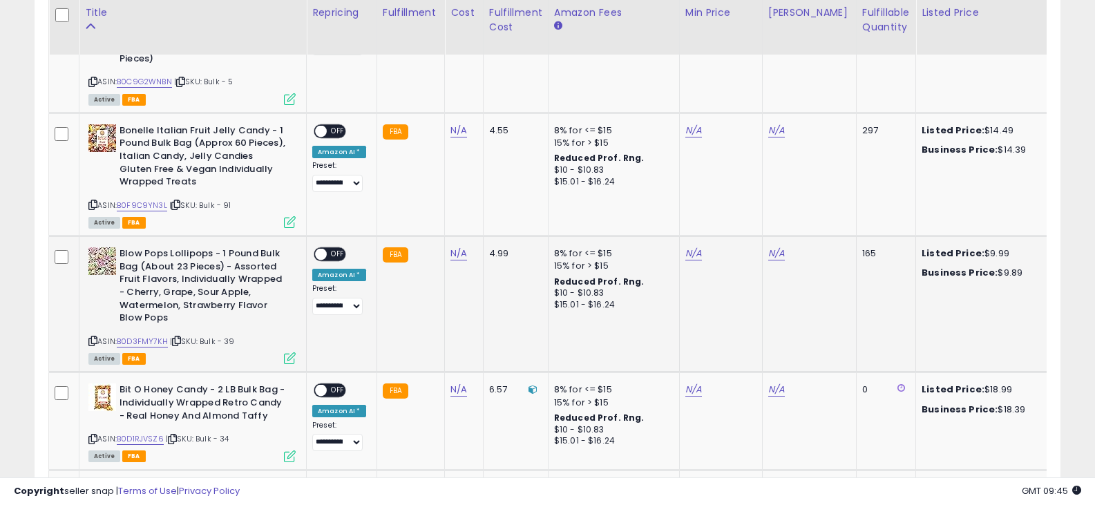
click at [89, 337] on icon at bounding box center [92, 341] width 9 height 8
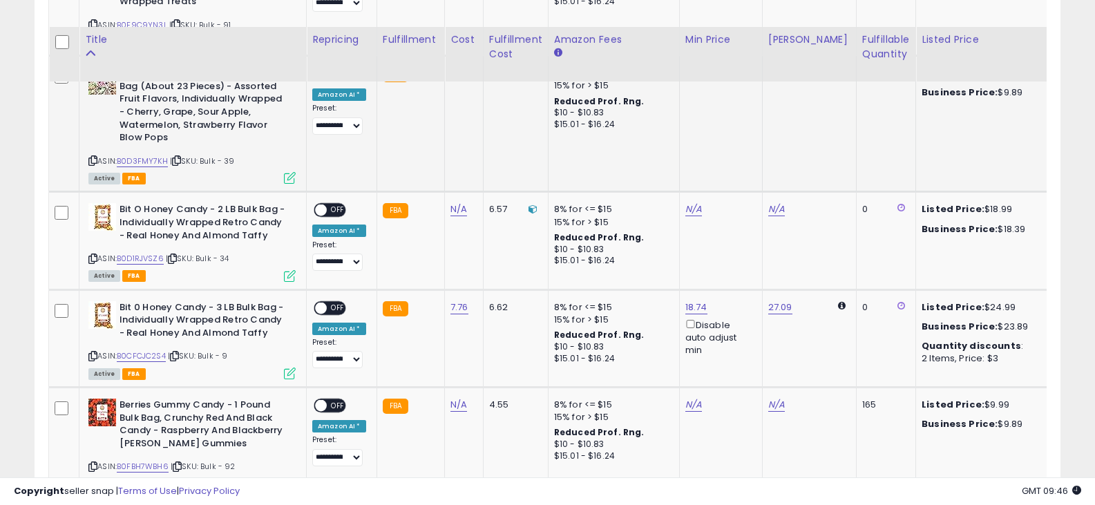
scroll to position [1665, 0]
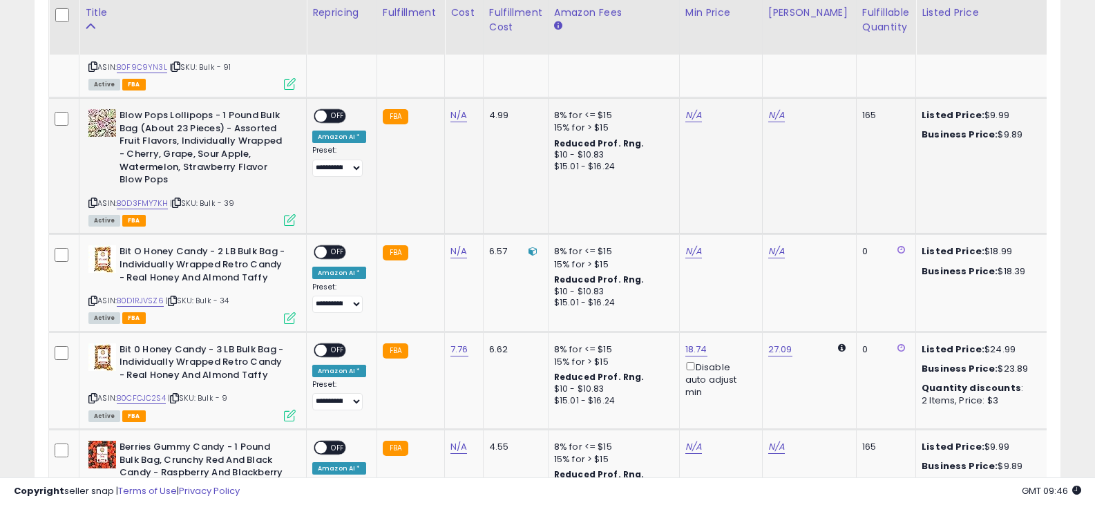
click at [91, 199] on icon at bounding box center [92, 203] width 9 height 8
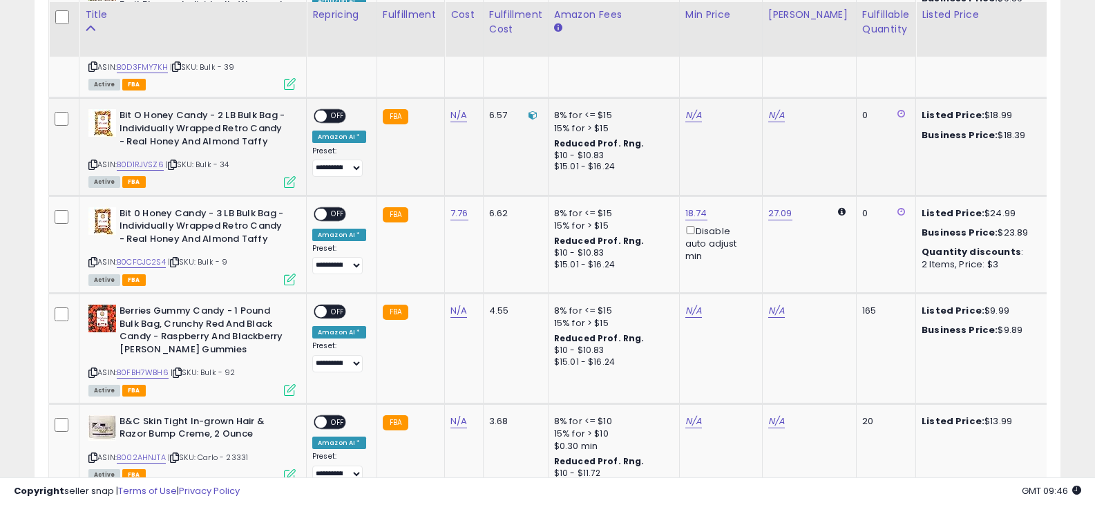
scroll to position [1803, 0]
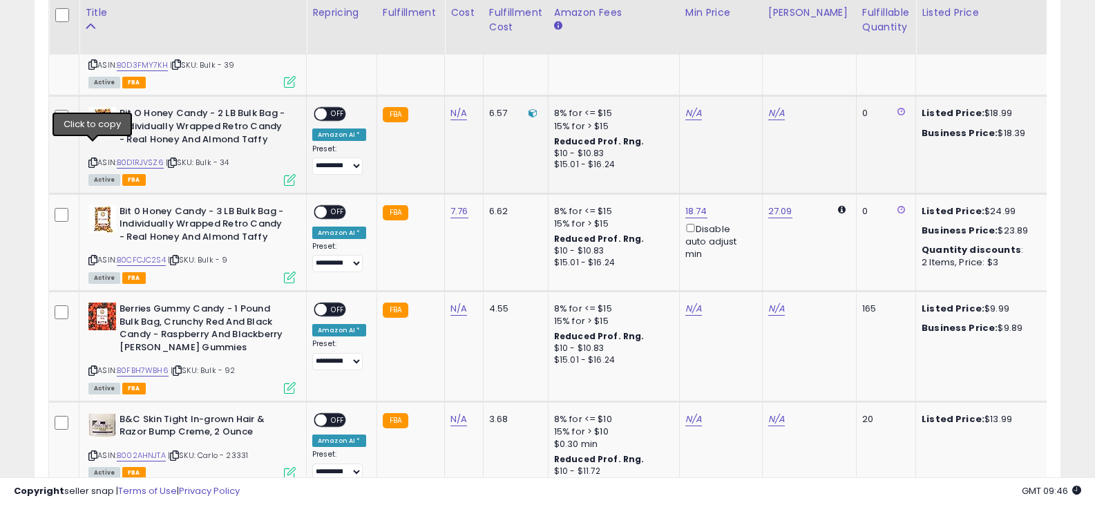
click at [93, 159] on icon at bounding box center [92, 163] width 9 height 8
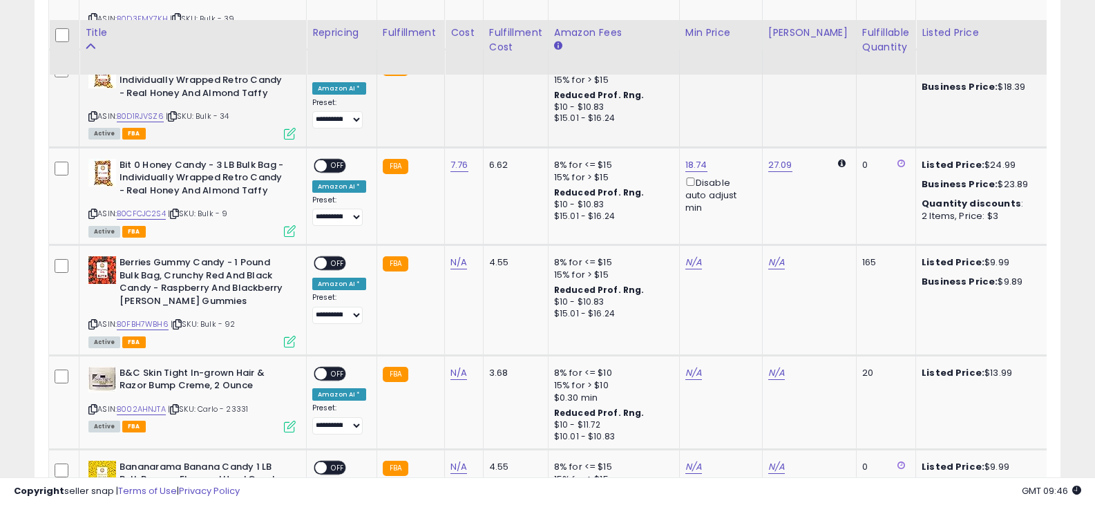
scroll to position [1872, 0]
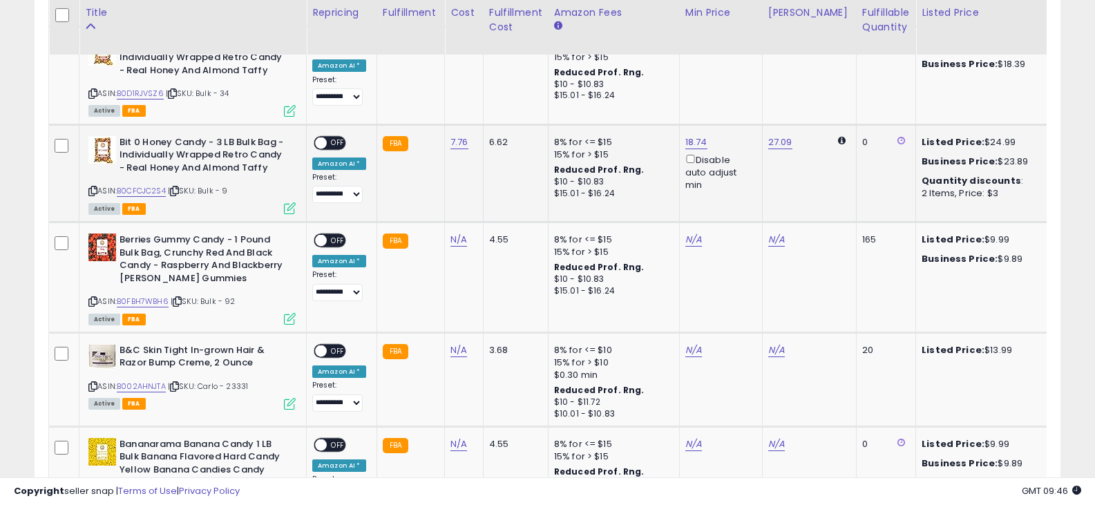
click at [92, 187] on icon at bounding box center [92, 191] width 9 height 8
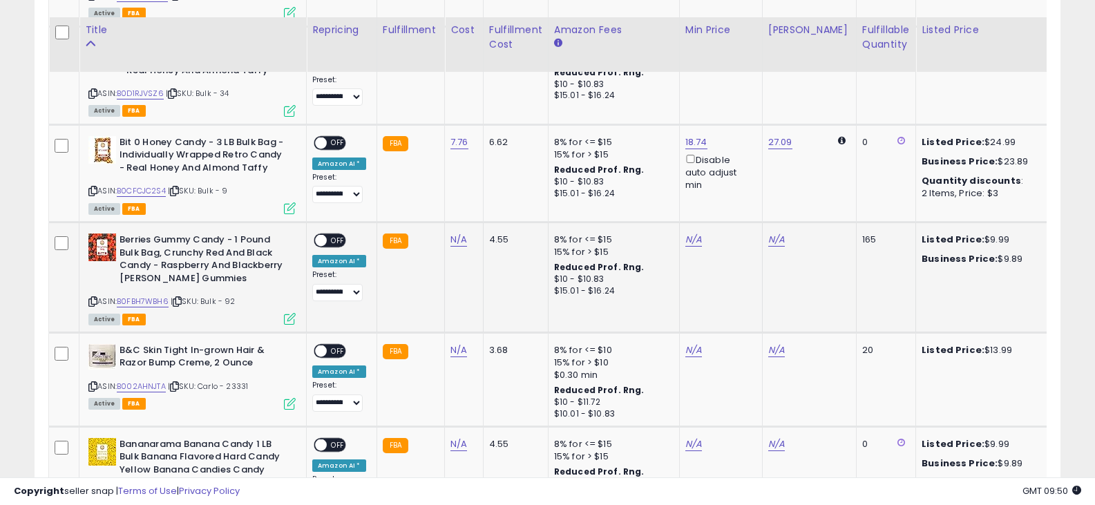
scroll to position [1941, 0]
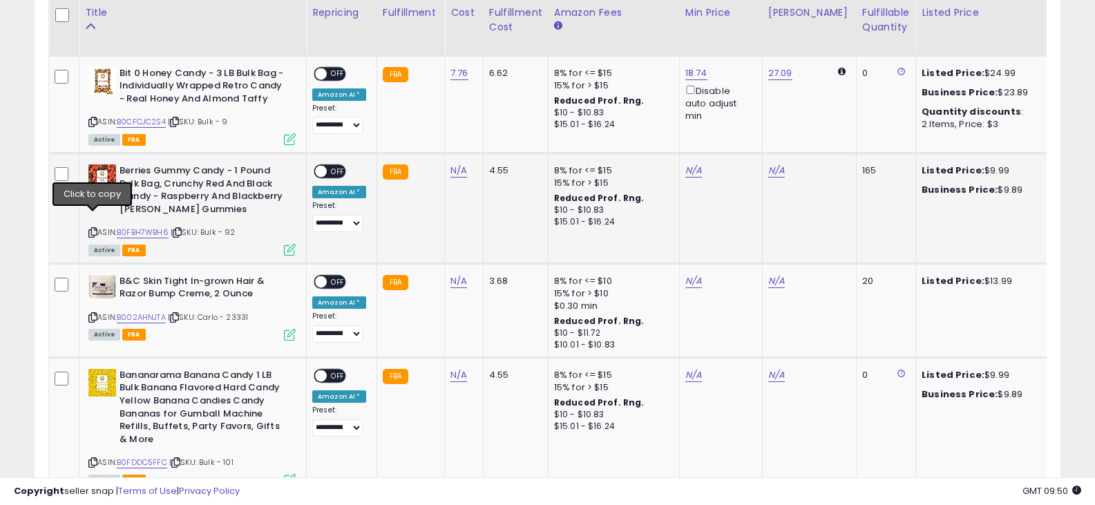
click at [93, 229] on icon at bounding box center [92, 233] width 9 height 8
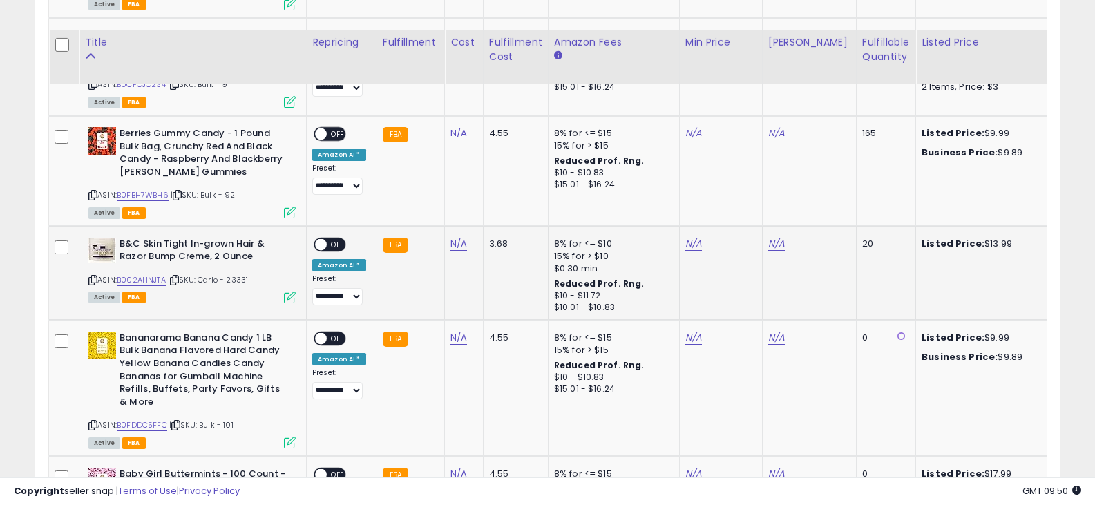
scroll to position [2011, 0]
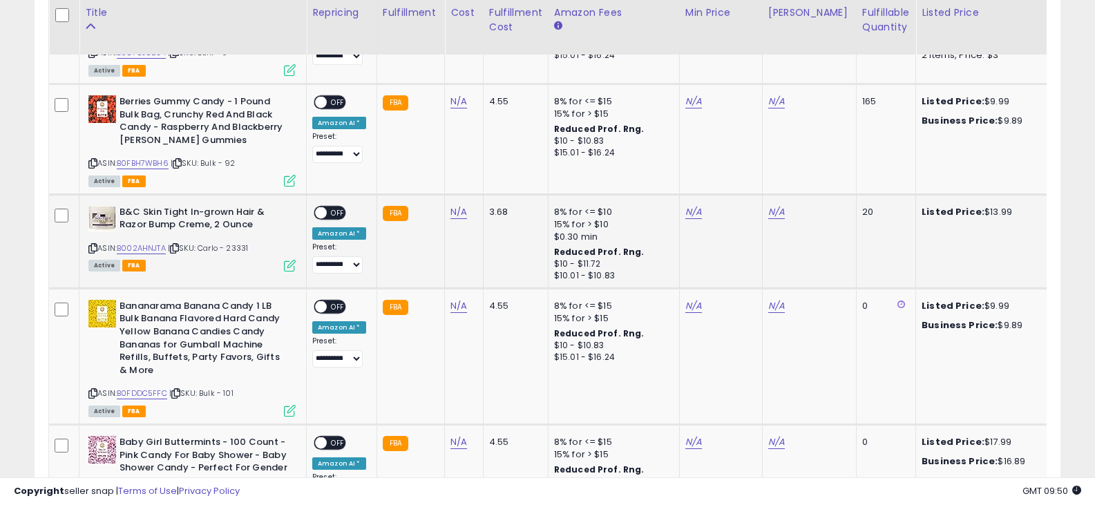
click at [90, 245] on icon at bounding box center [92, 249] width 9 height 8
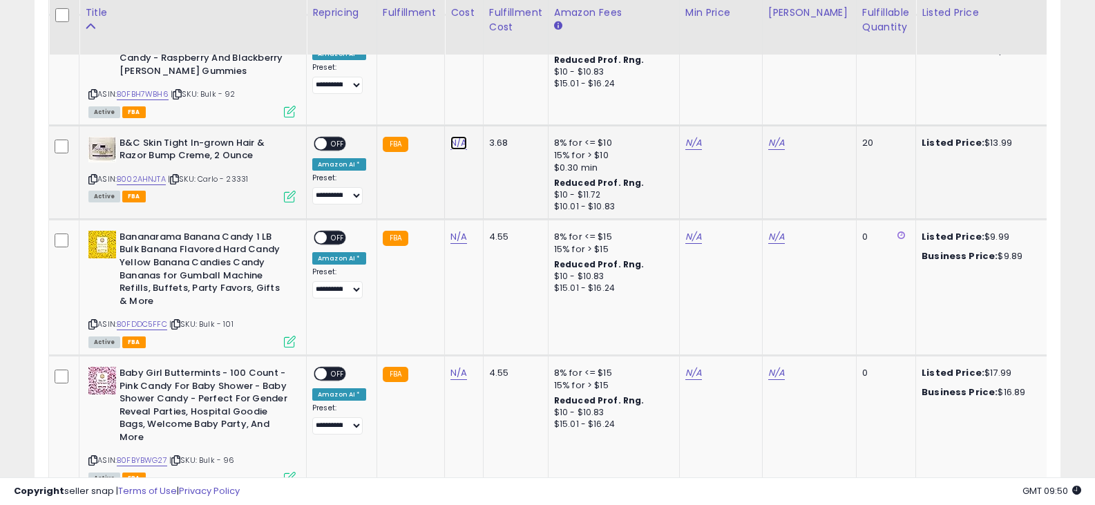
click at [454, 136] on link "N/A" at bounding box center [459, 143] width 17 height 14
paste input "****"
type input "****"
click at [498, 92] on icon "submit" at bounding box center [494, 94] width 8 height 8
click at [327, 138] on span "OFF" at bounding box center [338, 144] width 22 height 12
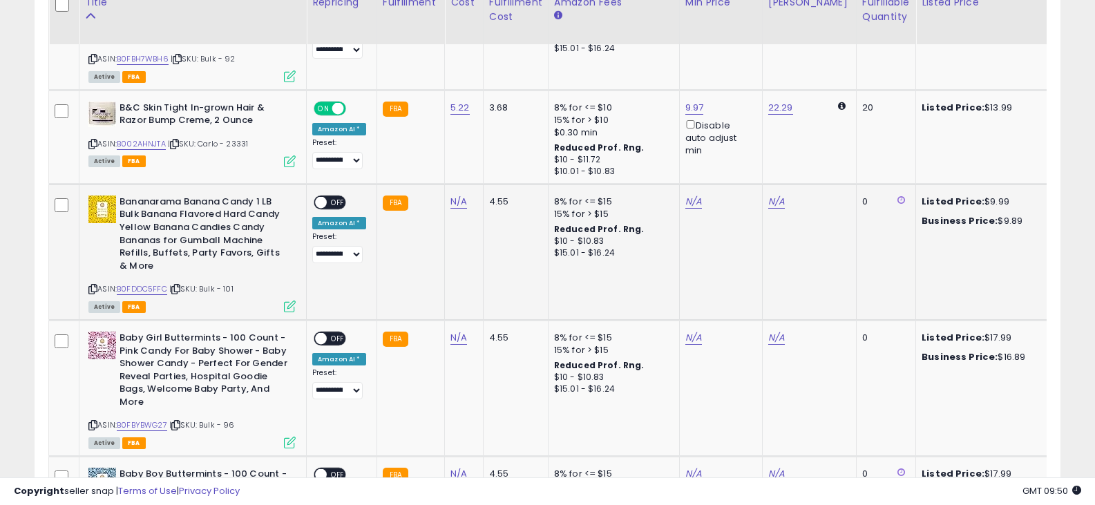
scroll to position [2149, 0]
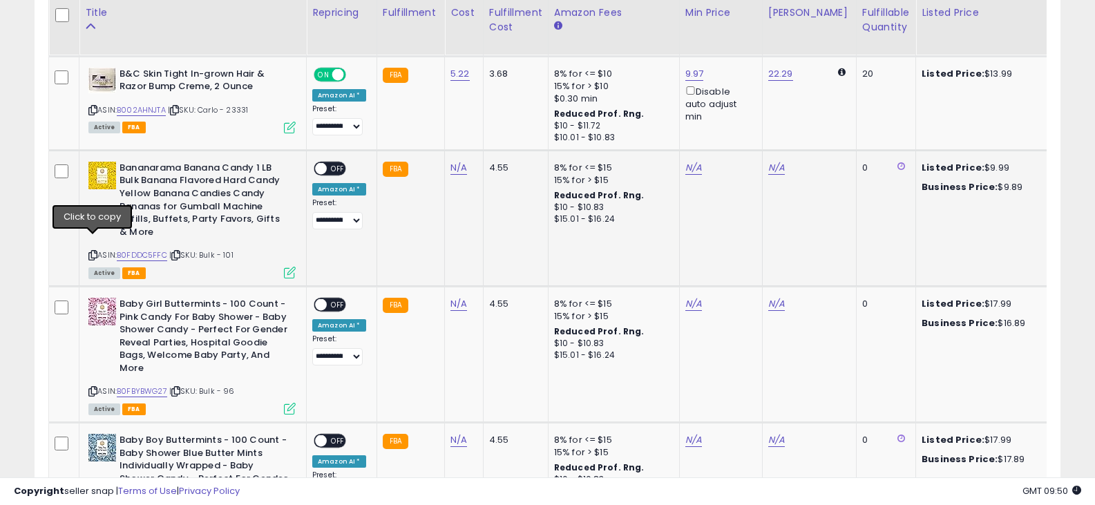
click at [92, 252] on icon at bounding box center [92, 256] width 9 height 8
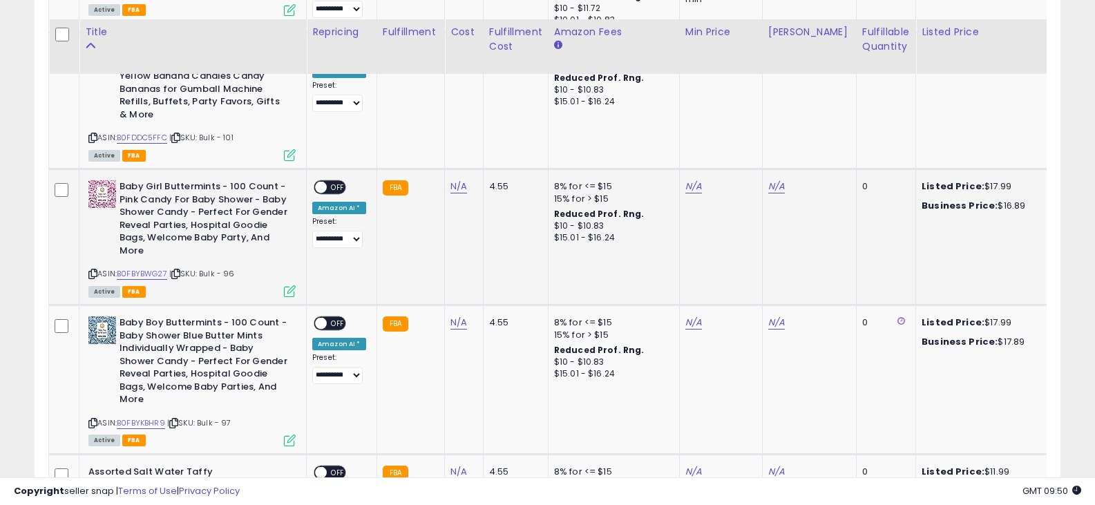
scroll to position [2287, 0]
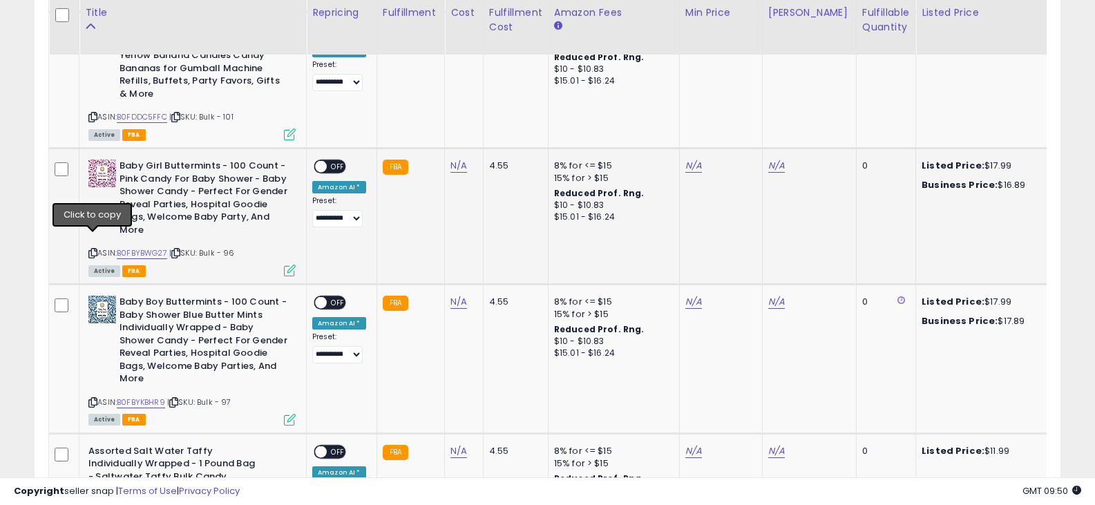
click at [95, 249] on icon at bounding box center [92, 253] width 9 height 8
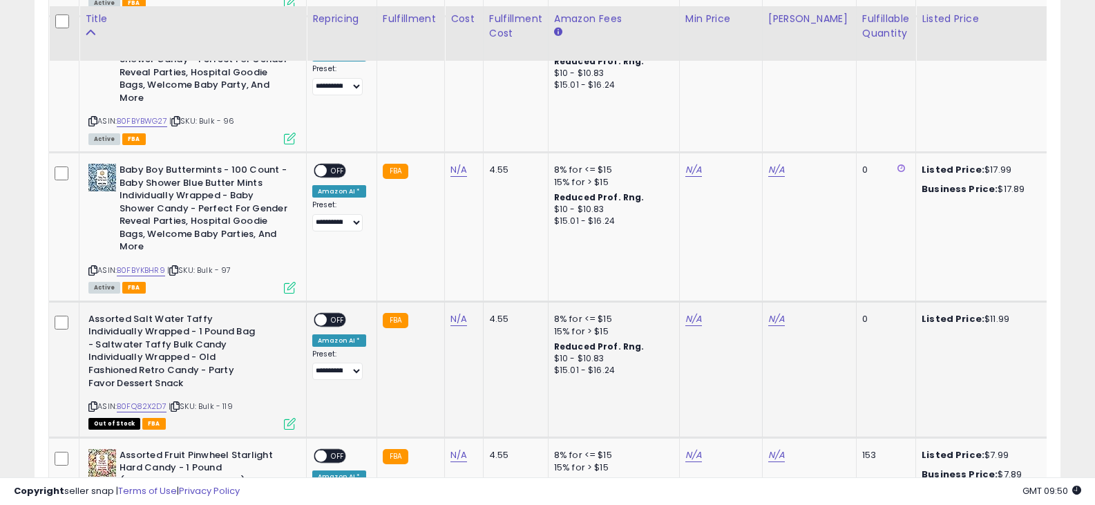
scroll to position [2425, 0]
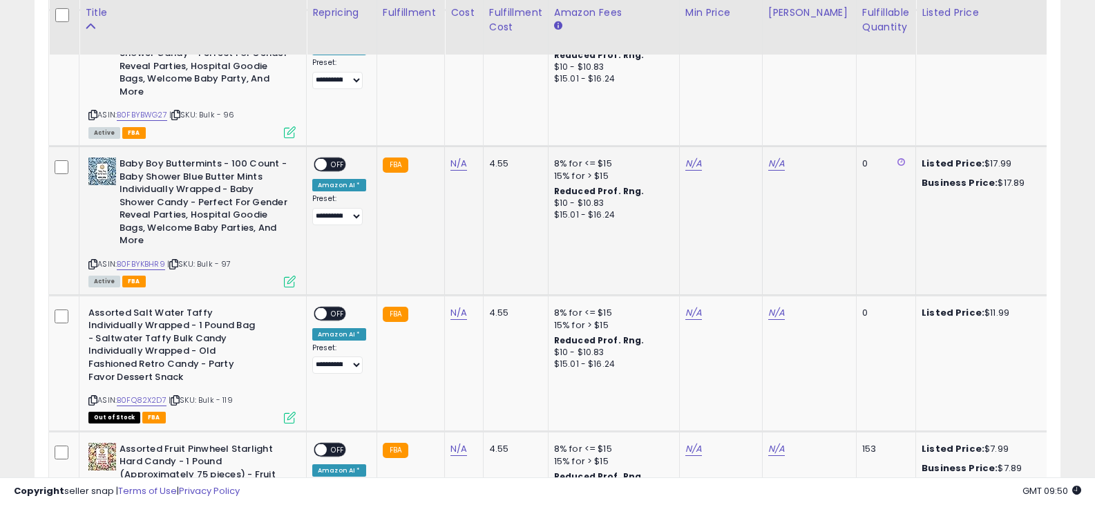
click at [93, 261] on icon at bounding box center [92, 265] width 9 height 8
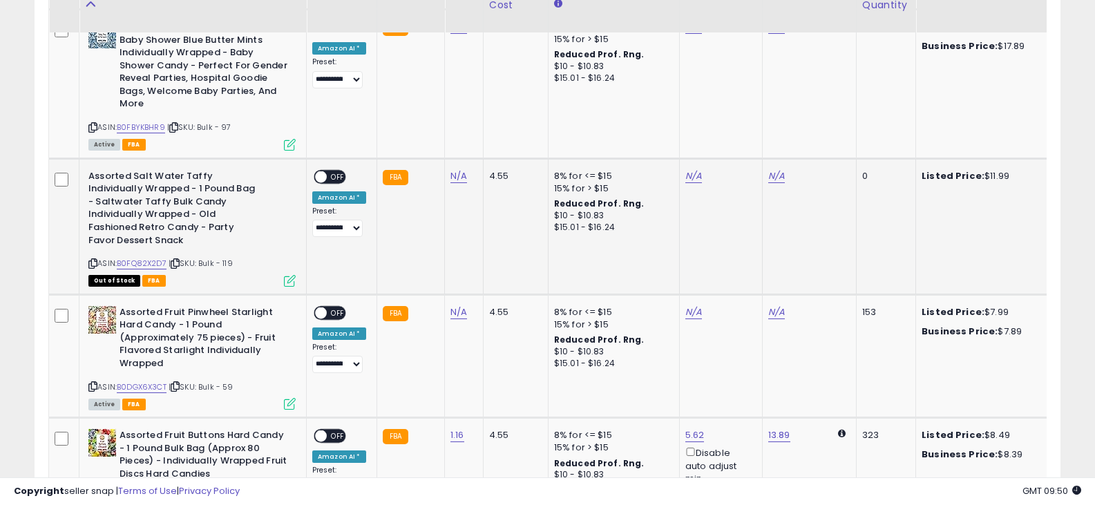
scroll to position [2563, 0]
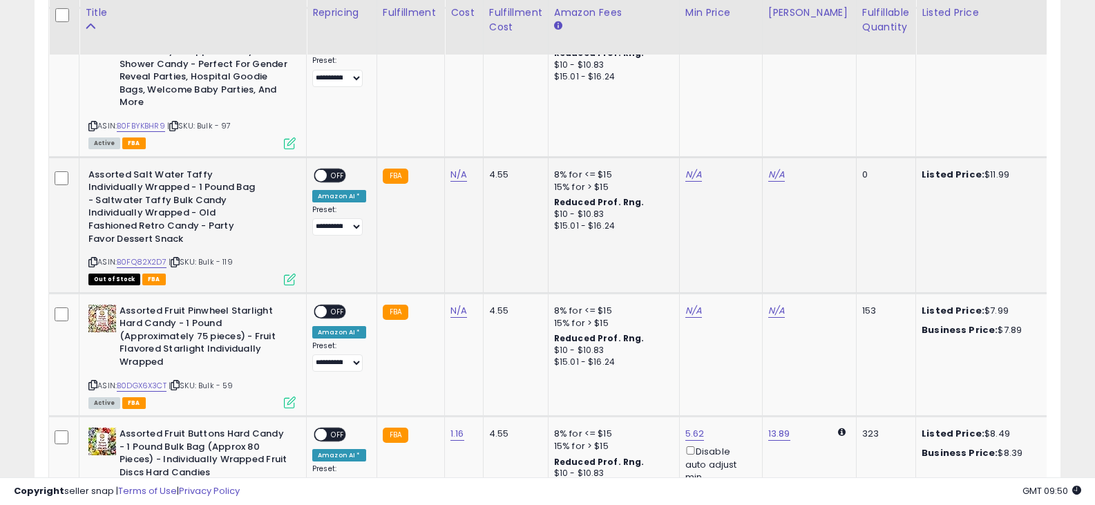
click at [91, 258] on icon at bounding box center [92, 262] width 9 height 8
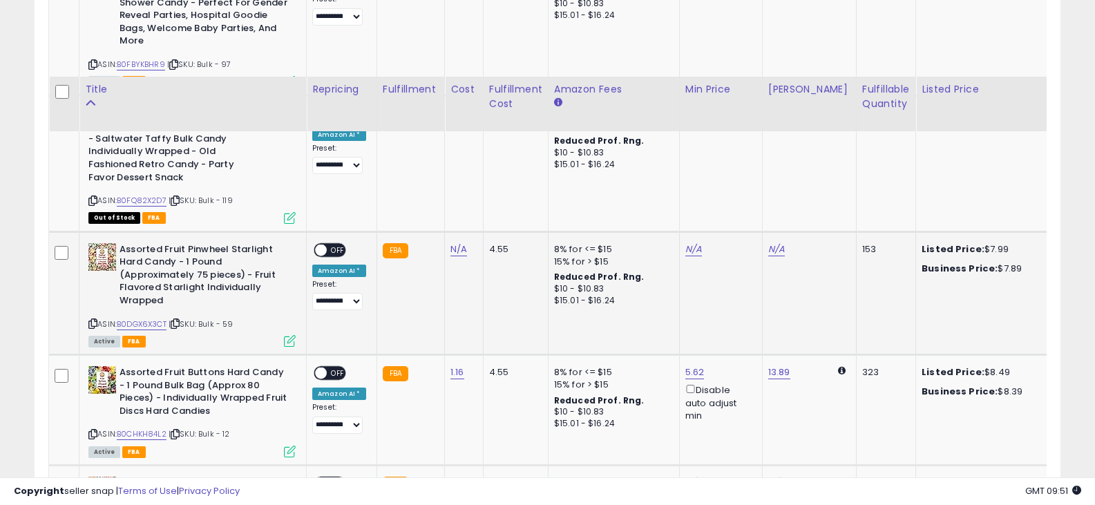
scroll to position [2702, 0]
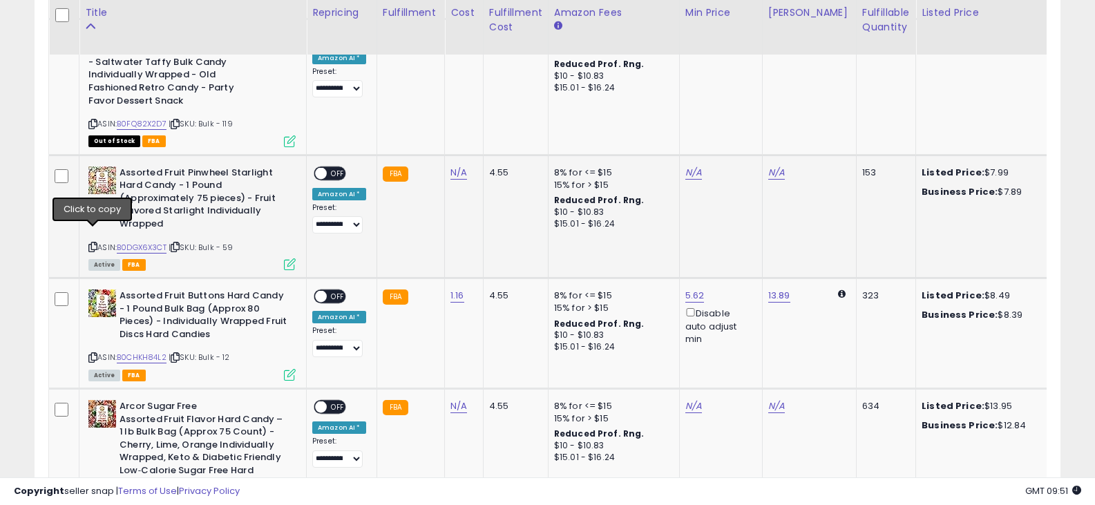
click at [90, 243] on icon at bounding box center [92, 247] width 9 height 8
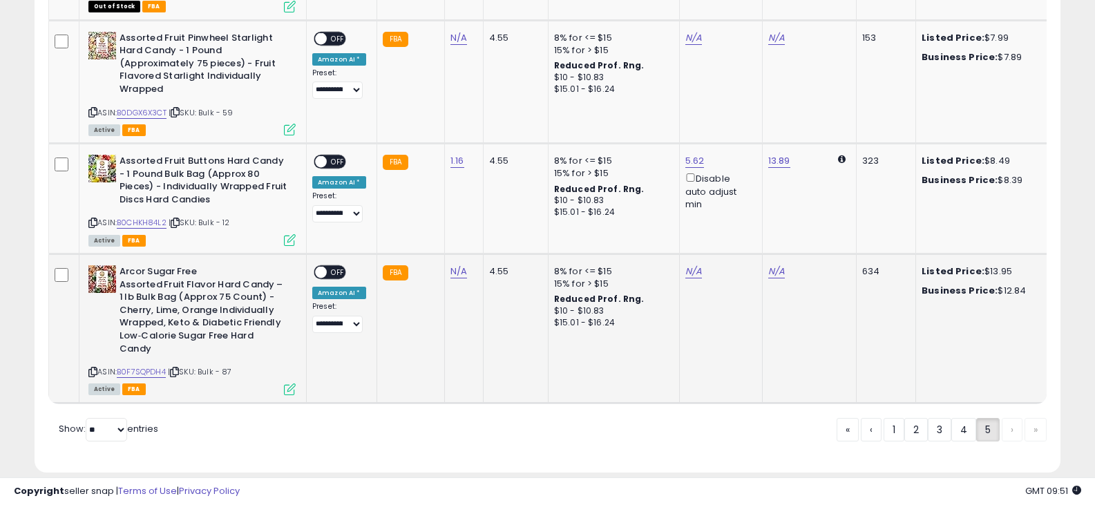
scroll to position [2840, 0]
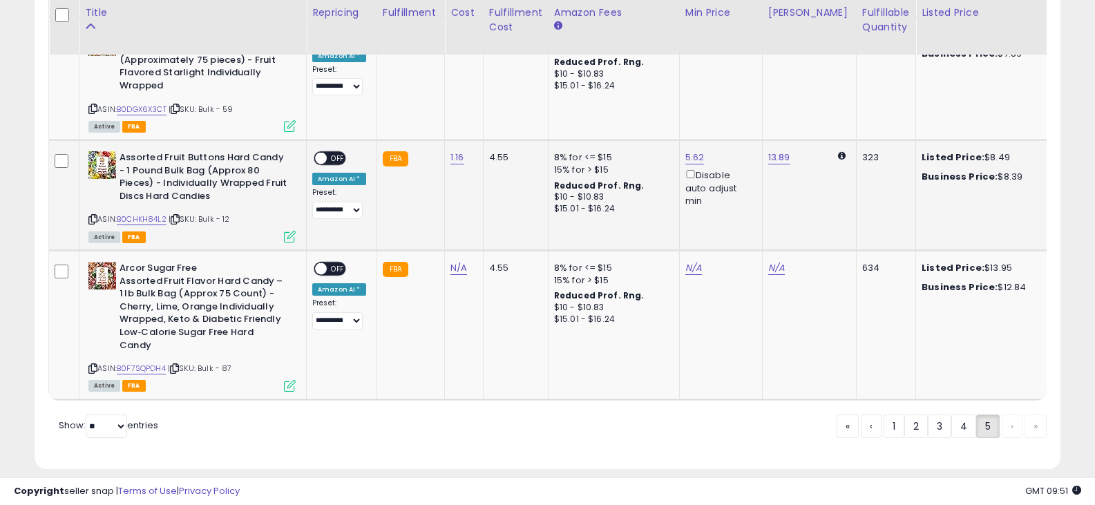
click at [95, 216] on icon at bounding box center [92, 220] width 9 height 8
click at [92, 365] on icon at bounding box center [92, 369] width 9 height 8
click at [1006, 414] on div "« ‹ 1 2 3 4 5 › »" at bounding box center [942, 427] width 210 height 27
click at [1039, 414] on div "« ‹ 1 2 3 4 5 › »" at bounding box center [942, 427] width 210 height 27
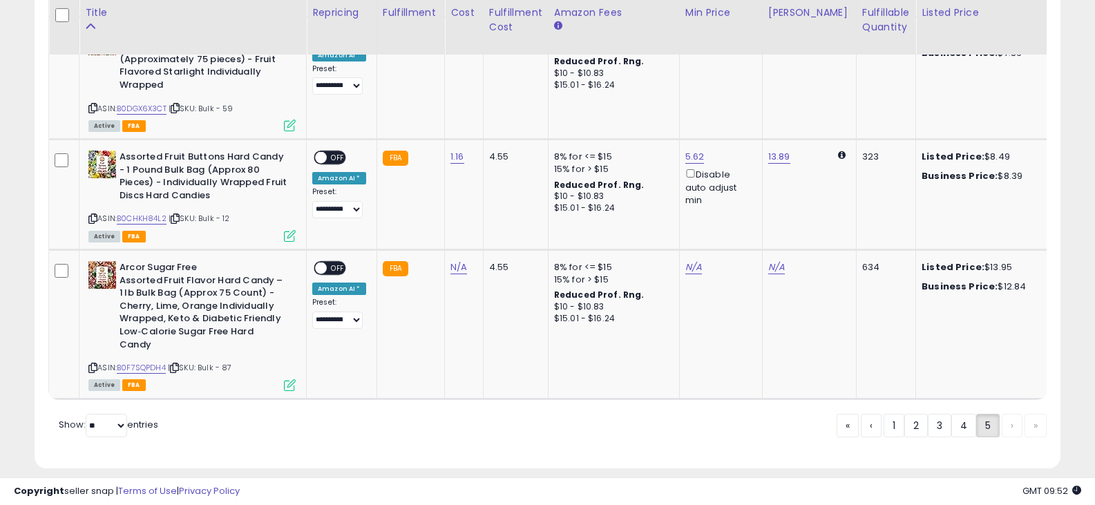
click at [1016, 414] on div "« ‹ 1 2 3 4 5 › »" at bounding box center [942, 427] width 210 height 27
click at [1012, 414] on div "« ‹ 1 2 3 4 5 › »" at bounding box center [942, 427] width 210 height 27
click at [990, 414] on link "5" at bounding box center [988, 425] width 23 height 23
click at [985, 414] on link "5" at bounding box center [988, 425] width 23 height 23
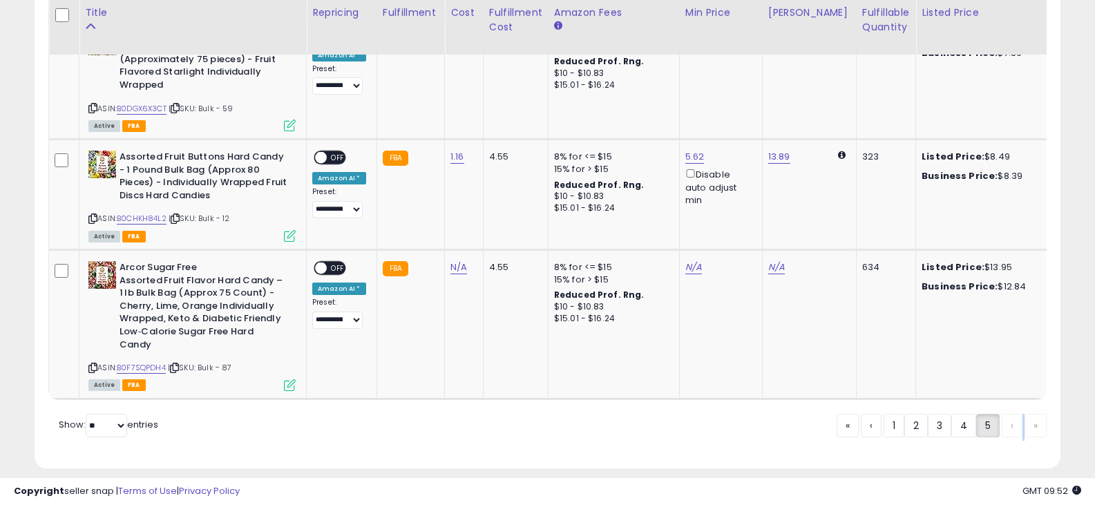
click at [1024, 414] on div "« ‹ 1 2 3 4 5 › »" at bounding box center [942, 427] width 210 height 27
click at [1011, 414] on div "« ‹ 1 2 3 4 5 › »" at bounding box center [942, 427] width 210 height 27
click at [1034, 414] on div "« ‹ 1 2 3 4 5 › »" at bounding box center [942, 427] width 210 height 27
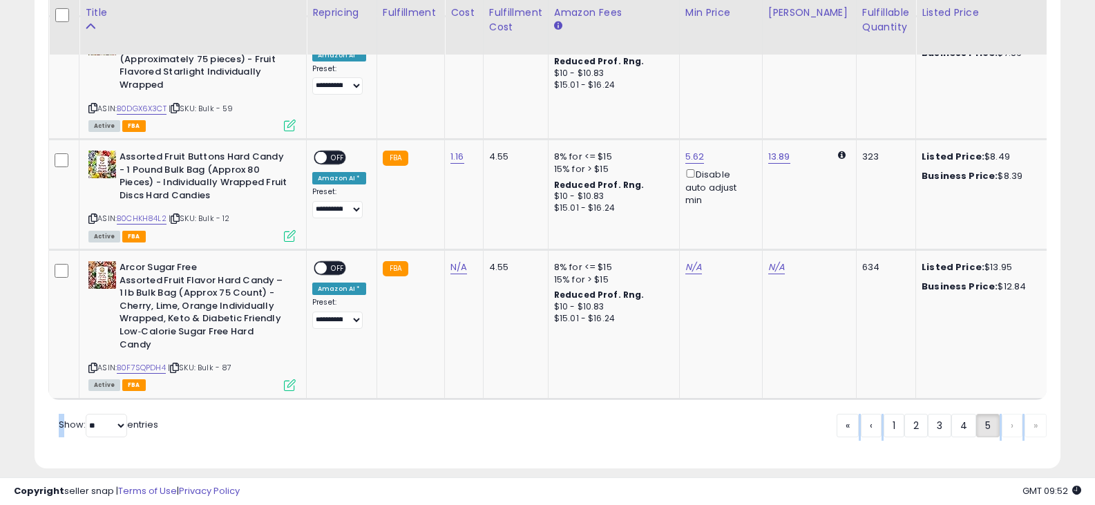
click at [1035, 414] on div "« ‹ 1 2 3 4 5 › »" at bounding box center [942, 427] width 210 height 27
click at [1017, 414] on div "« ‹ 1 2 3 4 5 › »" at bounding box center [942, 427] width 210 height 27
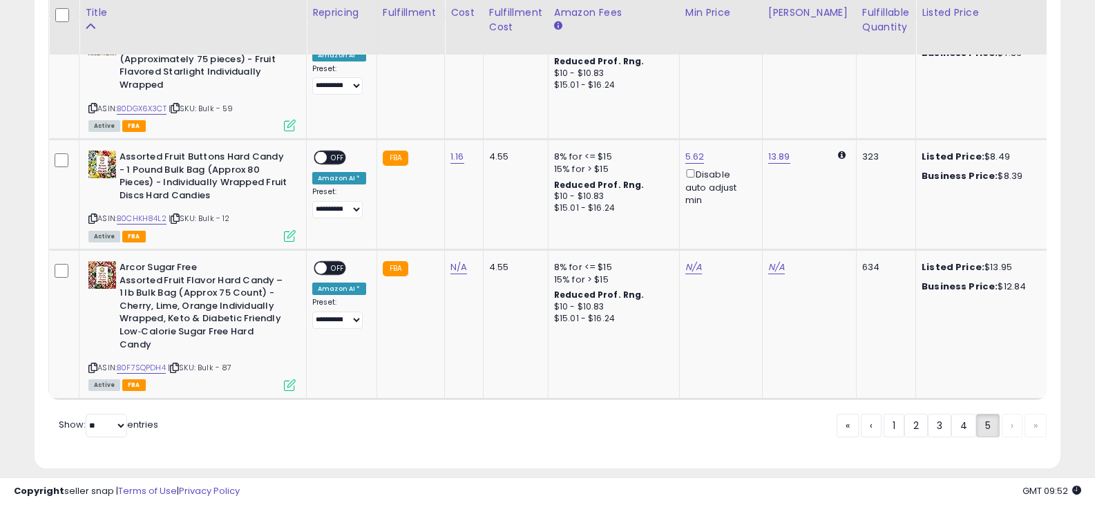
click at [1030, 414] on div "« ‹ 1 2 3 4 5 › »" at bounding box center [942, 427] width 210 height 27
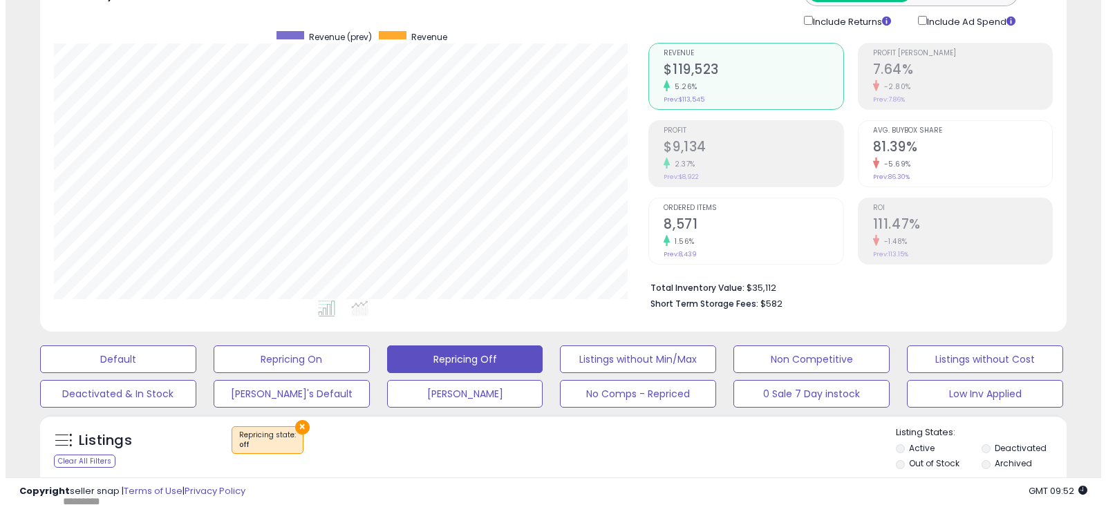
scroll to position [276, 0]
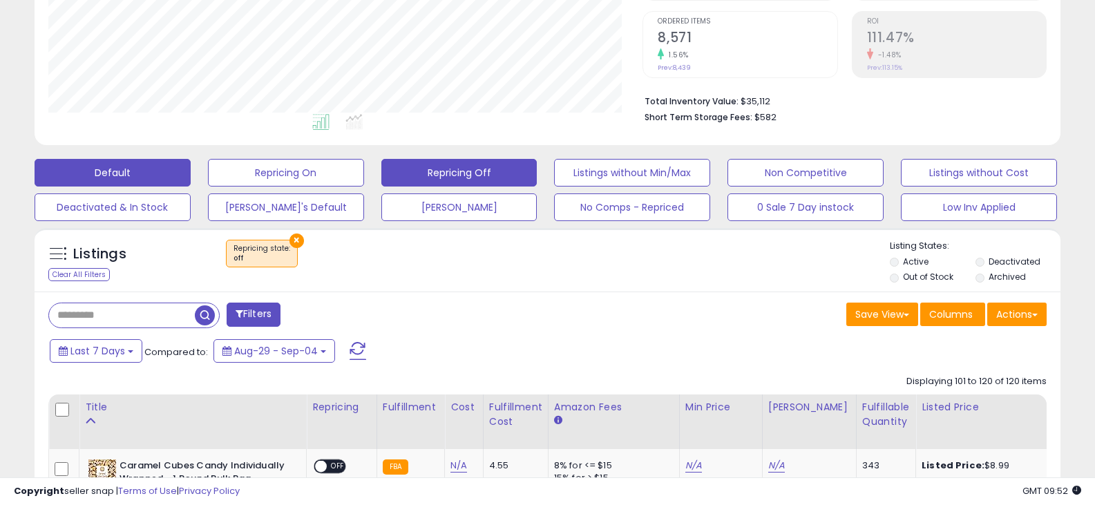
click at [100, 171] on button "Default" at bounding box center [113, 173] width 156 height 28
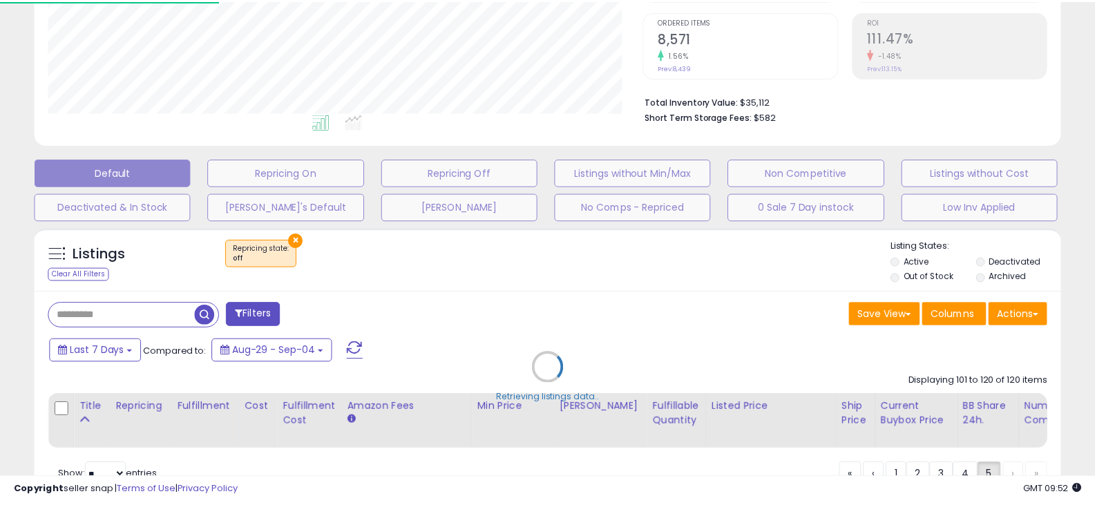
scroll to position [283, 601]
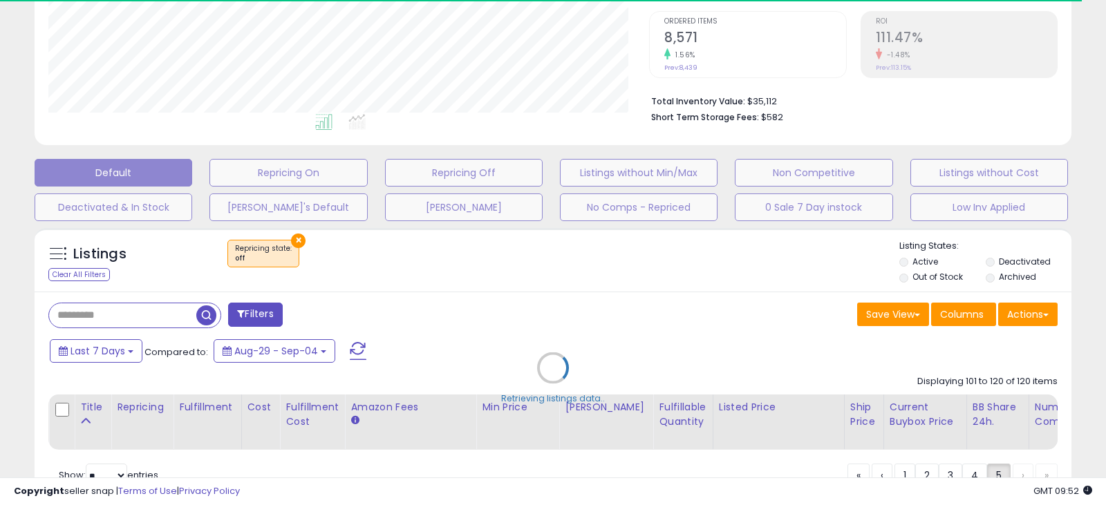
click at [296, 239] on div "Retrieving listings data.." at bounding box center [552, 378] width 1057 height 314
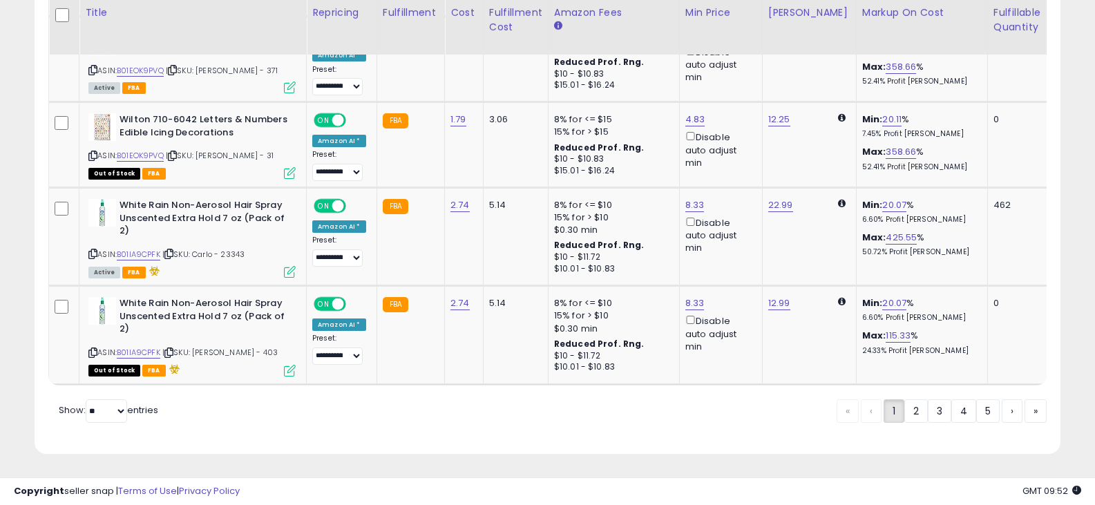
scroll to position [283, 595]
click at [907, 406] on link "2" at bounding box center [916, 410] width 23 height 23
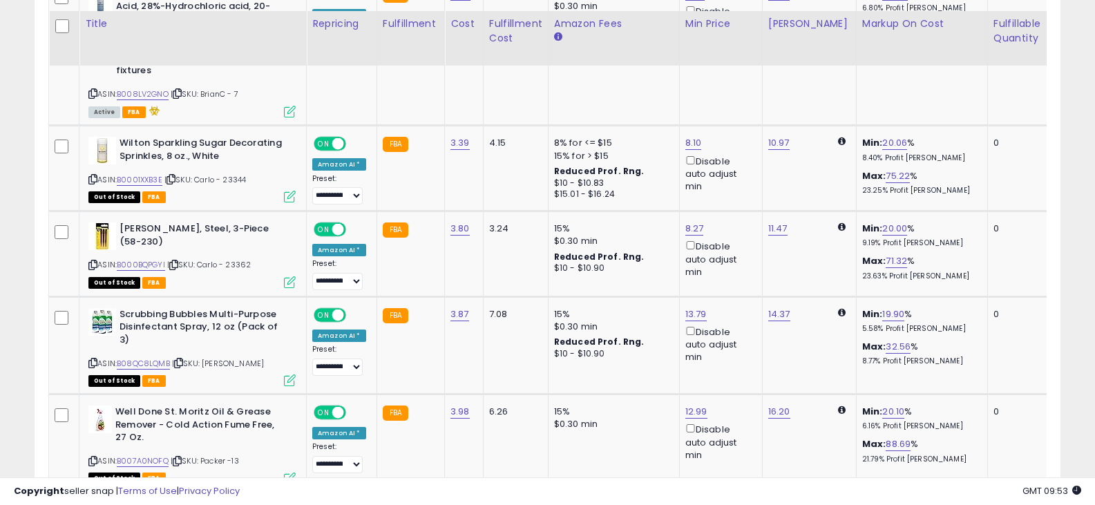
scroll to position [3107, 0]
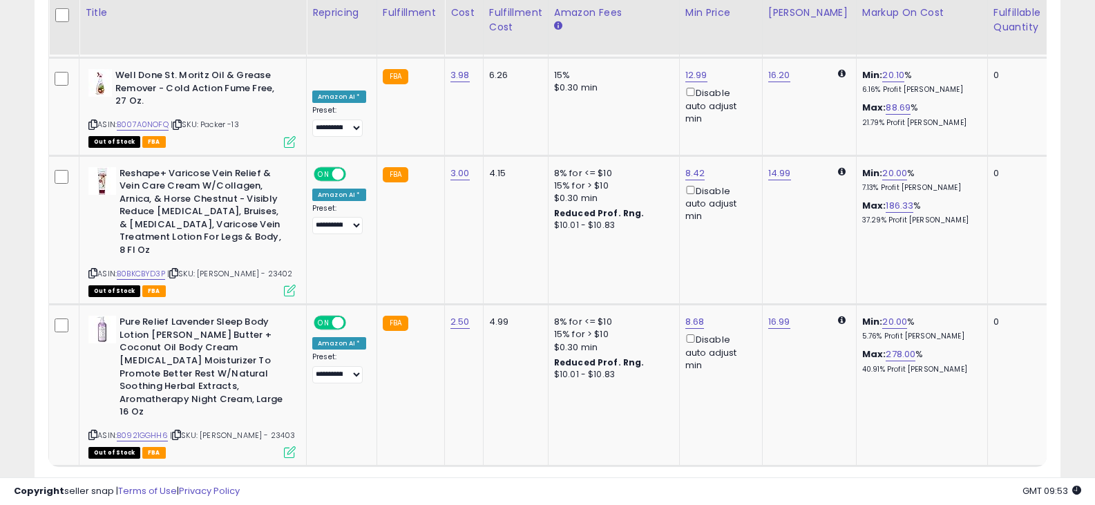
click at [939, 481] on link "3" at bounding box center [939, 492] width 23 height 23
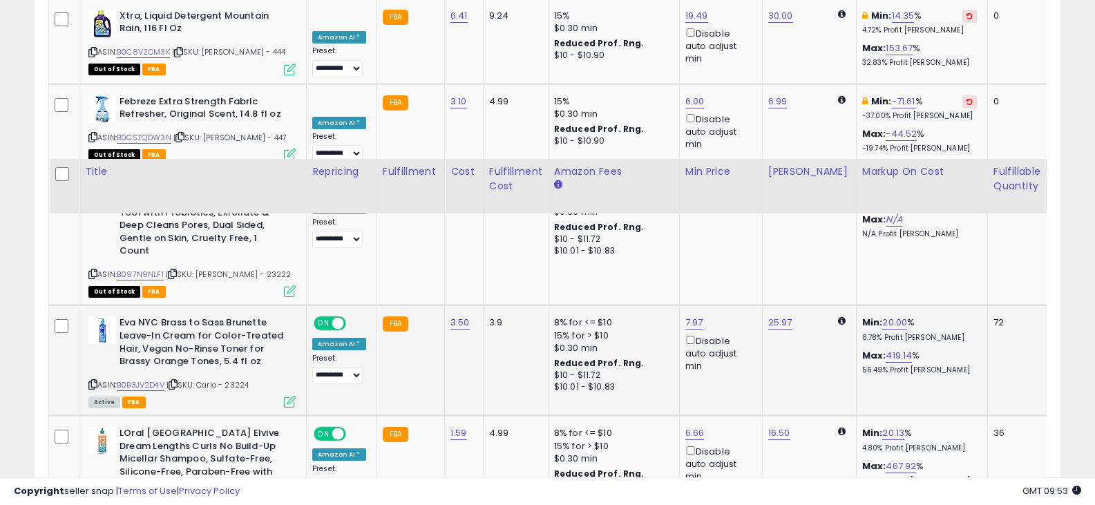
scroll to position [1665, 0]
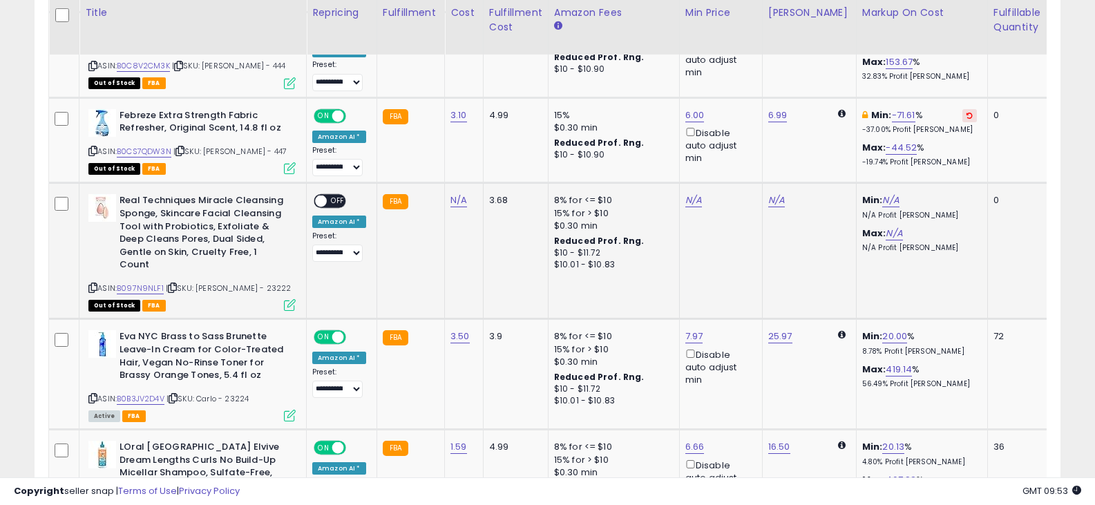
click at [94, 284] on icon at bounding box center [92, 288] width 9 height 8
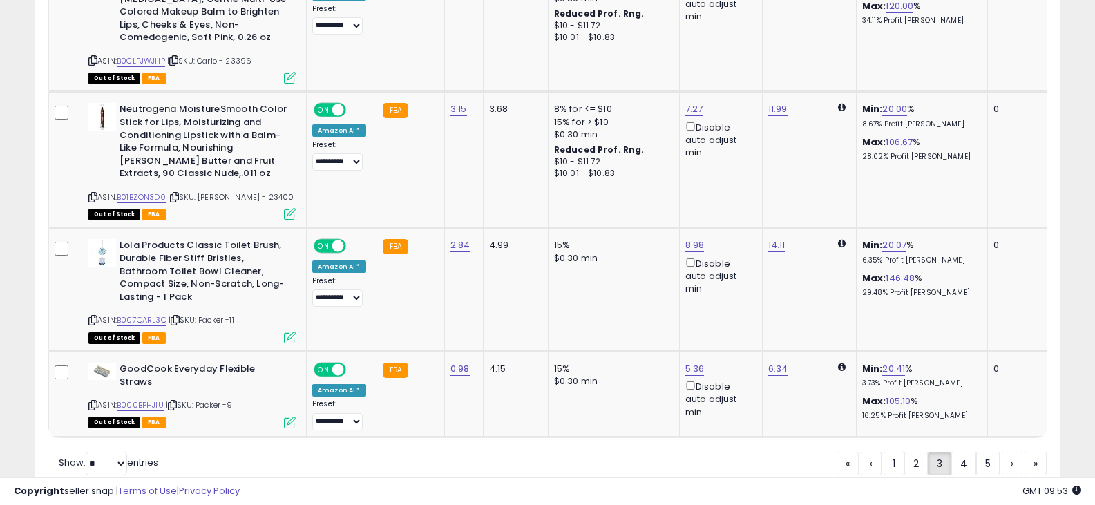
scroll to position [3053, 0]
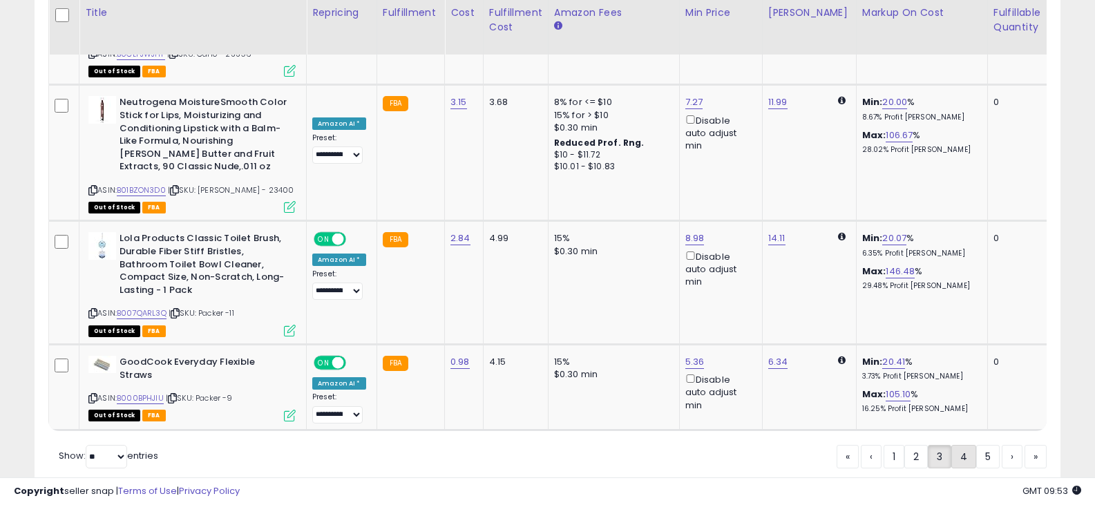
click at [956, 445] on link "4" at bounding box center [964, 456] width 25 height 23
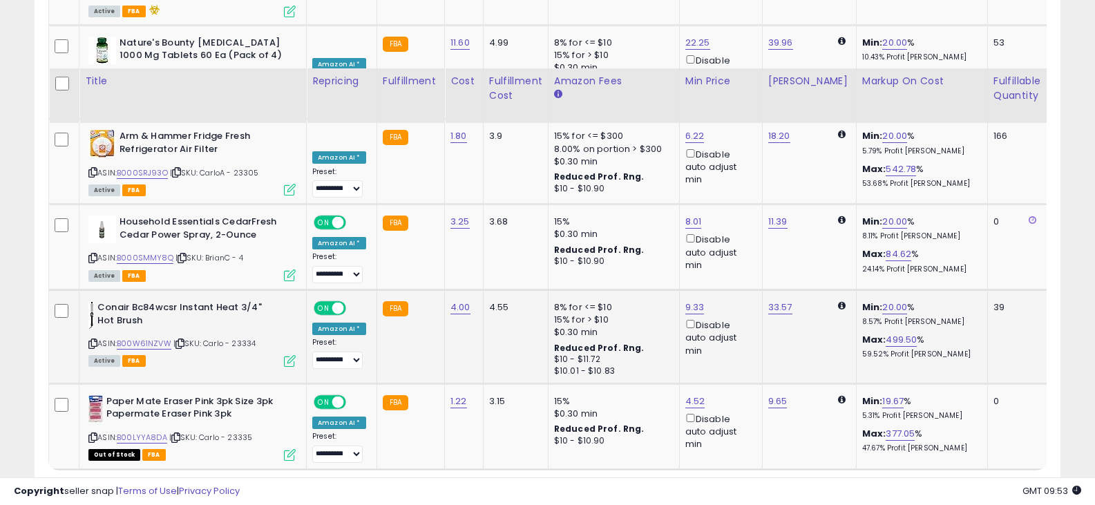
scroll to position [2917, 0]
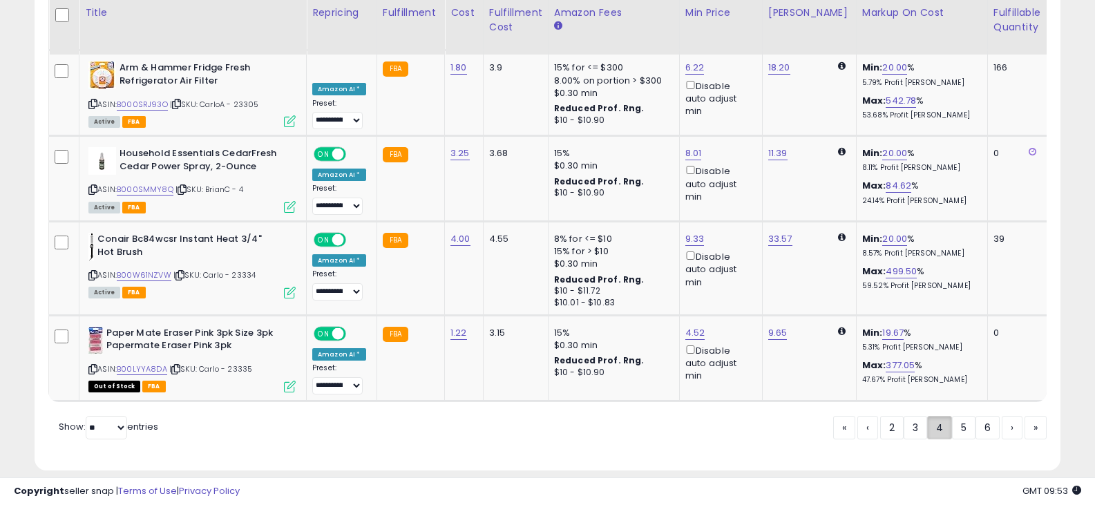
drag, startPoint x: 965, startPoint y: 408, endPoint x: 948, endPoint y: 406, distance: 17.4
click at [965, 416] on link "5" at bounding box center [963, 427] width 23 height 23
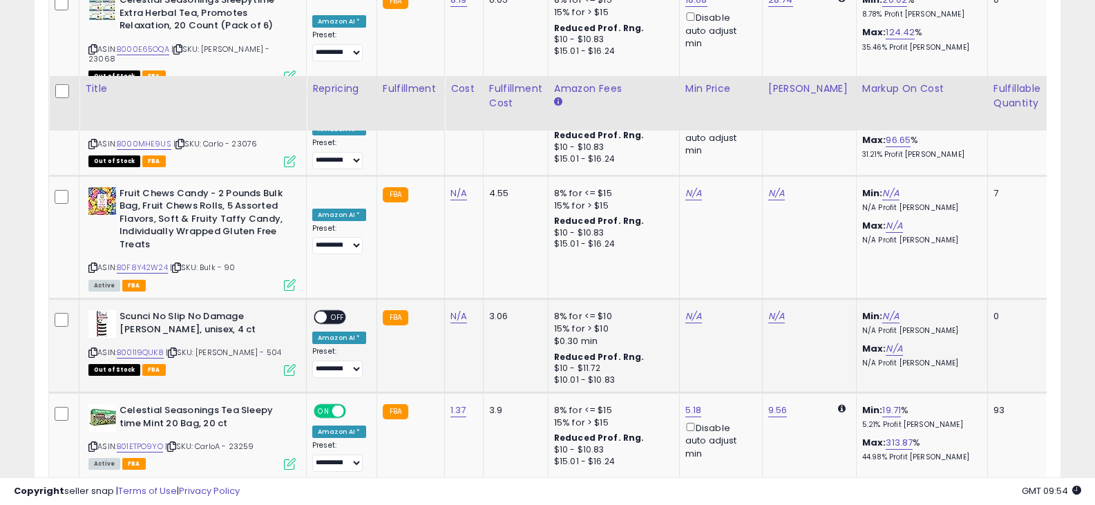
scroll to position [2425, 0]
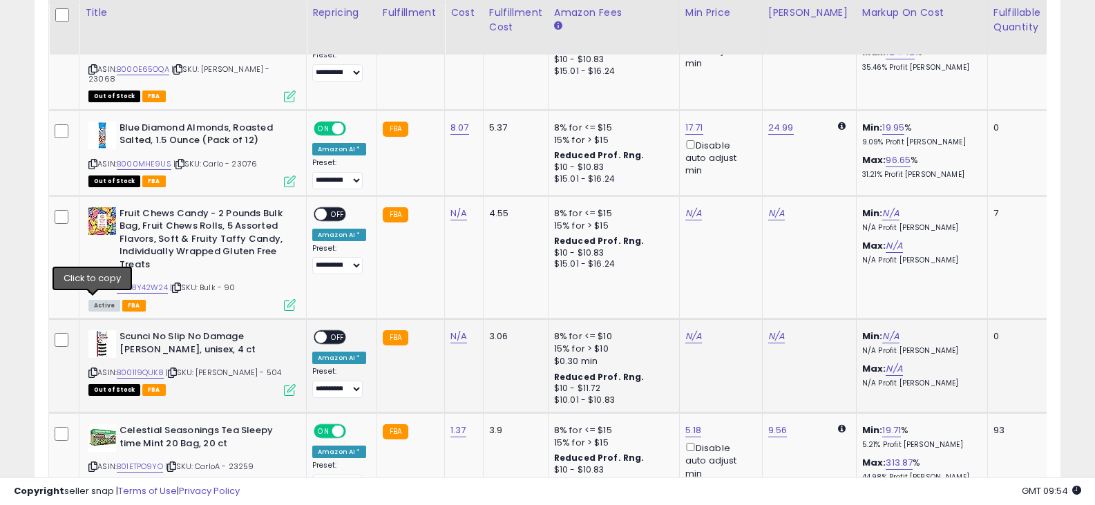
click at [91, 369] on icon at bounding box center [92, 373] width 9 height 8
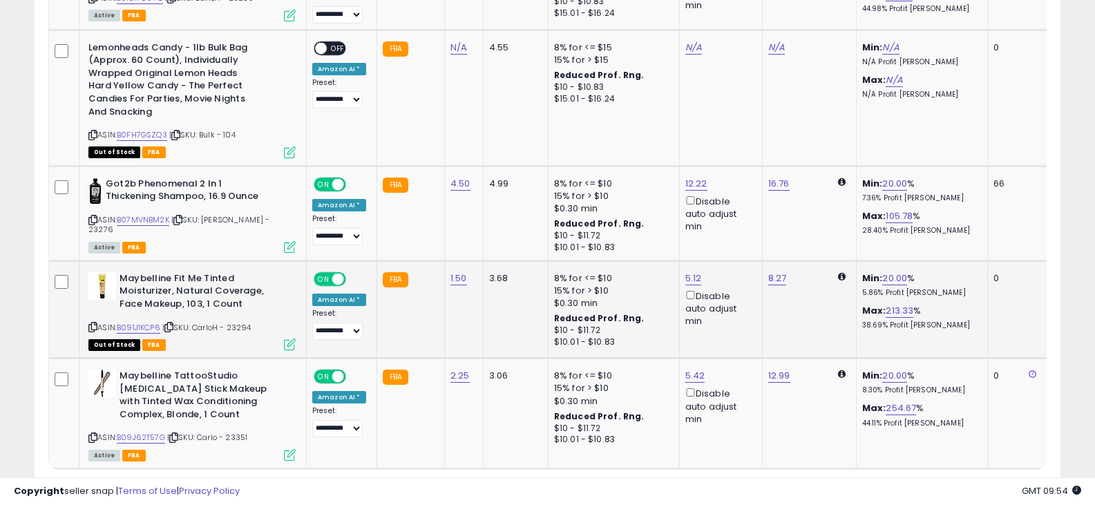
scroll to position [2919, 0]
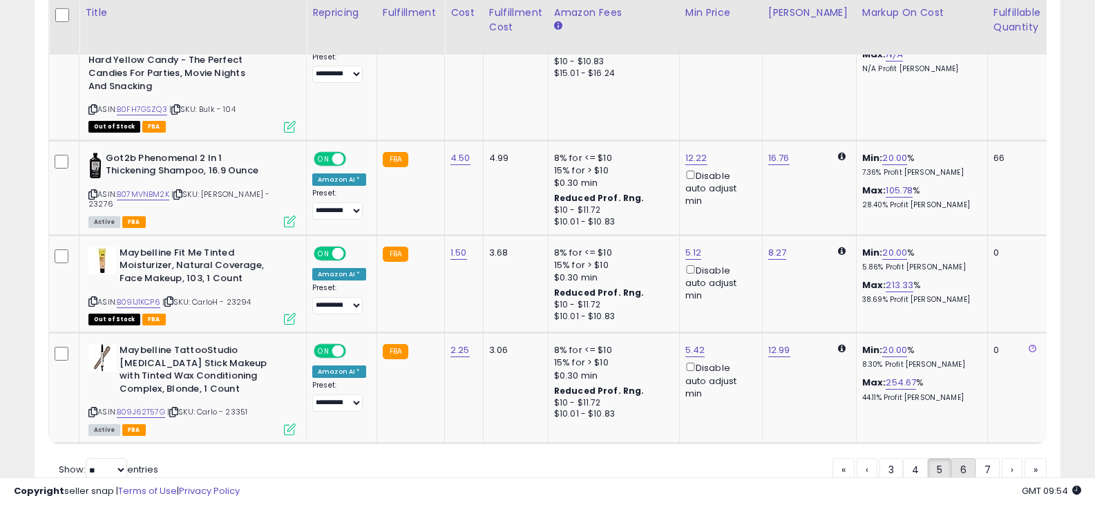
click at [970, 458] on link "6" at bounding box center [964, 469] width 24 height 23
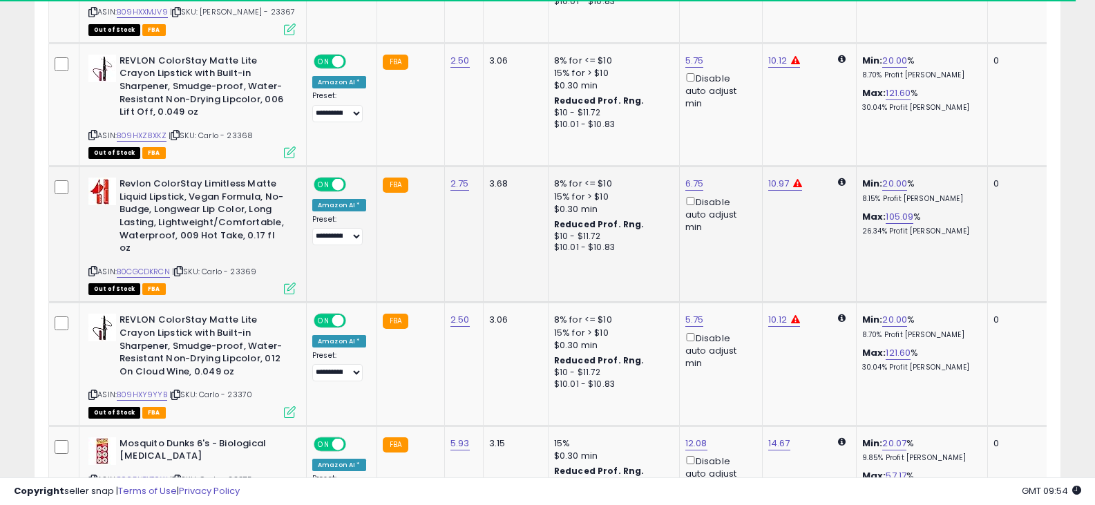
scroll to position [2963, 0]
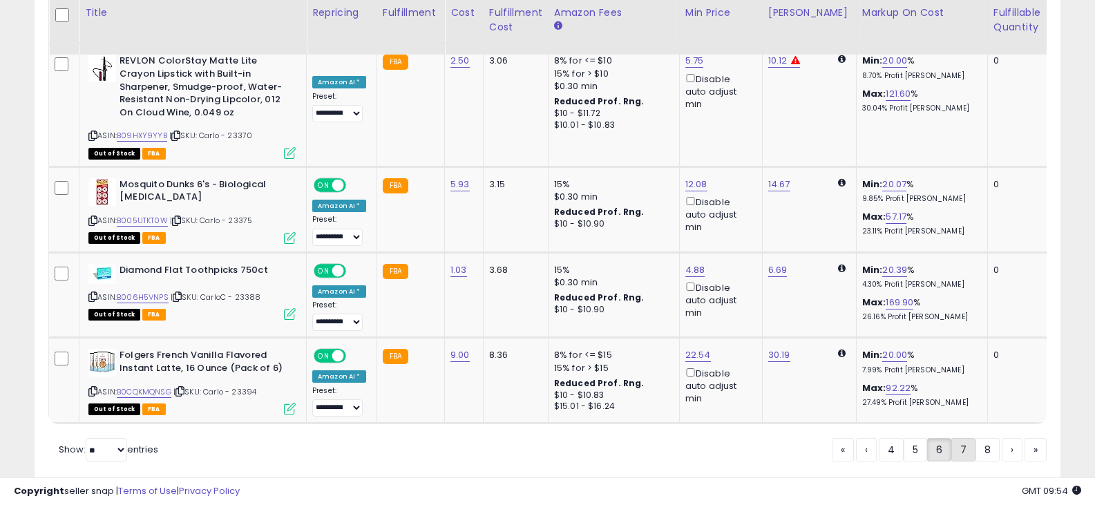
click at [968, 438] on link "7" at bounding box center [964, 449] width 24 height 23
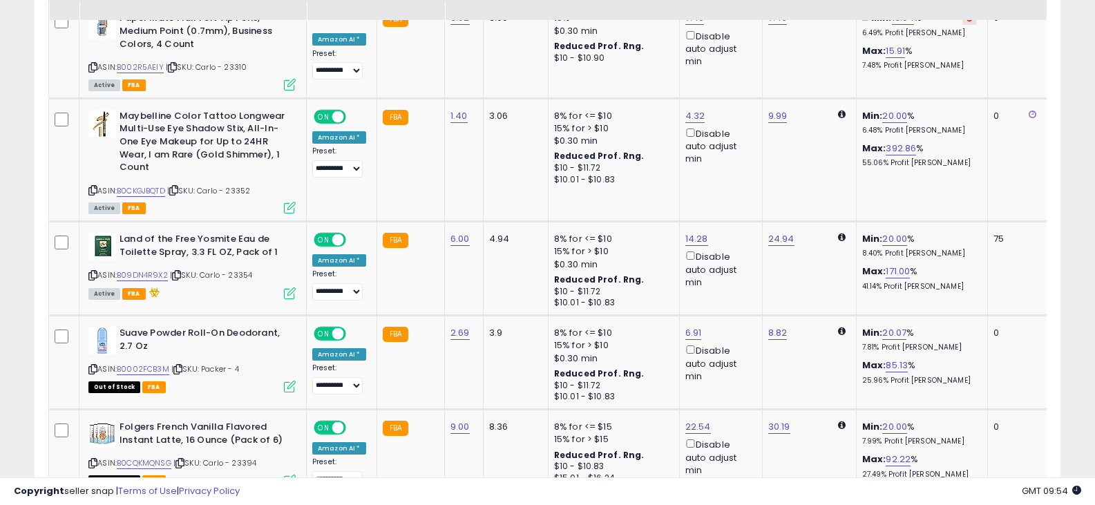
scroll to position [2988, 0]
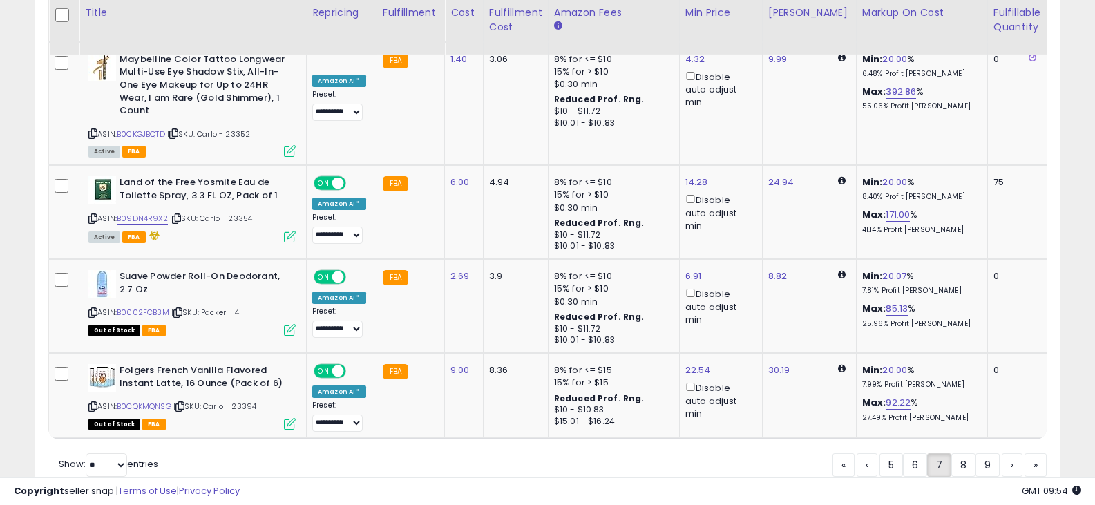
click at [966, 453] on div "« ‹ 5 6 7 8 9 › »" at bounding box center [940, 466] width 214 height 27
click at [964, 453] on link "8" at bounding box center [964, 464] width 24 height 23
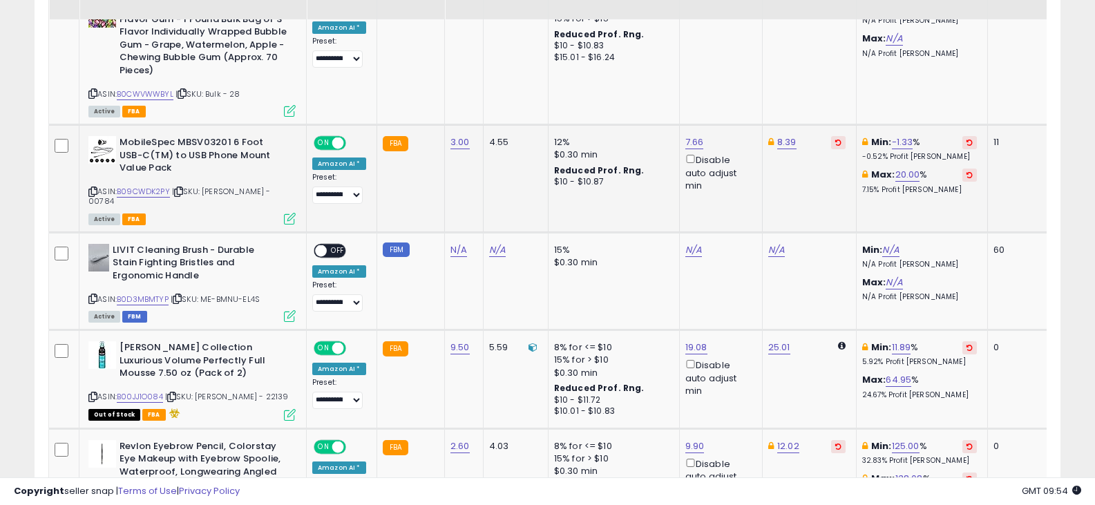
scroll to position [1181, 0]
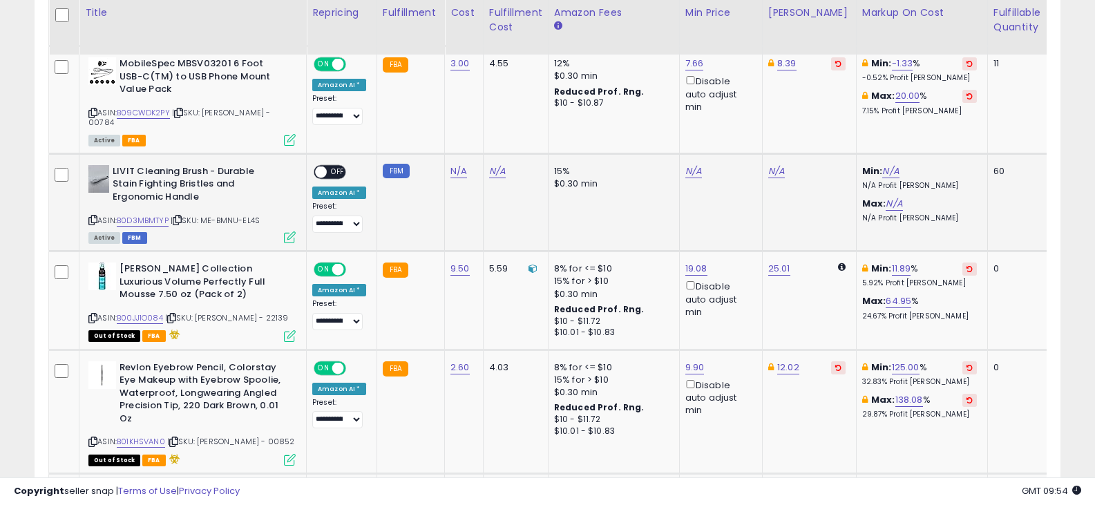
click at [94, 216] on icon at bounding box center [92, 220] width 9 height 8
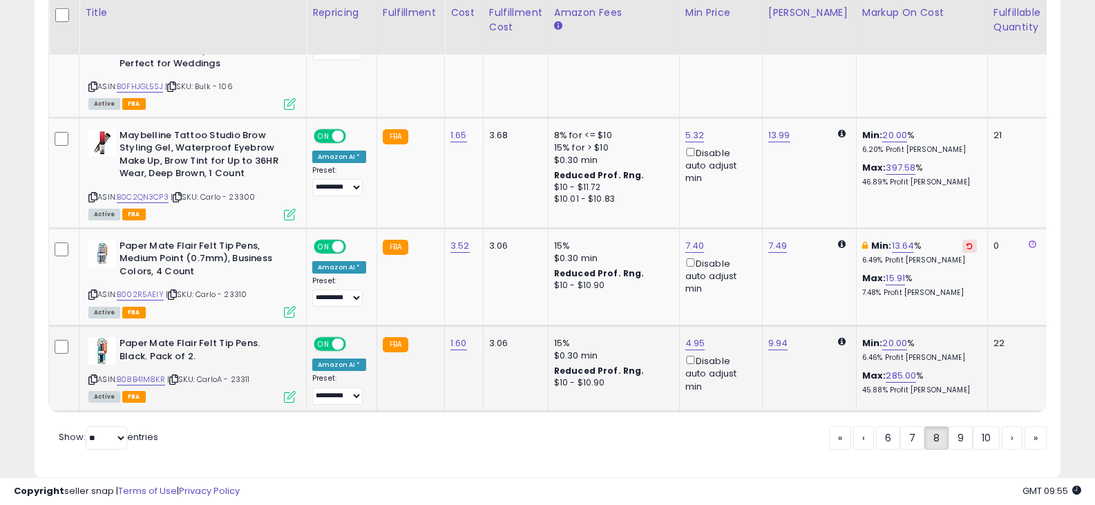
scroll to position [3107, 0]
click at [966, 426] on link "9" at bounding box center [961, 437] width 24 height 23
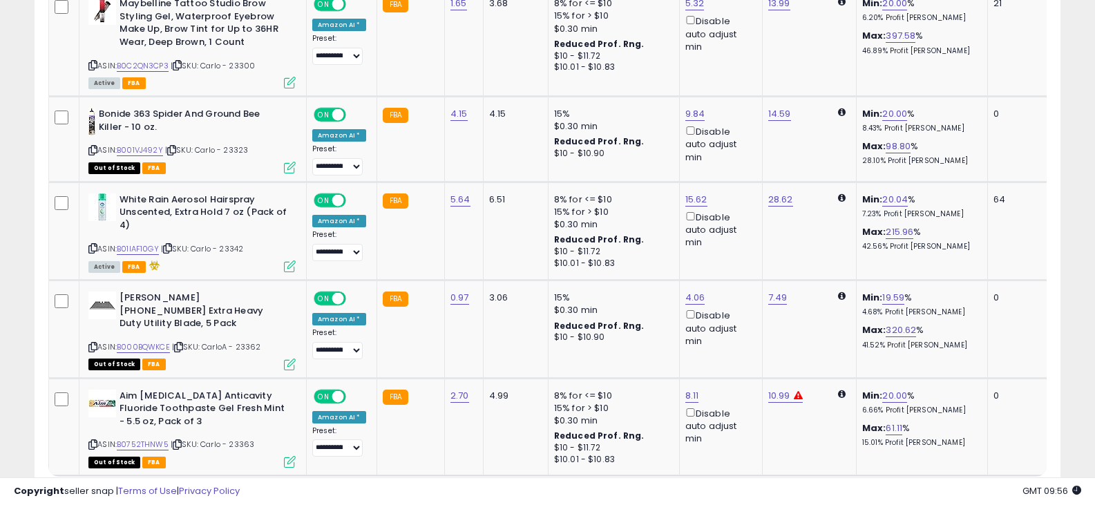
scroll to position [3109, 0]
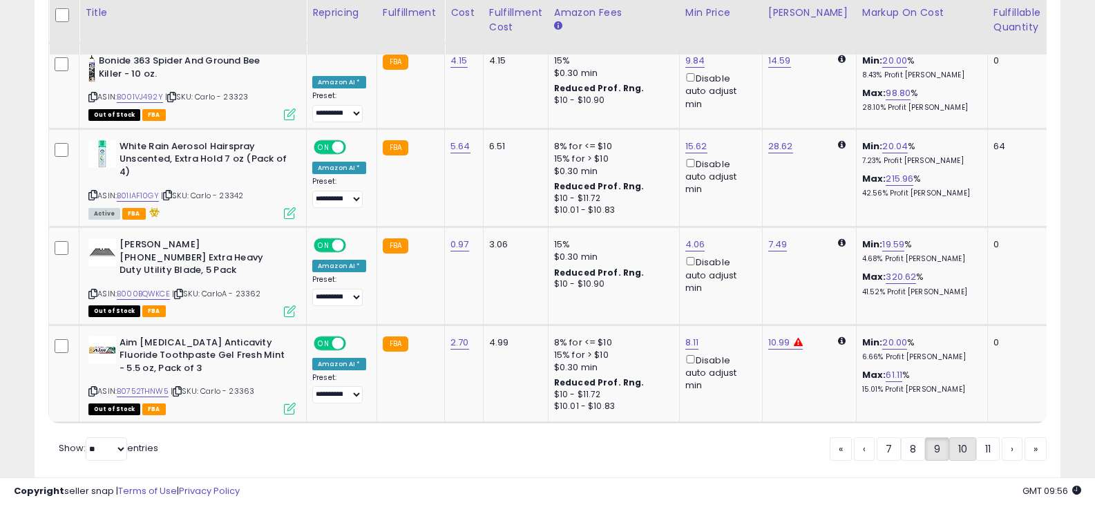
click at [952, 437] on link "10" at bounding box center [963, 448] width 27 height 23
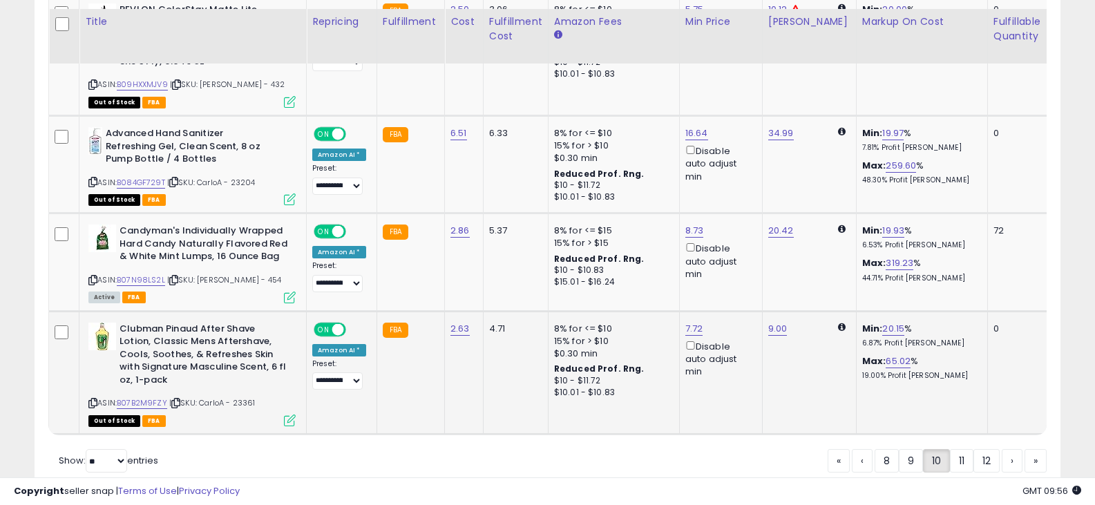
scroll to position [2984, 0]
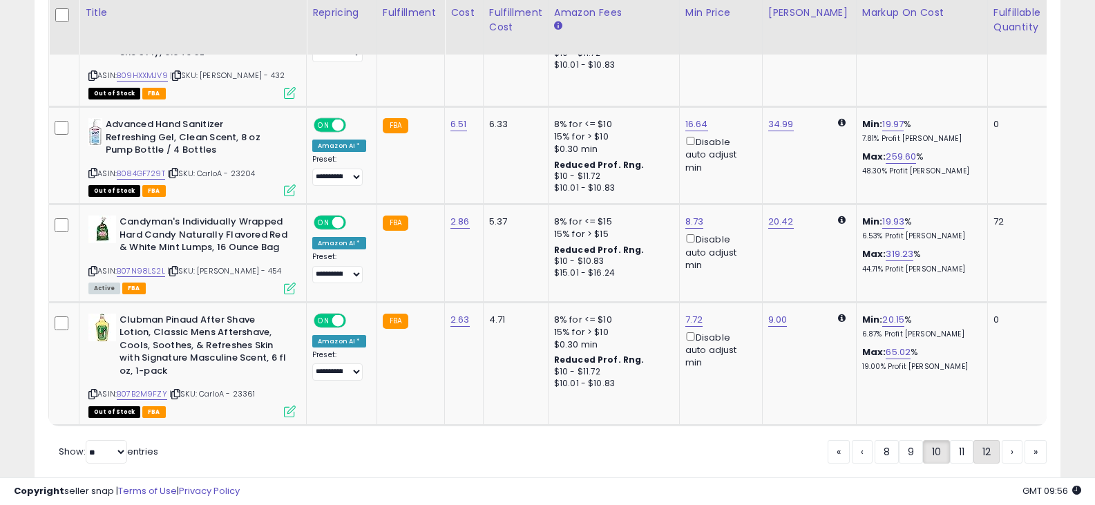
click at [978, 440] on link "12" at bounding box center [987, 451] width 26 height 23
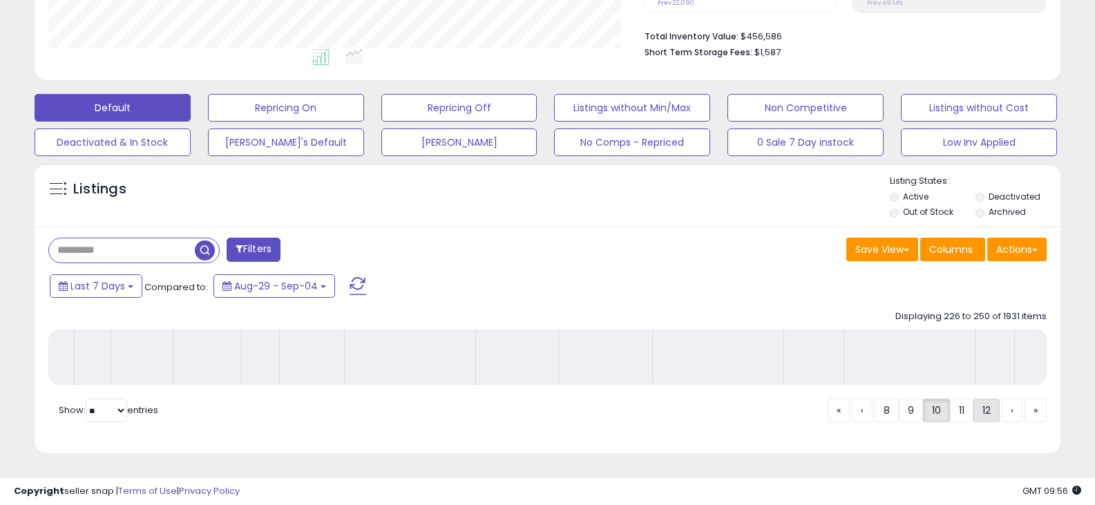
scroll to position [352, 0]
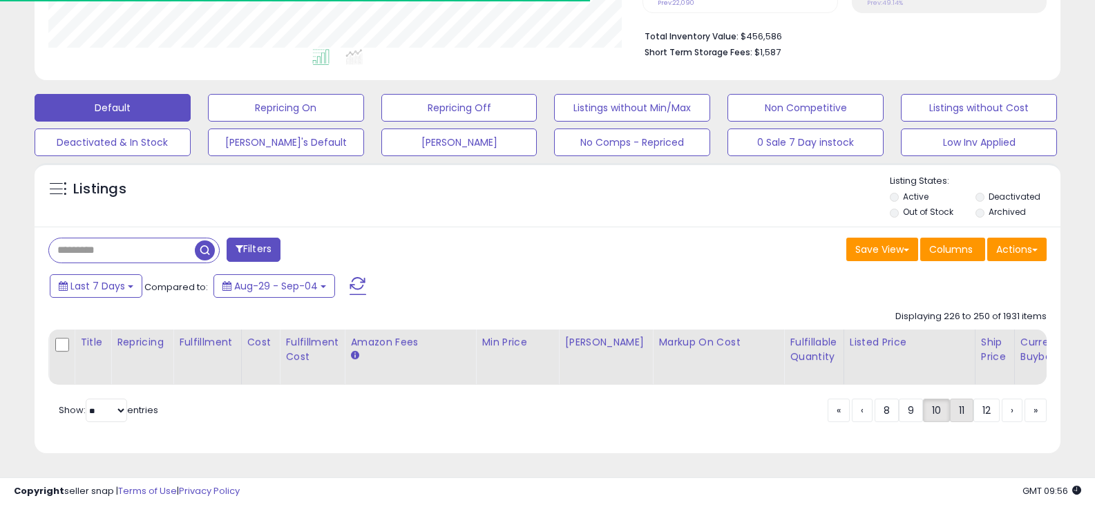
click at [960, 413] on link "11" at bounding box center [961, 410] width 23 height 23
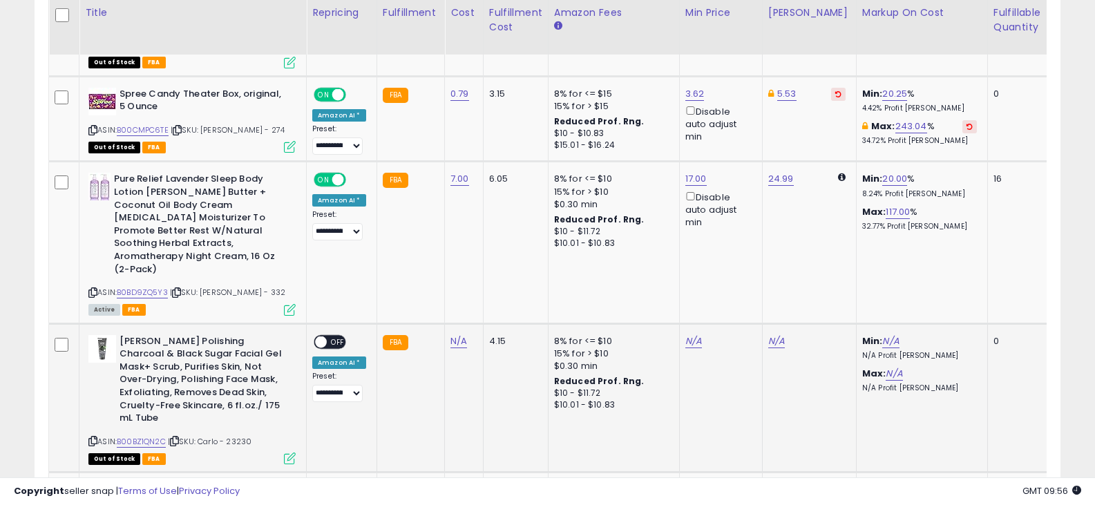
scroll to position [2702, 0]
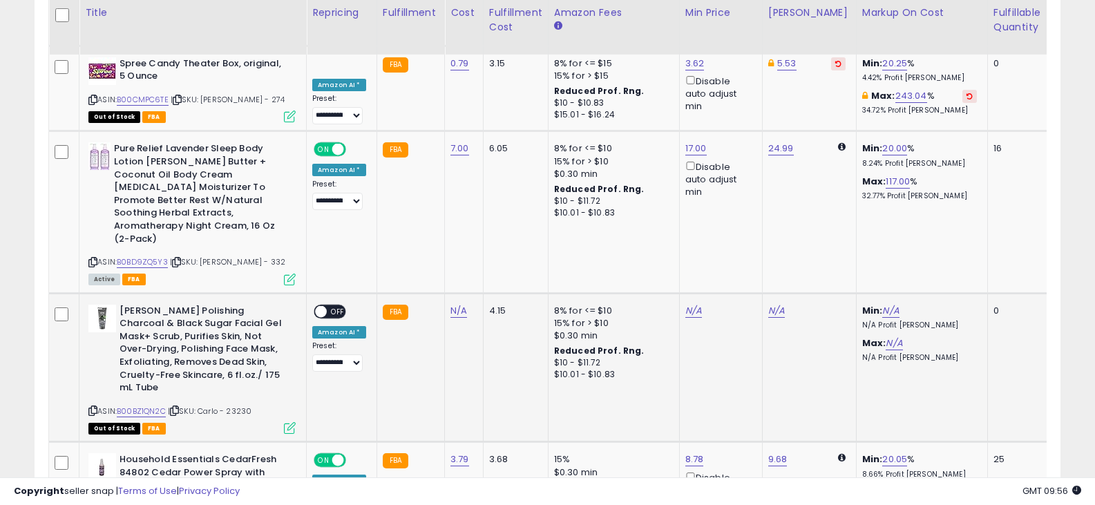
click at [96, 407] on icon at bounding box center [92, 411] width 9 height 8
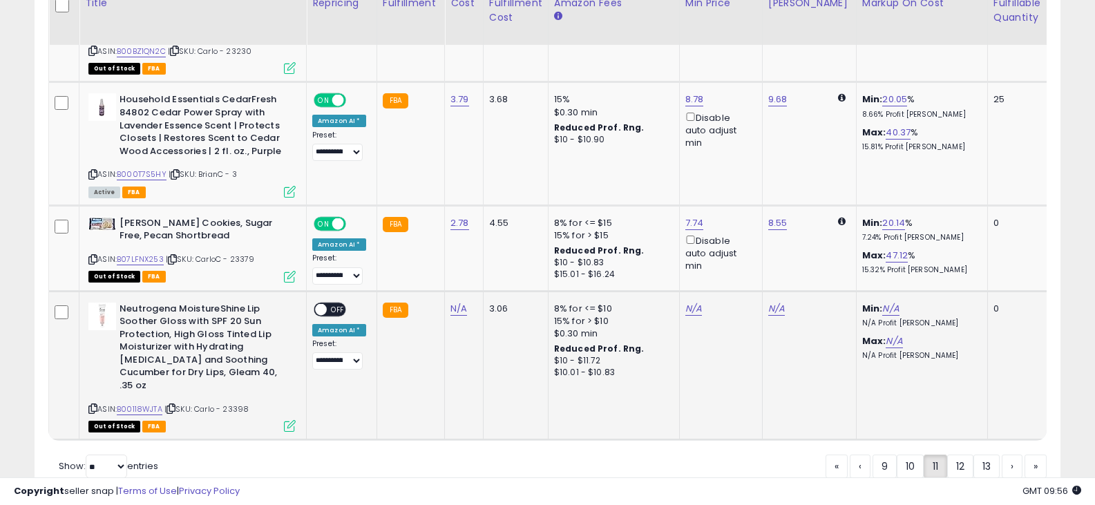
scroll to position [3062, 0]
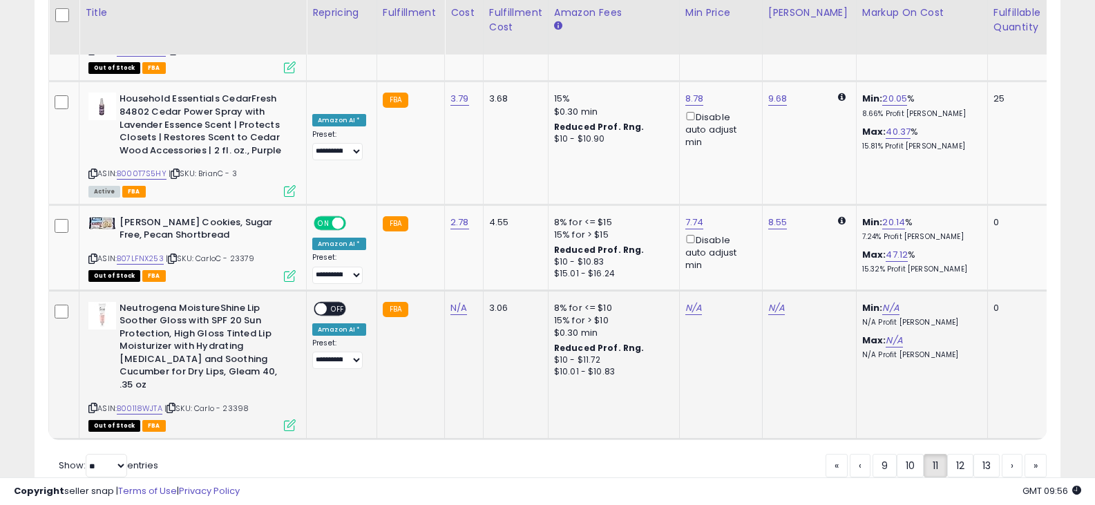
click at [91, 404] on icon at bounding box center [92, 408] width 9 height 8
click at [455, 301] on link "N/A" at bounding box center [459, 308] width 17 height 14
type input "****"
click at [506, 222] on button "submit" at bounding box center [493, 219] width 23 height 21
click at [328, 303] on span "OFF" at bounding box center [338, 309] width 22 height 12
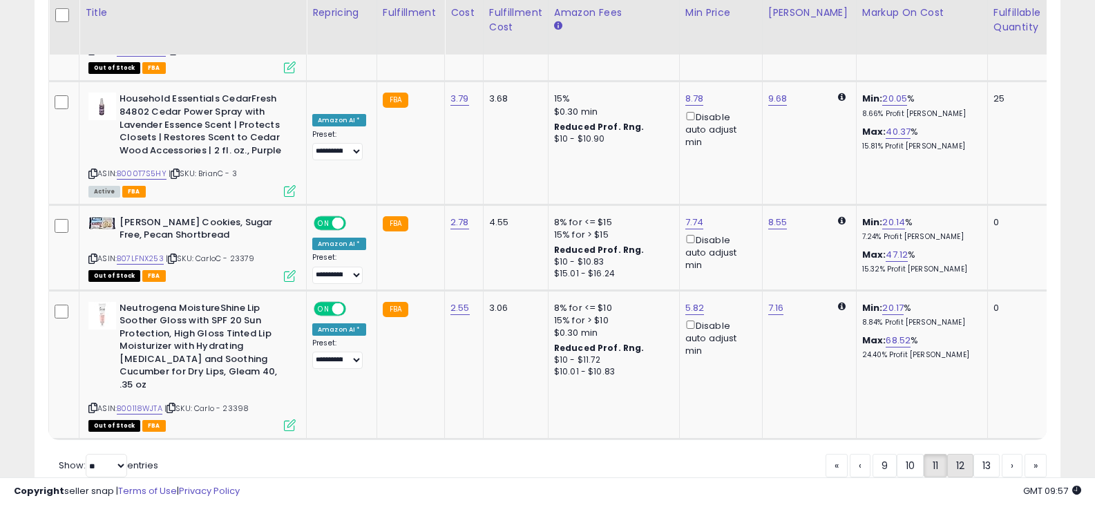
click at [952, 454] on link "12" at bounding box center [961, 465] width 26 height 23
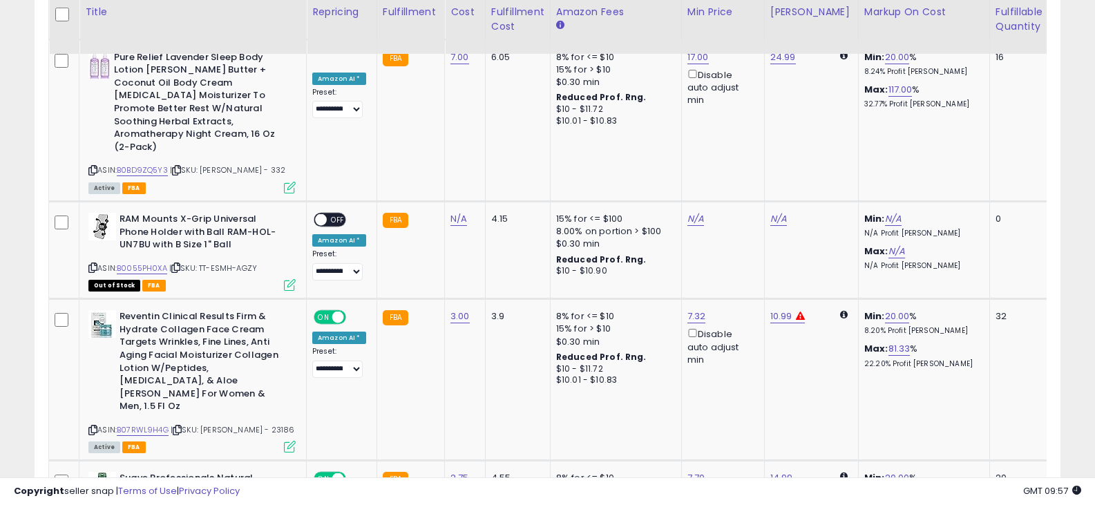
scroll to position [2563, 0]
click at [95, 265] on icon at bounding box center [92, 269] width 9 height 8
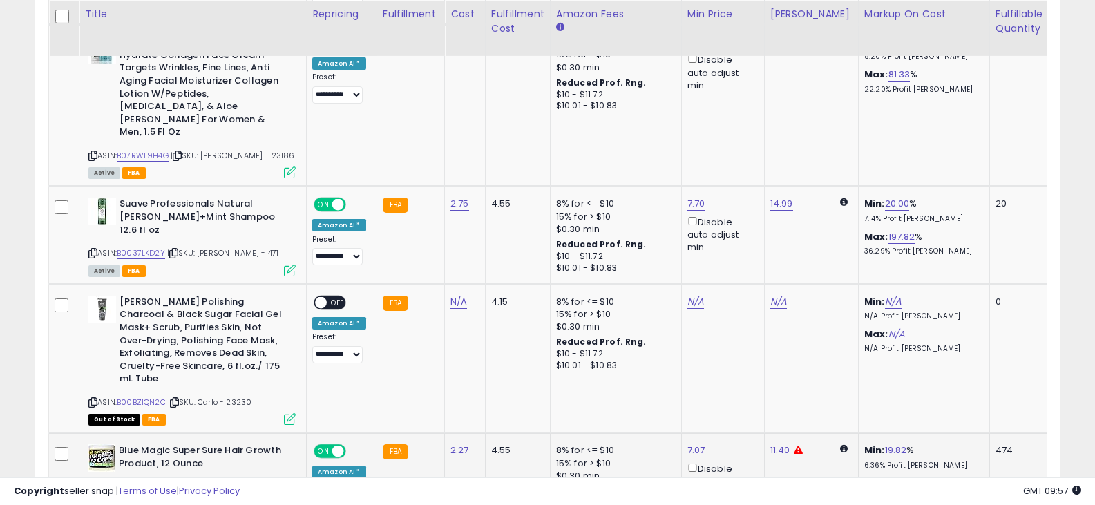
scroll to position [2840, 0]
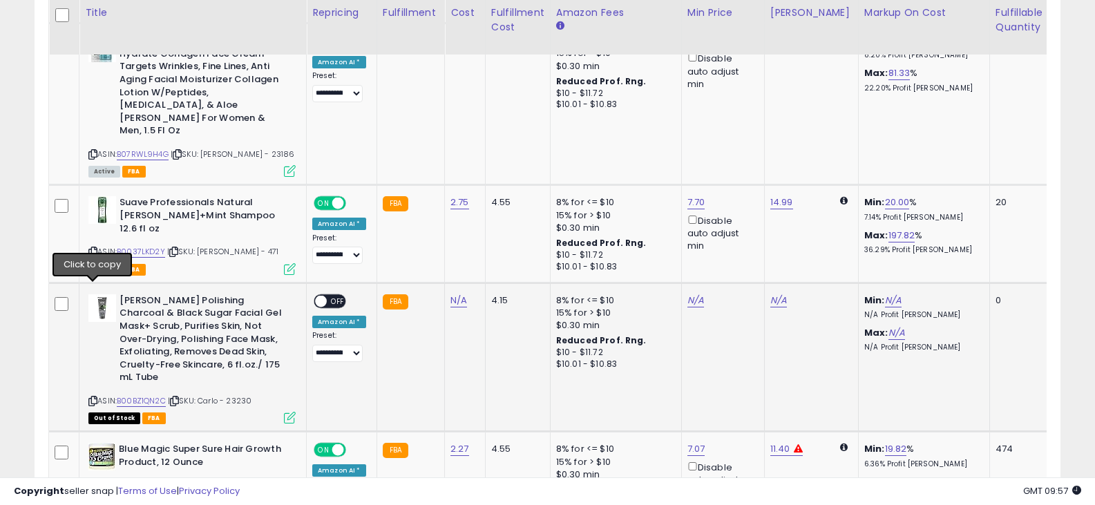
click at [90, 397] on icon at bounding box center [92, 401] width 9 height 8
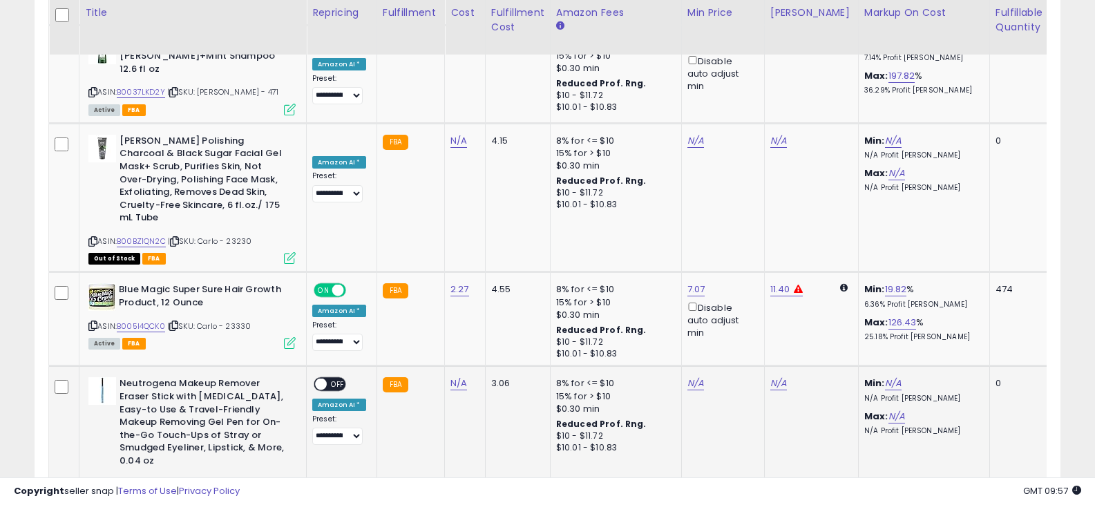
scroll to position [3017, 0]
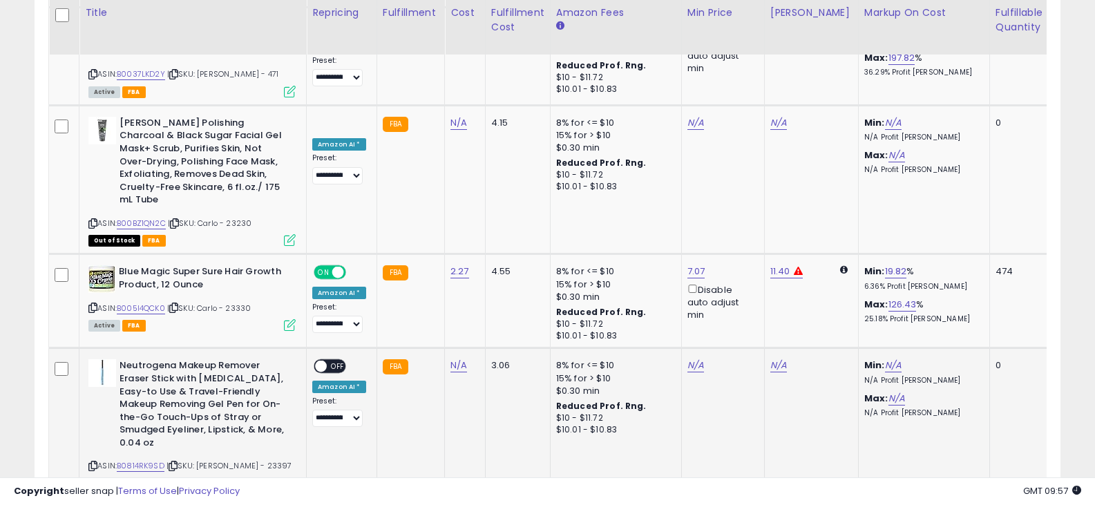
click at [93, 462] on icon at bounding box center [92, 466] width 9 height 8
click at [457, 359] on link "N/A" at bounding box center [459, 366] width 17 height 14
type input "****"
click at [506, 224] on button "submit" at bounding box center [493, 219] width 23 height 21
click at [328, 361] on span "OFF" at bounding box center [338, 367] width 22 height 12
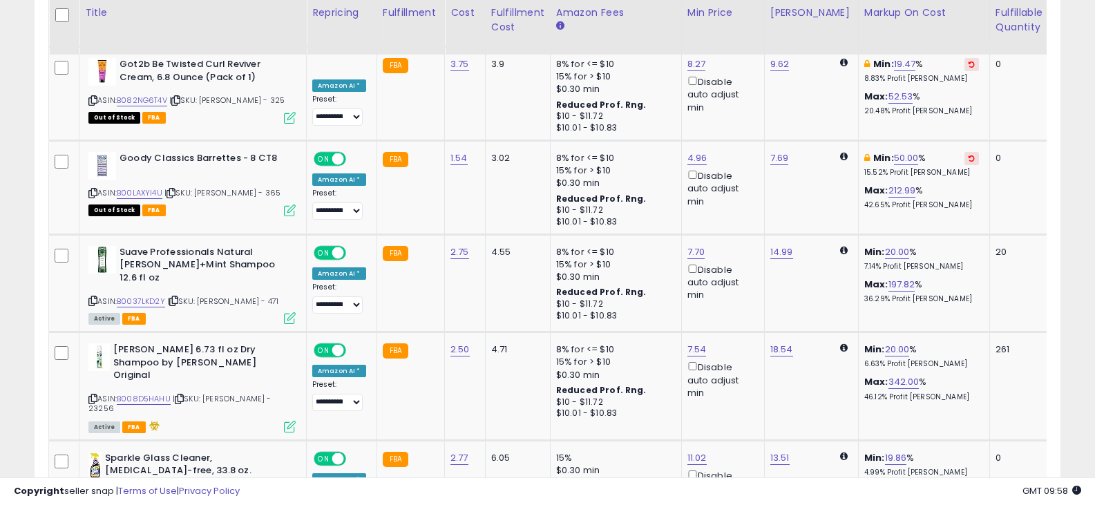
scroll to position [2796, 0]
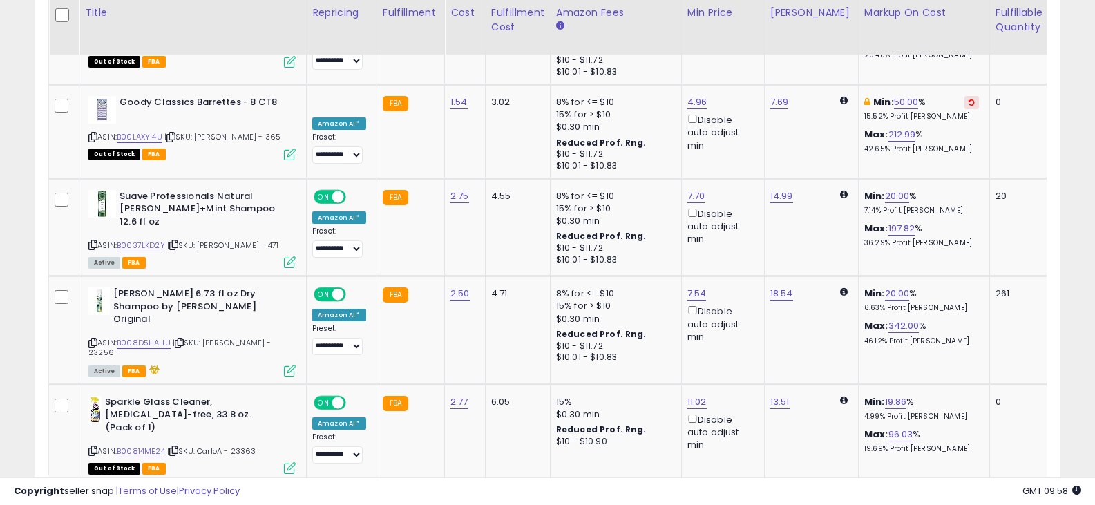
click at [952, 497] on link "14" at bounding box center [960, 508] width 28 height 23
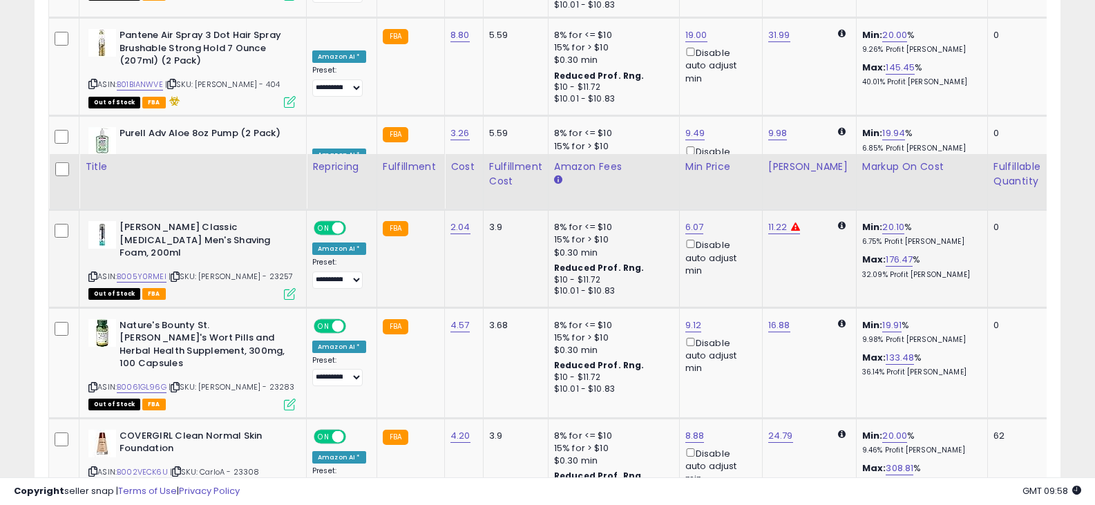
scroll to position [2803, 0]
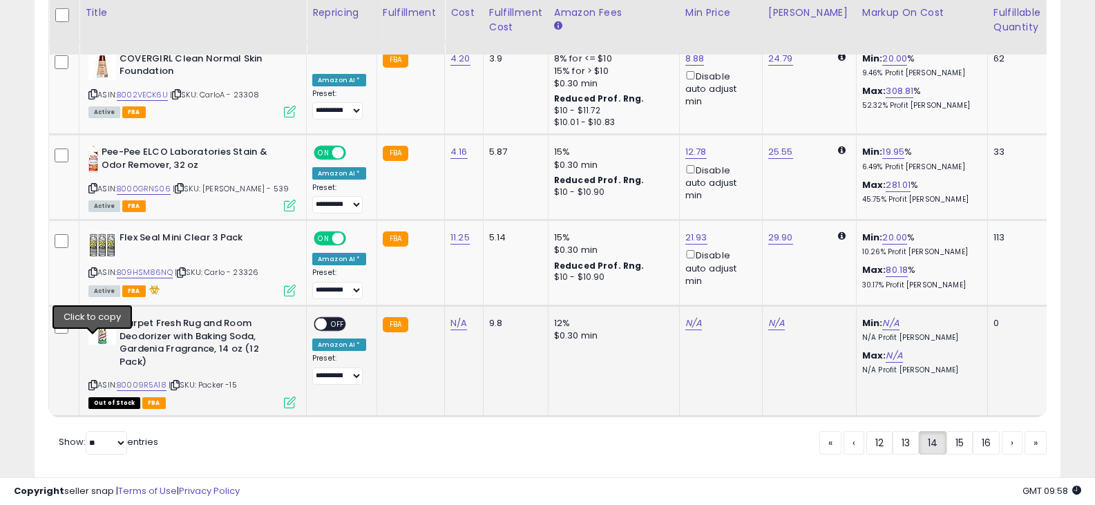
click at [93, 382] on icon at bounding box center [92, 386] width 9 height 8
click at [455, 317] on link "N/A" at bounding box center [459, 324] width 17 height 14
type input "*****"
click at [498, 256] on icon "submit" at bounding box center [494, 257] width 8 height 8
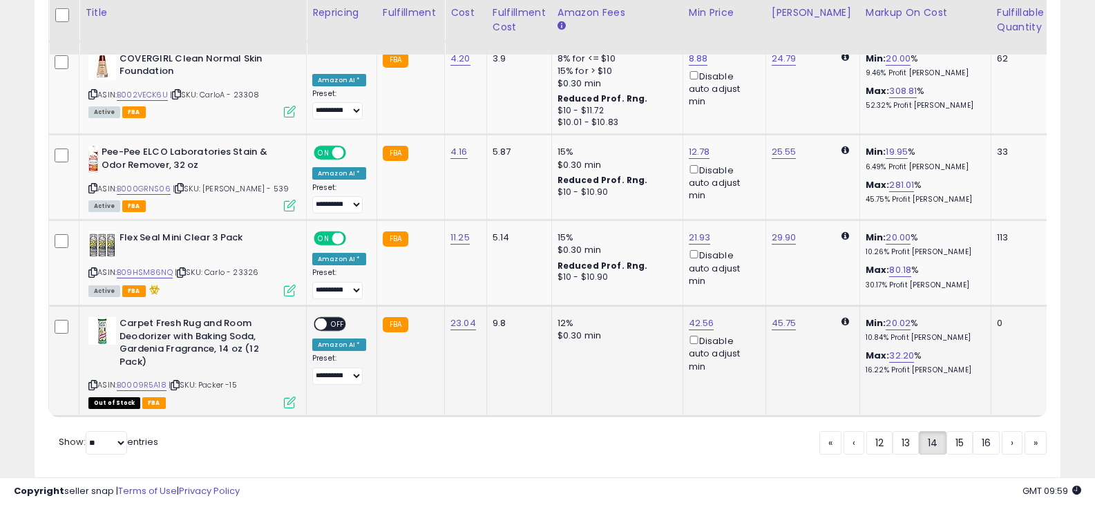
click at [330, 319] on span "OFF" at bounding box center [338, 325] width 22 height 12
click at [959, 431] on link "15" at bounding box center [960, 442] width 26 height 23
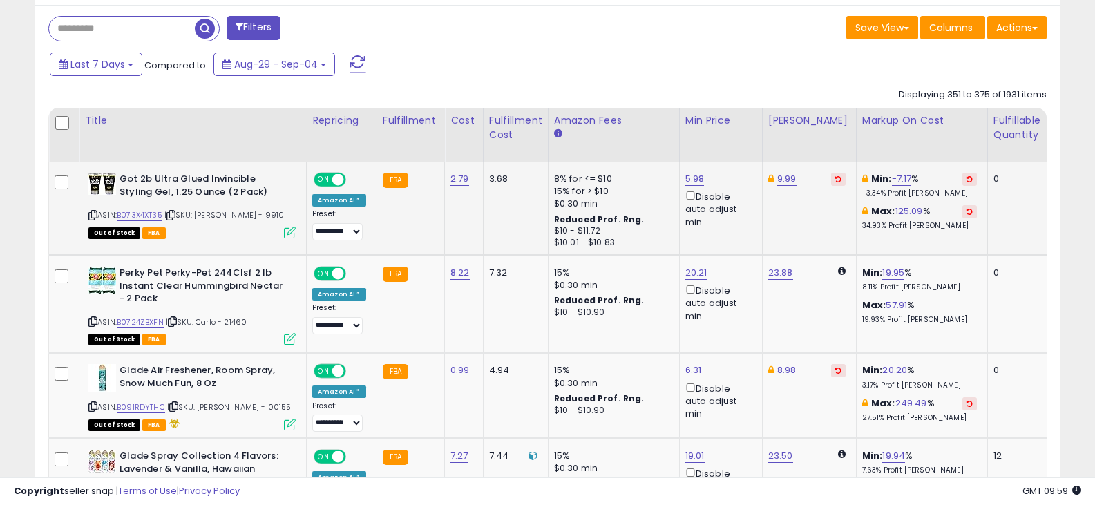
scroll to position [559, 0]
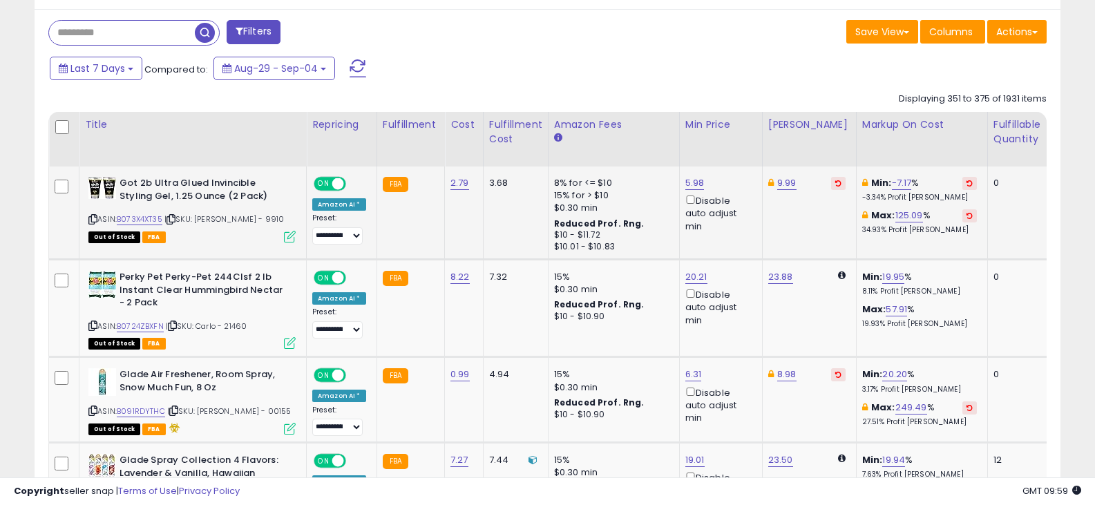
click at [91, 221] on icon at bounding box center [92, 220] width 9 height 8
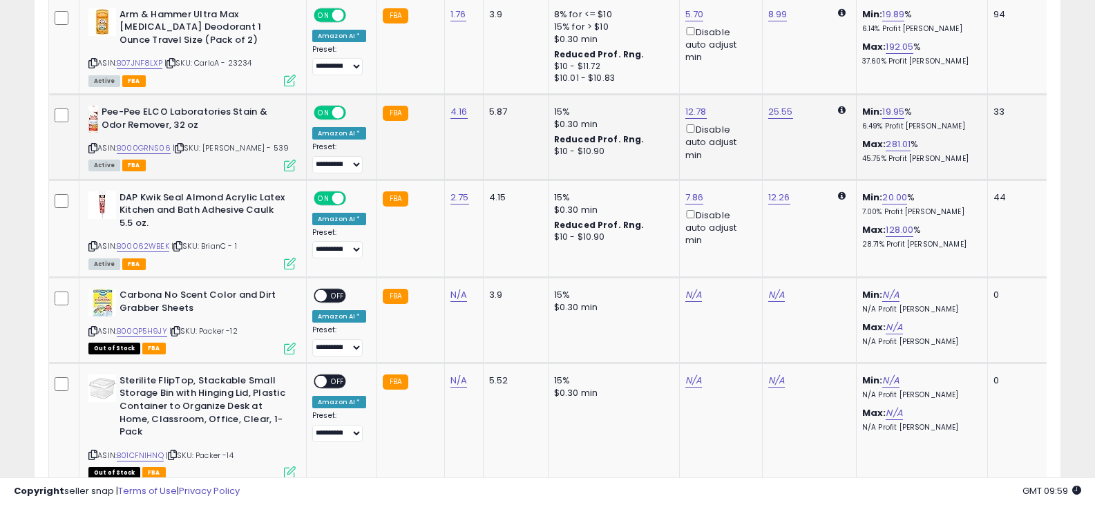
scroll to position [2955, 0]
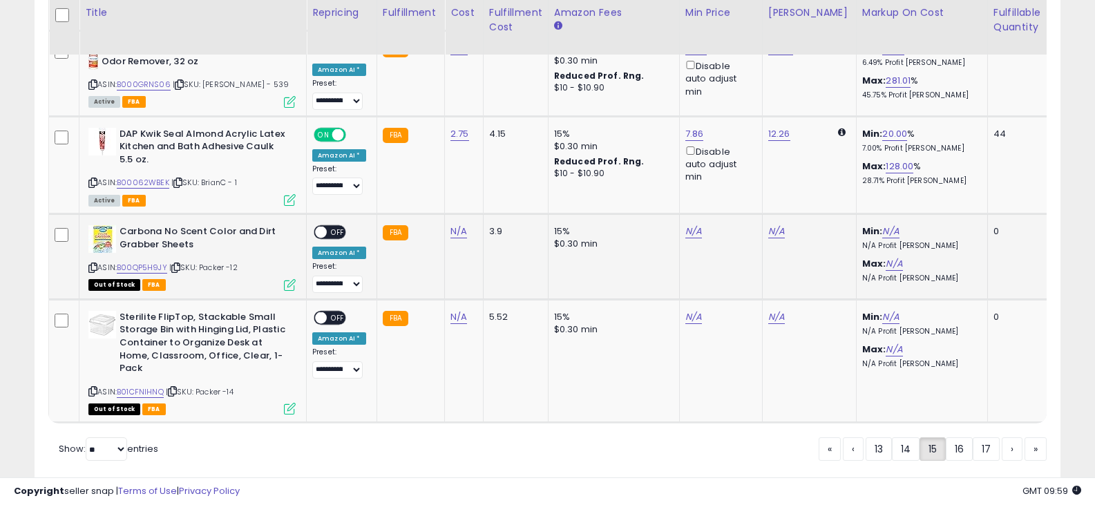
click at [93, 264] on icon at bounding box center [92, 268] width 9 height 8
click at [459, 225] on link "N/A" at bounding box center [459, 232] width 17 height 14
type input "****"
click at [498, 151] on icon "submit" at bounding box center [494, 146] width 8 height 8
click at [320, 227] on span at bounding box center [321, 233] width 12 height 12
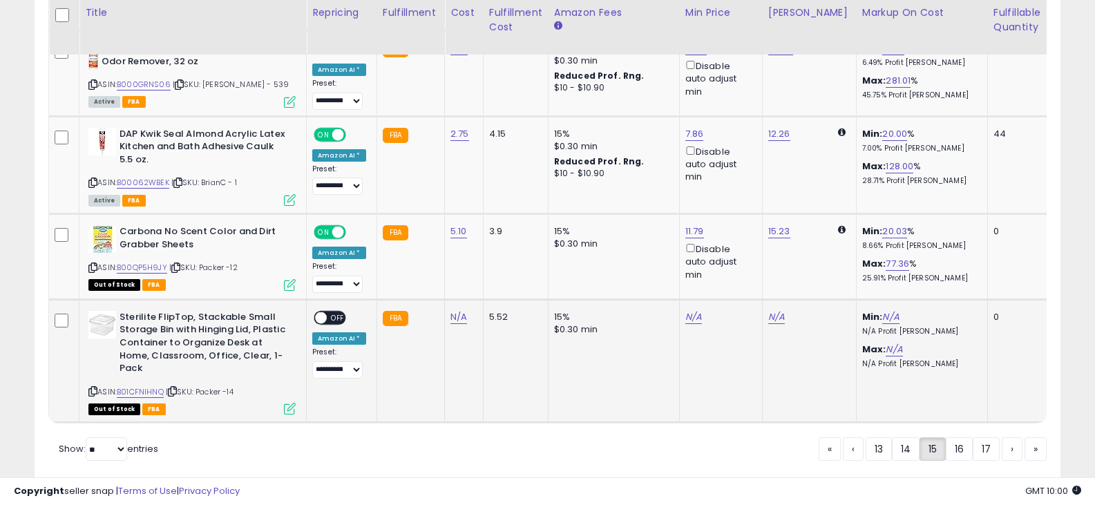
click at [86, 337] on div "Sterilite FlipTop, Stackable Small Storage Bin with Hinging Lid, Plastic Contai…" at bounding box center [190, 362] width 211 height 102
click at [93, 388] on icon at bounding box center [92, 392] width 9 height 8
click at [460, 310] on link "N/A" at bounding box center [459, 317] width 17 height 14
type input "****"
click at [498, 232] on icon "submit" at bounding box center [494, 232] width 8 height 8
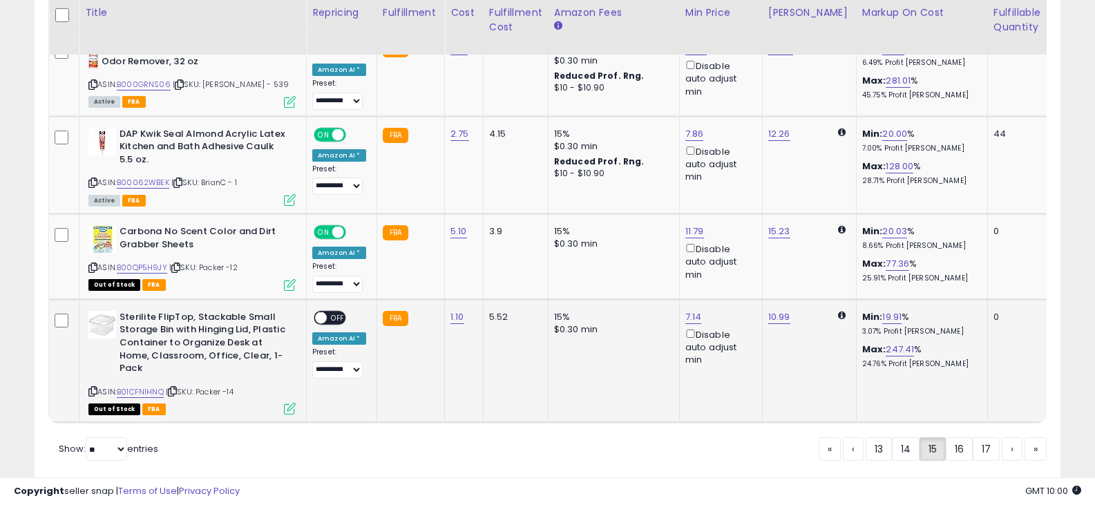
click at [331, 312] on span "OFF" at bounding box center [338, 318] width 22 height 12
click at [951, 437] on link "16" at bounding box center [959, 448] width 27 height 23
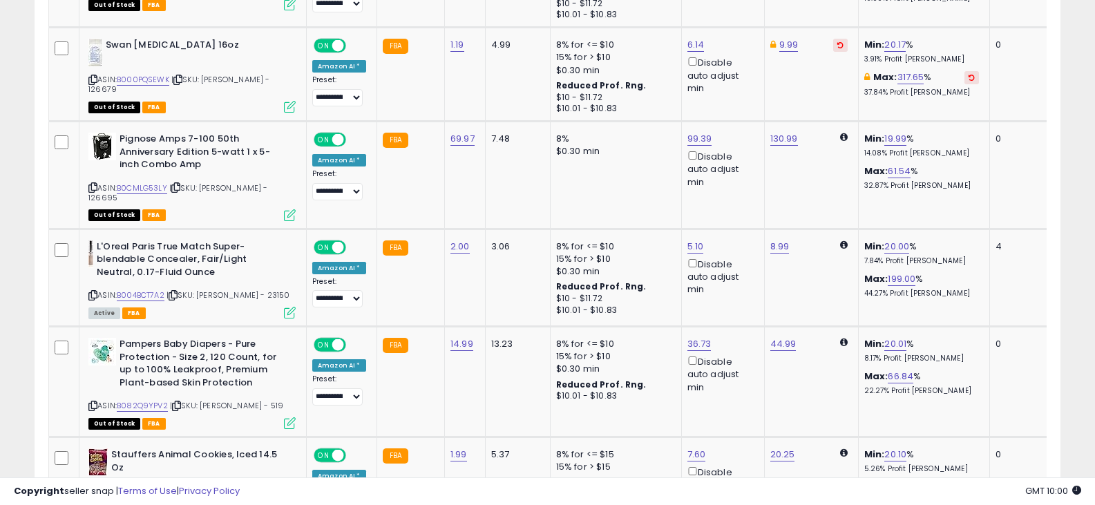
scroll to position [2891, 0]
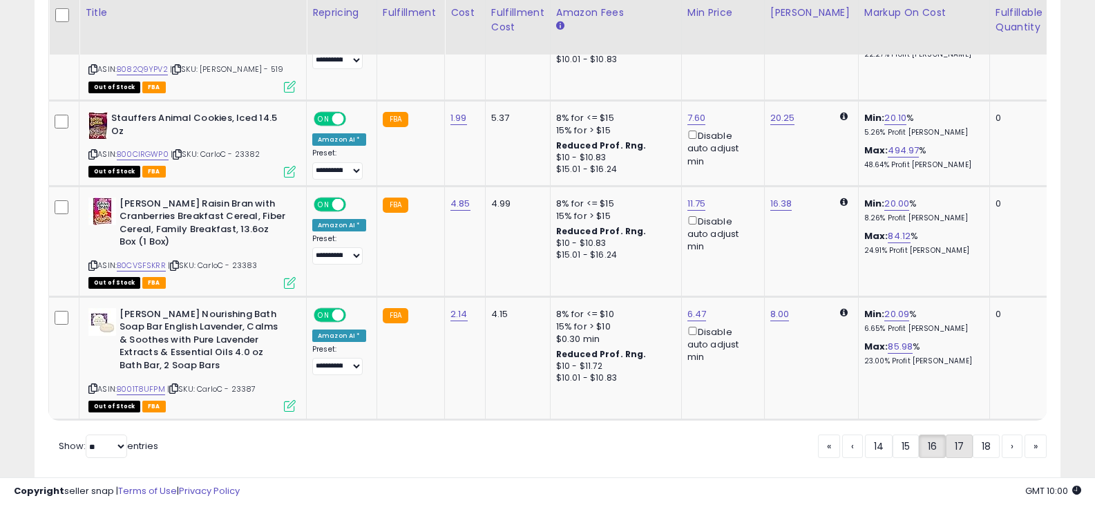
click at [952, 435] on link "17" at bounding box center [959, 446] width 27 height 23
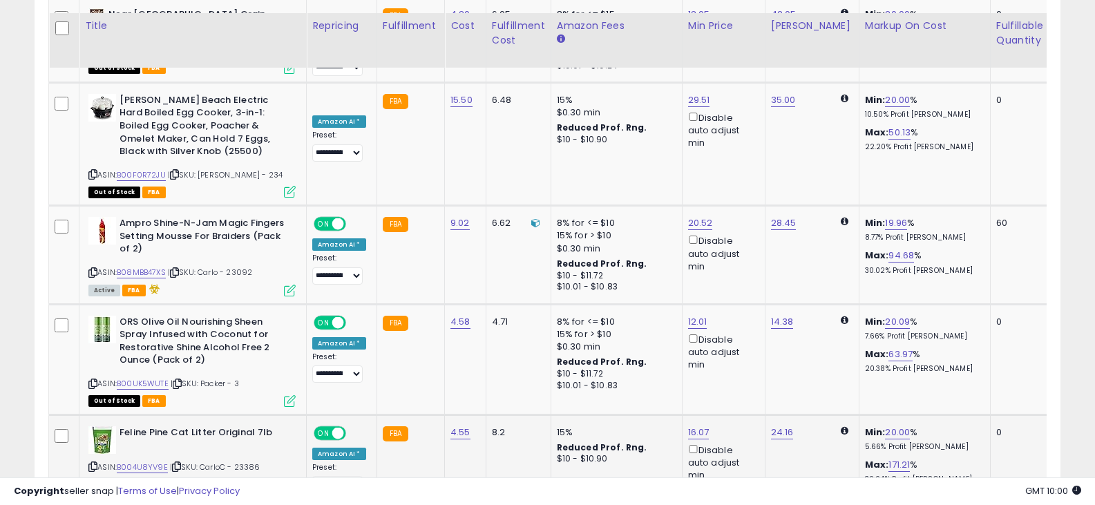
scroll to position [2950, 0]
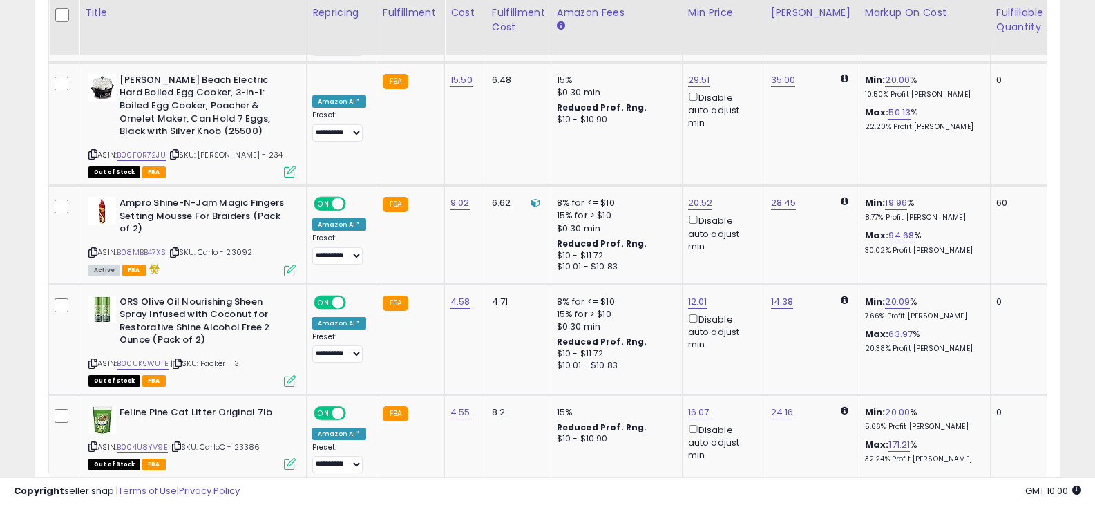
click at [954, 495] on link "18" at bounding box center [959, 506] width 27 height 23
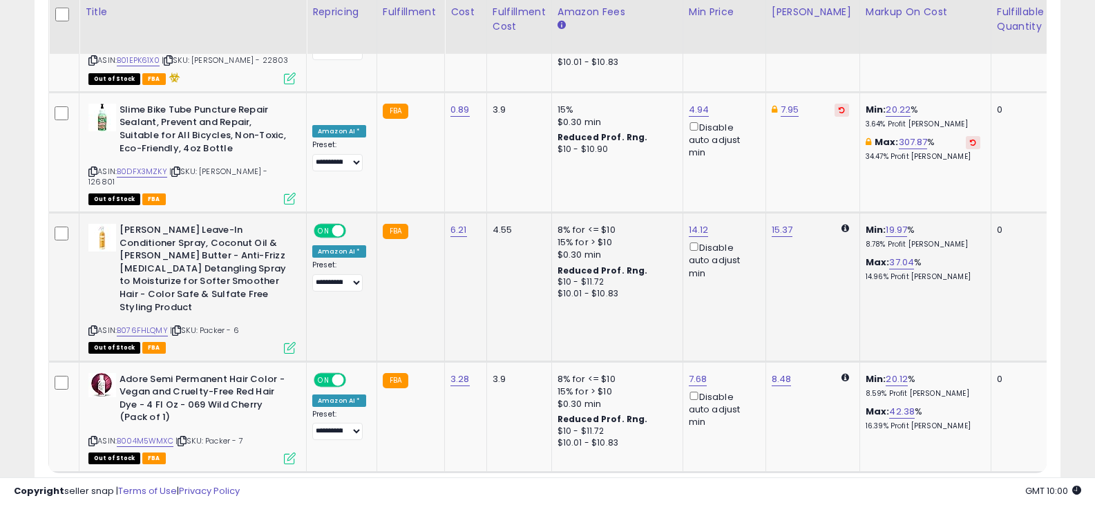
scroll to position [2841, 0]
click at [943, 487] on link "19" at bounding box center [956, 498] width 27 height 23
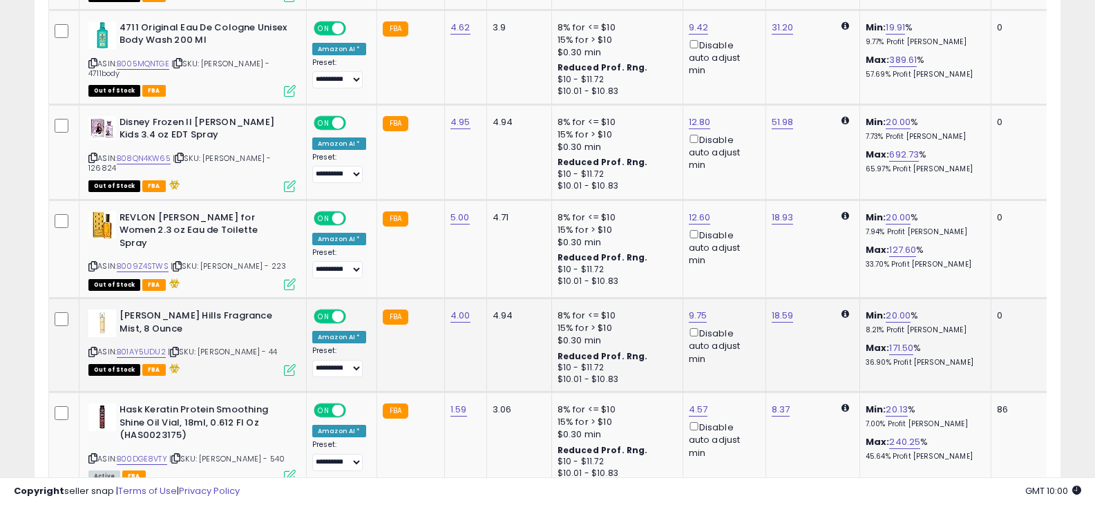
scroll to position [2776, 0]
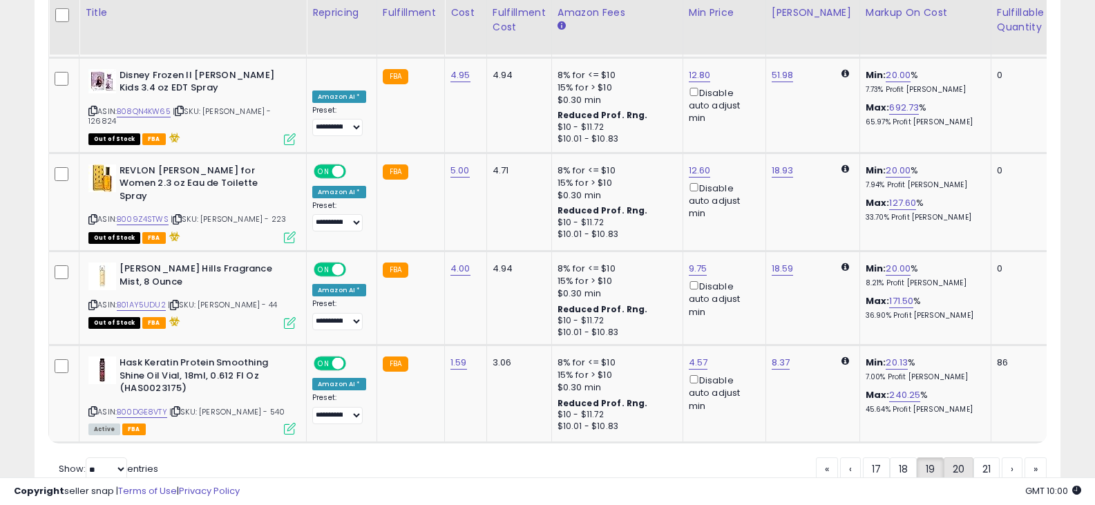
click at [948, 458] on link "20" at bounding box center [959, 469] width 30 height 23
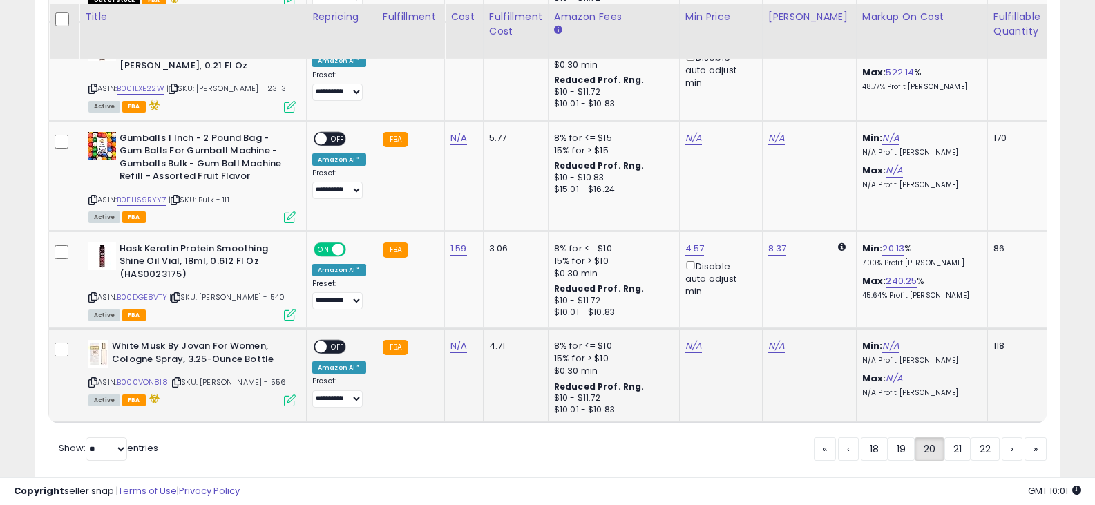
scroll to position [2814, 0]
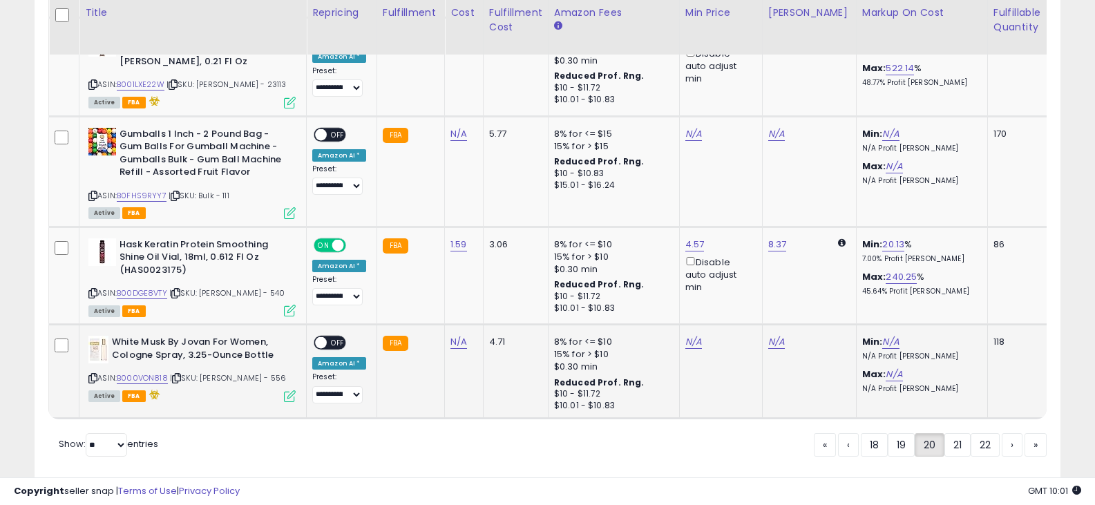
click at [87, 336] on div "White Musk By Jovan For Women, Cologne Spray, 3.25-Ounce Bottle ASIN: B000VON81…" at bounding box center [190, 368] width 211 height 65
click at [94, 375] on icon at bounding box center [92, 379] width 9 height 8
drag, startPoint x: 960, startPoint y: 413, endPoint x: 948, endPoint y: 413, distance: 12.4
click at [960, 433] on link "21" at bounding box center [958, 444] width 26 height 23
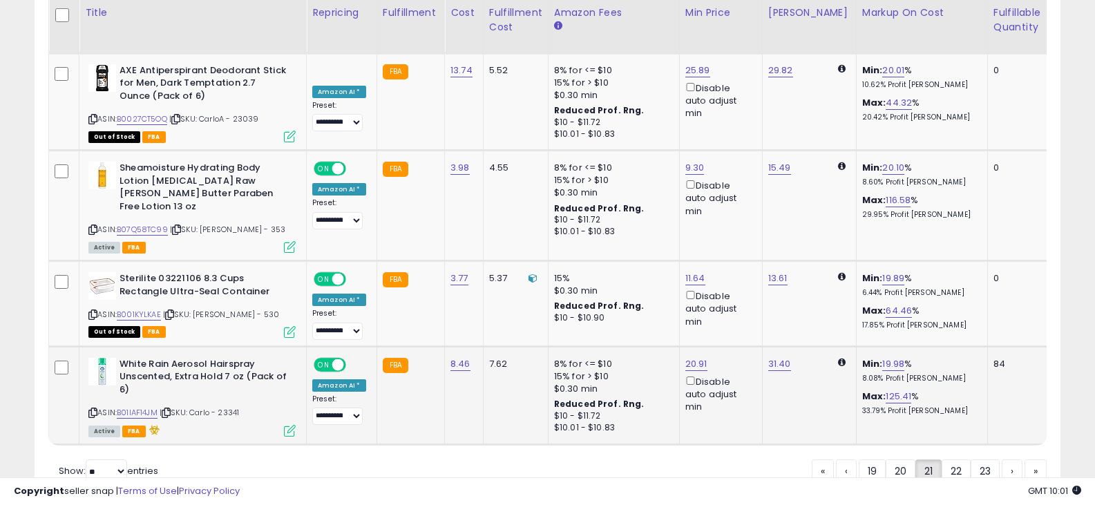
scroll to position [2773, 0]
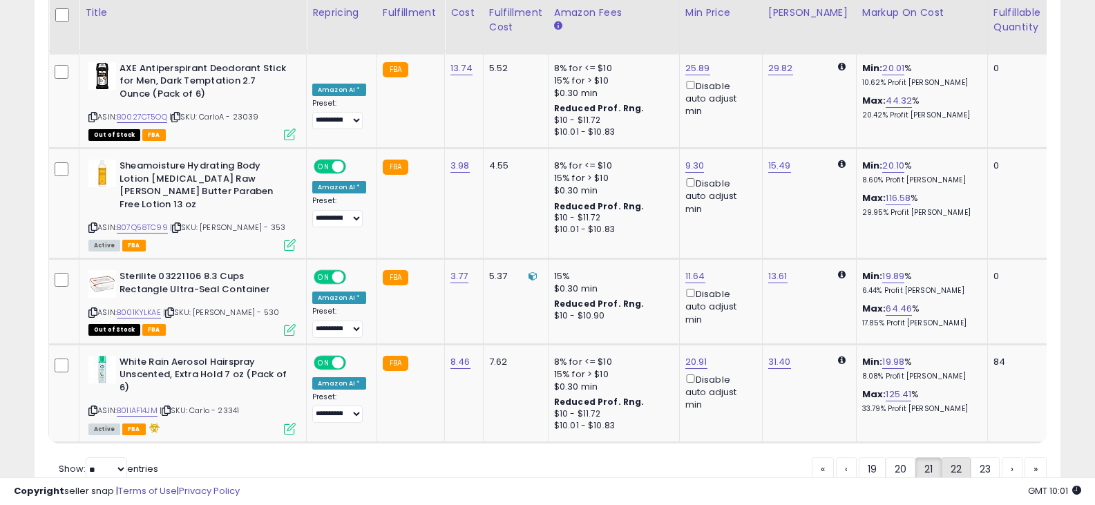
click at [950, 458] on link "22" at bounding box center [956, 469] width 29 height 23
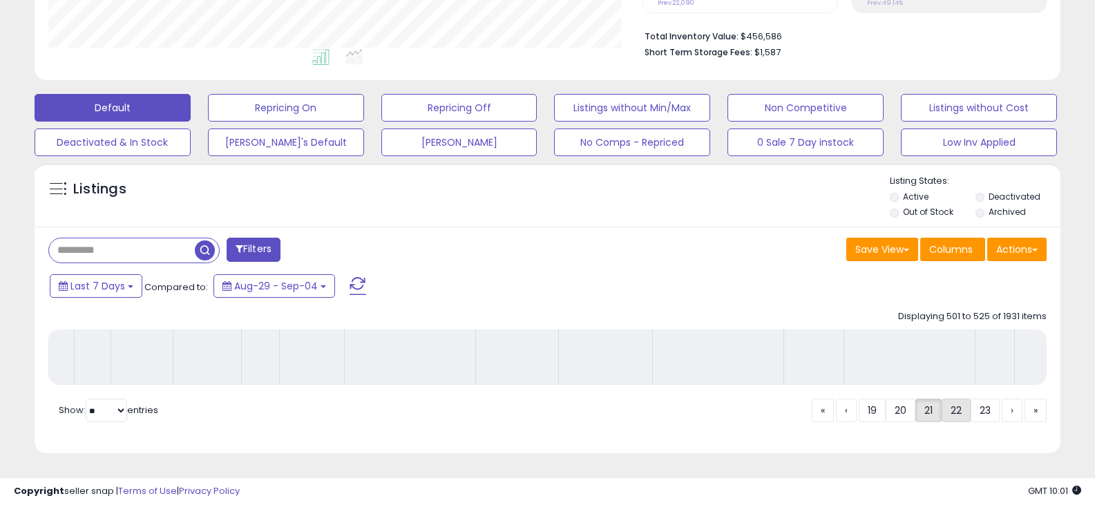
scroll to position [352, 0]
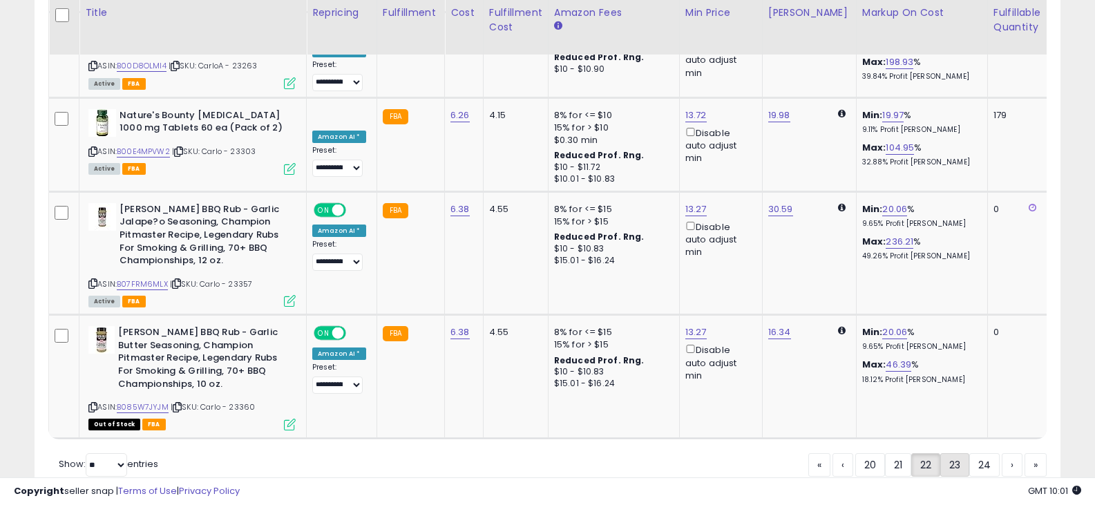
click at [946, 453] on link "23" at bounding box center [955, 464] width 29 height 23
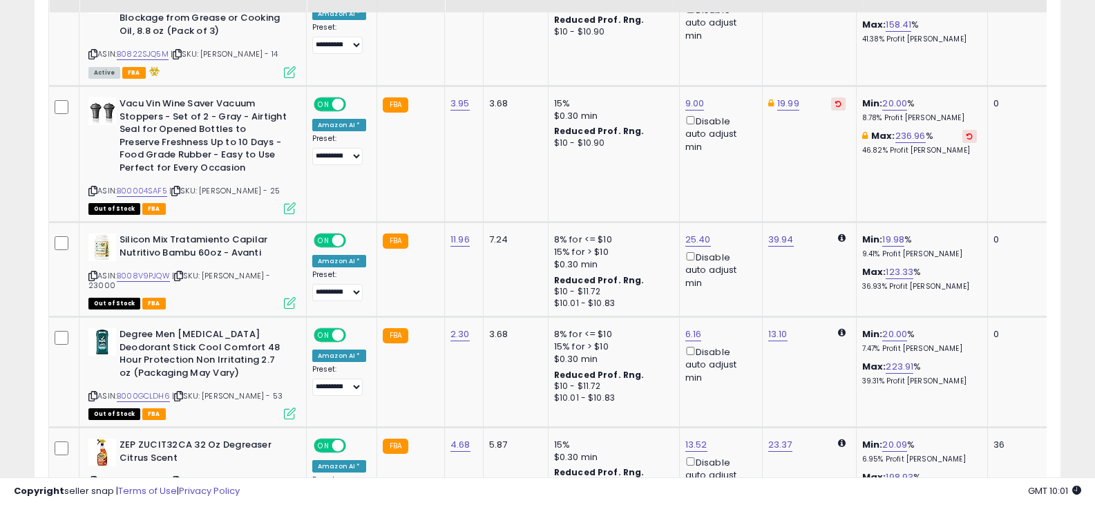
scroll to position [2879, 0]
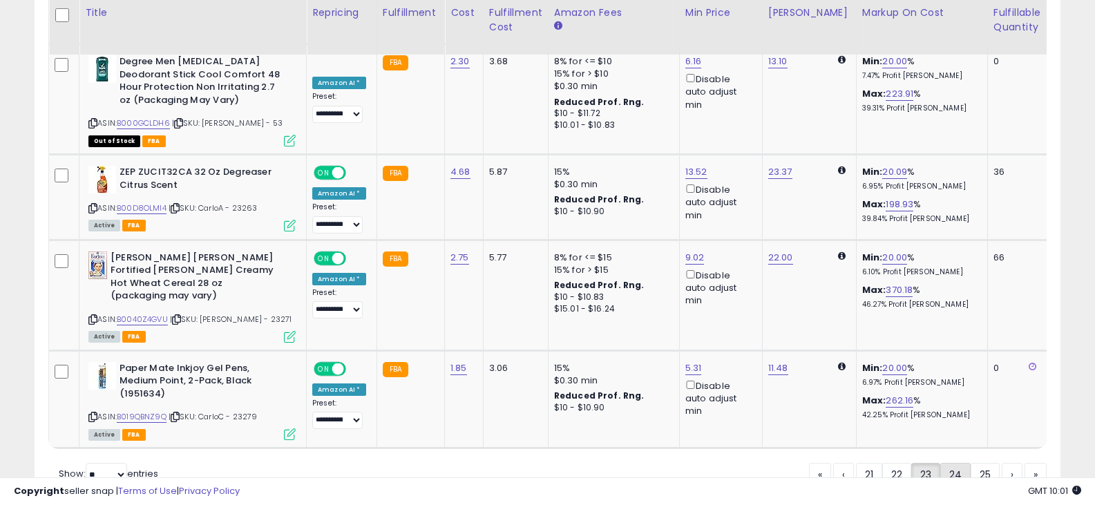
click at [960, 463] on link "24" at bounding box center [956, 474] width 30 height 23
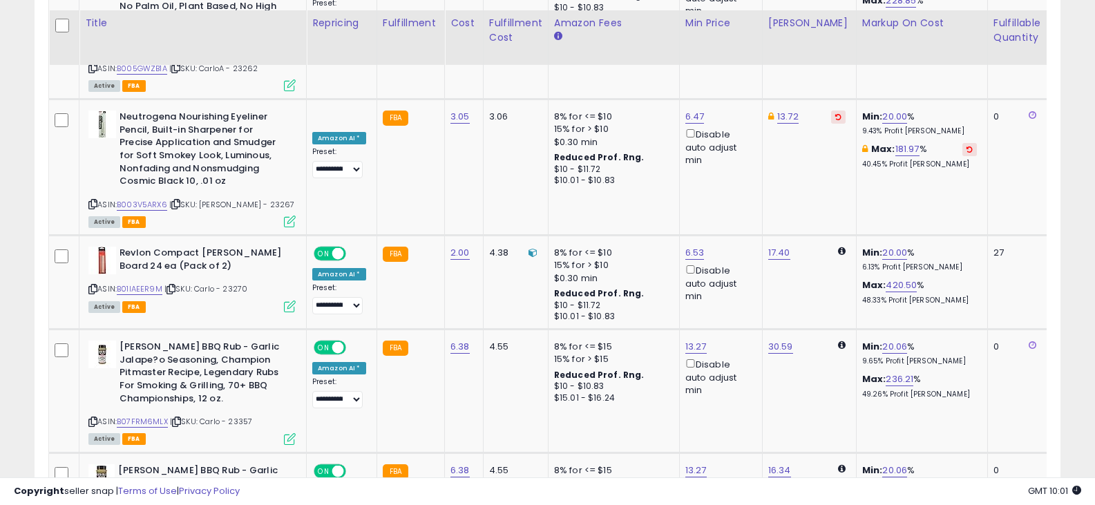
scroll to position [2919, 0]
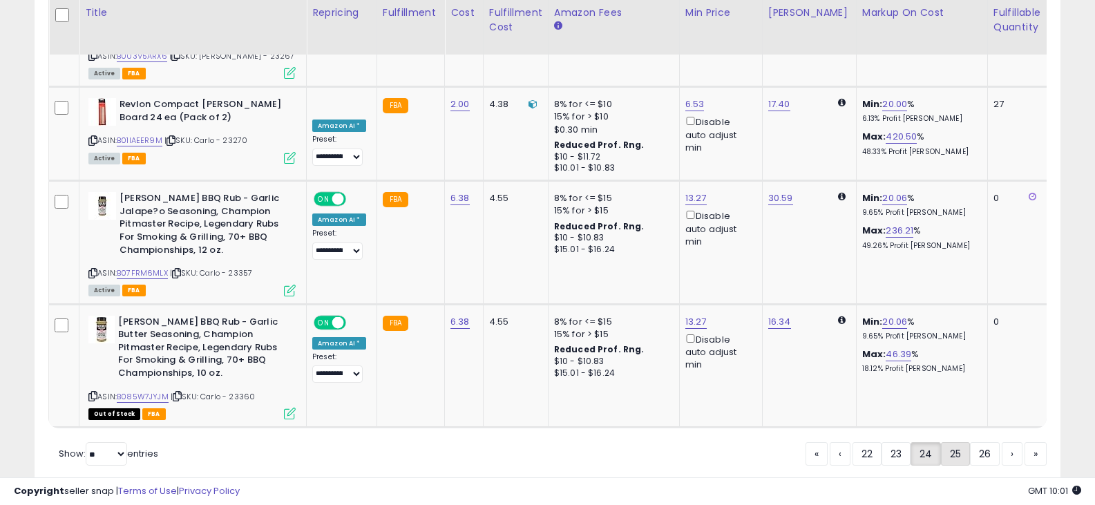
click at [948, 442] on link "25" at bounding box center [955, 453] width 29 height 23
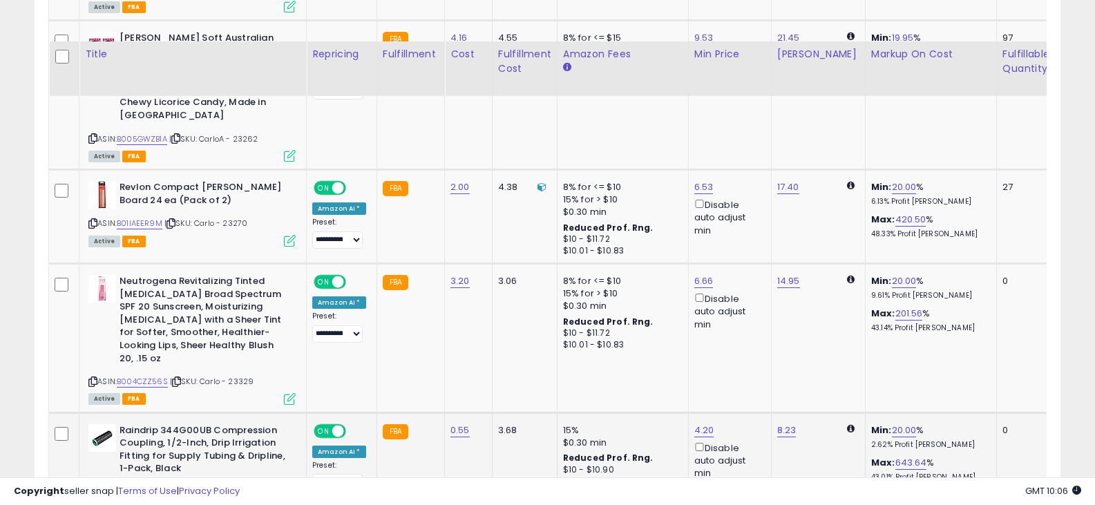
scroll to position [2988, 0]
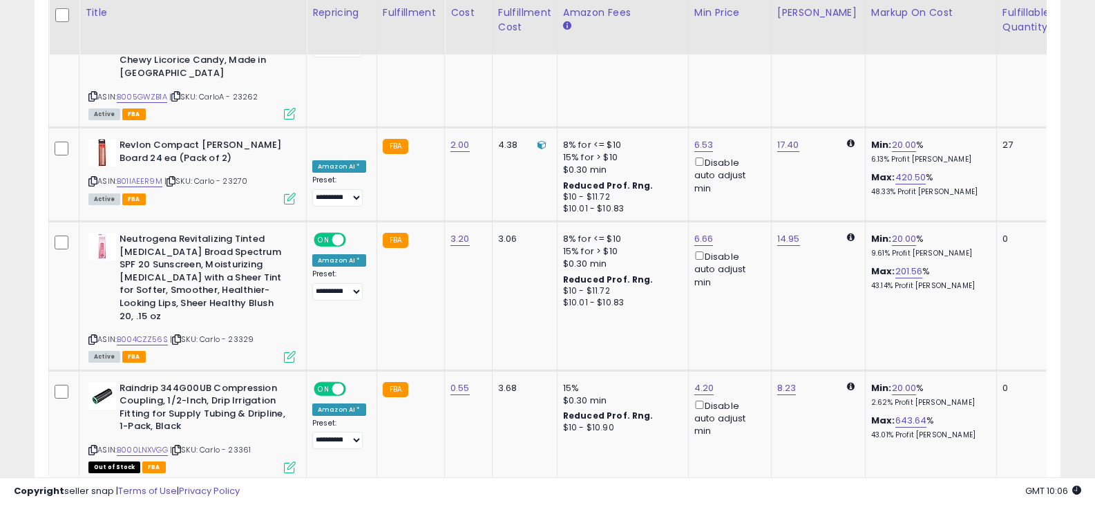
click at [951, 496] on link "26" at bounding box center [956, 507] width 30 height 23
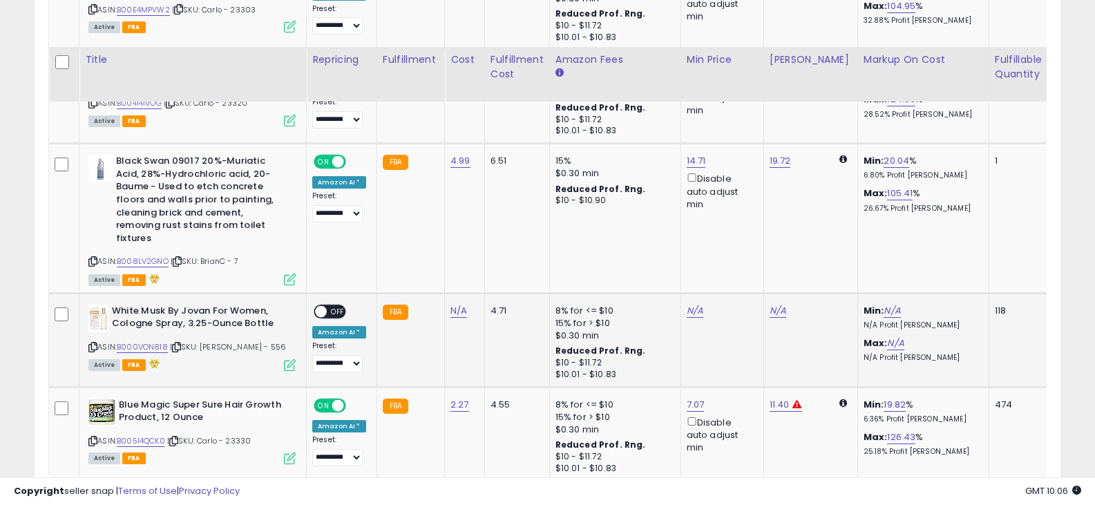
scroll to position [2940, 0]
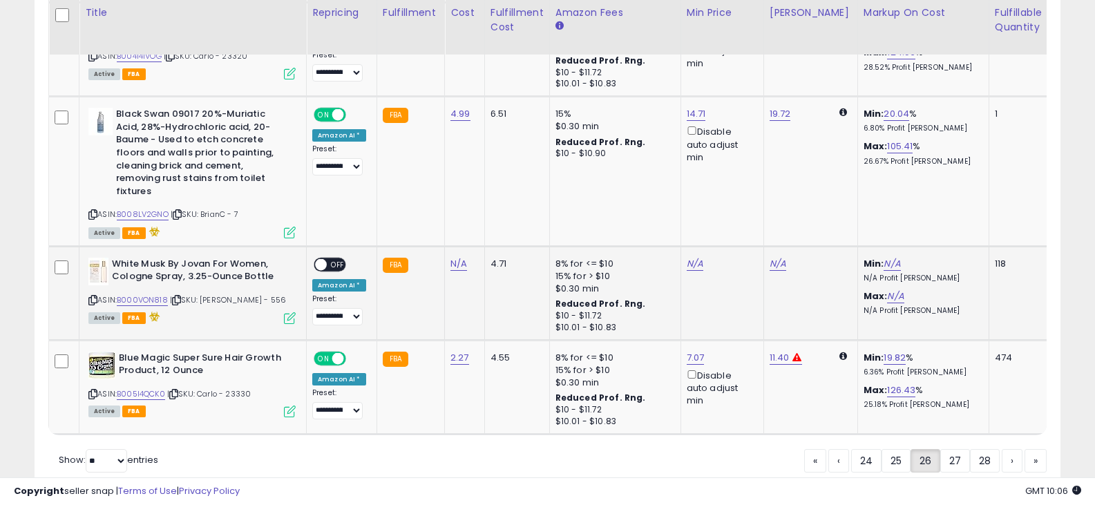
click at [94, 296] on icon at bounding box center [92, 300] width 9 height 8
click at [958, 449] on link "27" at bounding box center [956, 460] width 30 height 23
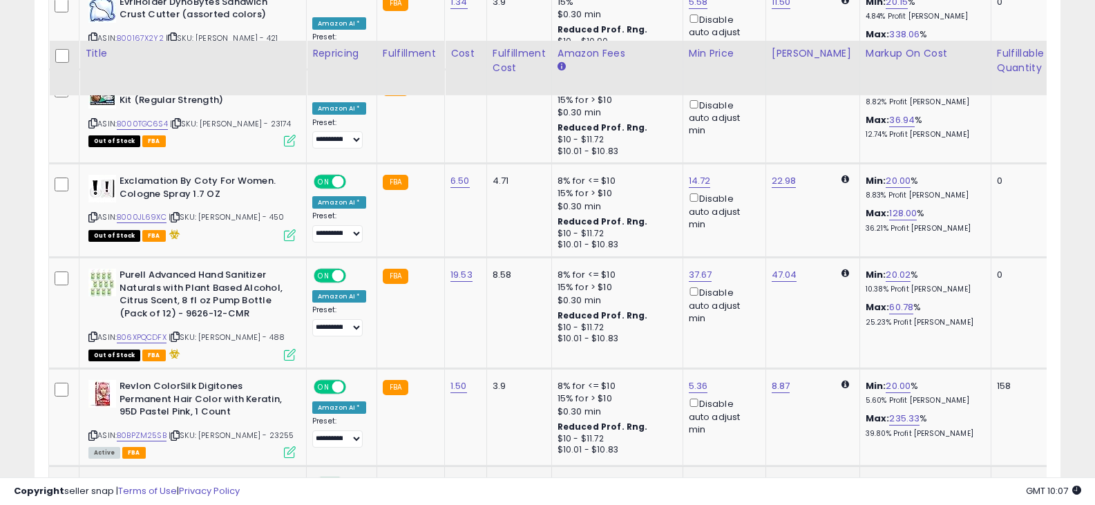
scroll to position [2861, 0]
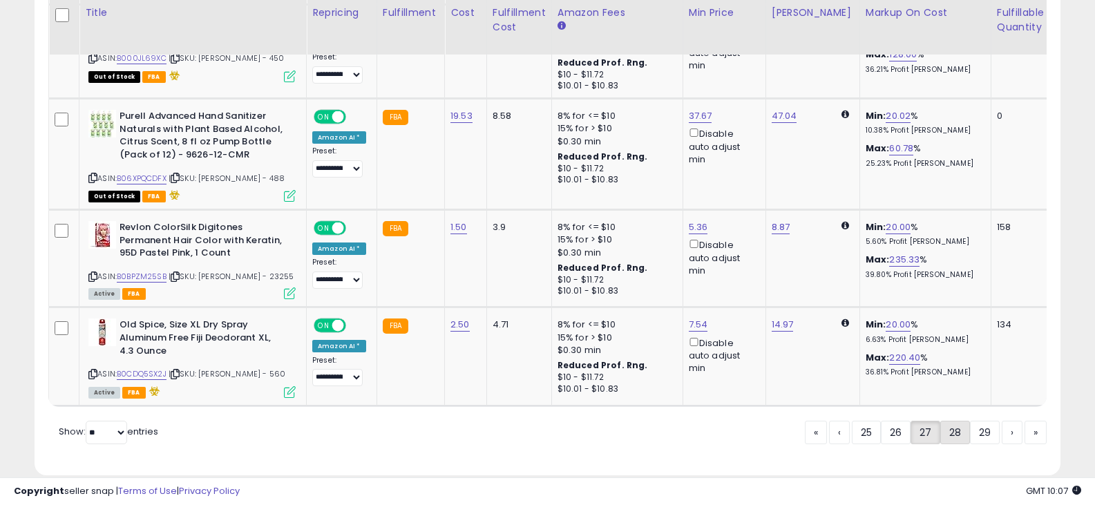
click at [948, 421] on link "28" at bounding box center [956, 432] width 30 height 23
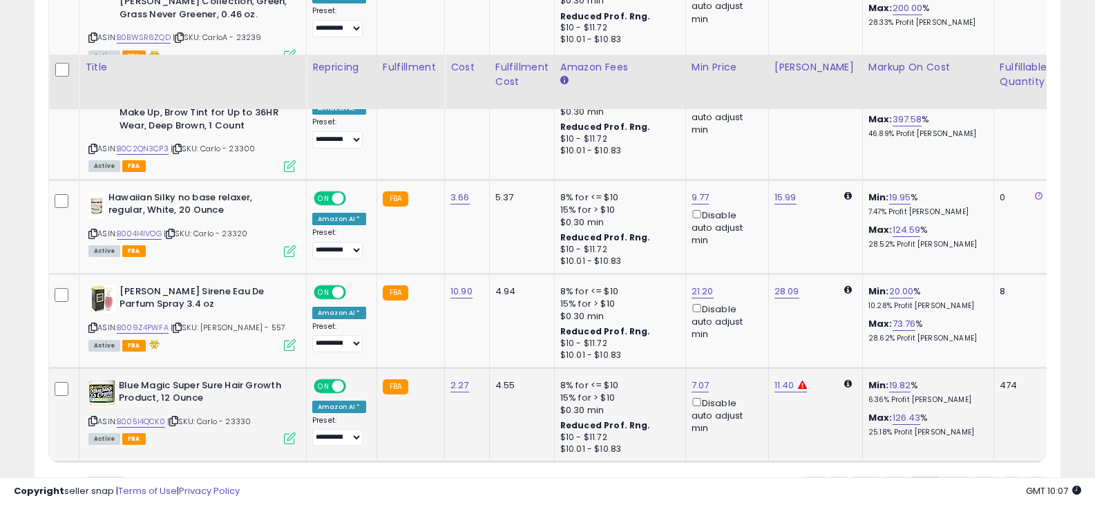
scroll to position [2894, 0]
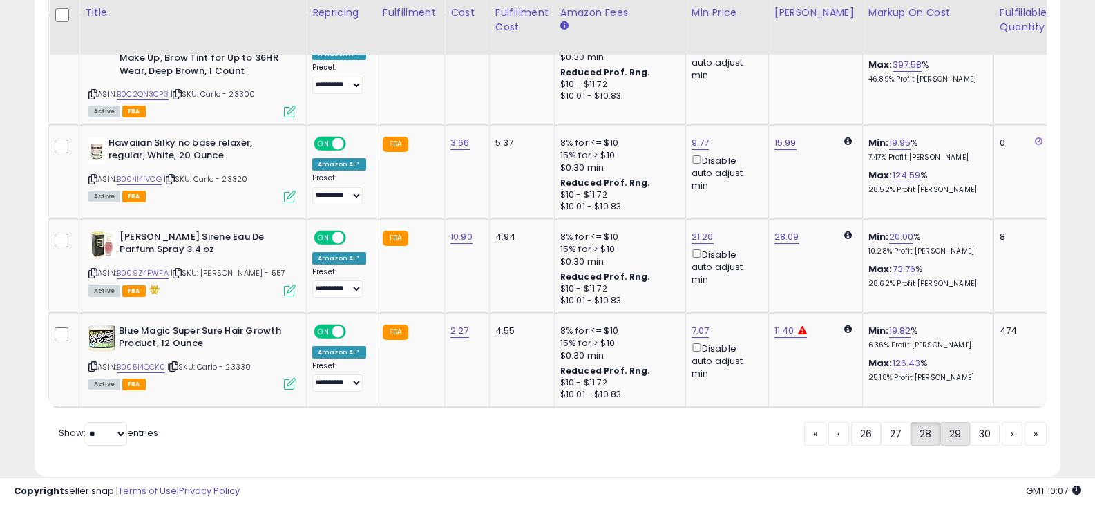
click at [947, 422] on link "29" at bounding box center [956, 433] width 30 height 23
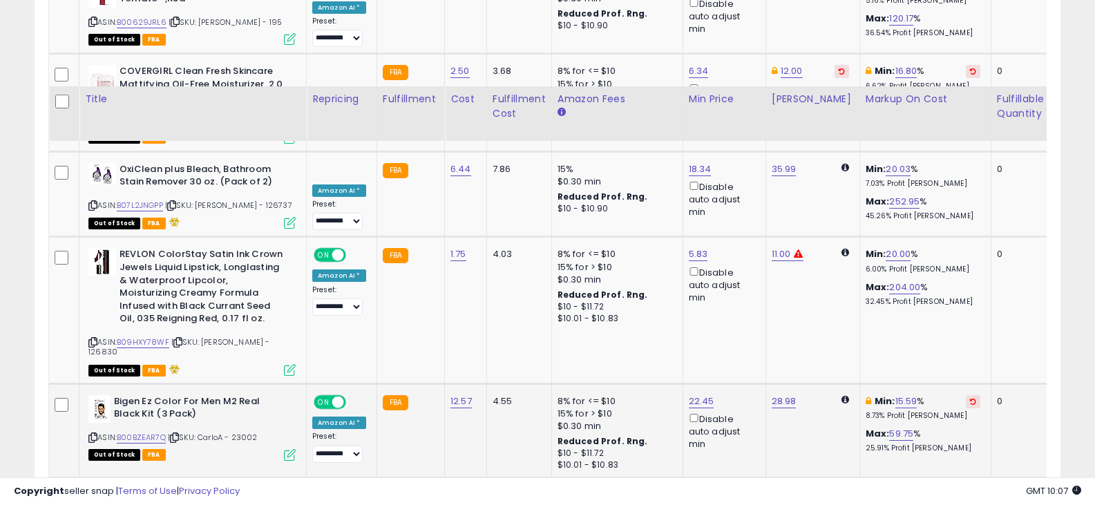
scroll to position [2971, 0]
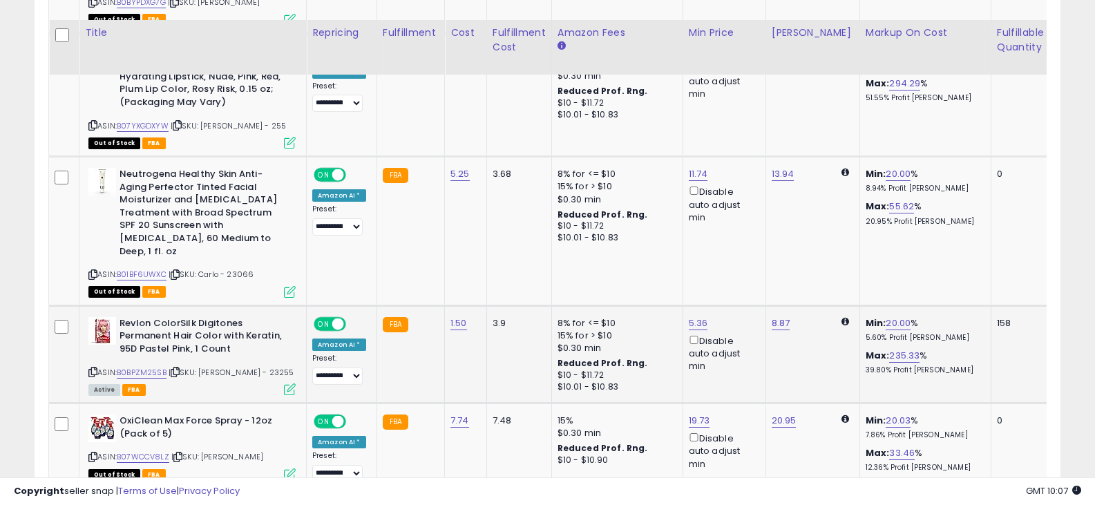
scroll to position [3001, 0]
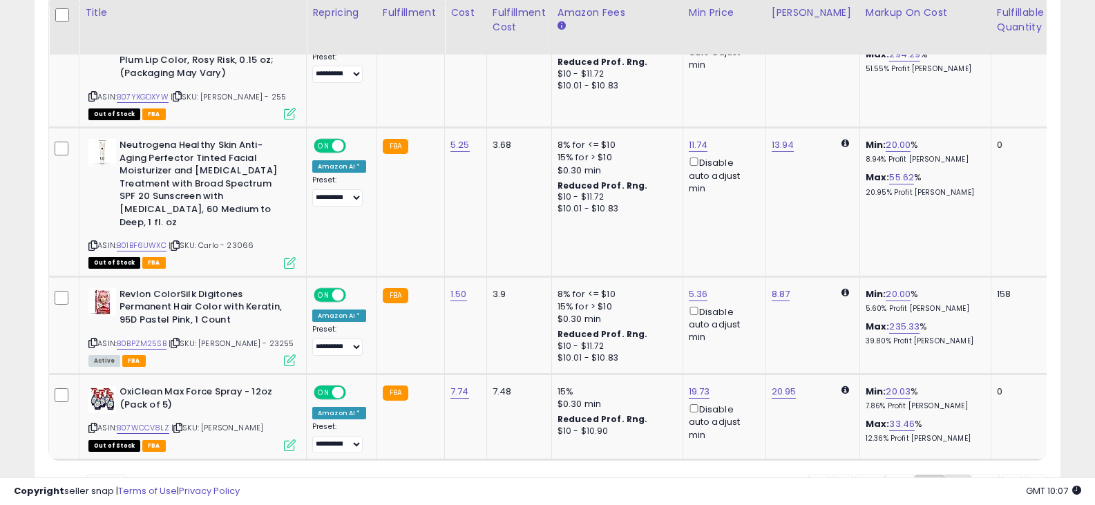
drag, startPoint x: 957, startPoint y: 411, endPoint x: 948, endPoint y: 408, distance: 10.3
click at [958, 475] on link "31" at bounding box center [958, 486] width 26 height 23
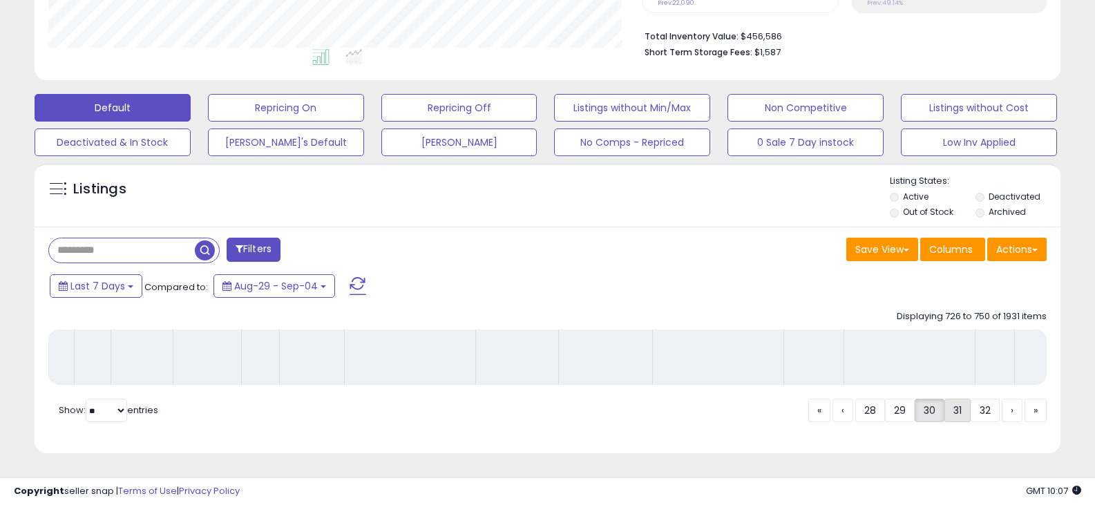
scroll to position [352, 0]
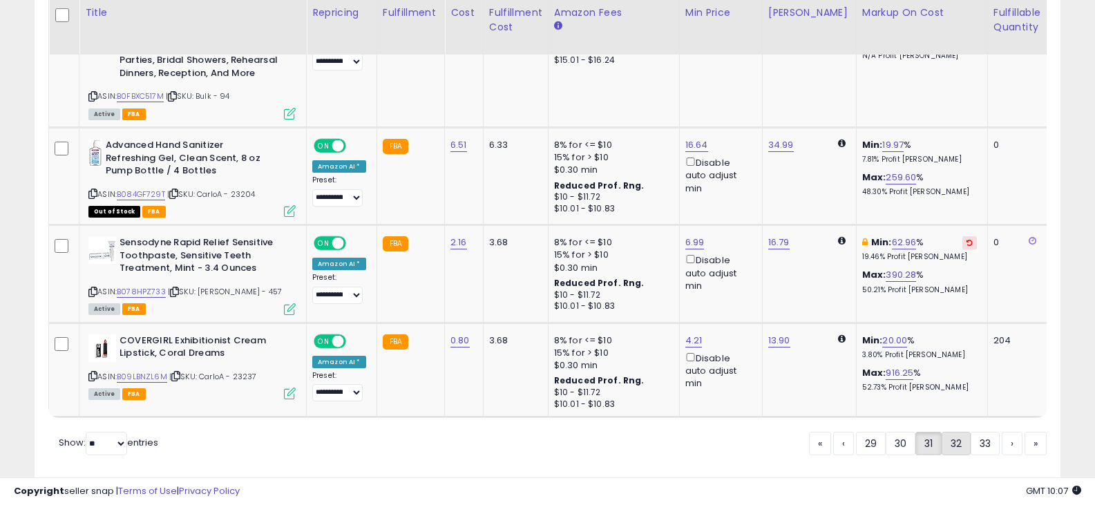
click at [950, 432] on link "32" at bounding box center [956, 443] width 29 height 23
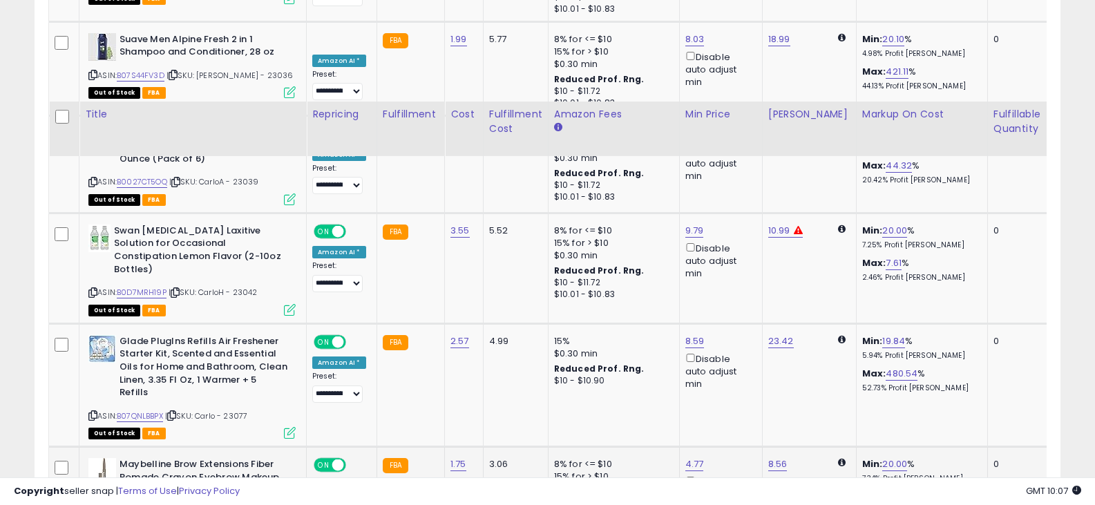
scroll to position [2797, 0]
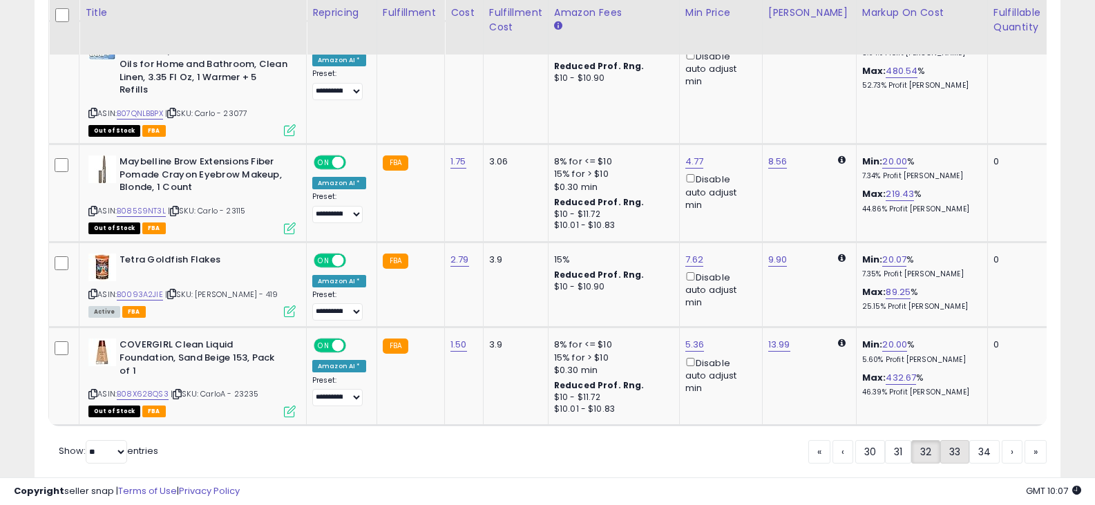
click at [955, 440] on link "33" at bounding box center [955, 451] width 29 height 23
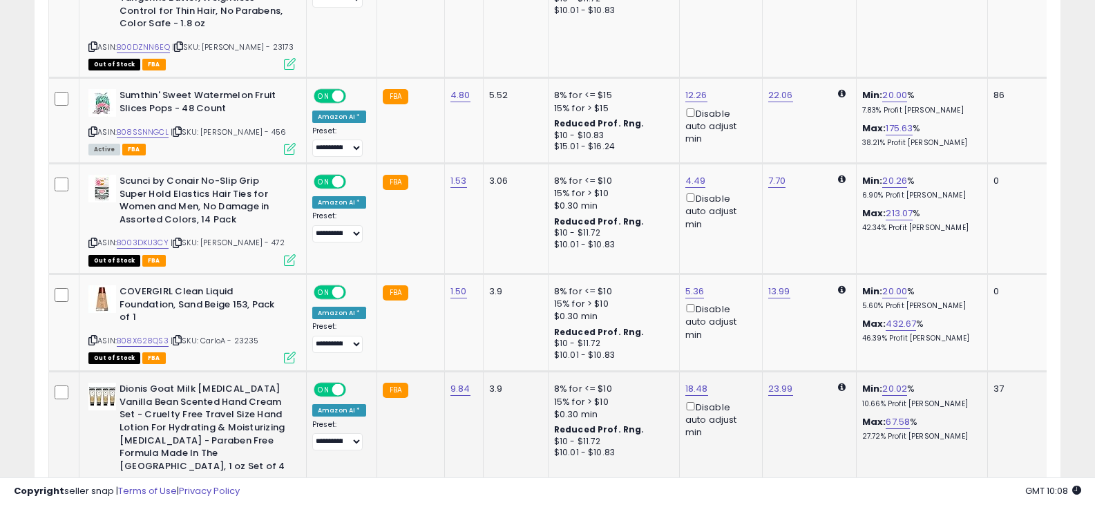
scroll to position [2902, 0]
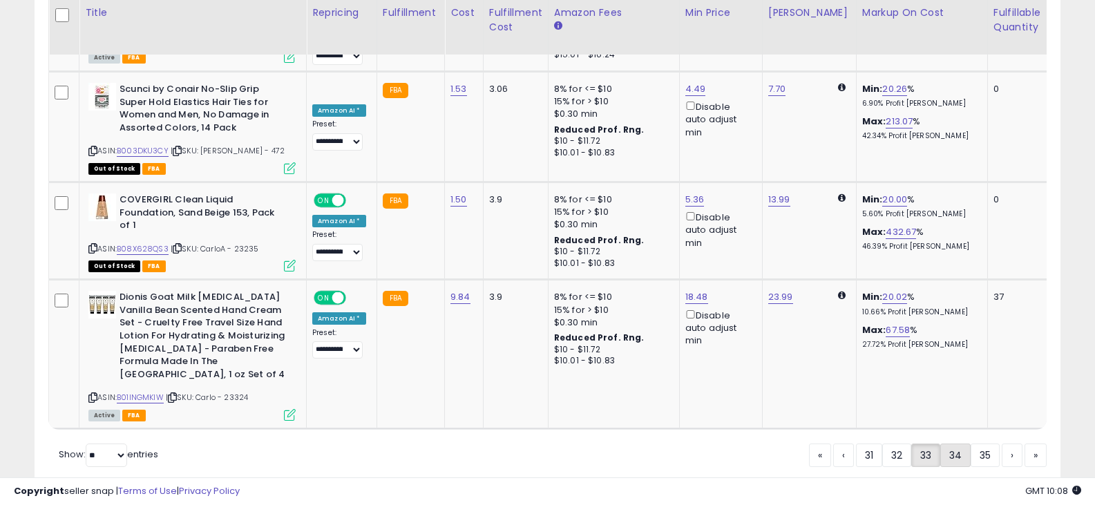
click at [955, 444] on link "34" at bounding box center [956, 455] width 30 height 23
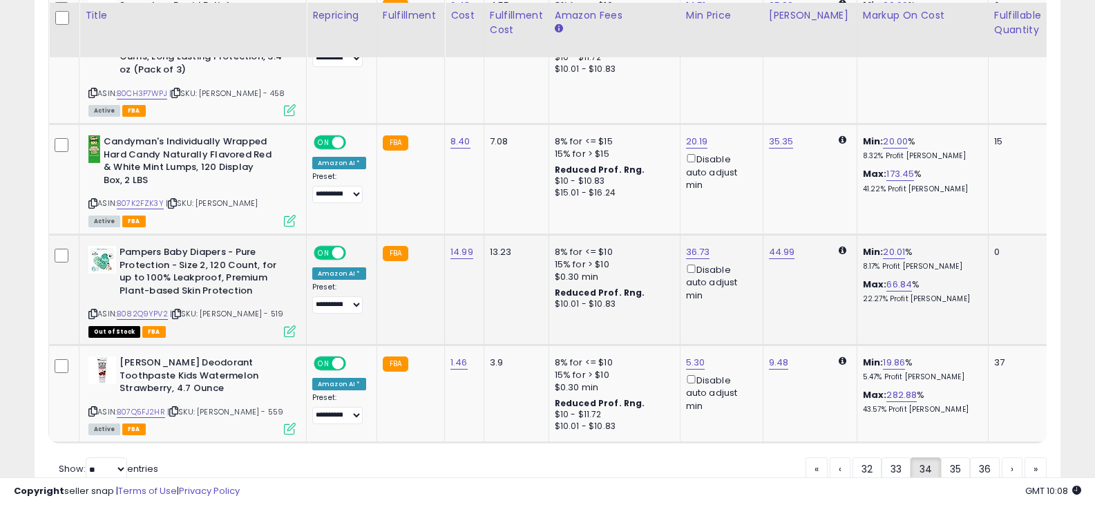
scroll to position [2886, 0]
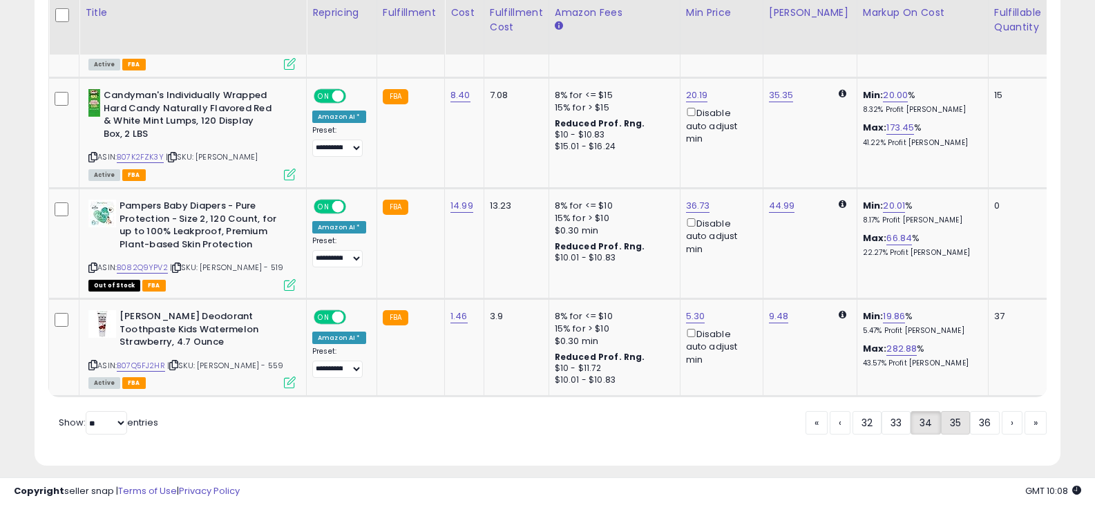
click at [948, 414] on link "35" at bounding box center [955, 422] width 29 height 23
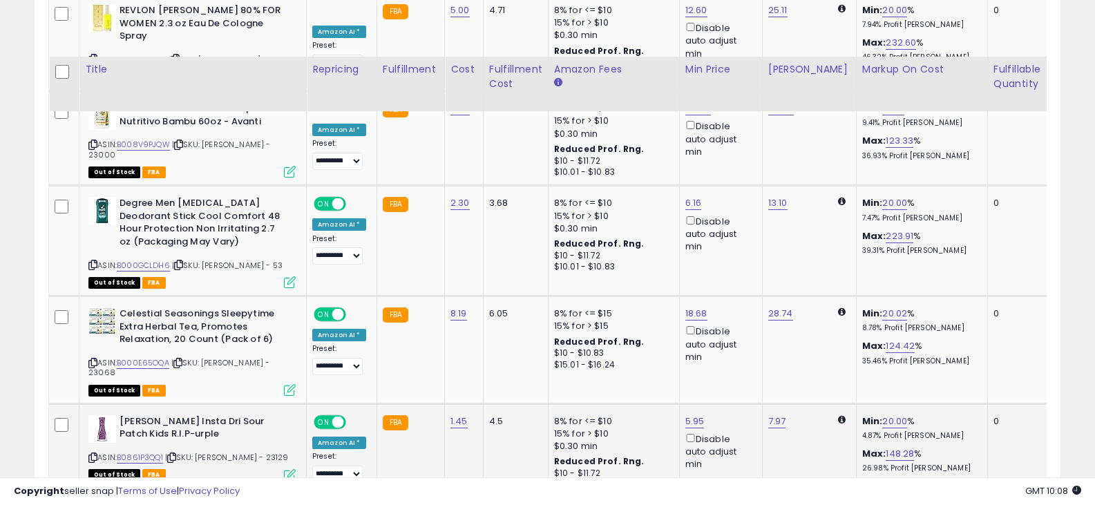
scroll to position [2864, 0]
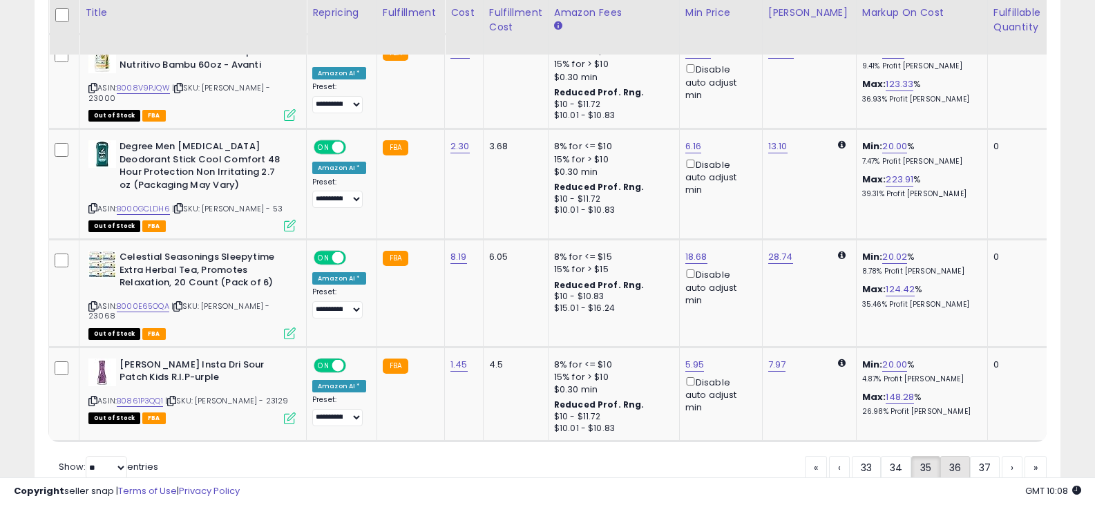
click at [956, 456] on link "36" at bounding box center [956, 467] width 30 height 23
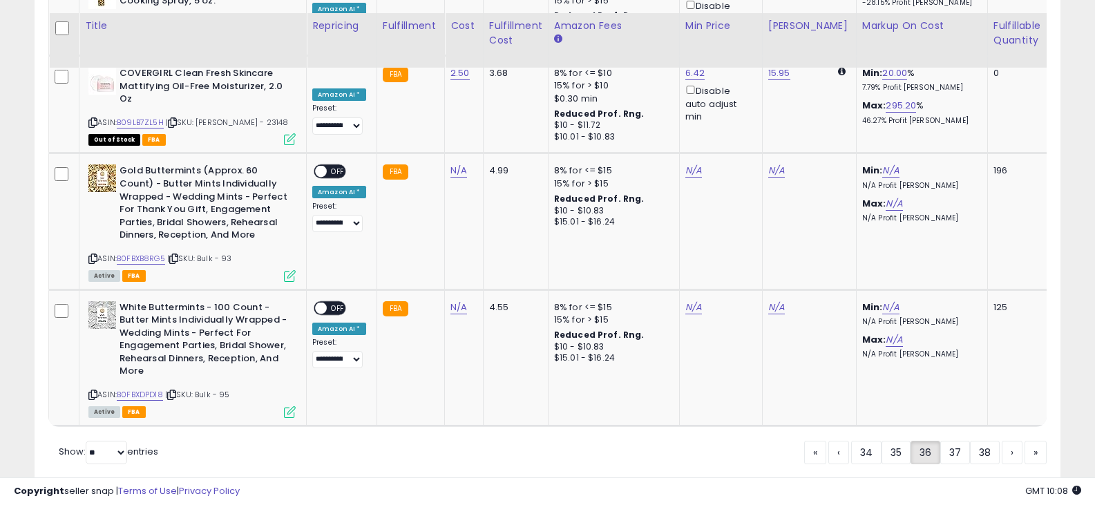
scroll to position [2909, 0]
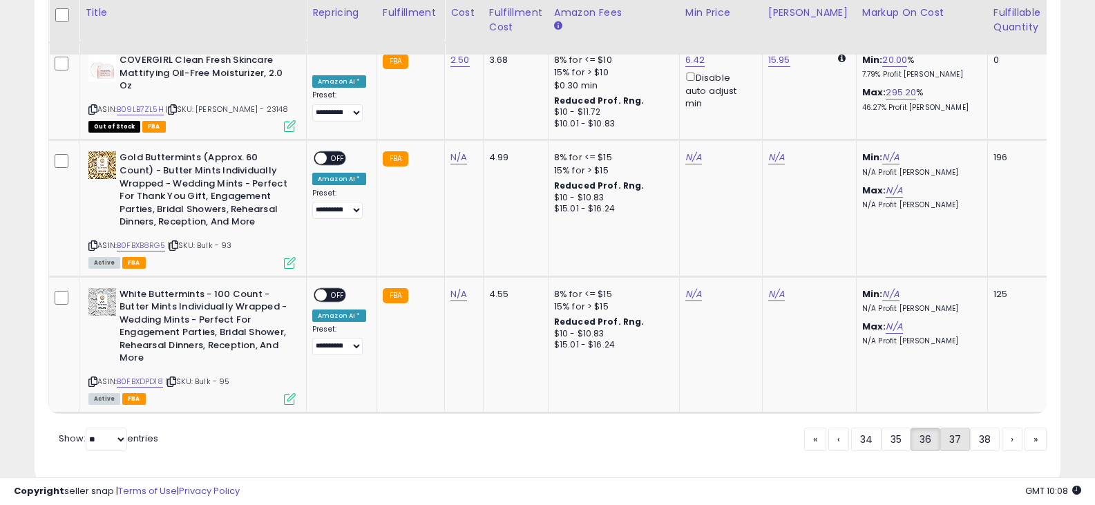
click at [959, 428] on link "37" at bounding box center [956, 439] width 30 height 23
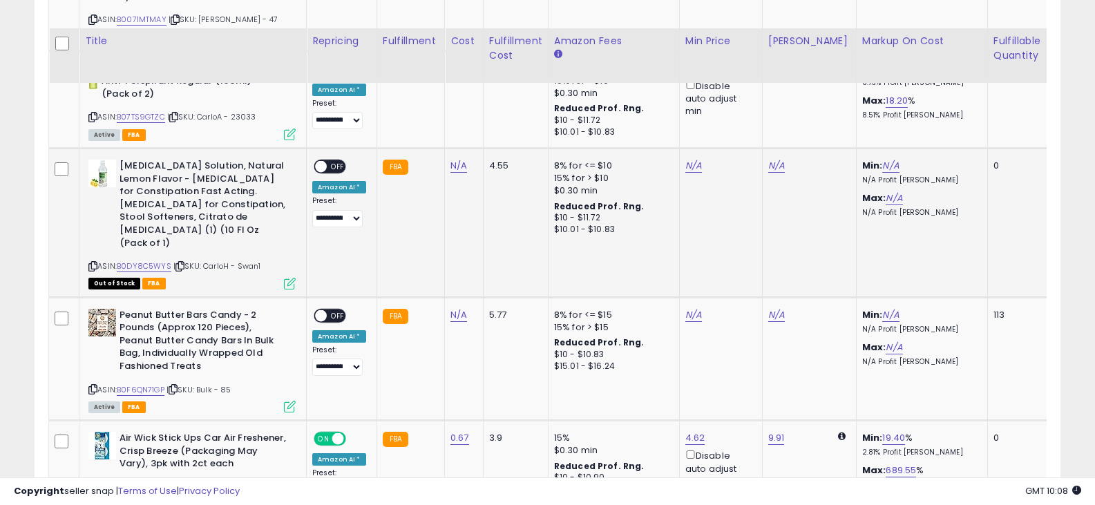
scroll to position [2494, 0]
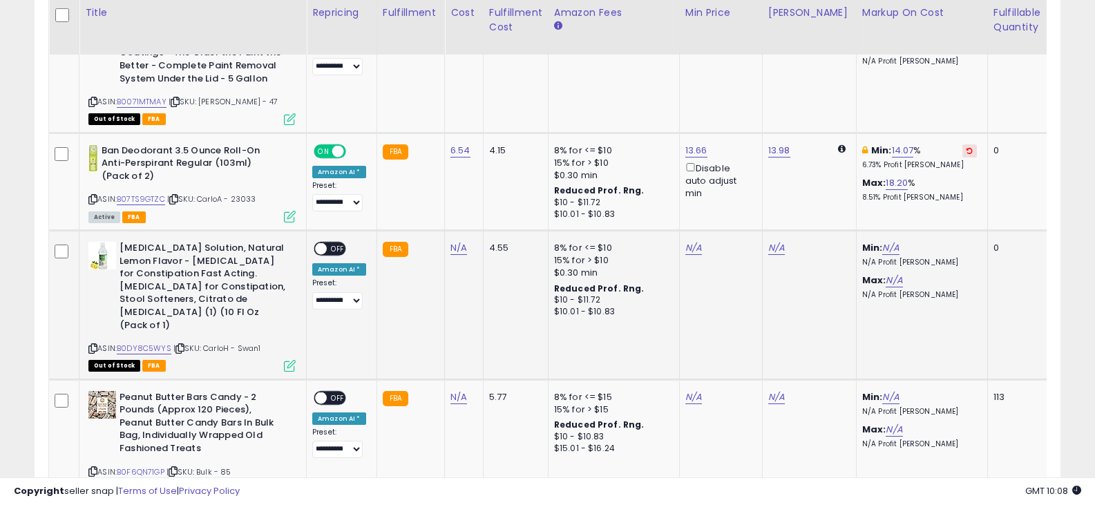
click at [91, 345] on icon at bounding box center [92, 349] width 9 height 8
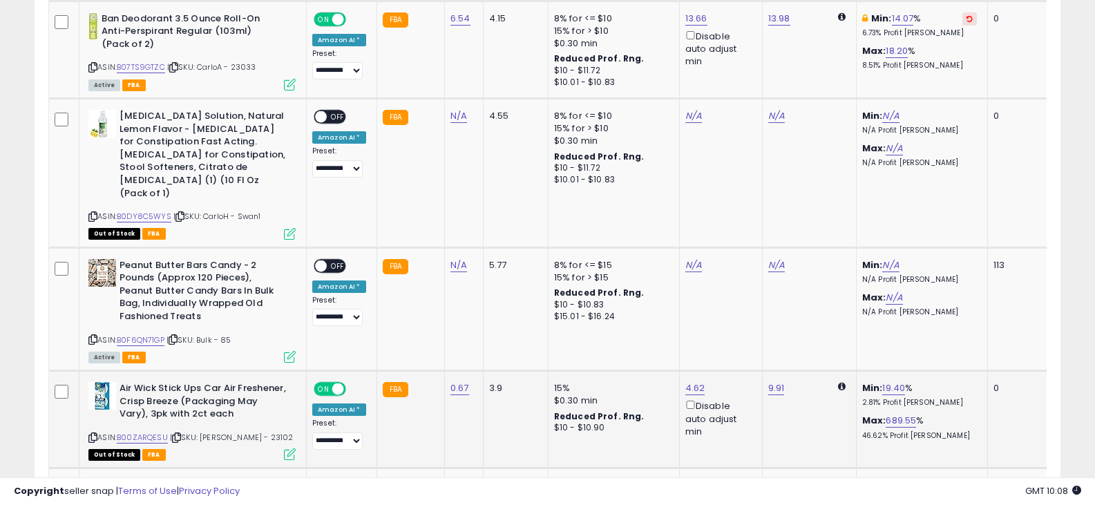
scroll to position [2633, 0]
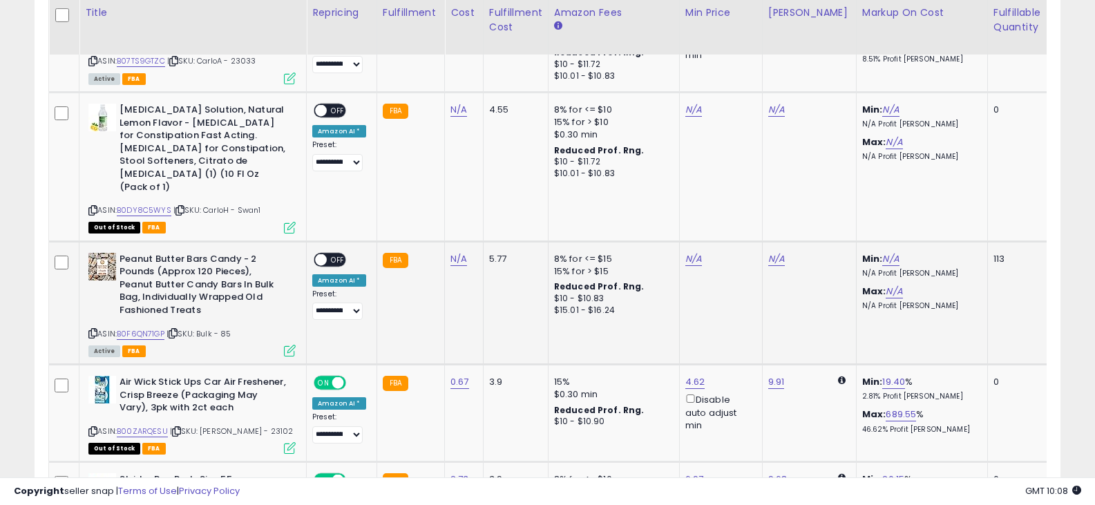
click at [92, 330] on icon at bounding box center [92, 334] width 9 height 8
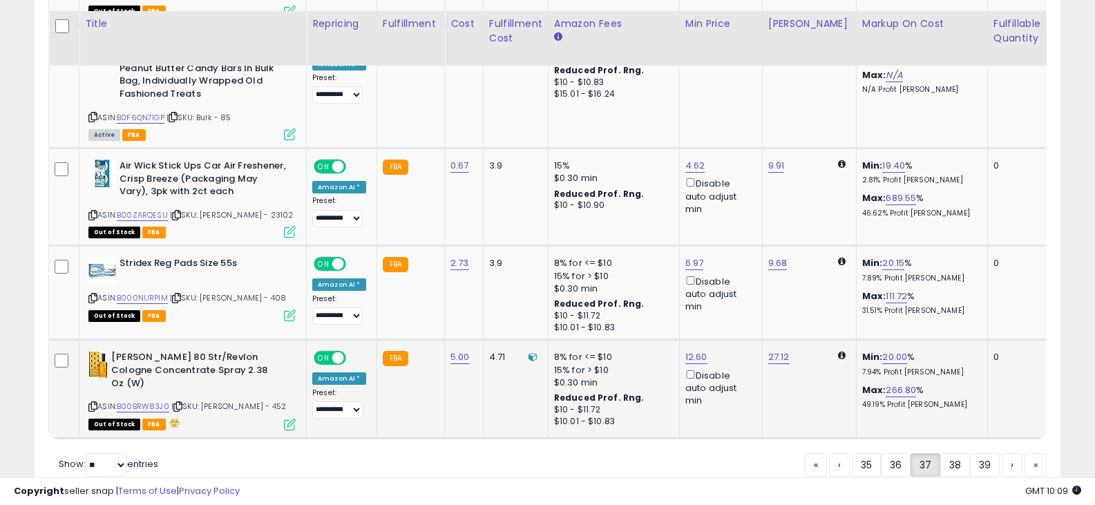
scroll to position [2860, 0]
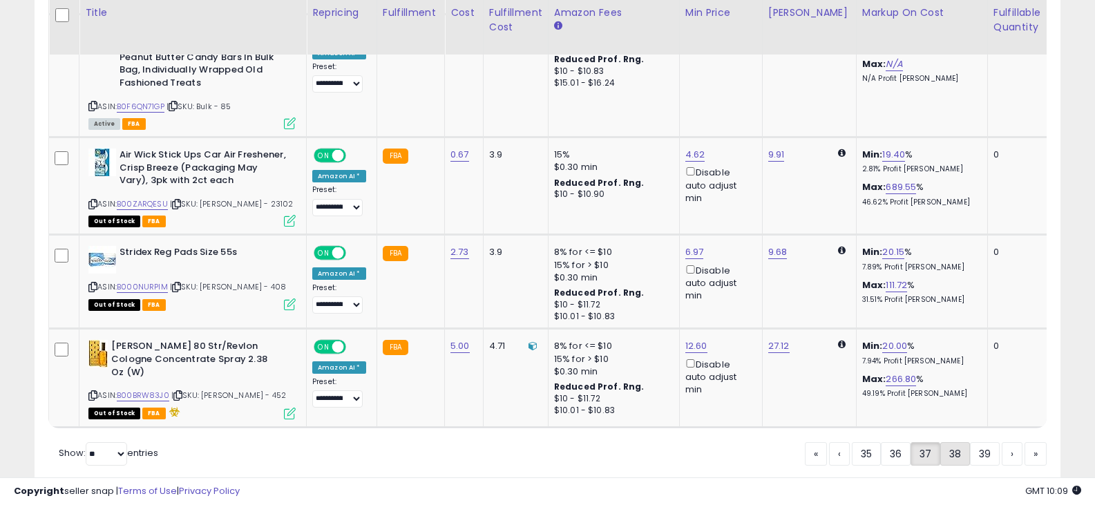
click at [958, 442] on link "38" at bounding box center [956, 453] width 30 height 23
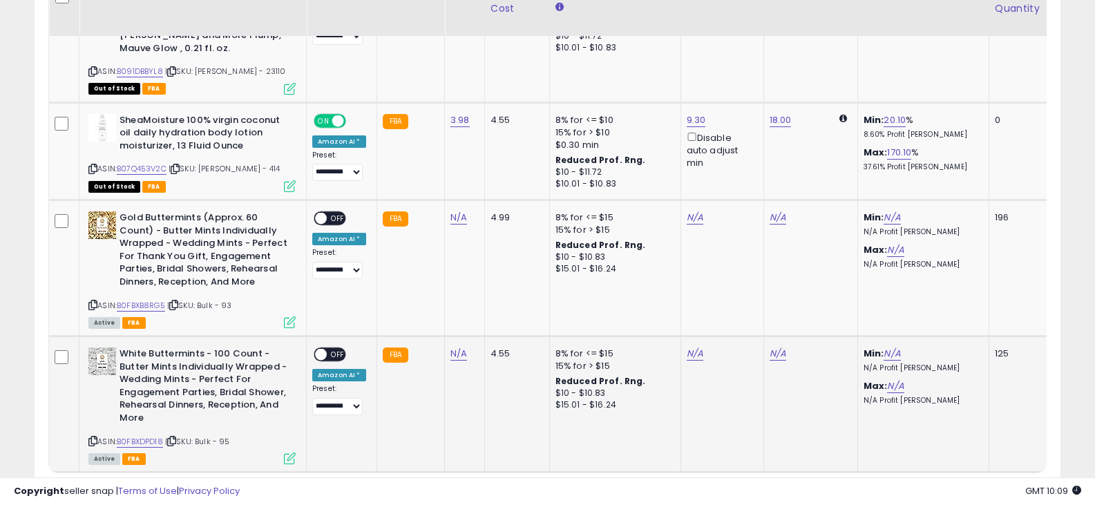
scroll to position [2960, 0]
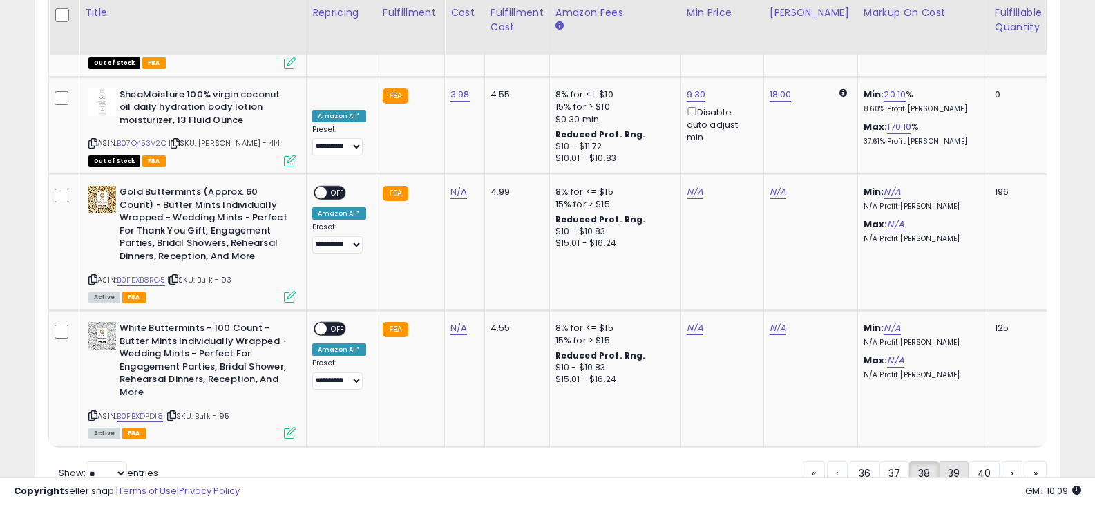
click at [957, 462] on link "39" at bounding box center [954, 473] width 30 height 23
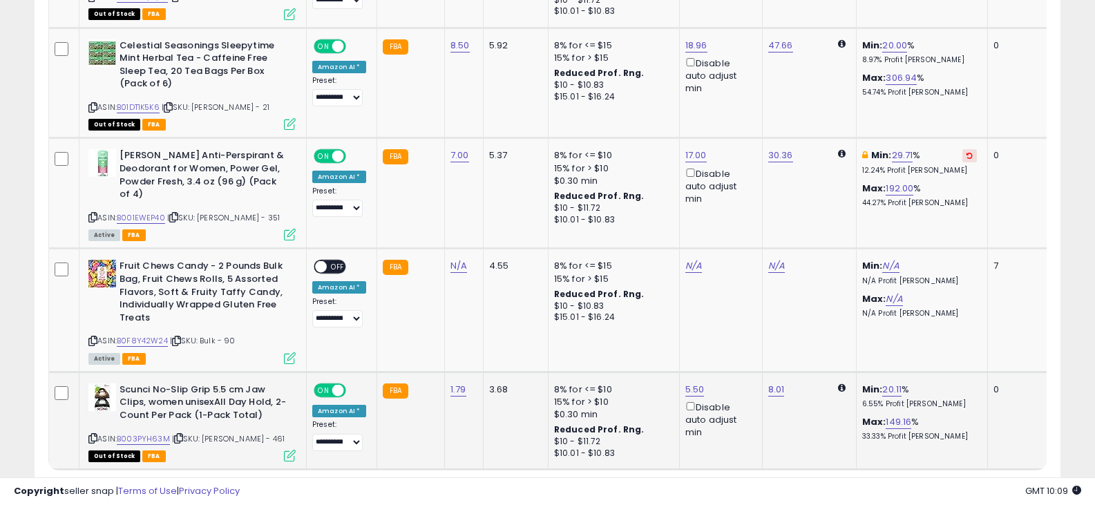
scroll to position [2894, 0]
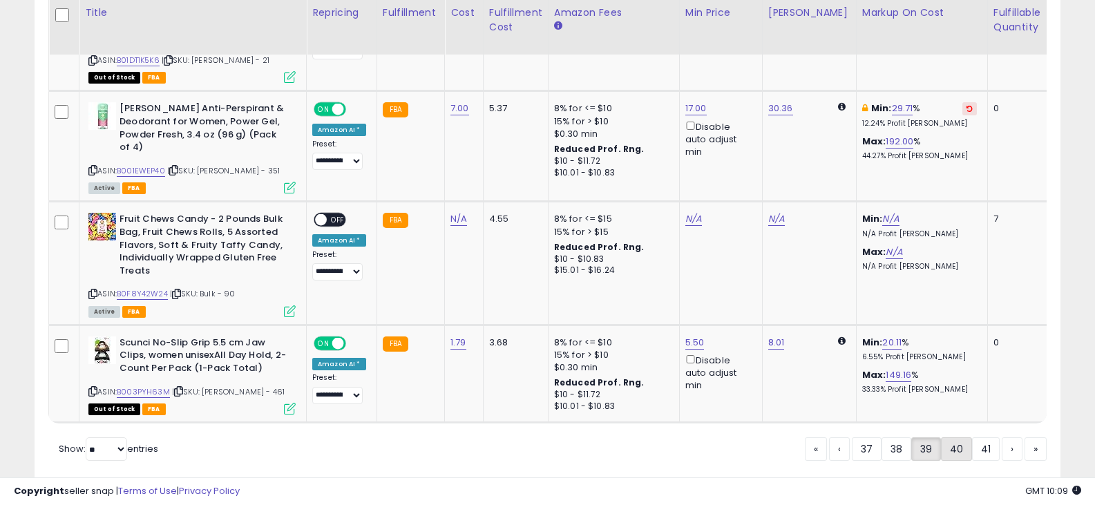
click at [960, 437] on link "40" at bounding box center [956, 448] width 31 height 23
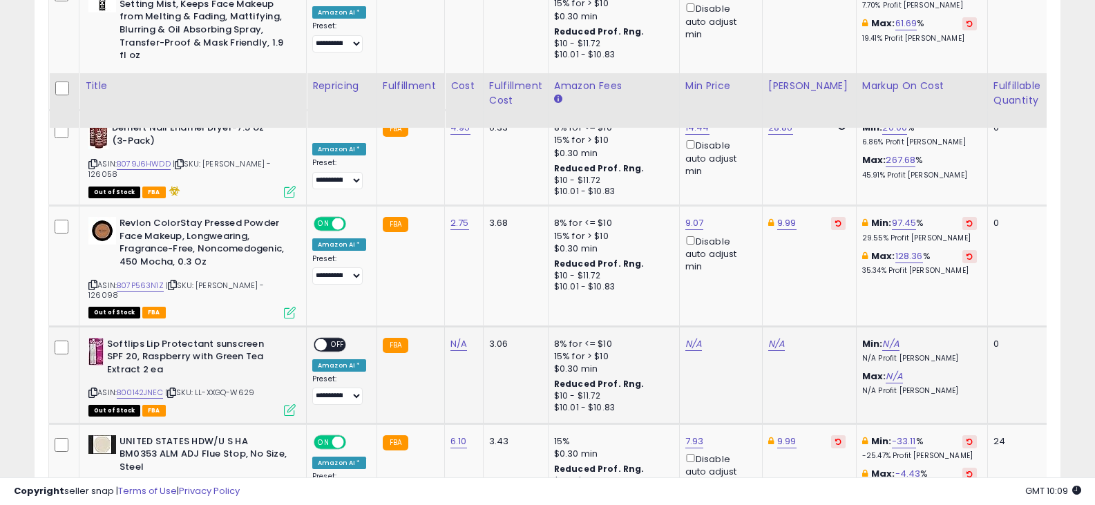
scroll to position [1734, 0]
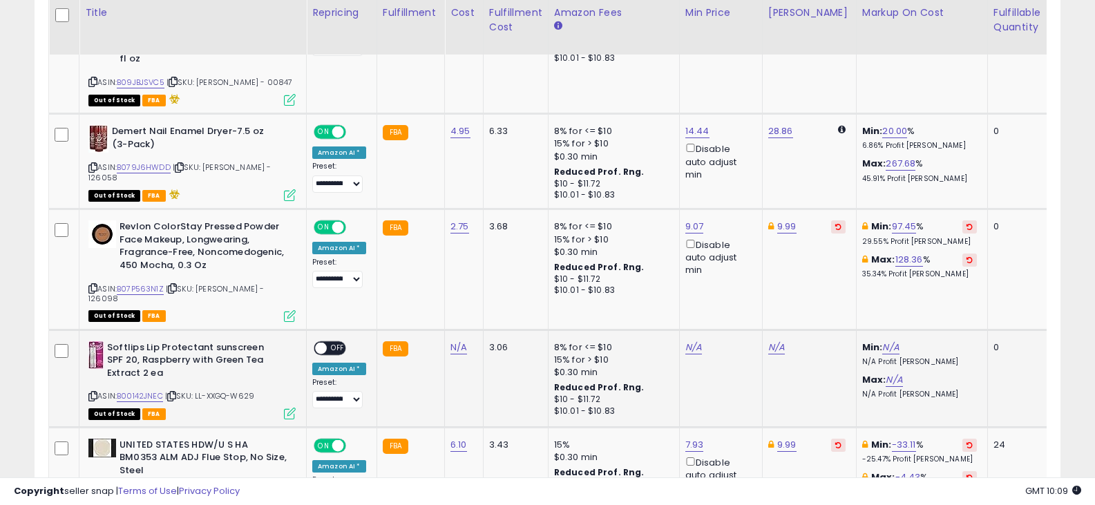
click at [94, 393] on icon at bounding box center [92, 397] width 9 height 8
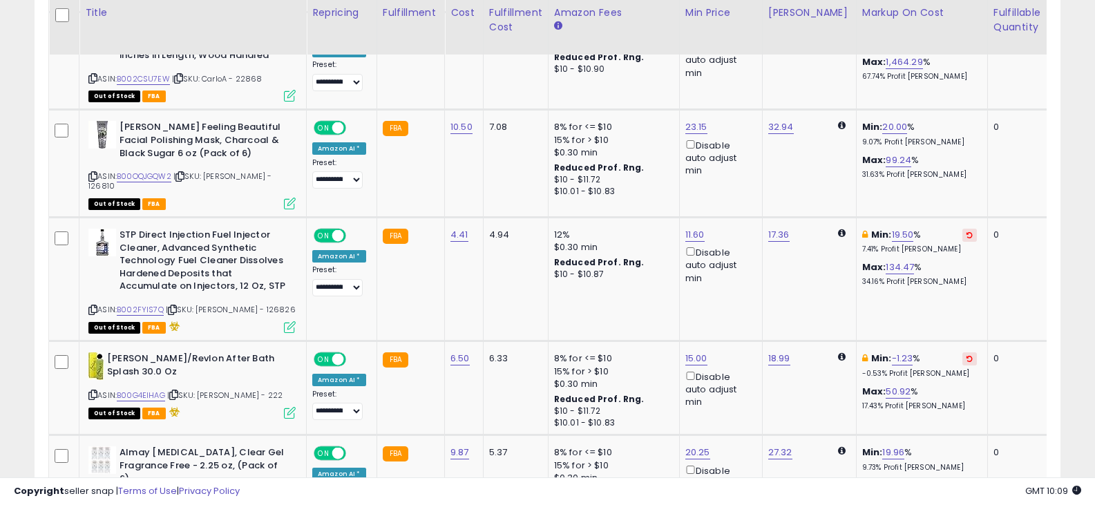
scroll to position [2946, 0]
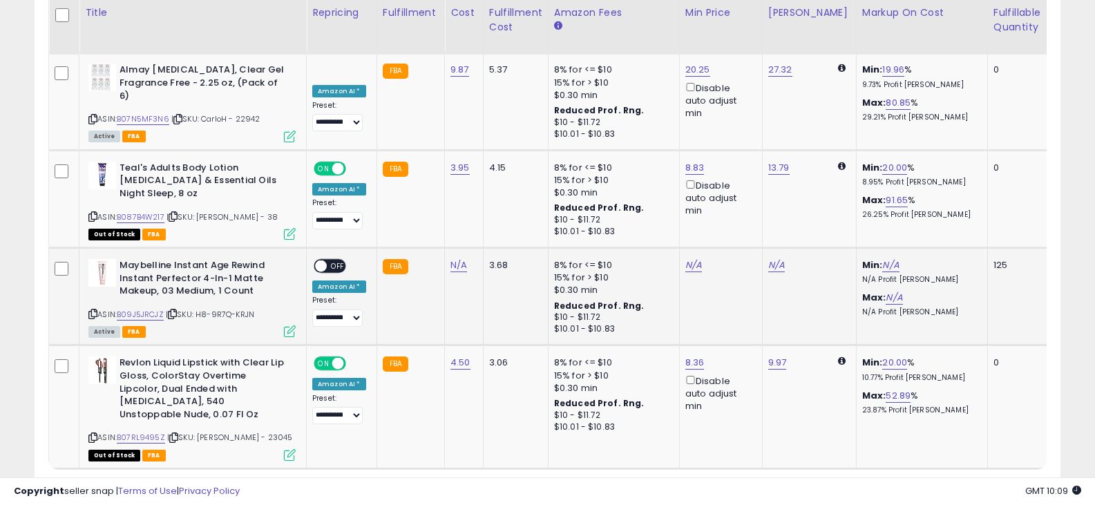
click at [92, 310] on icon at bounding box center [92, 314] width 9 height 8
click at [943, 484] on link "41" at bounding box center [956, 495] width 28 height 23
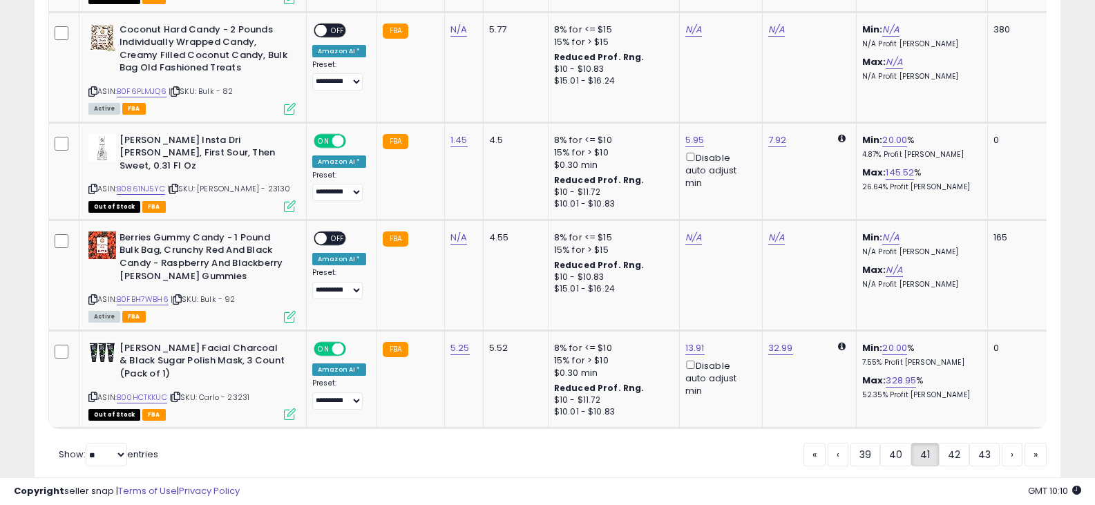
scroll to position [3005, 0]
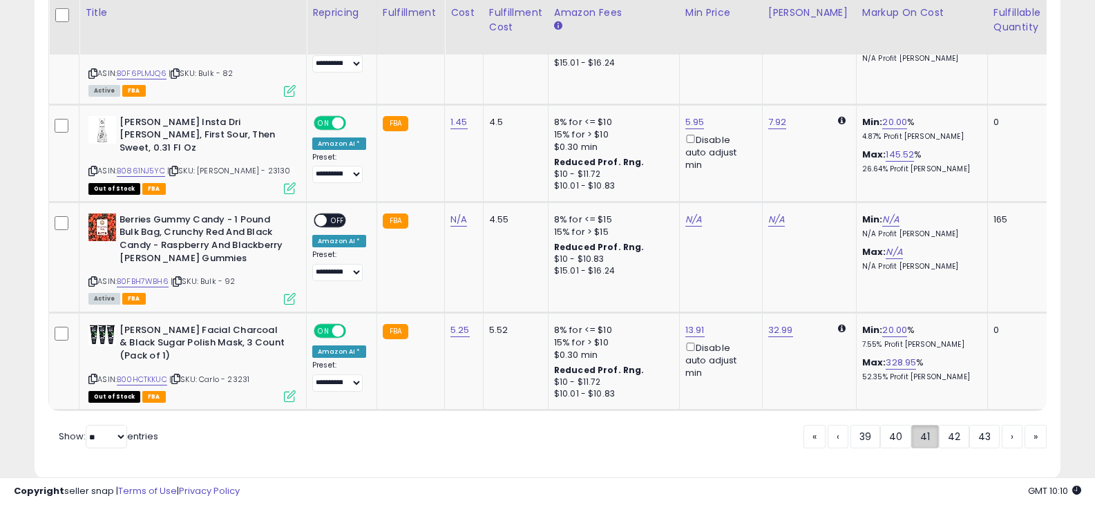
drag, startPoint x: 950, startPoint y: 417, endPoint x: 916, endPoint y: 412, distance: 33.5
click at [950, 425] on link "42" at bounding box center [954, 436] width 30 height 23
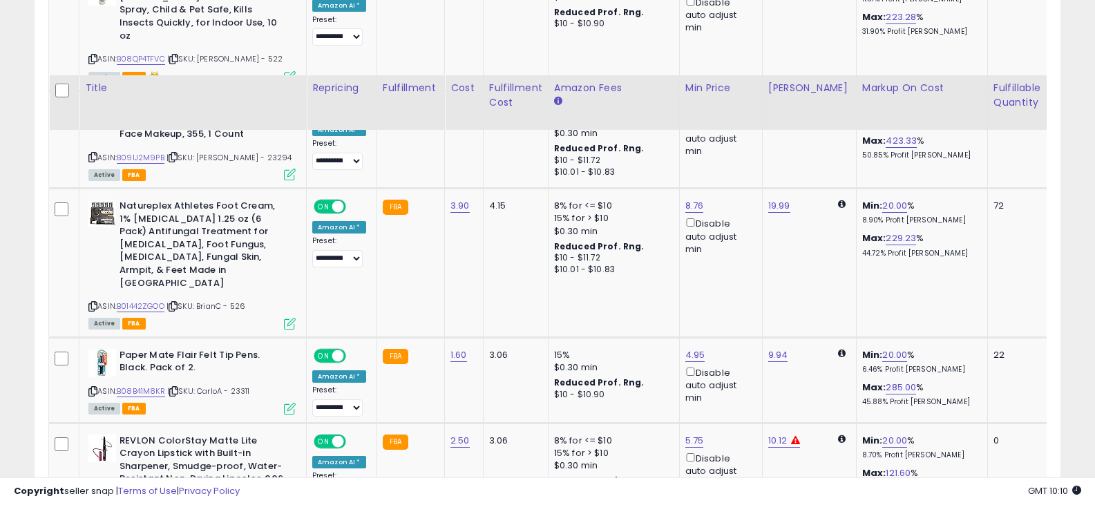
scroll to position [2863, 0]
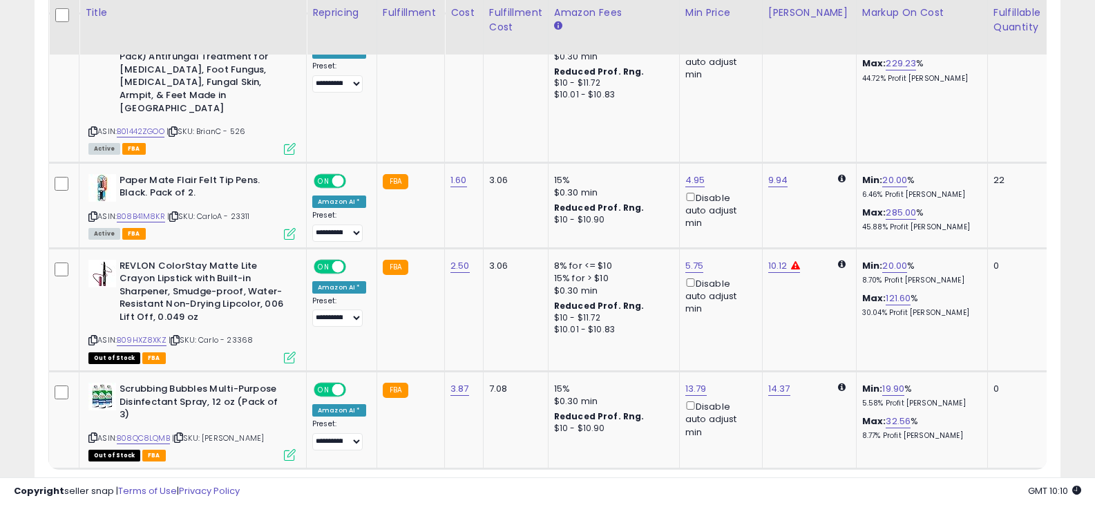
click at [961, 484] on div "« ‹ 40 41 42 43 44 › »" at bounding box center [924, 497] width 245 height 27
click at [956, 484] on link "43" at bounding box center [953, 495] width 30 height 23
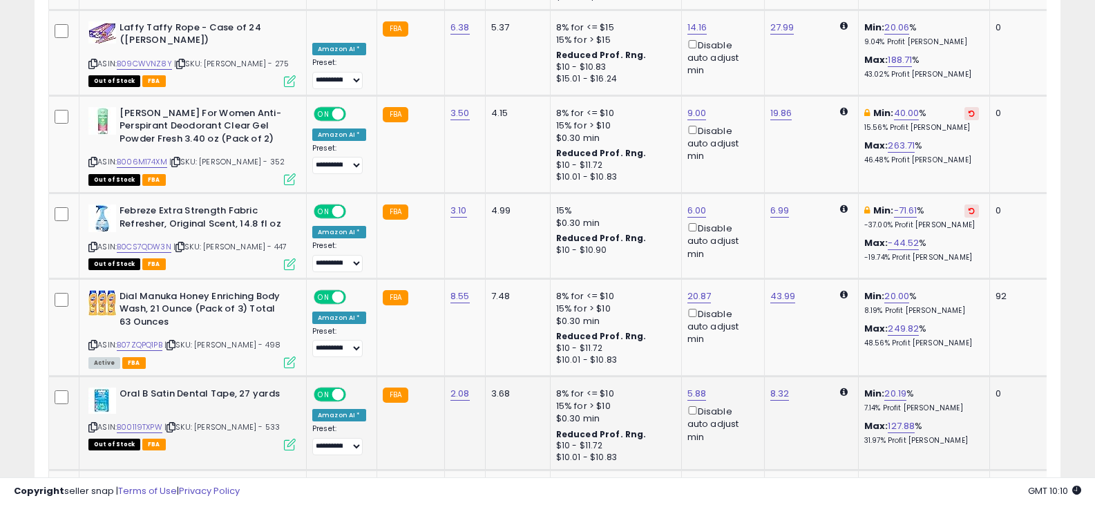
scroll to position [2906, 0]
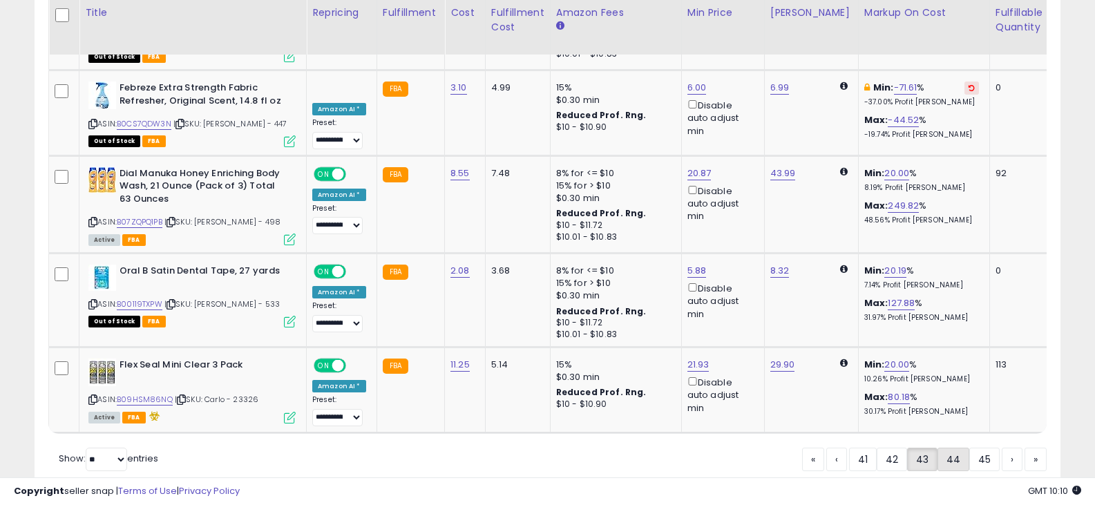
click at [954, 448] on link "44" at bounding box center [954, 459] width 32 height 23
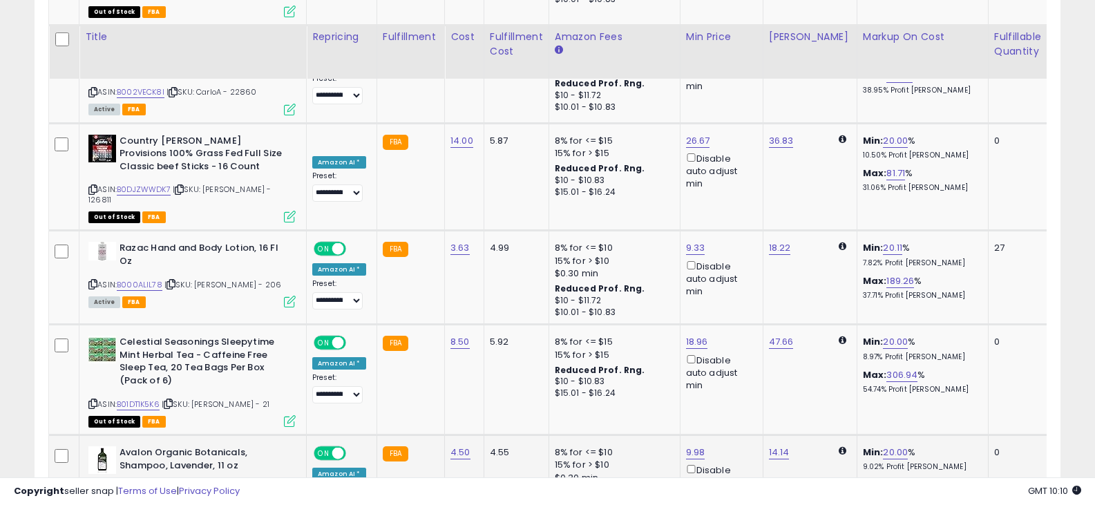
scroll to position [3037, 0]
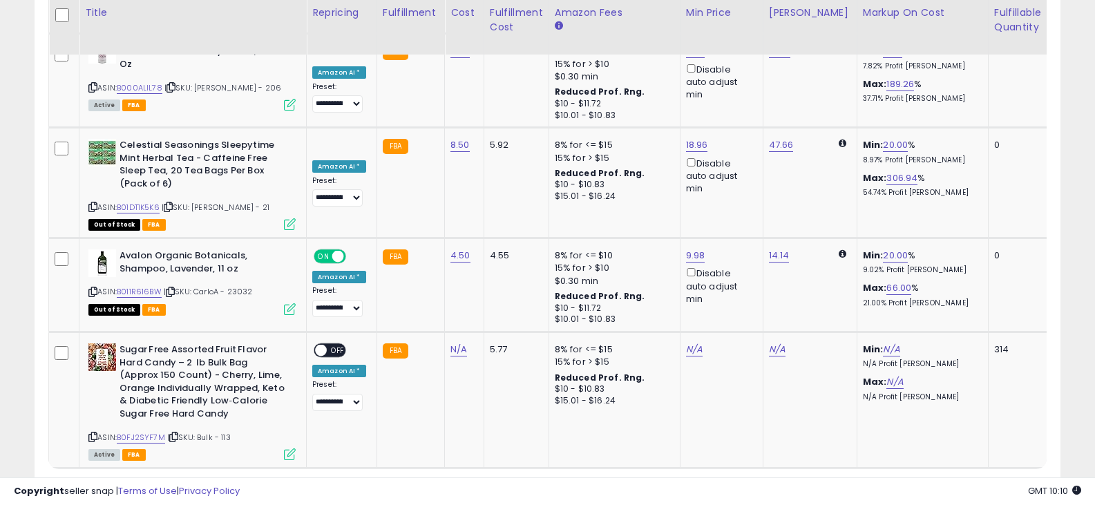
click at [954, 483] on link "45" at bounding box center [954, 494] width 30 height 23
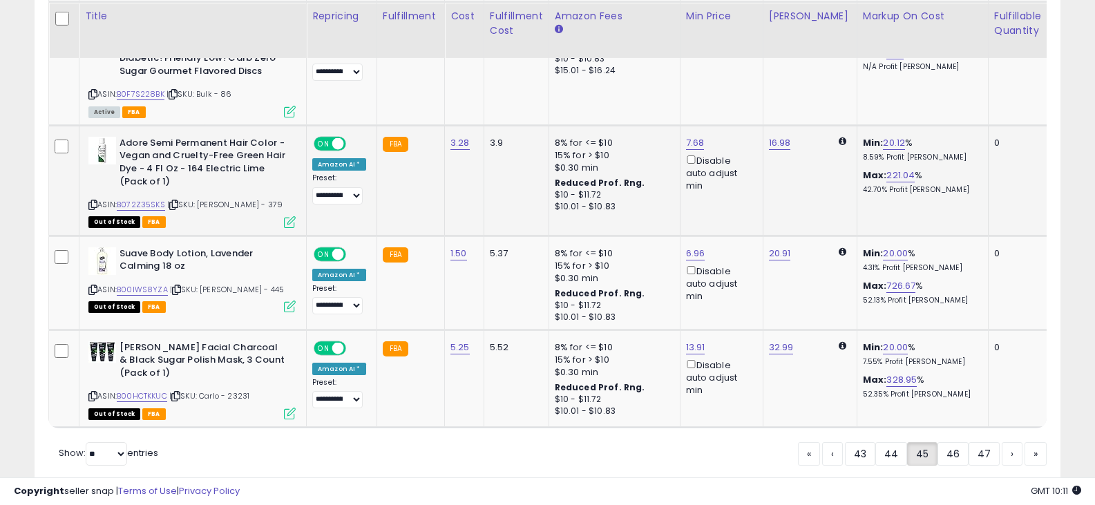
scroll to position [3055, 0]
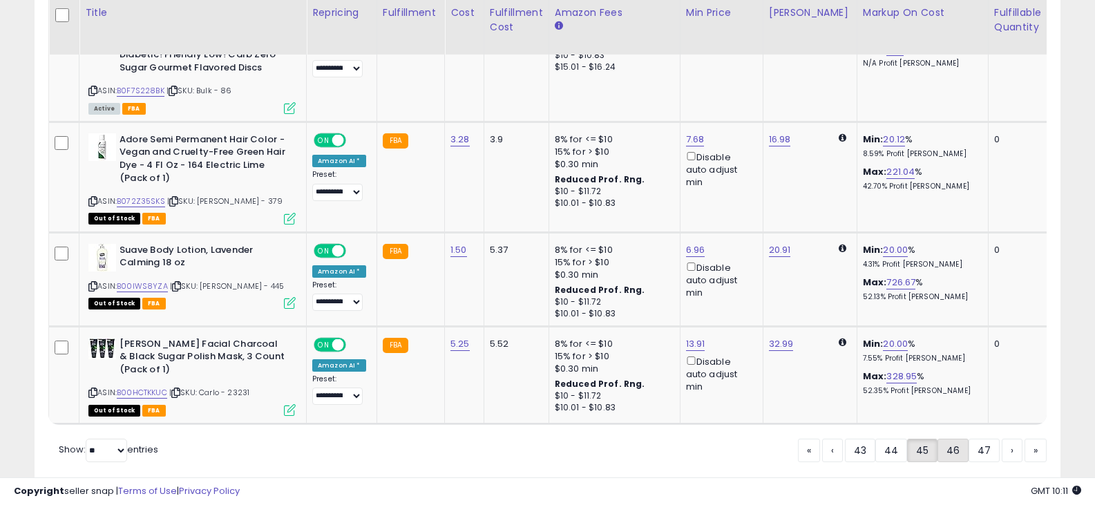
click at [957, 439] on link "46" at bounding box center [953, 450] width 31 height 23
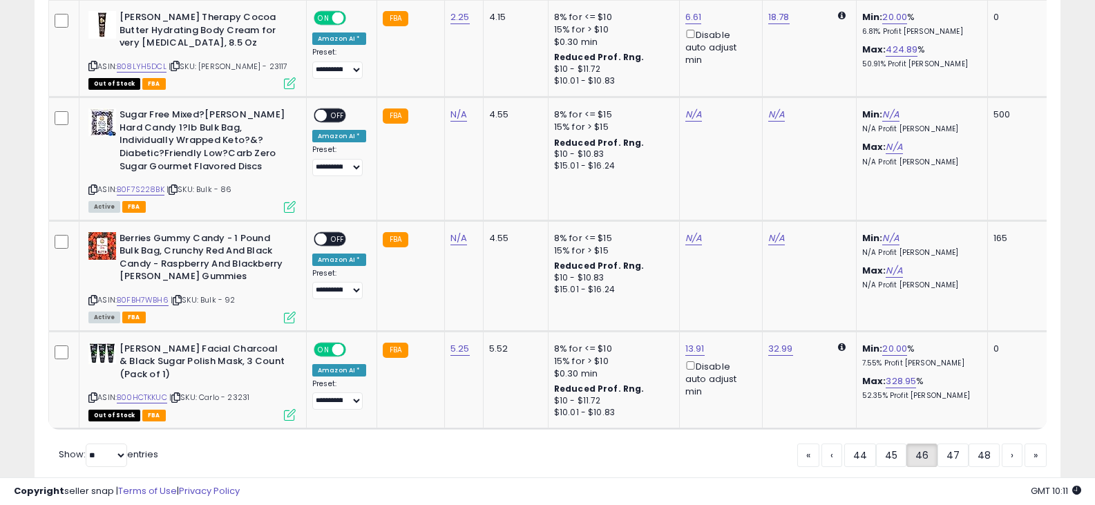
scroll to position [3123, 0]
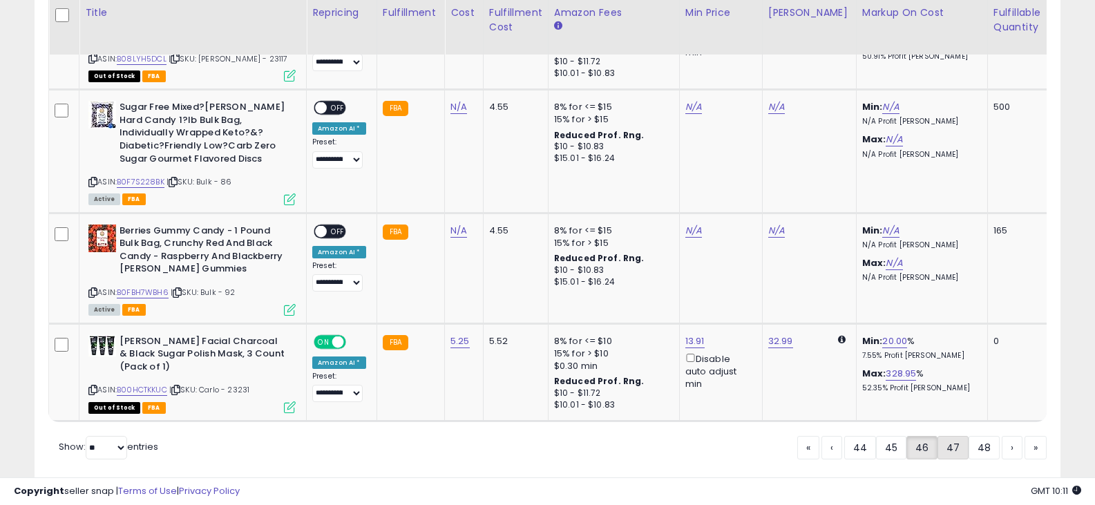
click at [963, 436] on link "47" at bounding box center [953, 447] width 31 height 23
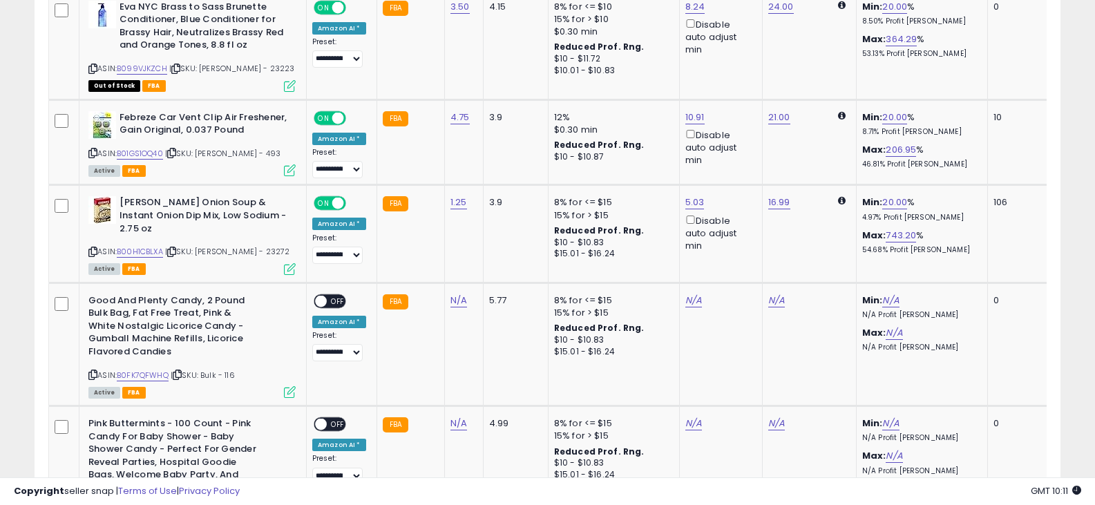
scroll to position [2959, 0]
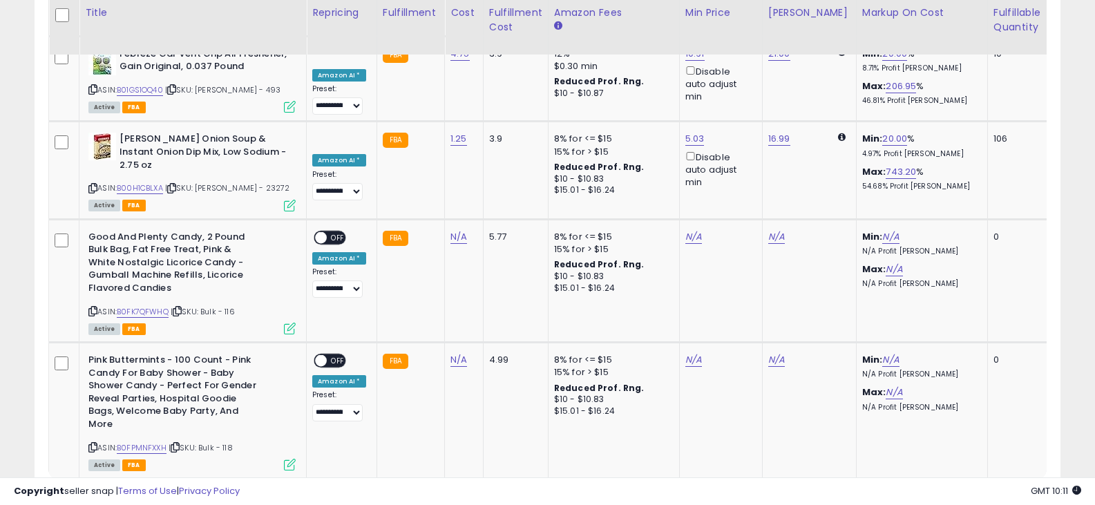
click at [948, 493] on link "48" at bounding box center [953, 504] width 31 height 23
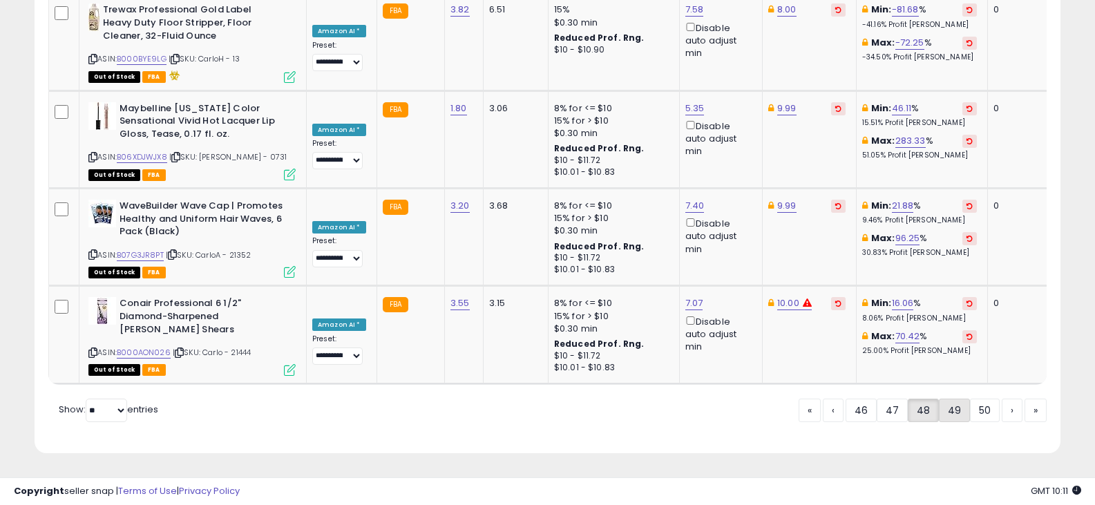
scroll to position [2961, 0]
click at [962, 407] on link "49" at bounding box center [954, 410] width 31 height 23
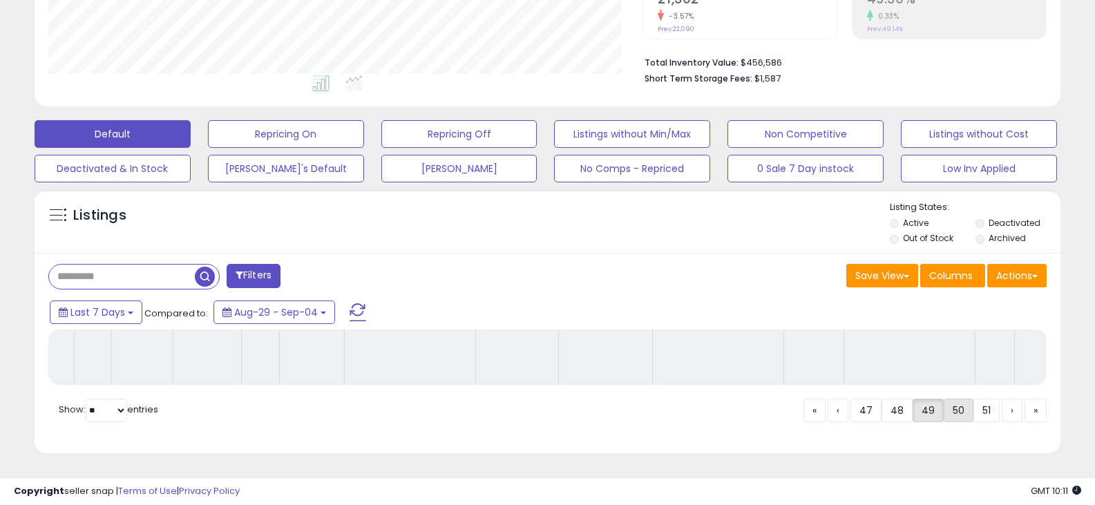
scroll to position [2908, 0]
click at [950, 415] on link "50" at bounding box center [959, 410] width 30 height 23
click at [963, 415] on link "51" at bounding box center [958, 410] width 26 height 23
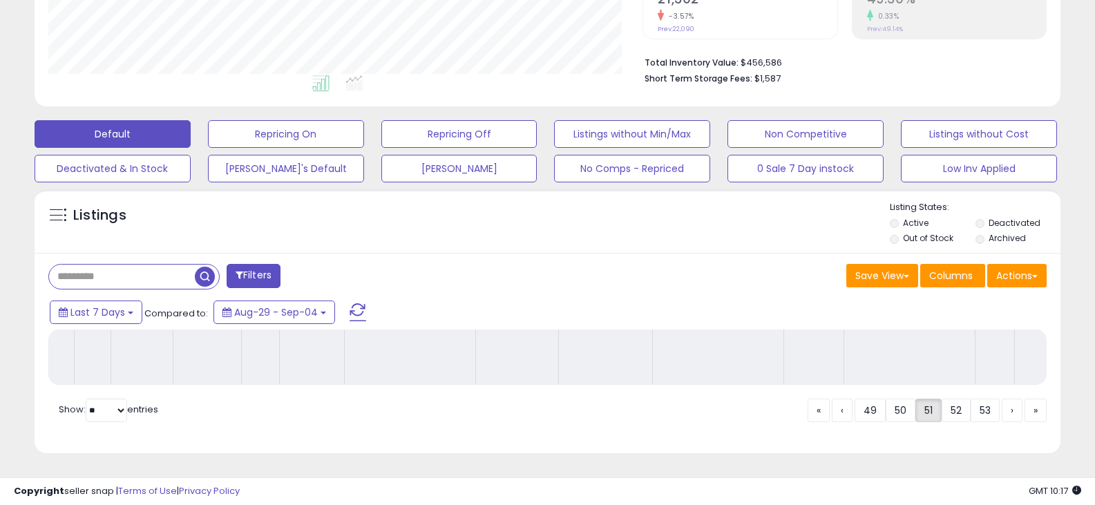
drag, startPoint x: 957, startPoint y: 414, endPoint x: 713, endPoint y: 292, distance: 272.6
click at [957, 414] on link "52" at bounding box center [956, 410] width 29 height 23
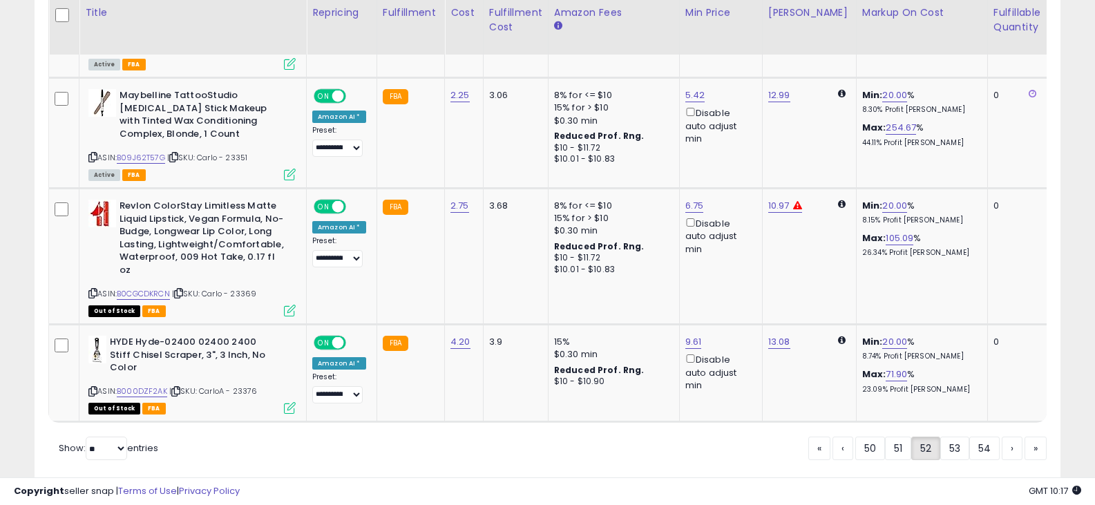
scroll to position [283, 595]
drag, startPoint x: 964, startPoint y: 418, endPoint x: 950, endPoint y: 425, distance: 16.1
click at [964, 437] on link "53" at bounding box center [955, 448] width 29 height 23
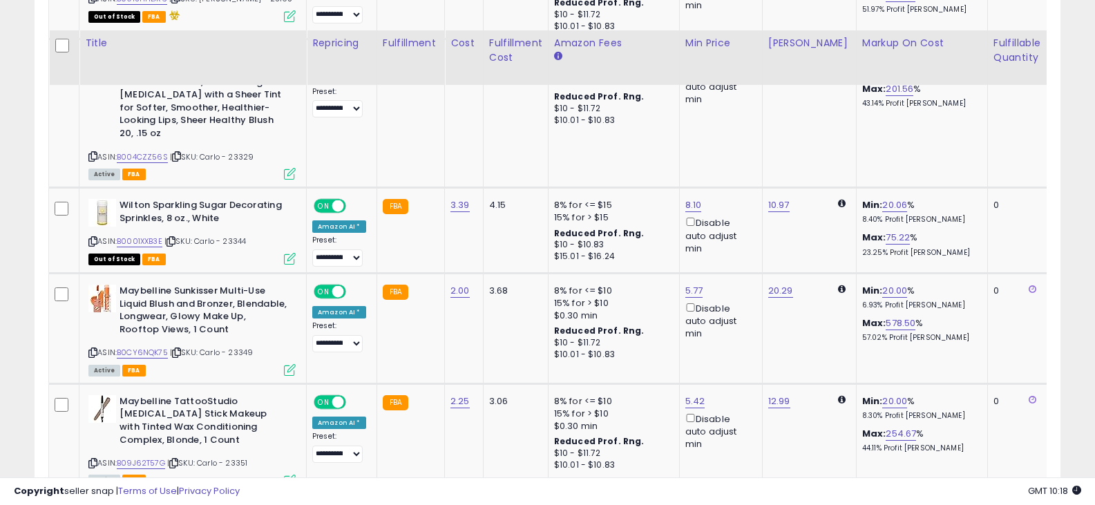
scroll to position [3051, 0]
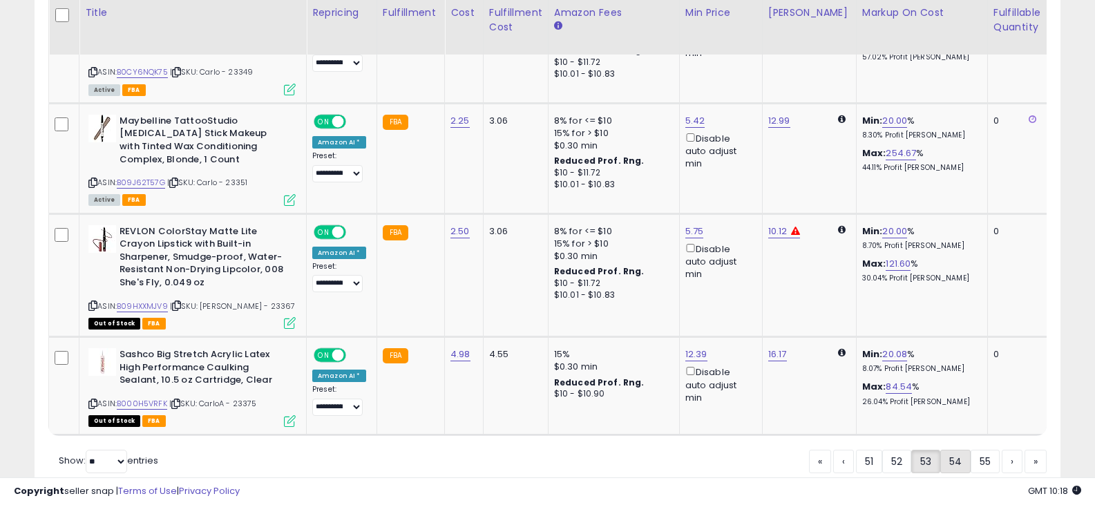
click at [963, 450] on link "54" at bounding box center [956, 461] width 30 height 23
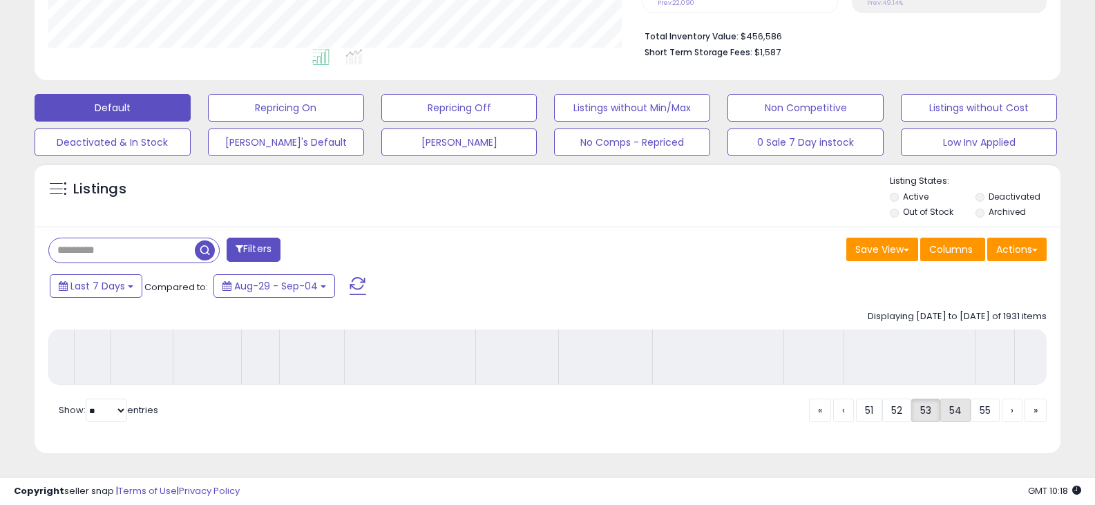
scroll to position [352, 0]
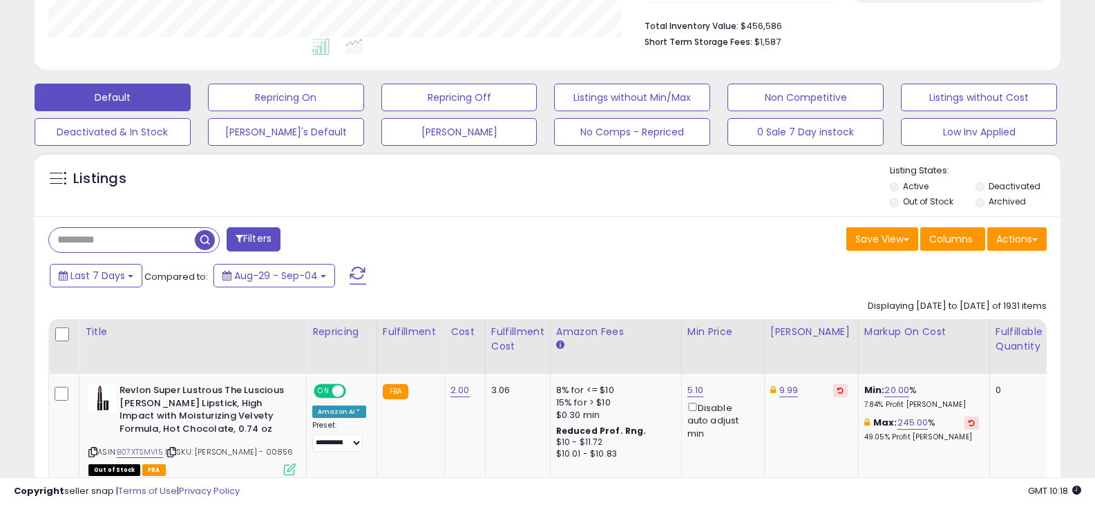
click at [467, 279] on div "Last 7 Days Compared to: Aug-29 - Sep-04" at bounding box center [420, 277] width 749 height 31
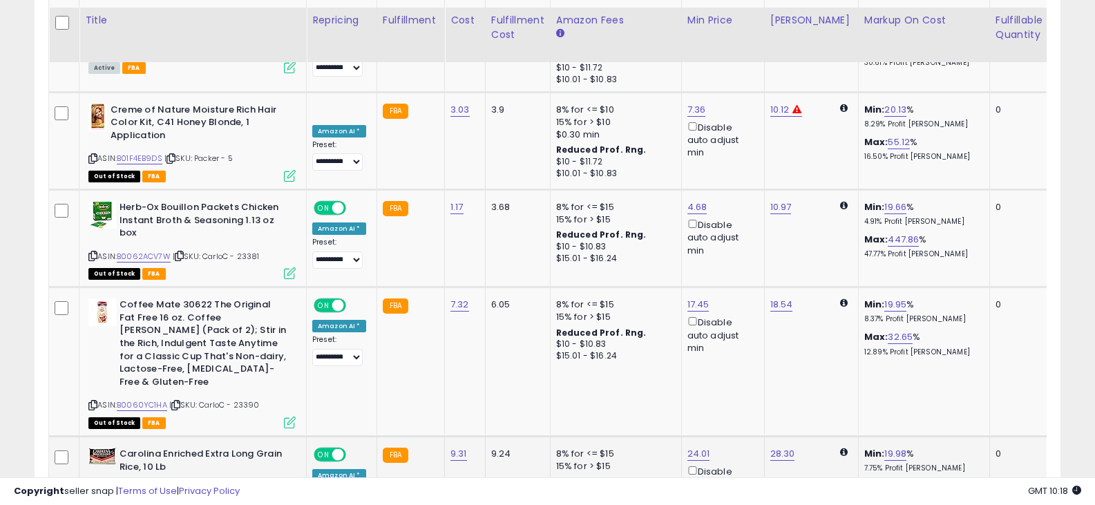
scroll to position [2900, 0]
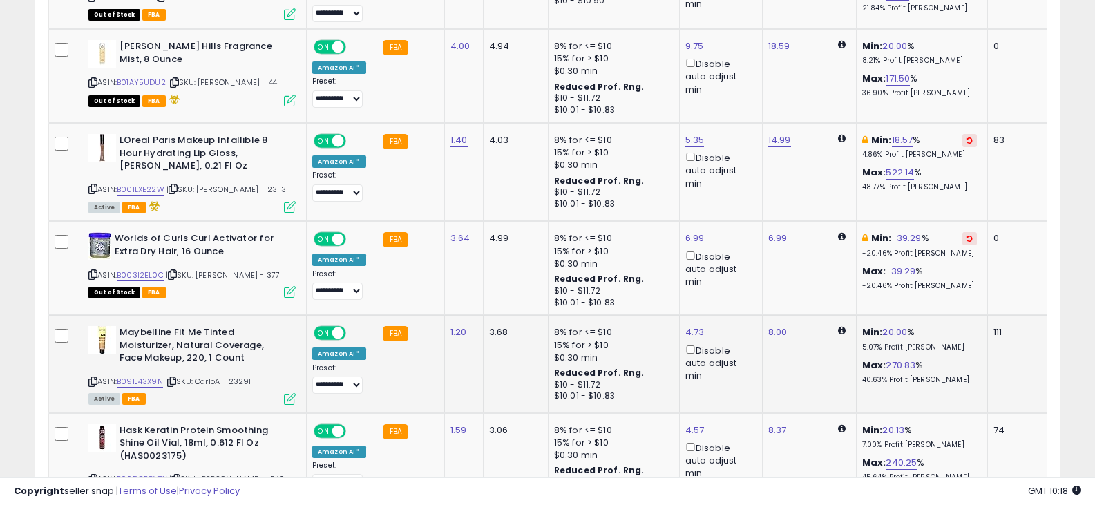
scroll to position [2803, 0]
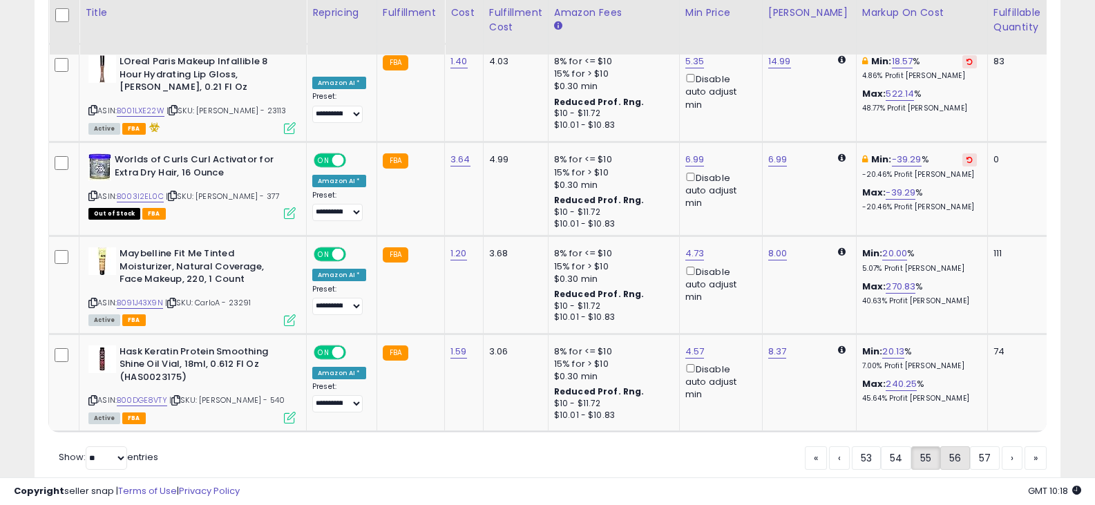
click at [942, 446] on link "56" at bounding box center [956, 457] width 30 height 23
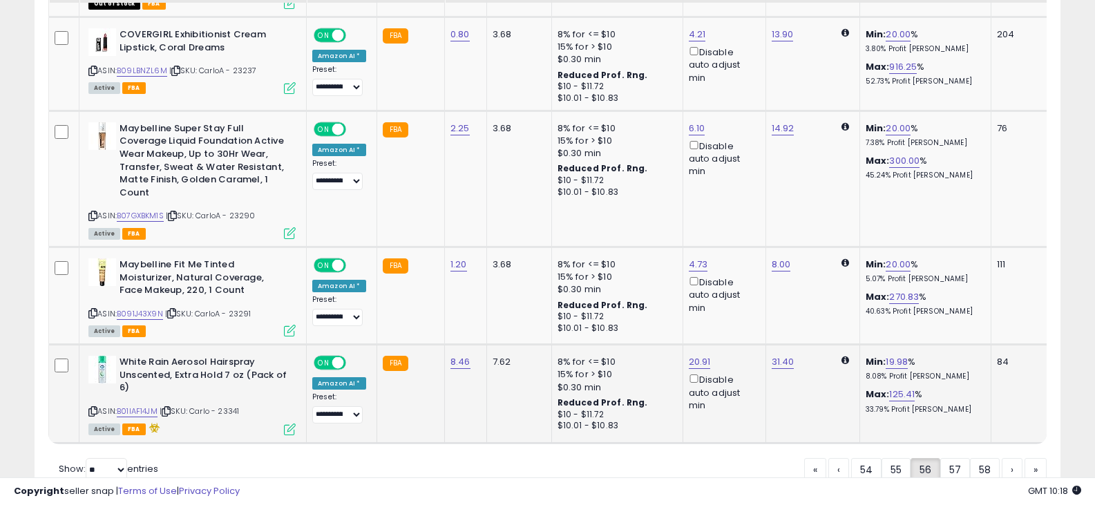
scroll to position [2886, 0]
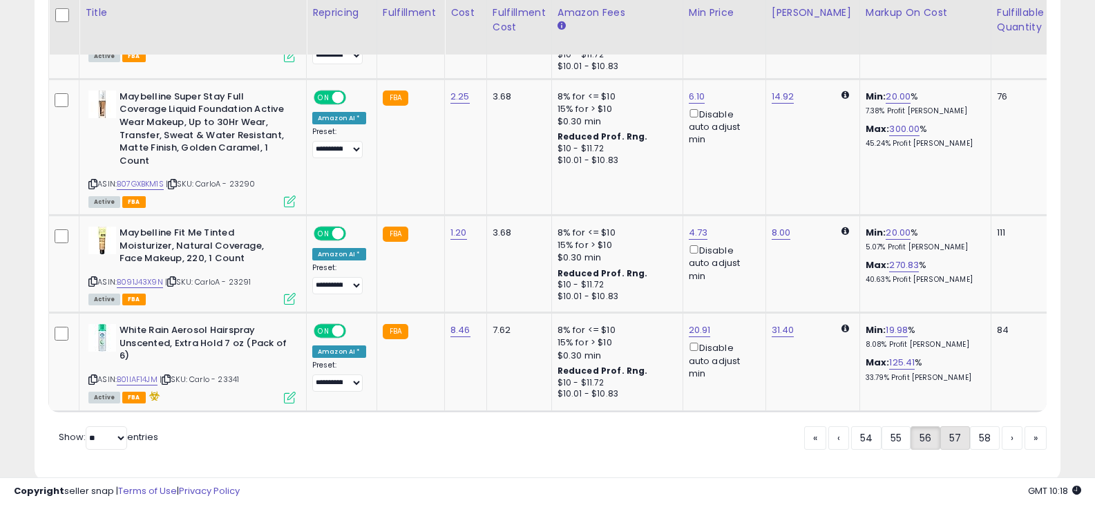
click at [959, 426] on link "57" at bounding box center [956, 437] width 30 height 23
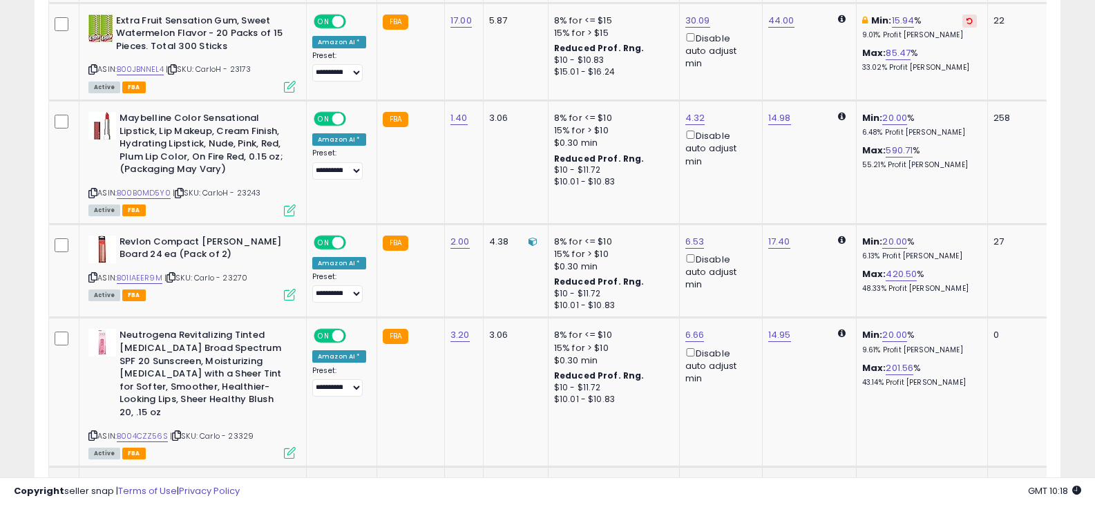
scroll to position [2922, 0]
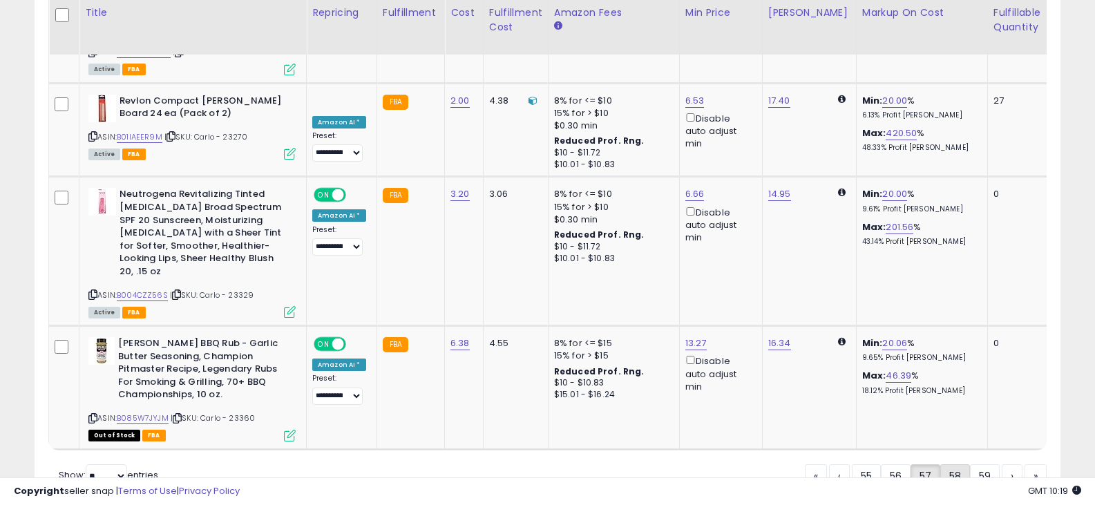
click at [945, 464] on link "58" at bounding box center [956, 475] width 30 height 23
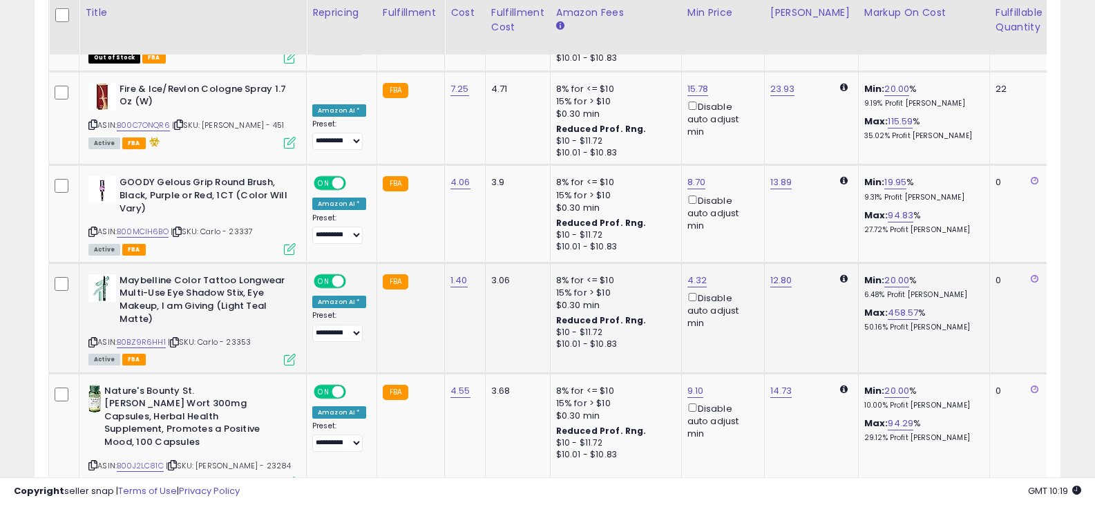
scroll to position [2902, 0]
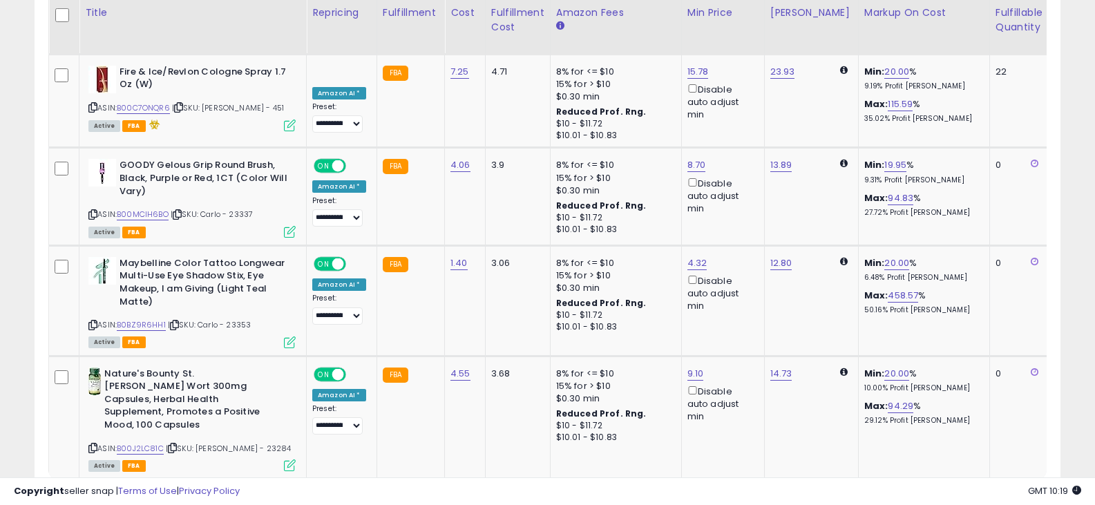
click at [954, 494] on link "59" at bounding box center [955, 505] width 30 height 23
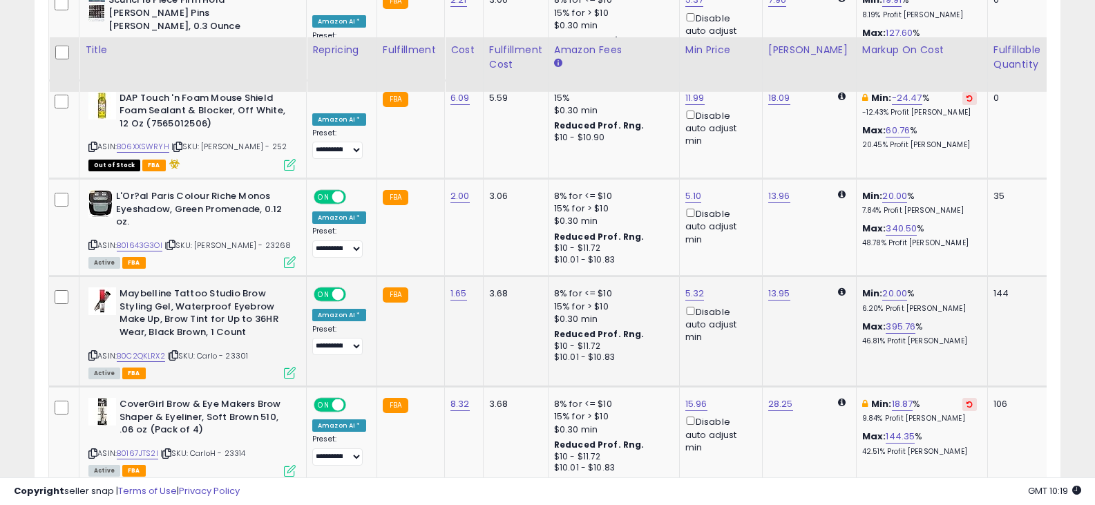
scroll to position [2877, 0]
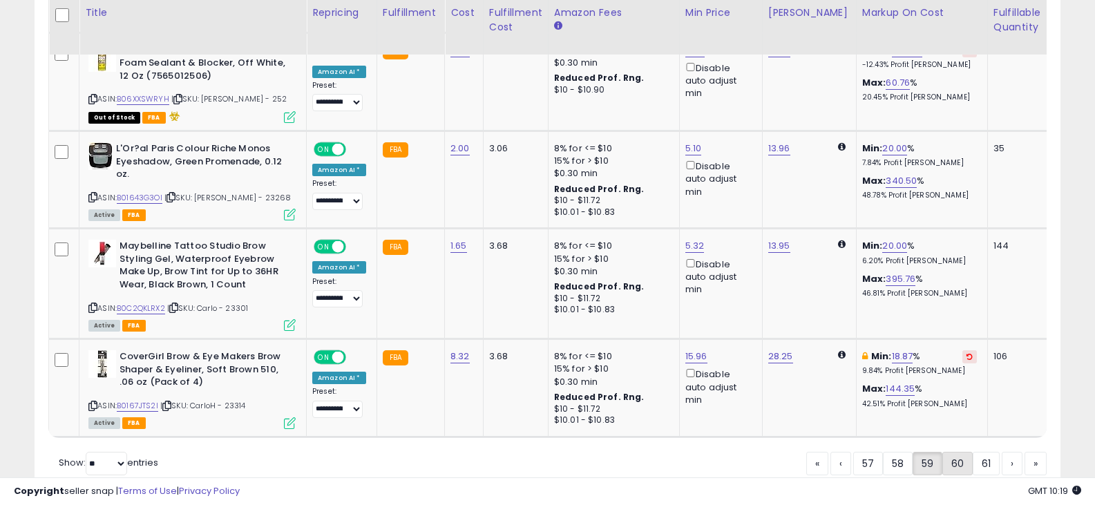
click at [961, 452] on link "60" at bounding box center [958, 463] width 30 height 23
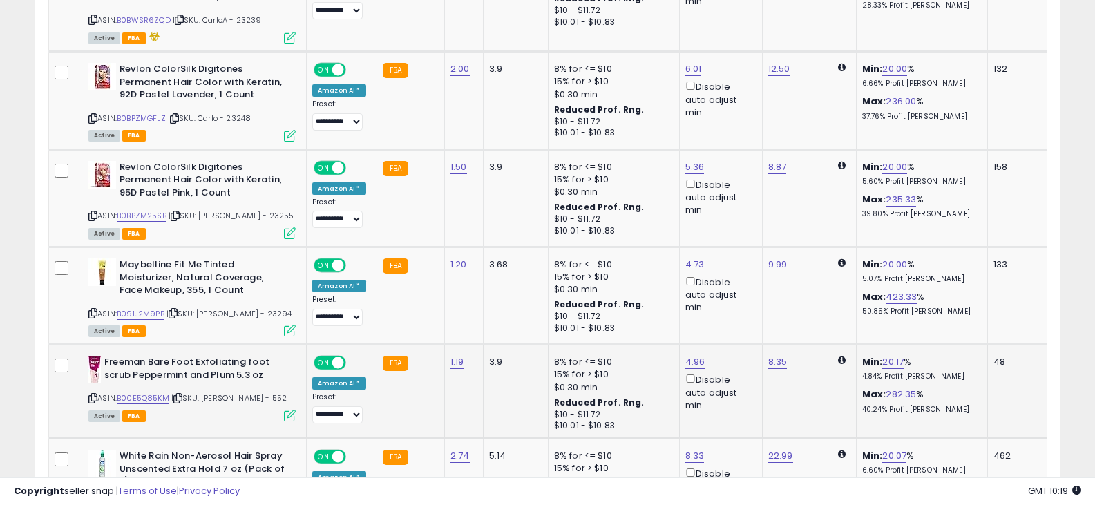
scroll to position [2916, 0]
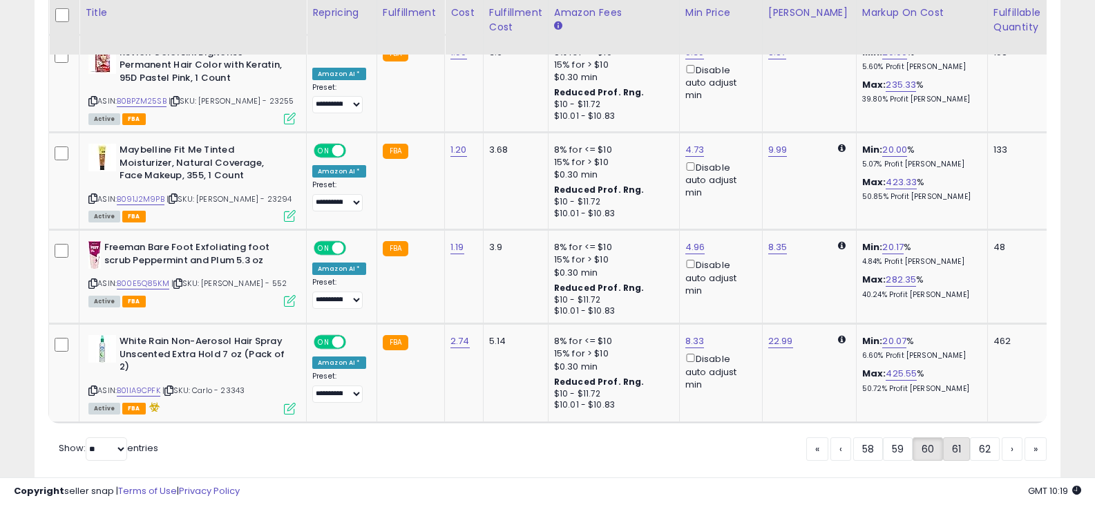
click at [946, 437] on link "61" at bounding box center [956, 448] width 27 height 23
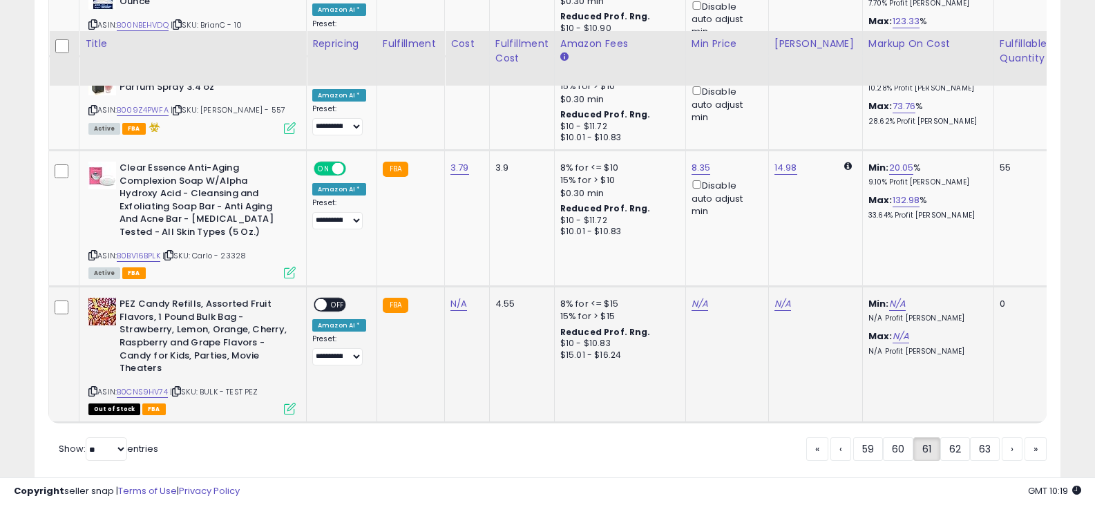
scroll to position [3026, 0]
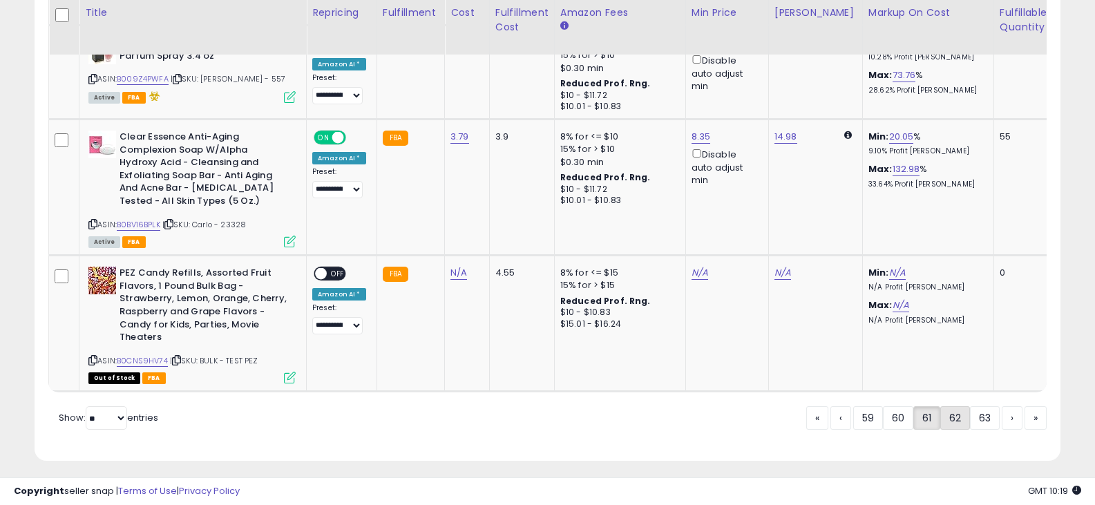
drag, startPoint x: 957, startPoint y: 415, endPoint x: 748, endPoint y: 358, distance: 216.5
click at [958, 415] on link "62" at bounding box center [956, 417] width 30 height 23
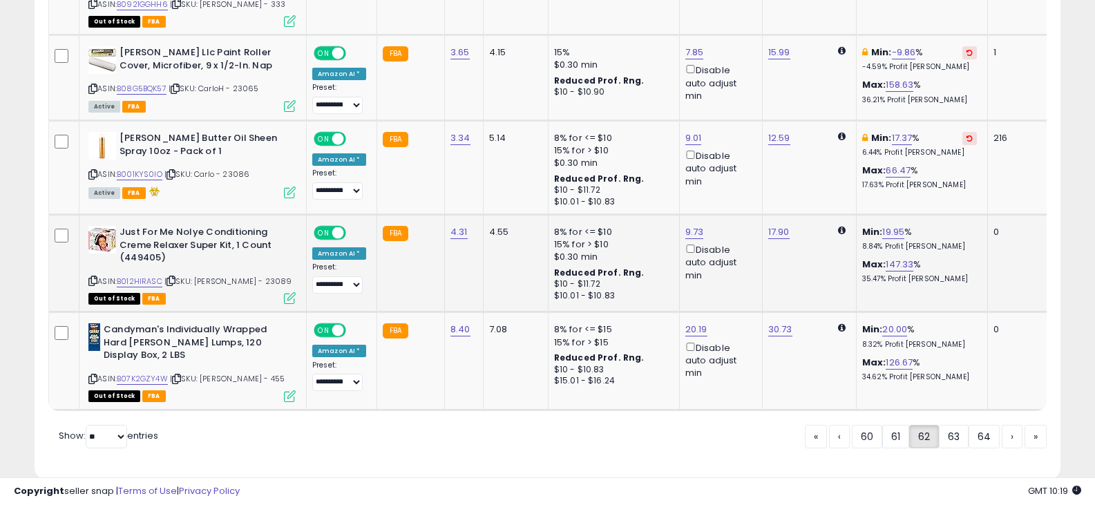
scroll to position [2769, 0]
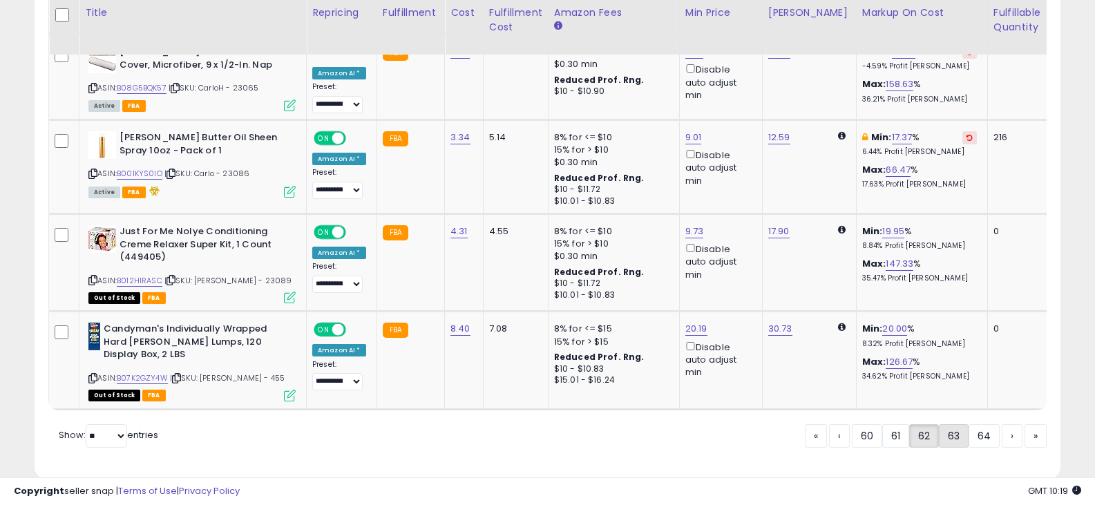
click at [962, 424] on link "63" at bounding box center [954, 435] width 30 height 23
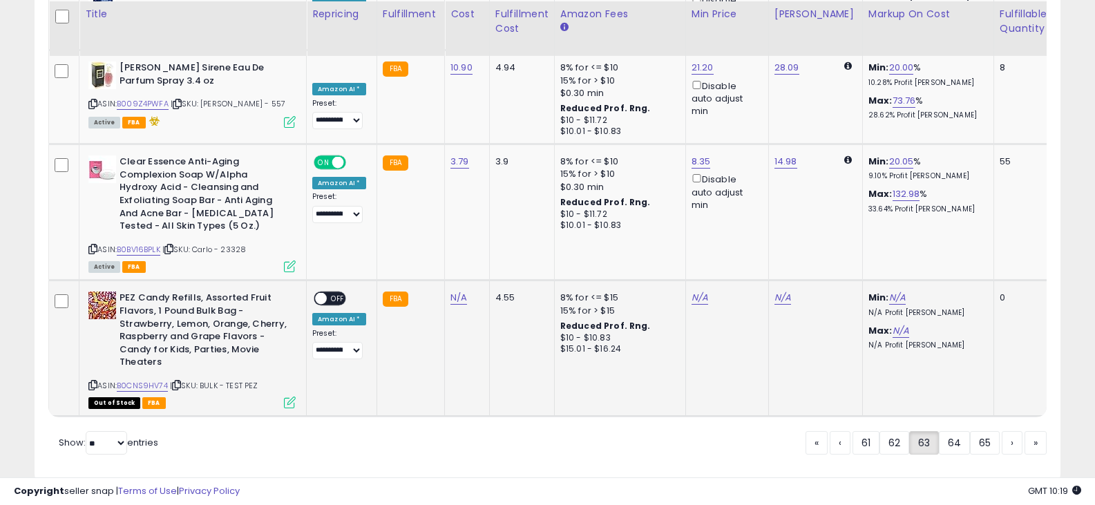
scroll to position [3053, 0]
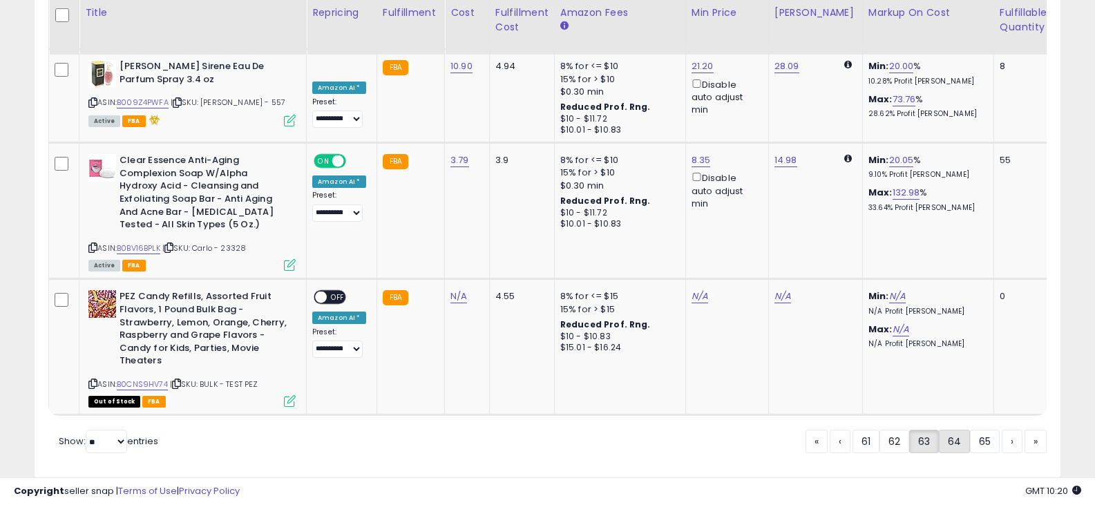
click at [948, 430] on link "64" at bounding box center [954, 441] width 31 height 23
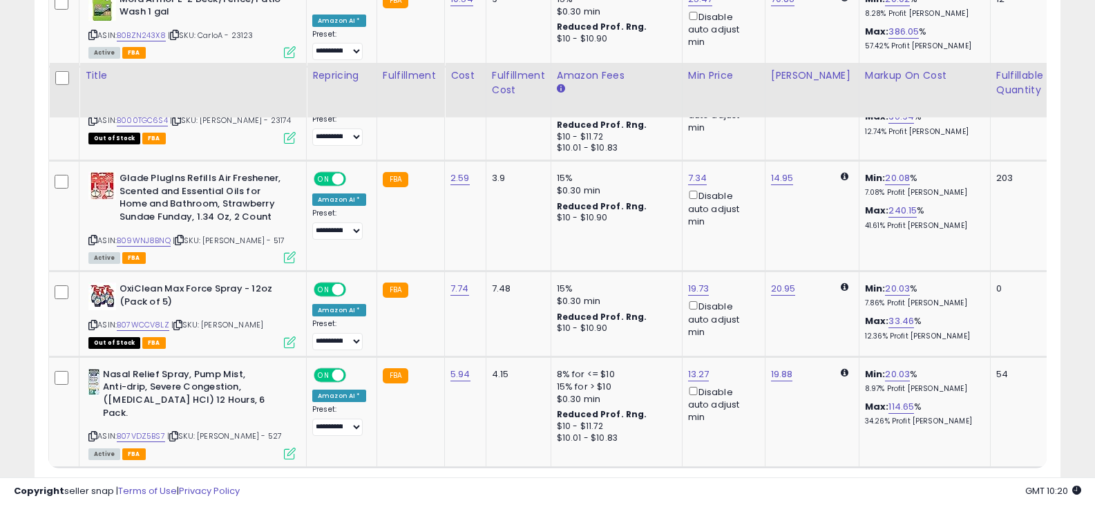
scroll to position [2862, 0]
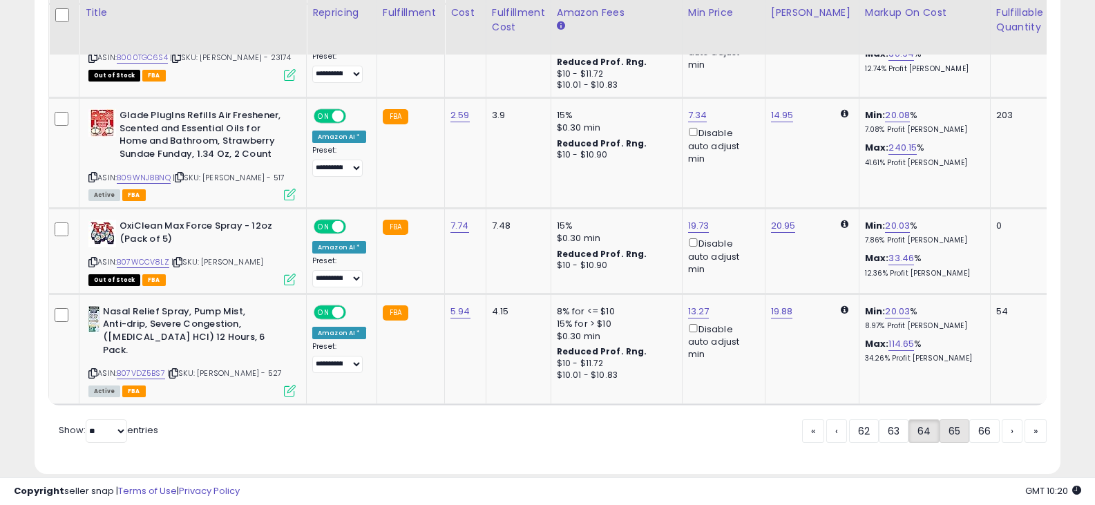
click at [948, 420] on link "65" at bounding box center [955, 431] width 30 height 23
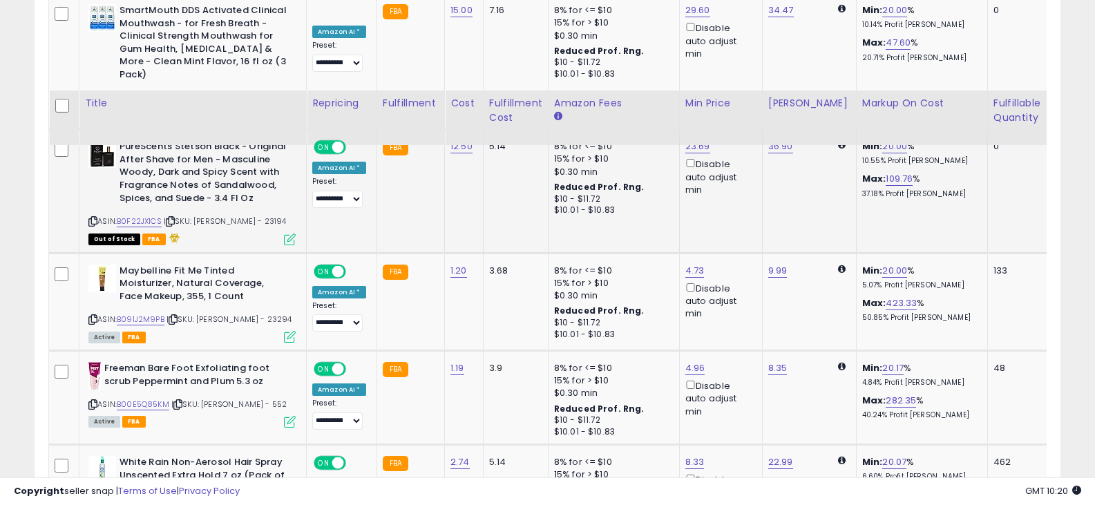
scroll to position [3022, 0]
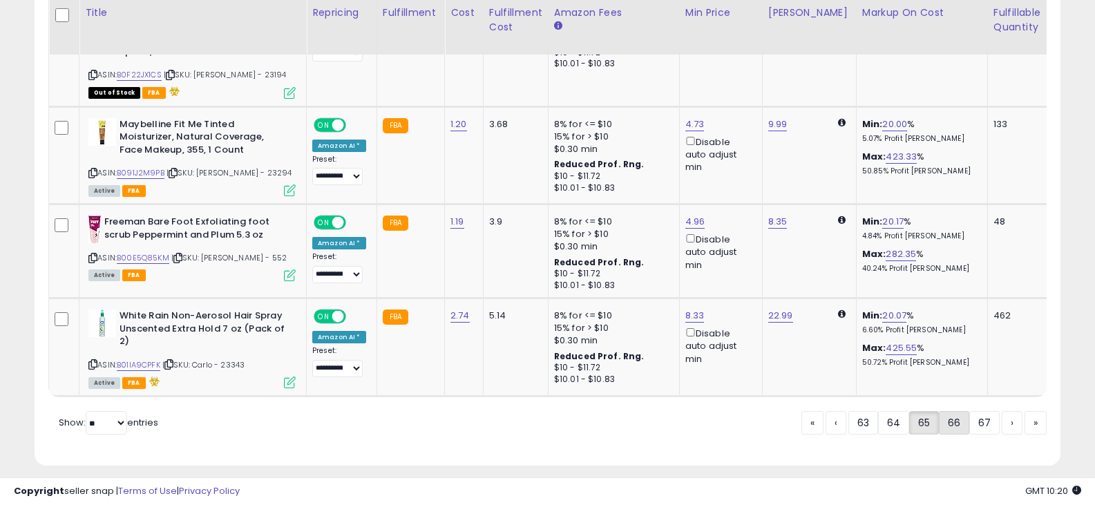
click at [948, 411] on link "66" at bounding box center [954, 422] width 30 height 23
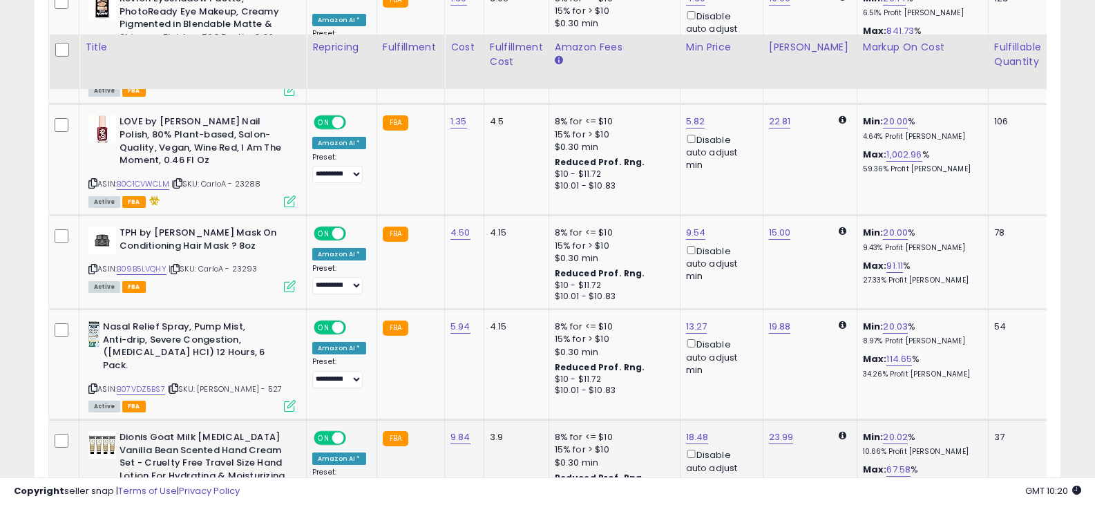
scroll to position [2927, 0]
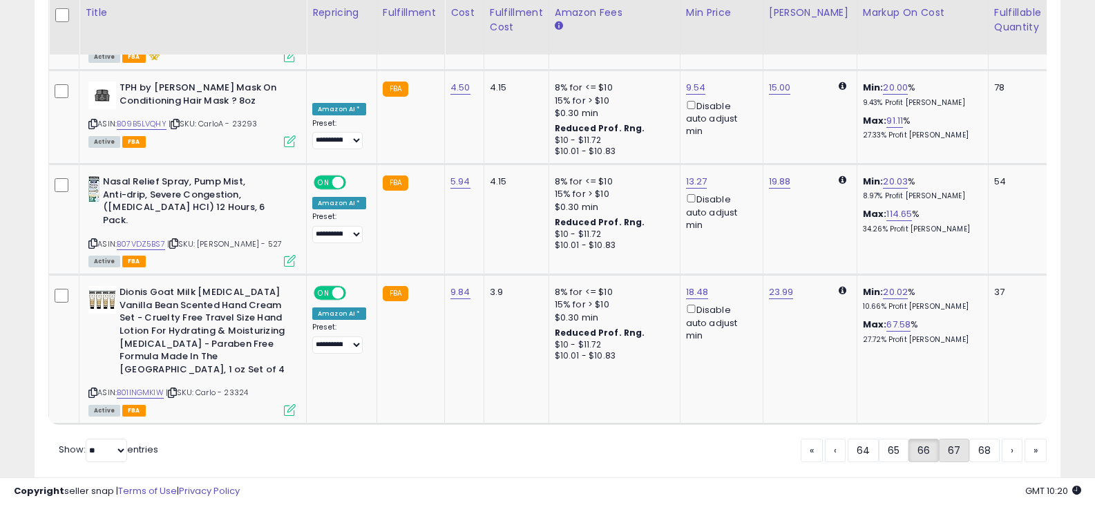
click at [957, 439] on link "67" at bounding box center [954, 450] width 30 height 23
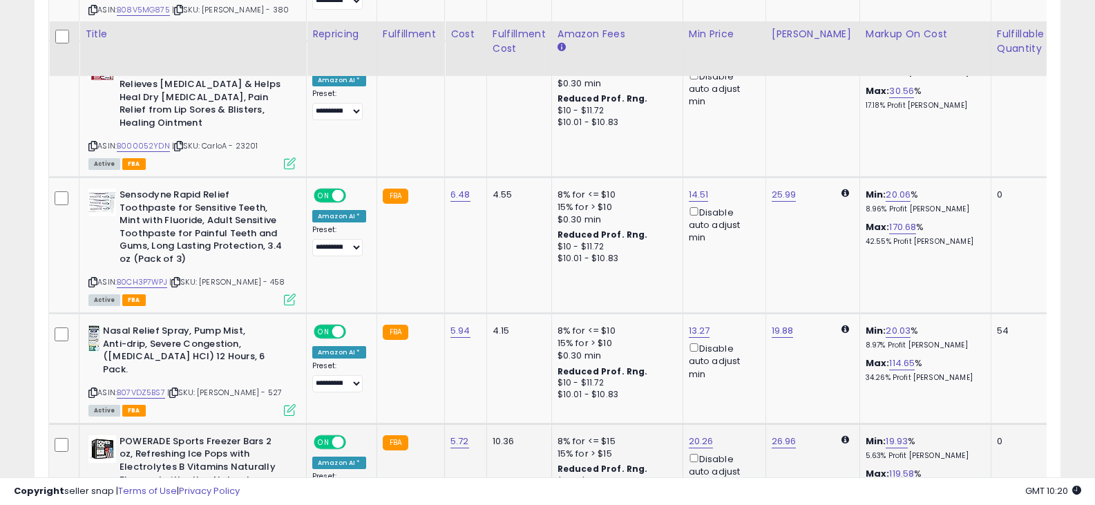
scroll to position [2997, 0]
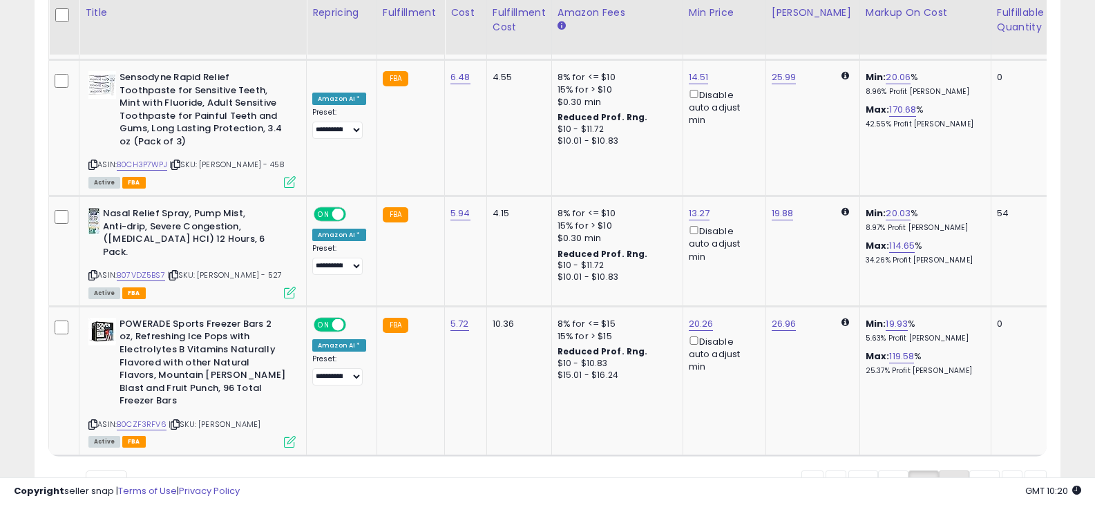
click at [955, 471] on link "68" at bounding box center [954, 482] width 30 height 23
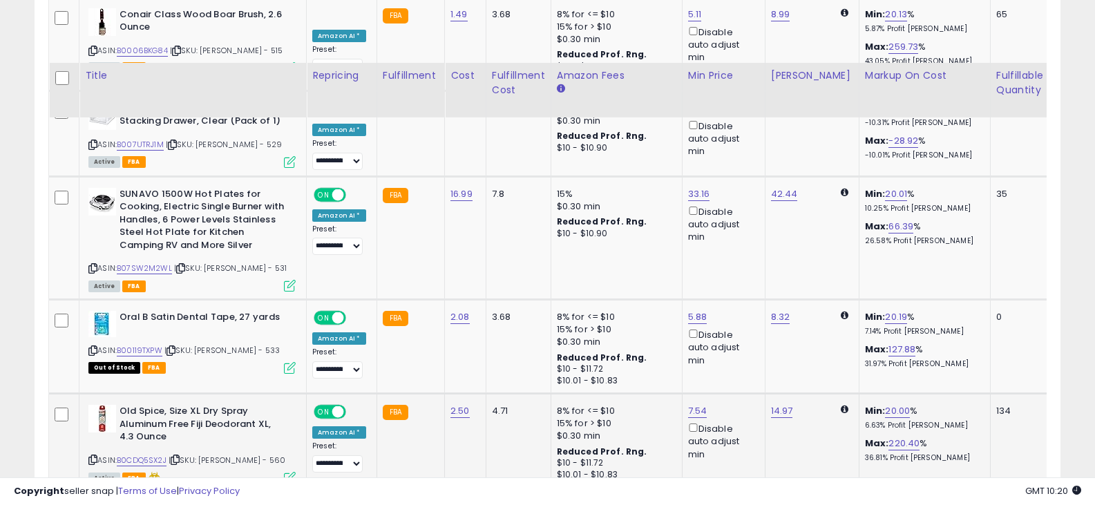
scroll to position [2881, 0]
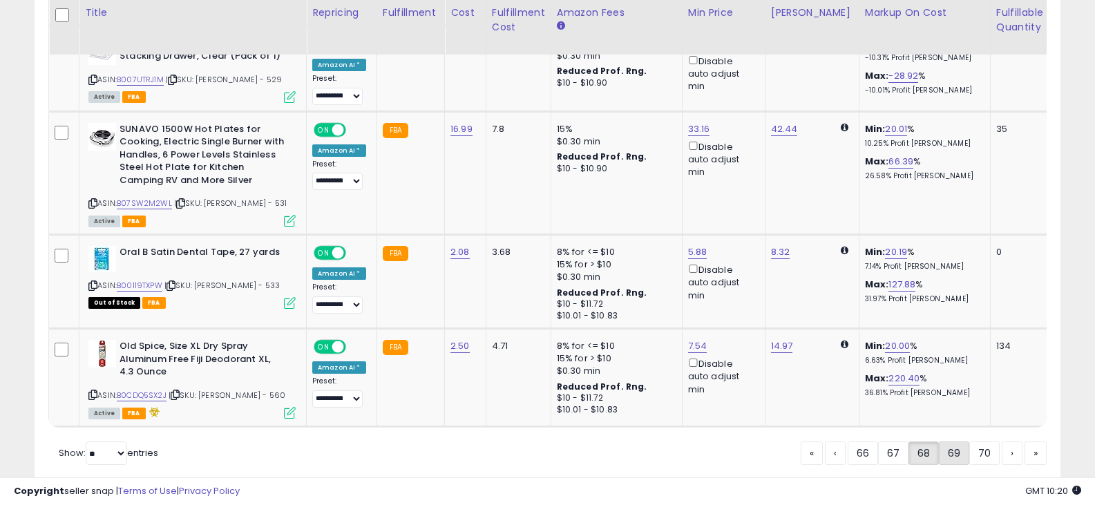
click at [957, 442] on link "69" at bounding box center [954, 453] width 30 height 23
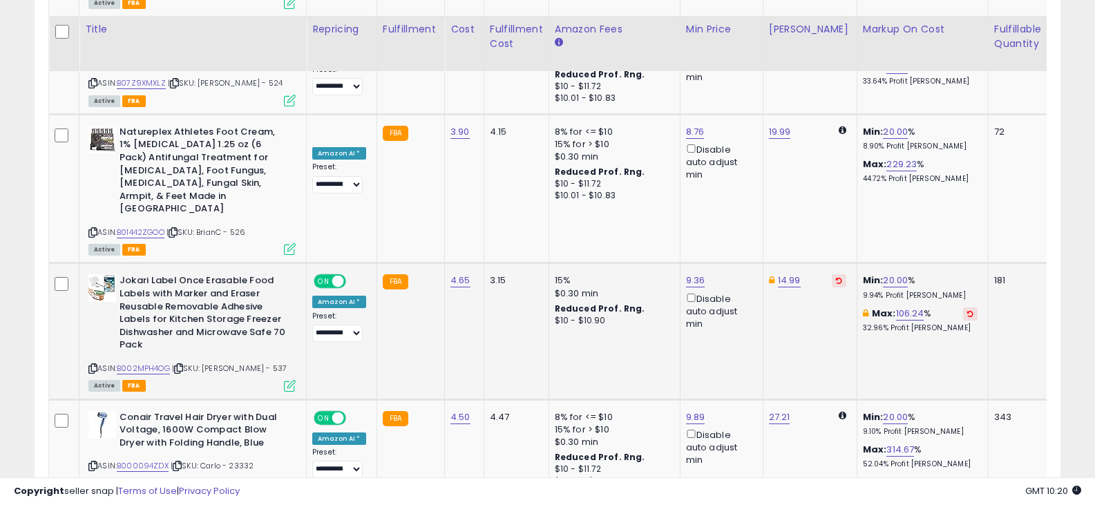
scroll to position [3028, 0]
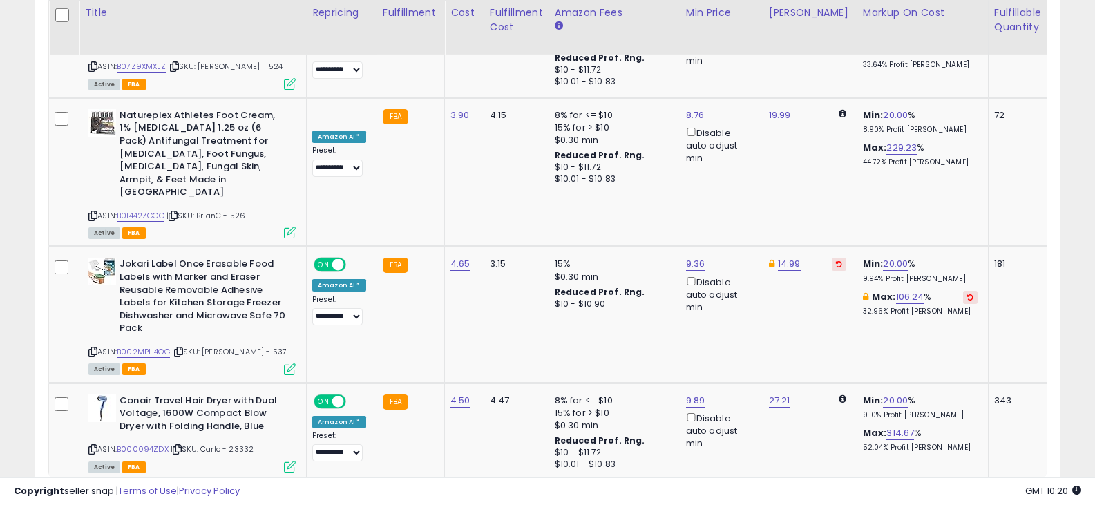
click at [950, 496] on link "70" at bounding box center [958, 507] width 30 height 23
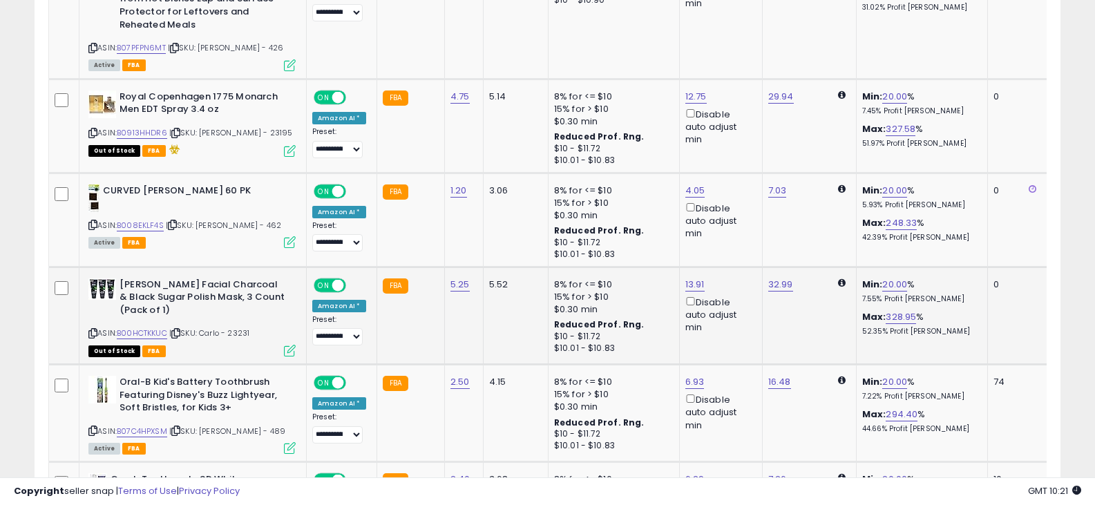
scroll to position [2910, 0]
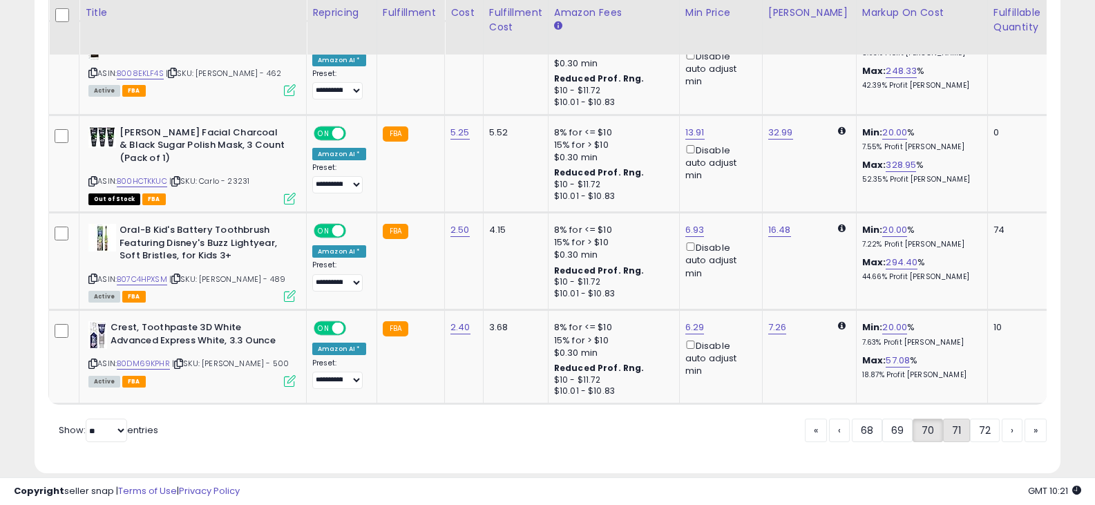
click at [960, 419] on link "71" at bounding box center [956, 430] width 27 height 23
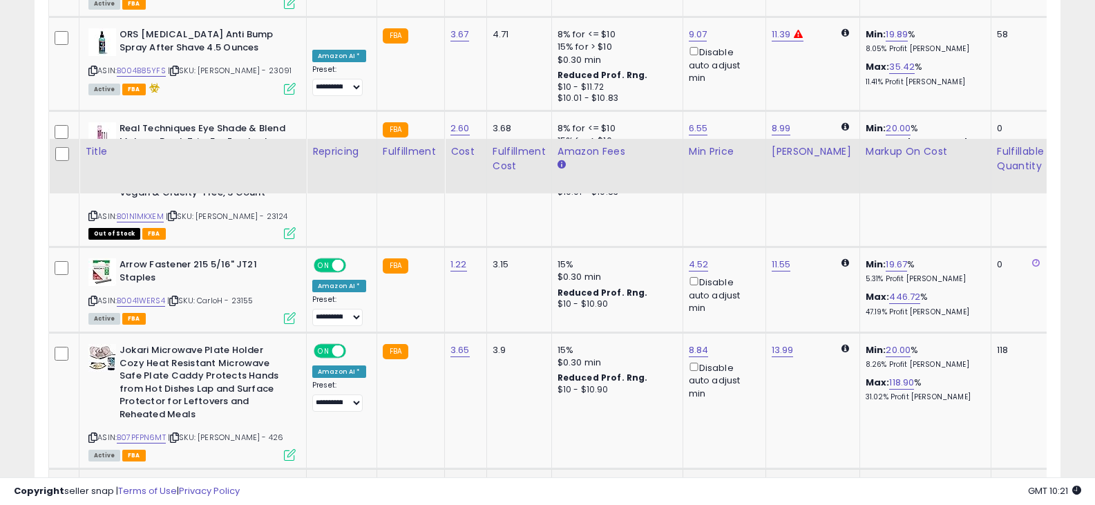
scroll to position [3003, 0]
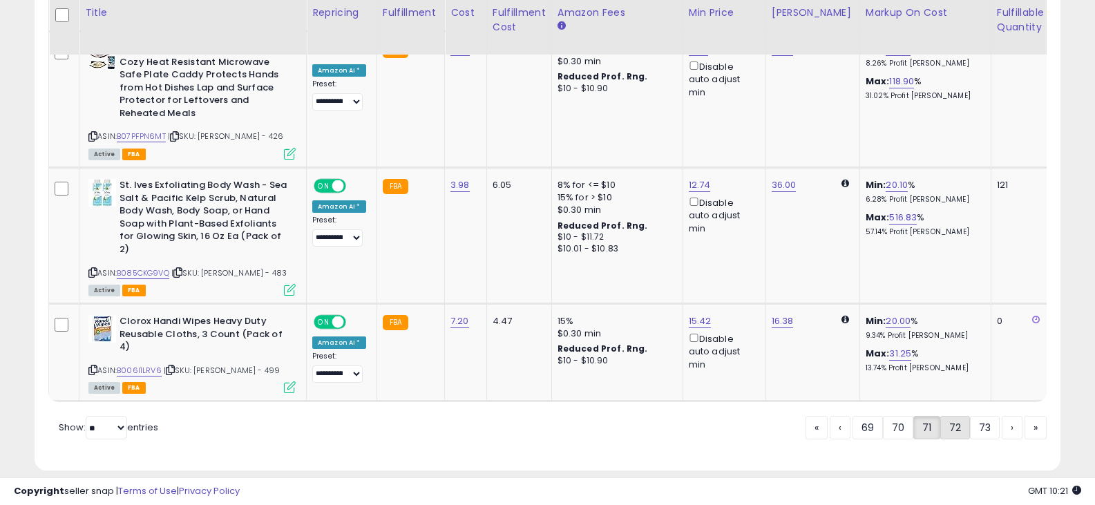
click at [959, 416] on link "72" at bounding box center [956, 427] width 30 height 23
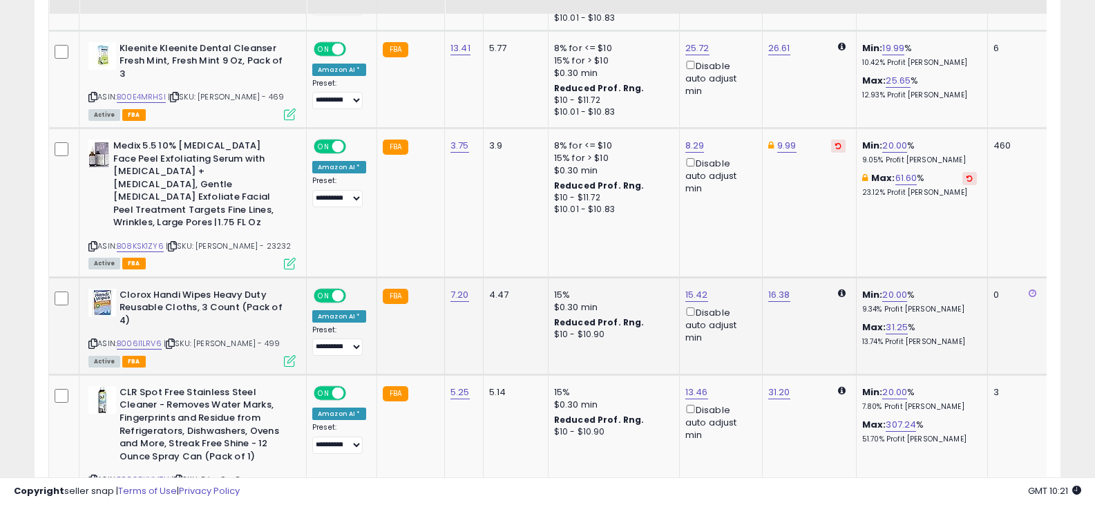
scroll to position [2939, 0]
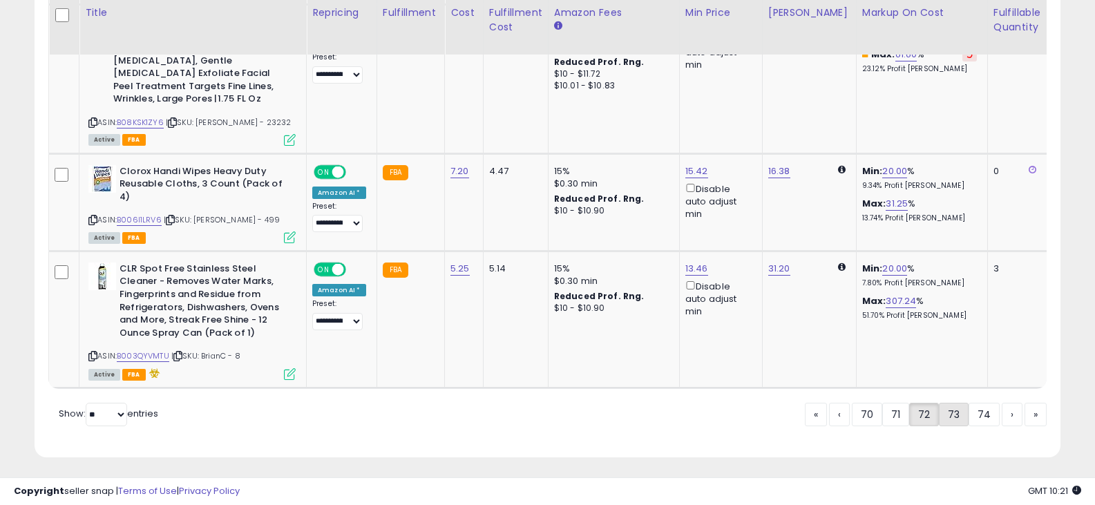
click at [945, 415] on link "73" at bounding box center [954, 414] width 30 height 23
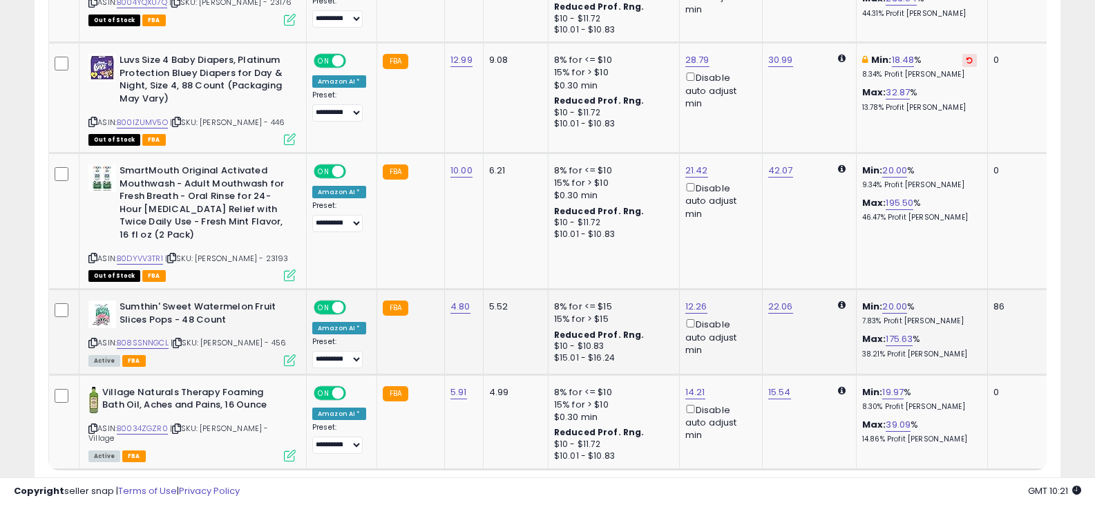
scroll to position [3011, 0]
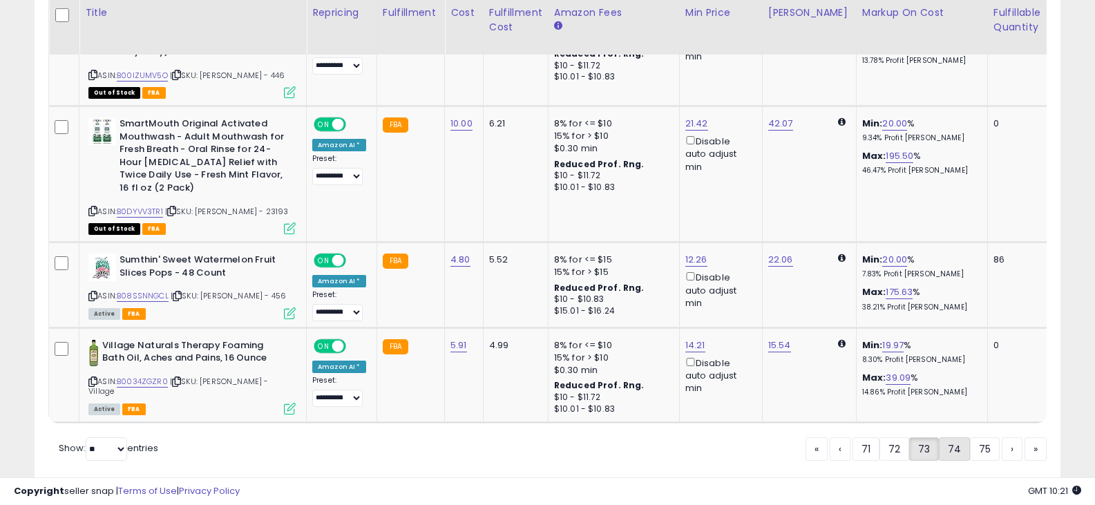
click at [960, 437] on link "74" at bounding box center [954, 448] width 31 height 23
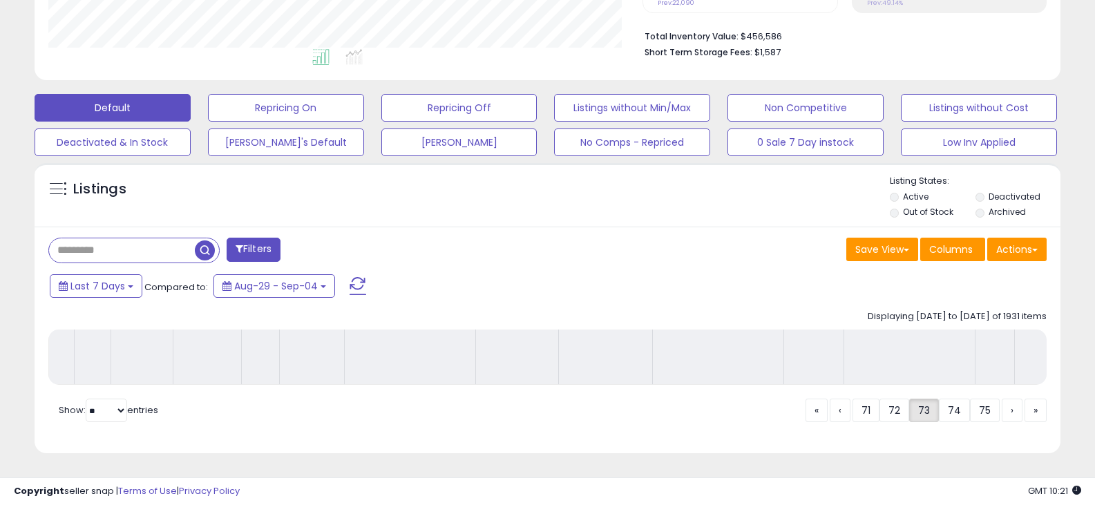
scroll to position [352, 0]
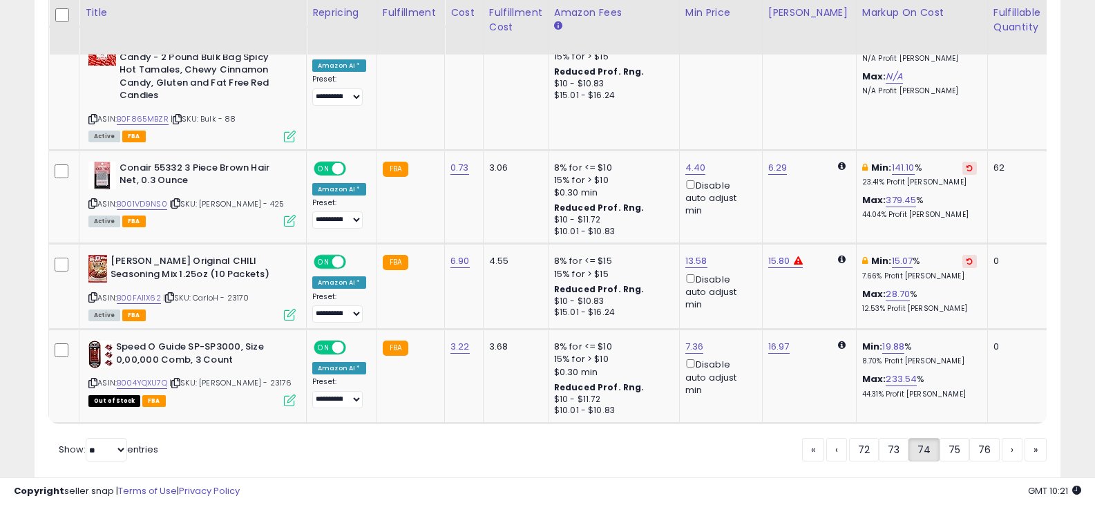
drag, startPoint x: 945, startPoint y: 410, endPoint x: 788, endPoint y: 333, distance: 175.3
click at [946, 438] on link "75" at bounding box center [955, 449] width 30 height 23
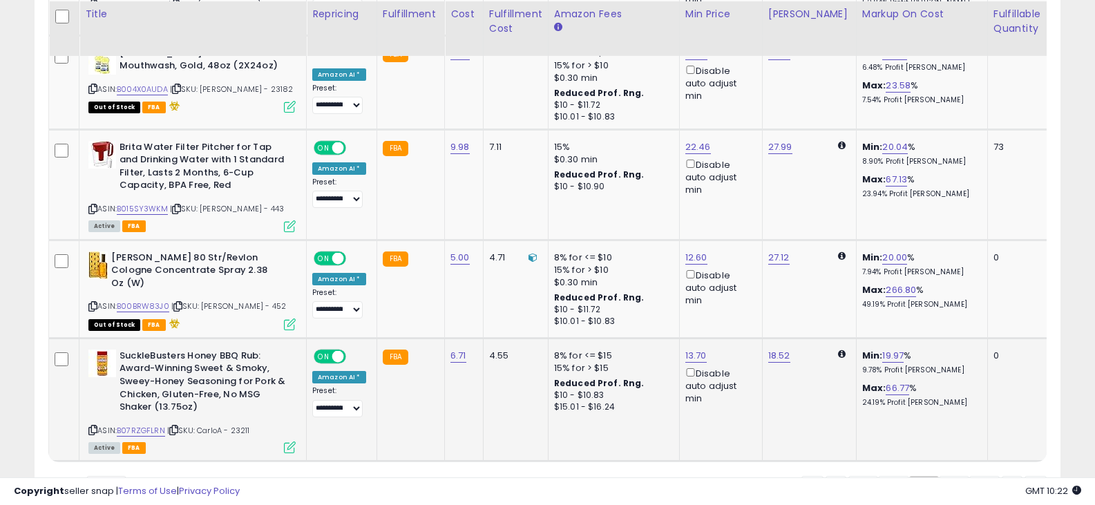
scroll to position [2976, 0]
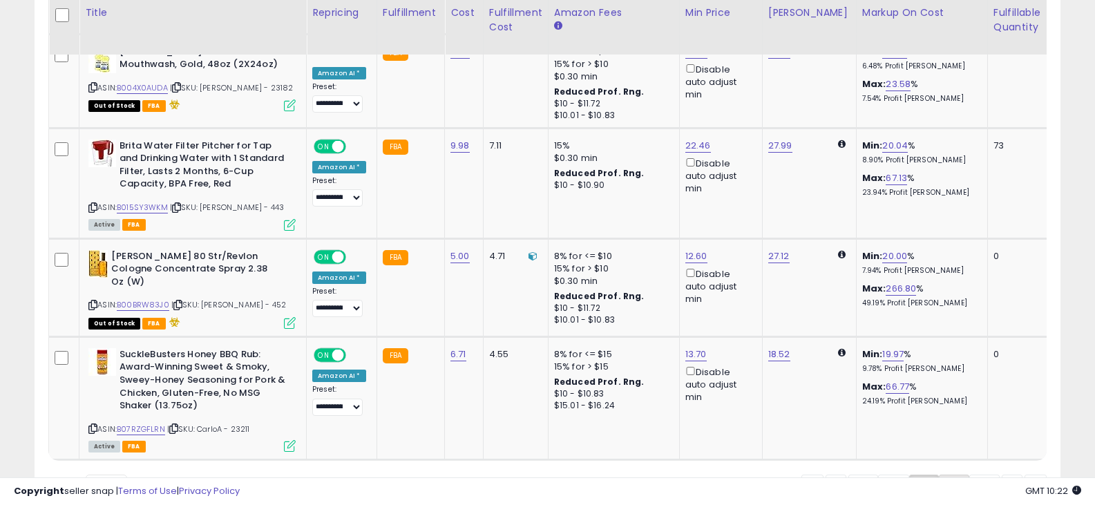
click at [947, 475] on link "76" at bounding box center [954, 486] width 30 height 23
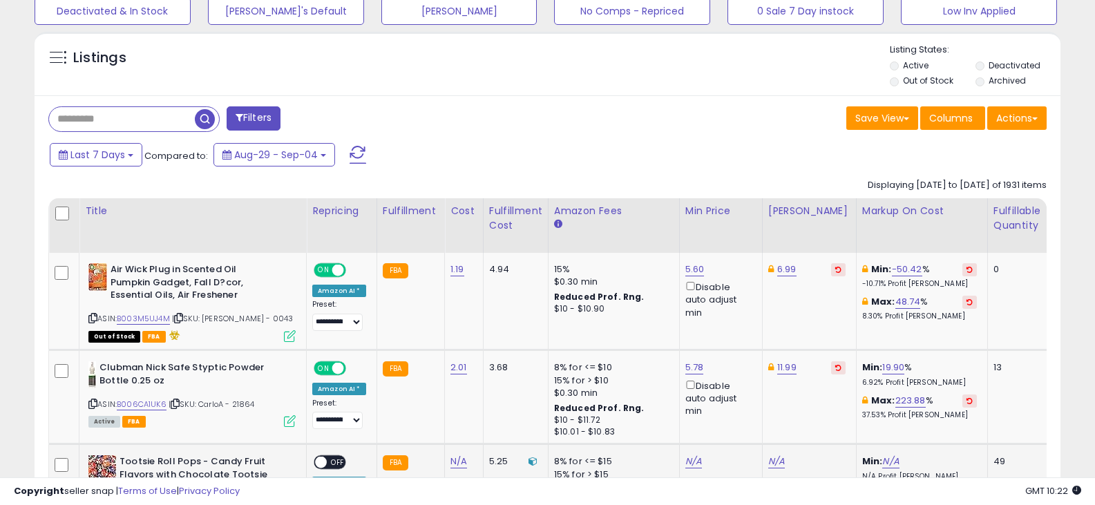
scroll to position [628, 0]
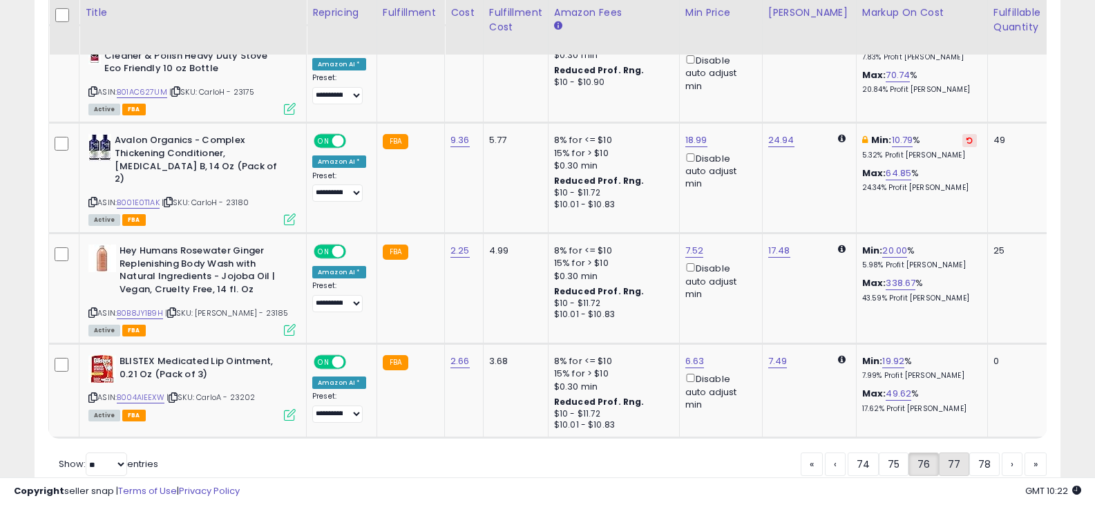
click at [950, 453] on link "77" at bounding box center [954, 464] width 30 height 23
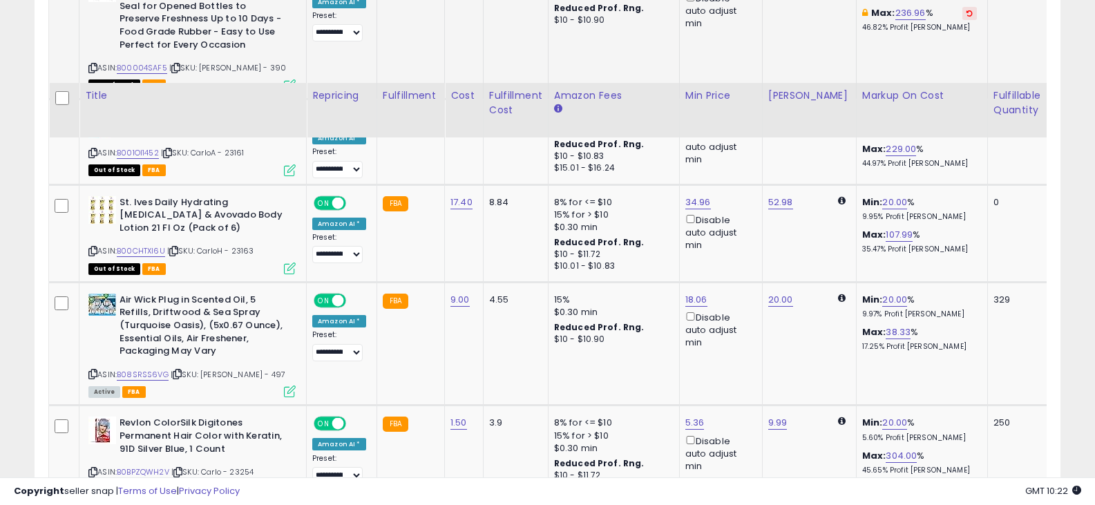
scroll to position [2760, 0]
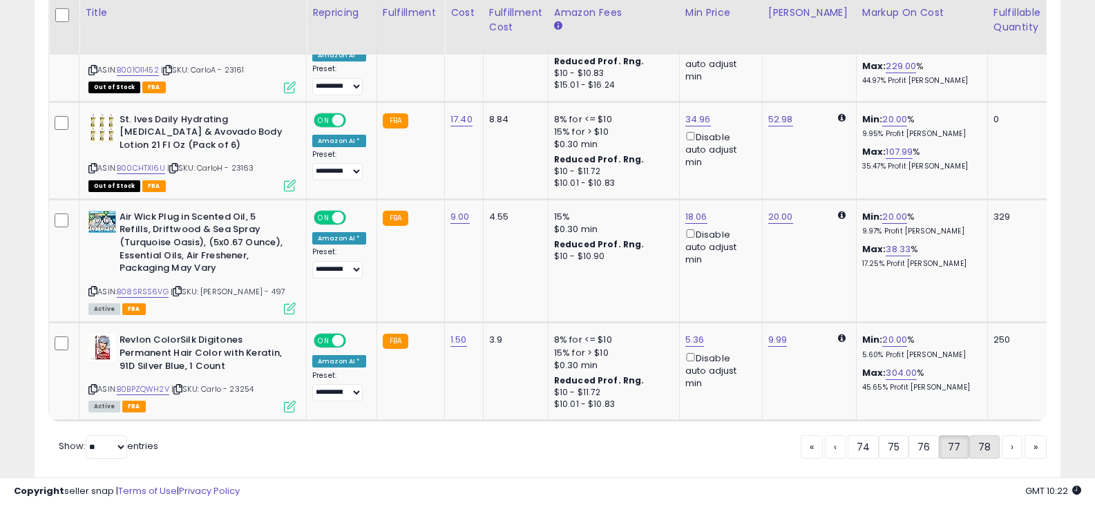
click at [977, 435] on link "78" at bounding box center [985, 446] width 30 height 23
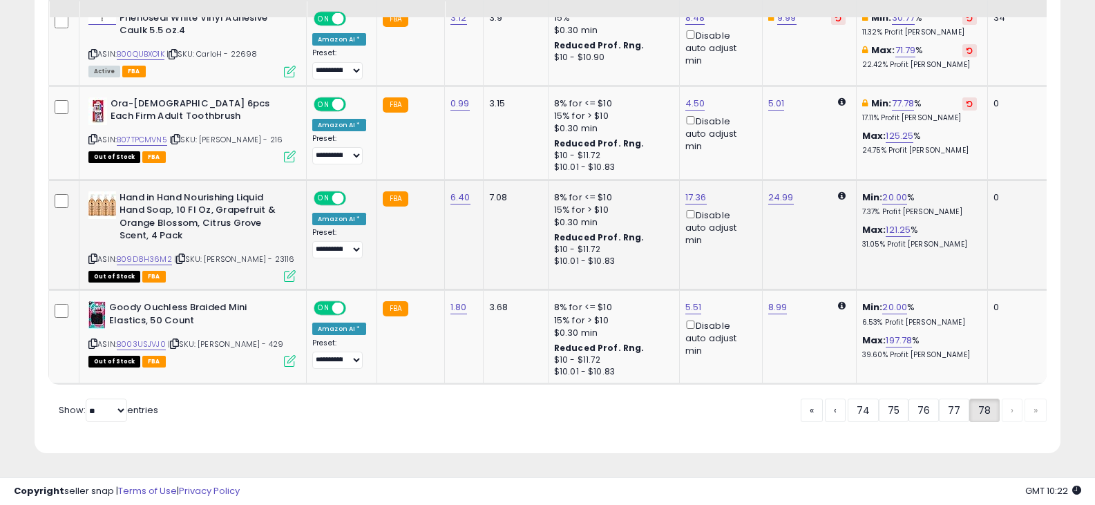
scroll to position [914, 0]
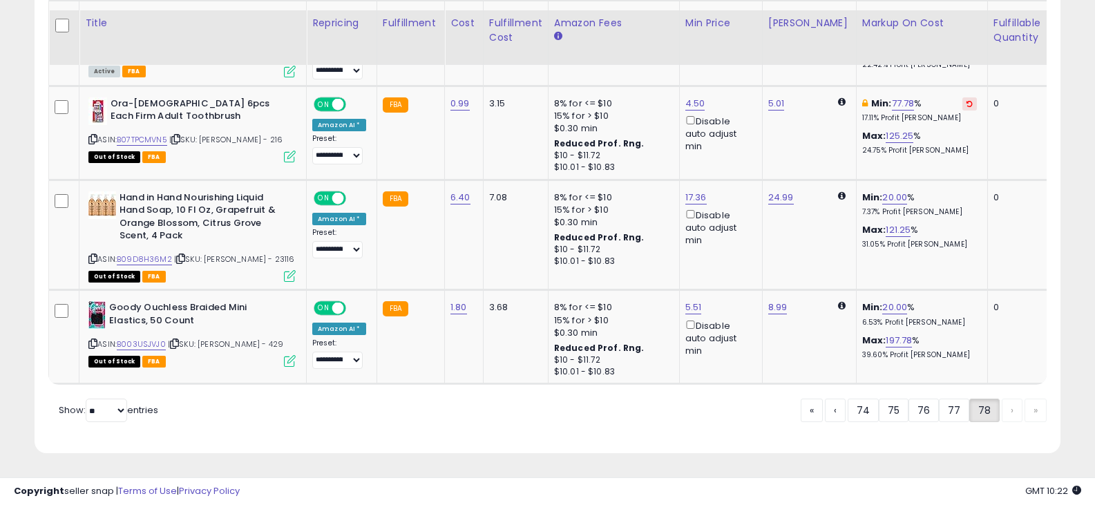
click at [1005, 410] on div "« ‹ 74 75 76 77 78 › »" at bounding box center [924, 412] width 246 height 27
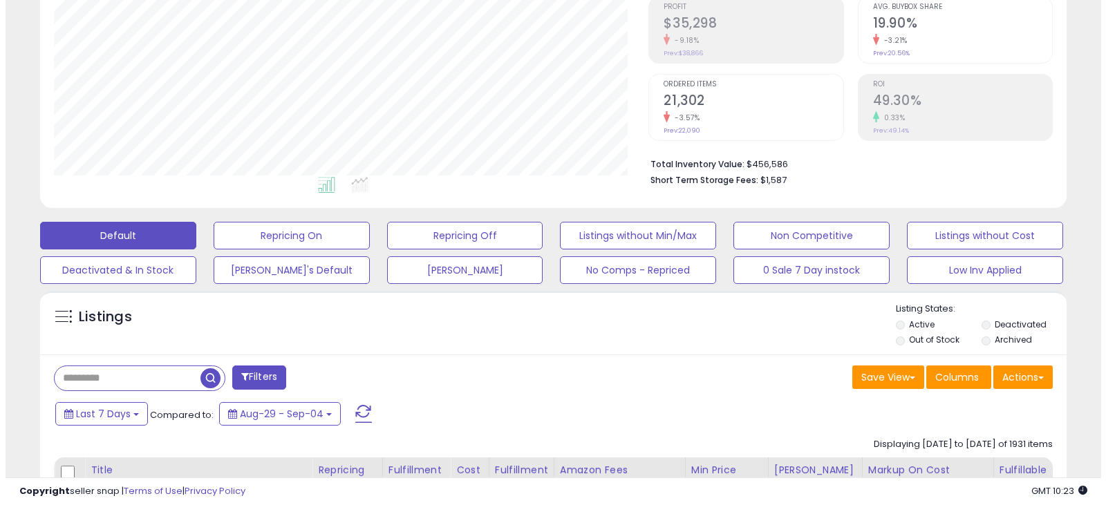
scroll to position [292, 0]
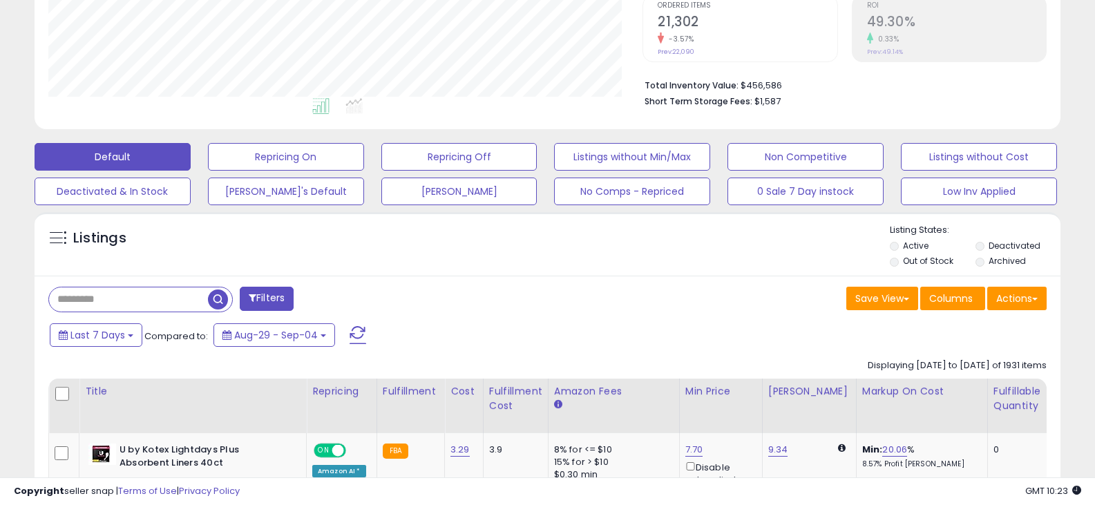
click at [169, 304] on input "text" at bounding box center [128, 300] width 159 height 24
paste input "**********"
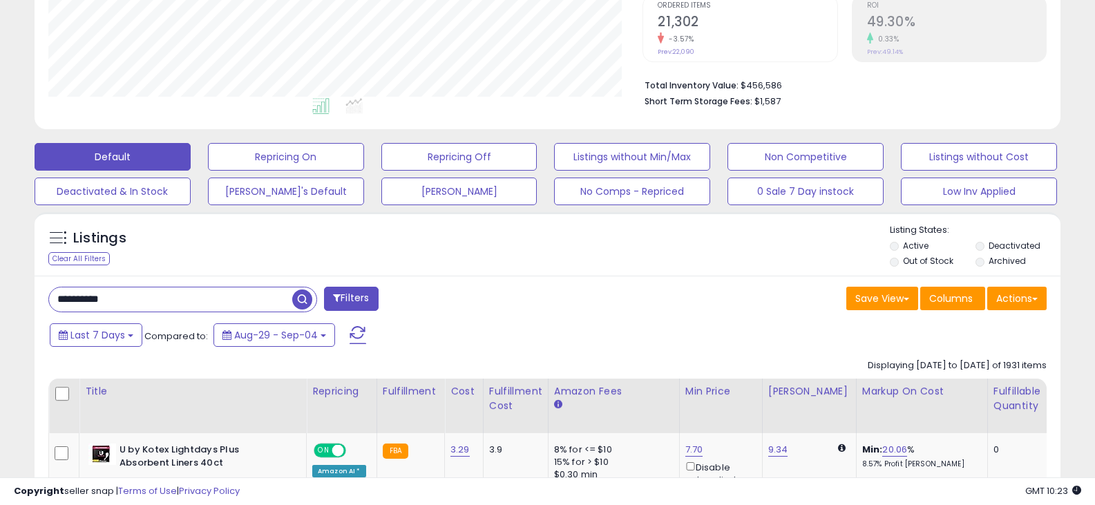
click at [355, 299] on button "Filters" at bounding box center [351, 299] width 54 height 24
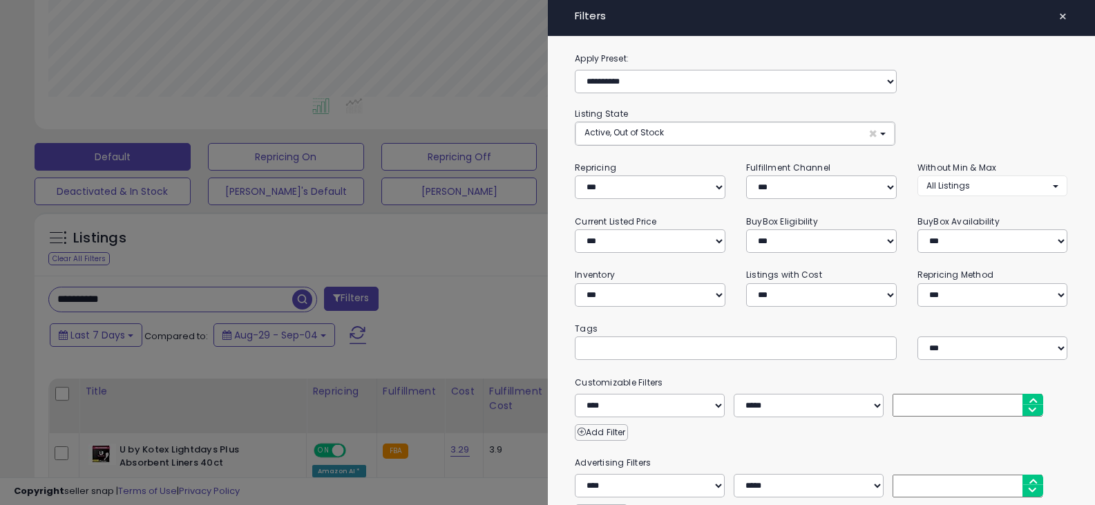
scroll to position [283, 601]
click at [1069, 15] on span "×" at bounding box center [1073, 16] width 9 height 19
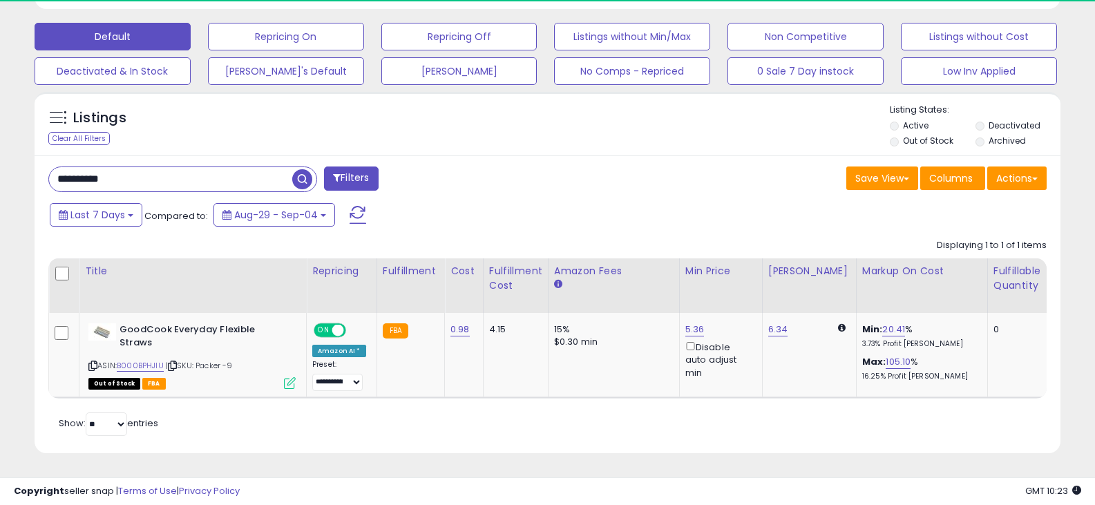
scroll to position [283, 595]
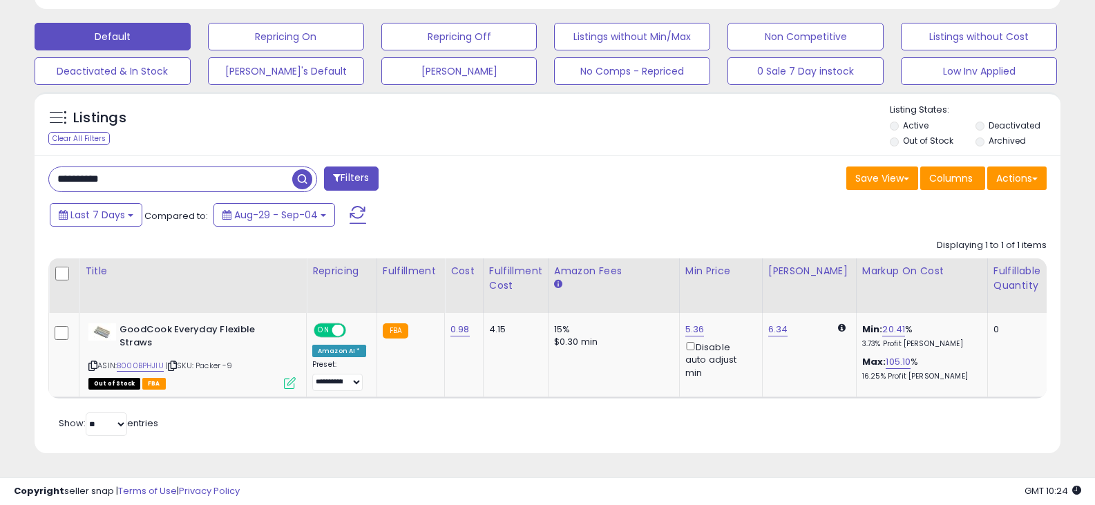
click at [158, 170] on input "**********" at bounding box center [170, 179] width 243 height 24
paste input "text"
type input "**********"
click at [303, 169] on span "button" at bounding box center [302, 179] width 20 height 20
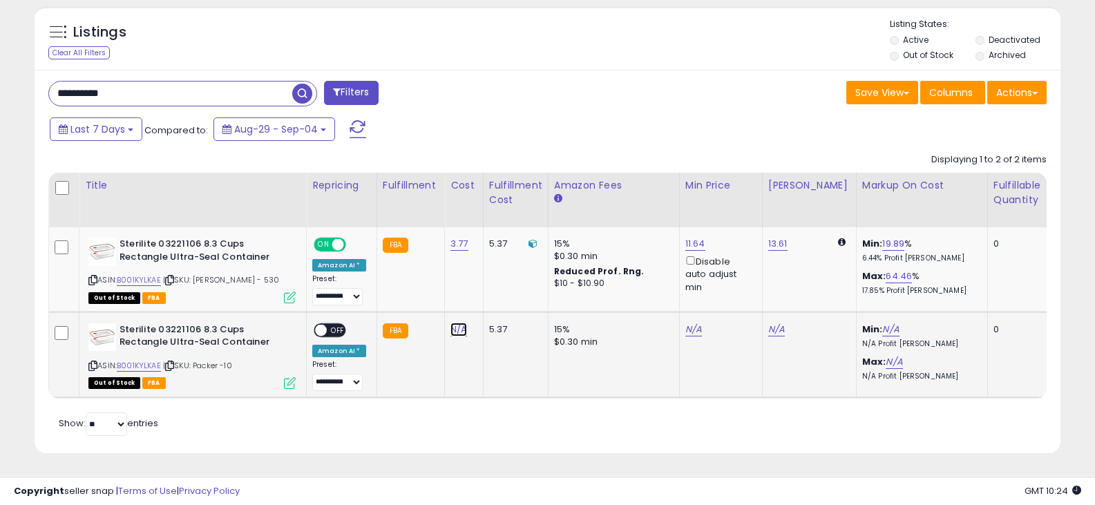
click at [460, 323] on link "N/A" at bounding box center [459, 330] width 17 height 14
type input "****"
click at [506, 290] on button "submit" at bounding box center [493, 294] width 23 height 21
click at [338, 324] on span "OFF" at bounding box center [338, 330] width 22 height 12
drag, startPoint x: 150, startPoint y: 66, endPoint x: 147, endPoint y: 74, distance: 8.4
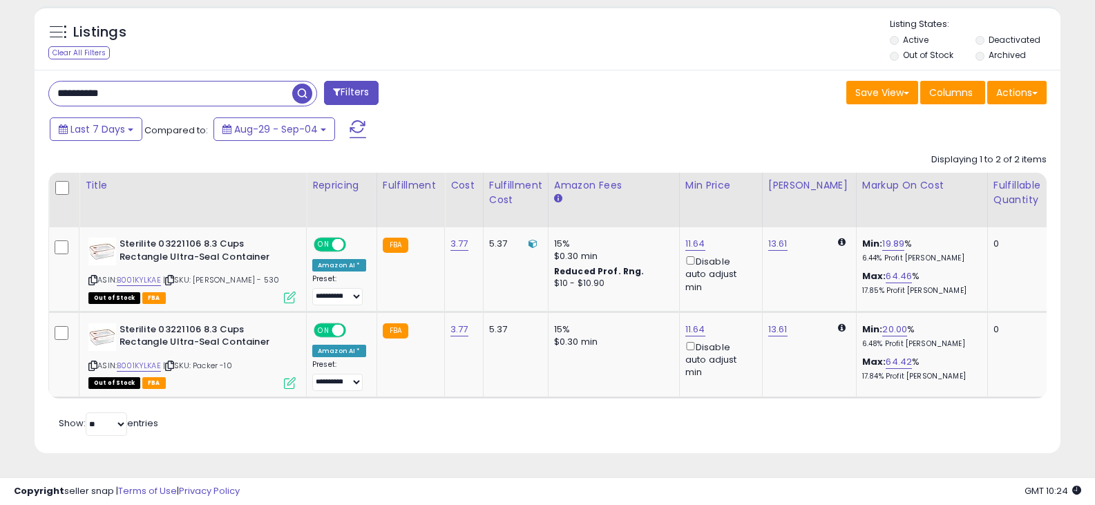
click at [148, 70] on div "**********" at bounding box center [548, 262] width 1026 height 384
click at [147, 82] on input "**********" at bounding box center [170, 94] width 243 height 24
paste input "text"
click at [299, 84] on span "button" at bounding box center [302, 94] width 20 height 20
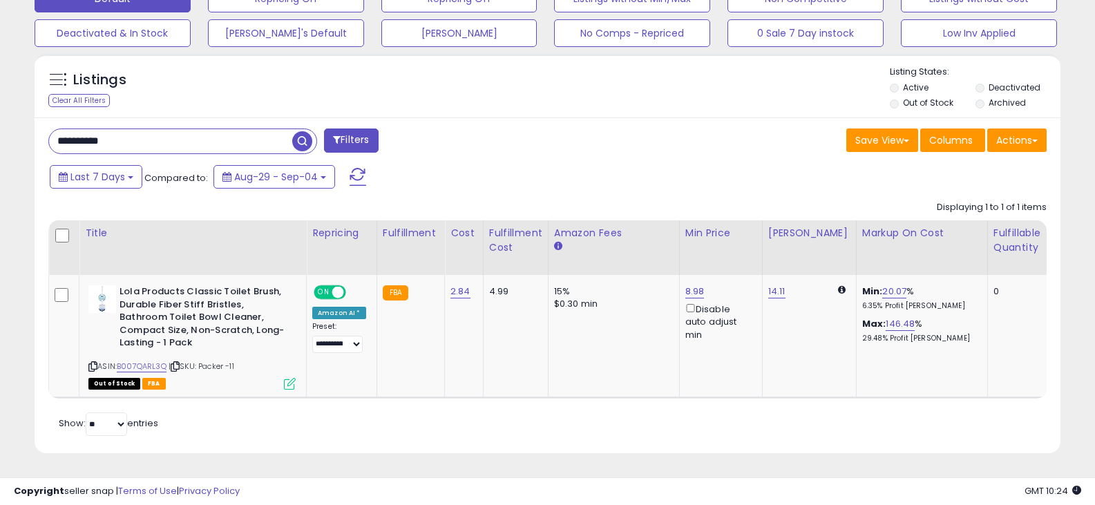
click at [162, 135] on input "**********" at bounding box center [170, 141] width 243 height 24
paste input "text"
click at [301, 131] on span "button" at bounding box center [302, 141] width 20 height 20
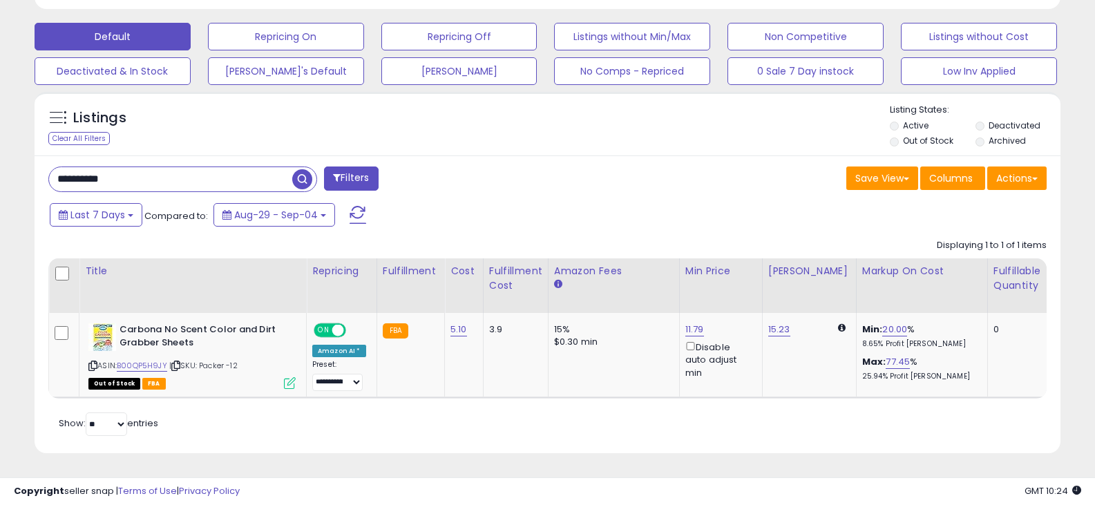
click at [216, 167] on input "**********" at bounding box center [170, 179] width 243 height 24
paste input "text"
type input "**********"
click at [296, 169] on span "button" at bounding box center [302, 179] width 20 height 20
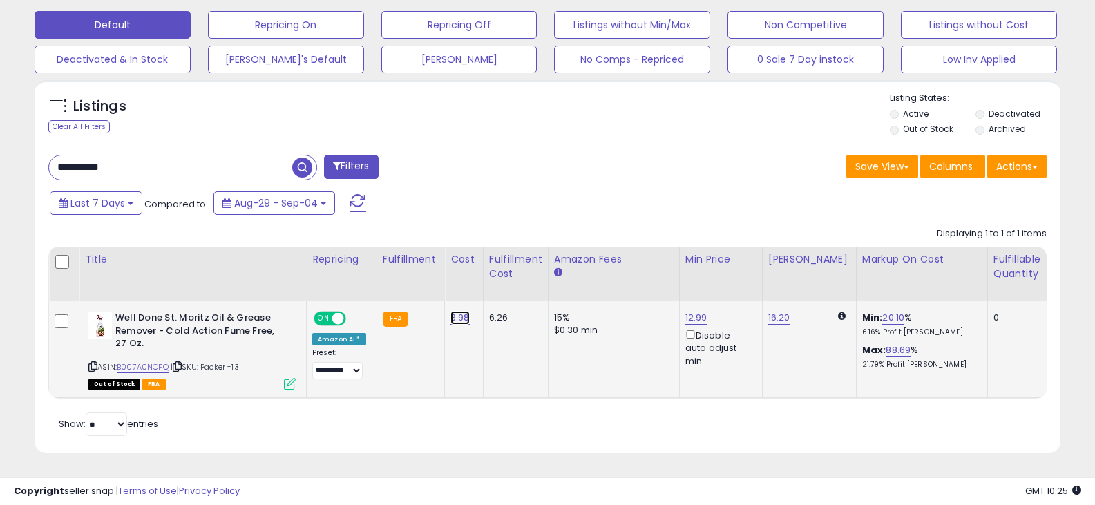
click at [457, 311] on link "3.98" at bounding box center [460, 318] width 19 height 14
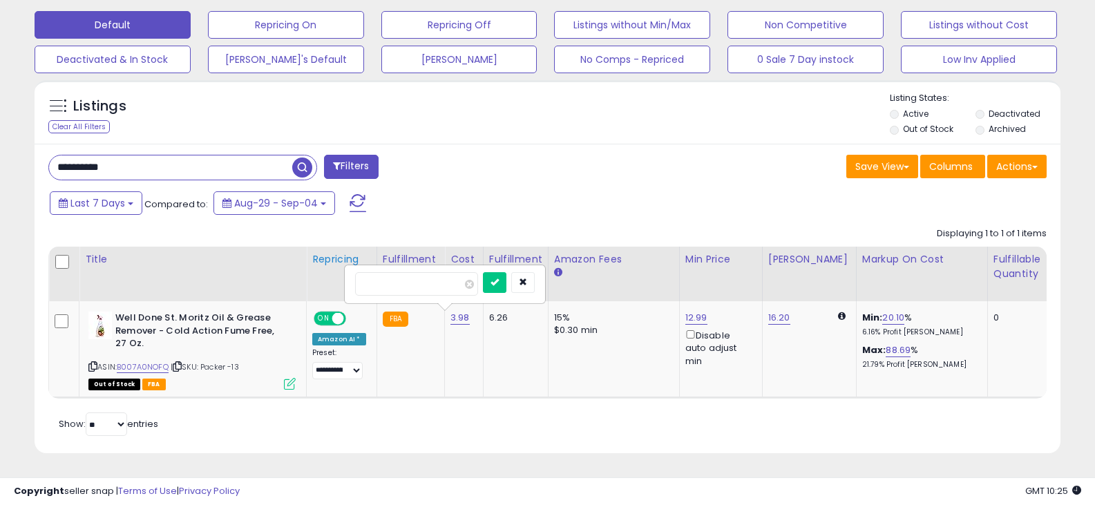
drag, startPoint x: 375, startPoint y: 272, endPoint x: 333, endPoint y: 270, distance: 42.2
click at [334, 271] on table "Title Repricing" at bounding box center [1102, 323] width 2108 height 152
type input "****"
click at [507, 272] on button "submit" at bounding box center [494, 282] width 23 height 21
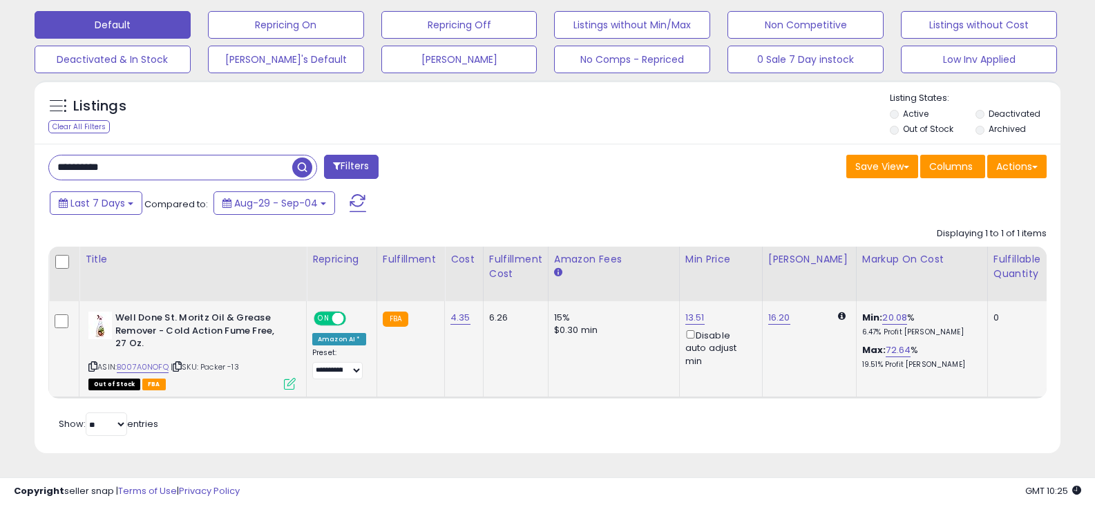
click at [189, 161] on input "**********" at bounding box center [170, 168] width 243 height 24
paste input "text"
click at [303, 158] on span "button" at bounding box center [302, 168] width 20 height 20
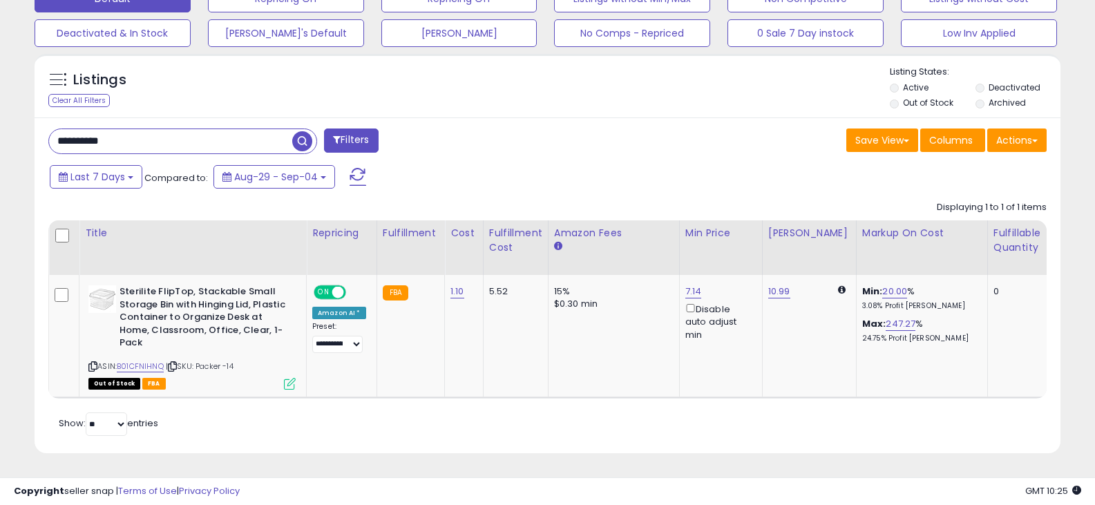
click at [232, 129] on input "**********" at bounding box center [170, 141] width 243 height 24
paste input "text"
type input "**********"
click at [309, 131] on span "button" at bounding box center [302, 141] width 20 height 20
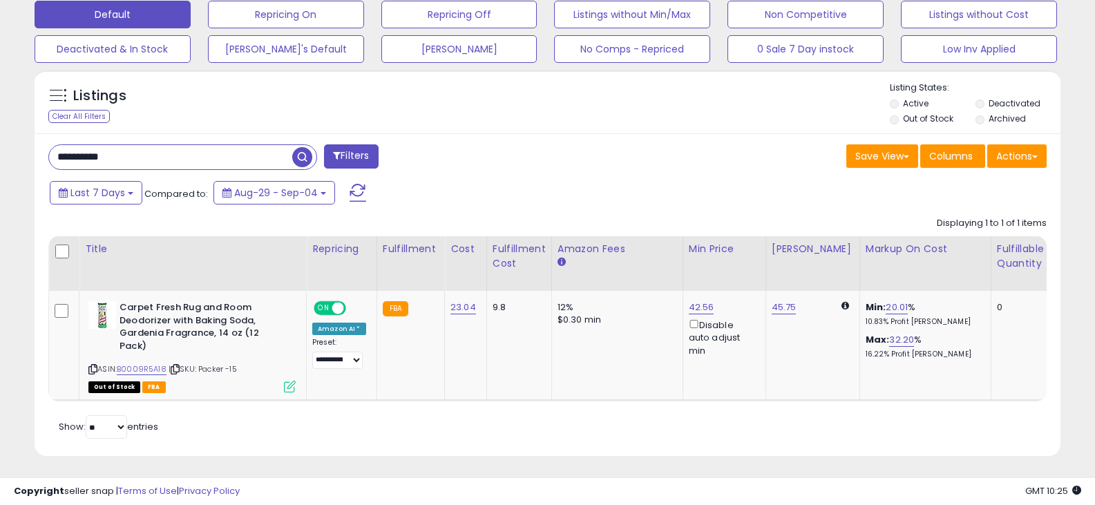
scroll to position [690850, 690539]
click at [549, 214] on div "Displaying 1 to 1 of 1 items Title Repricing" at bounding box center [547, 305] width 999 height 191
click at [708, 200] on div "Last 7 Days Compared to: Aug-29 - Sep-04" at bounding box center [420, 194] width 749 height 31
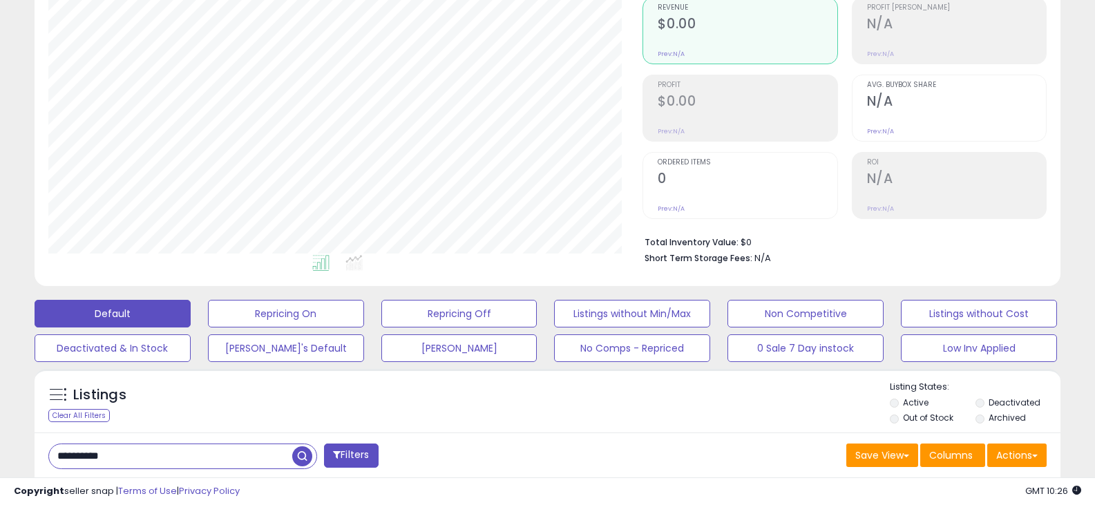
scroll to position [138, 0]
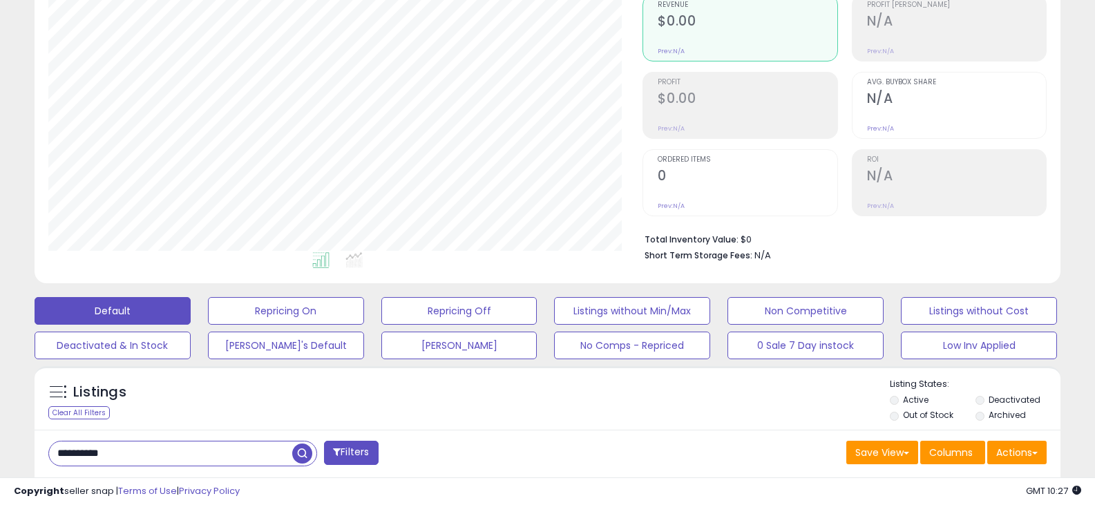
click at [571, 256] on ul at bounding box center [324, 262] width 597 height 25
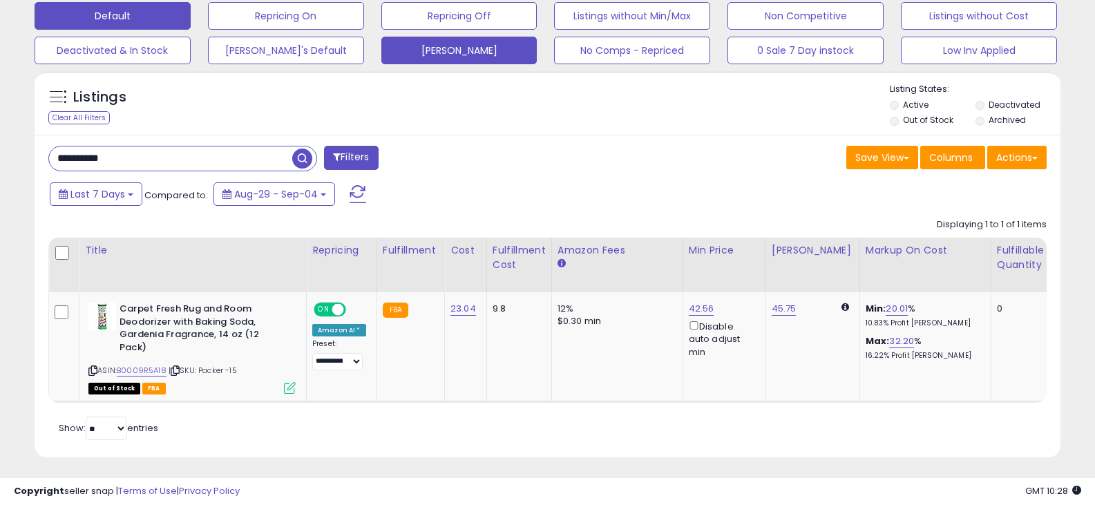
scroll to position [435, 0]
